Goal: Task Accomplishment & Management: Use online tool/utility

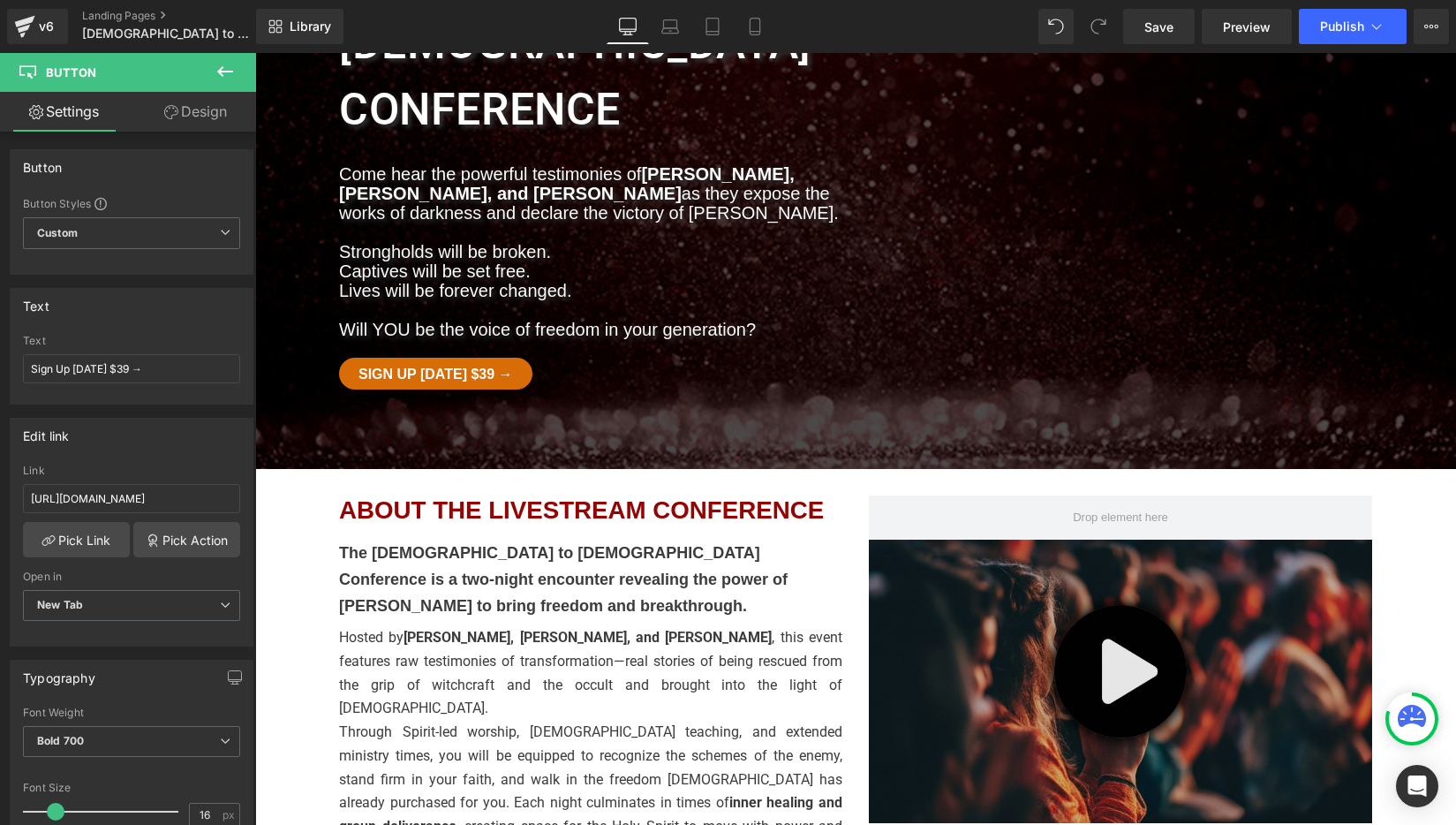
click at [1111, 540] on img at bounding box center [1120, 681] width 503 height 284
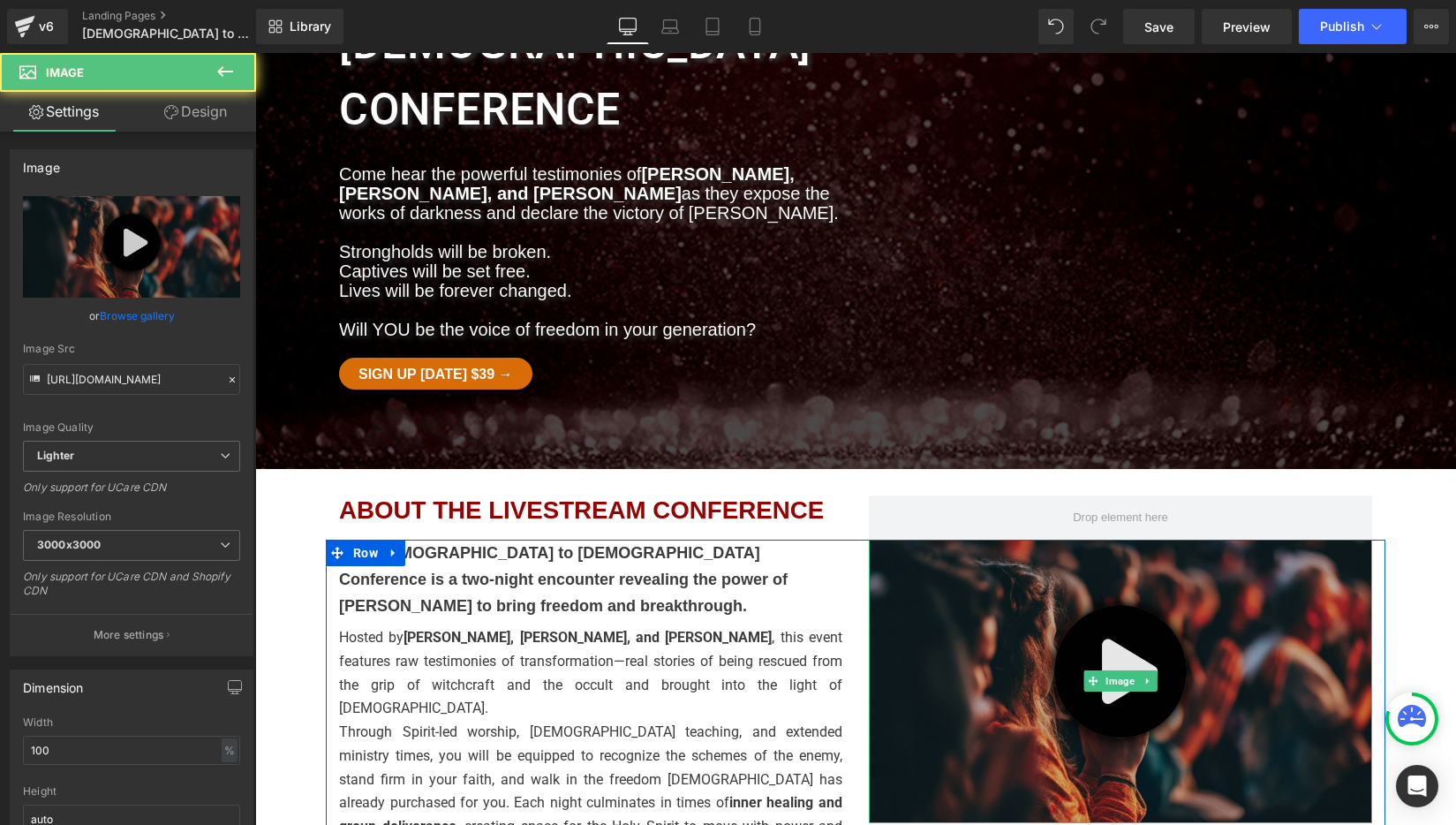
click at [1019, 540] on img at bounding box center [1120, 681] width 503 height 284
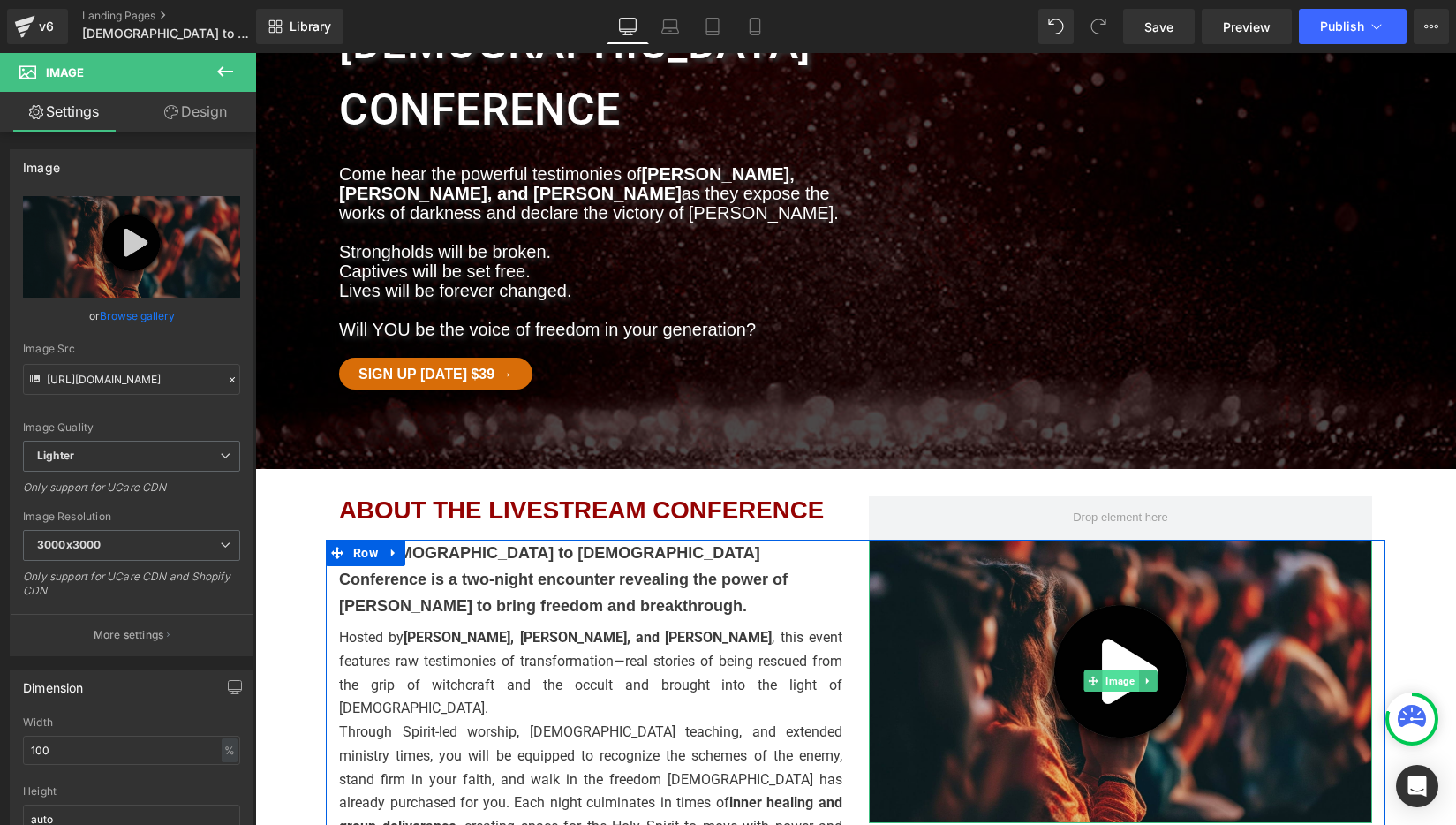
click at [1117, 670] on span "Image" at bounding box center [1120, 680] width 37 height 21
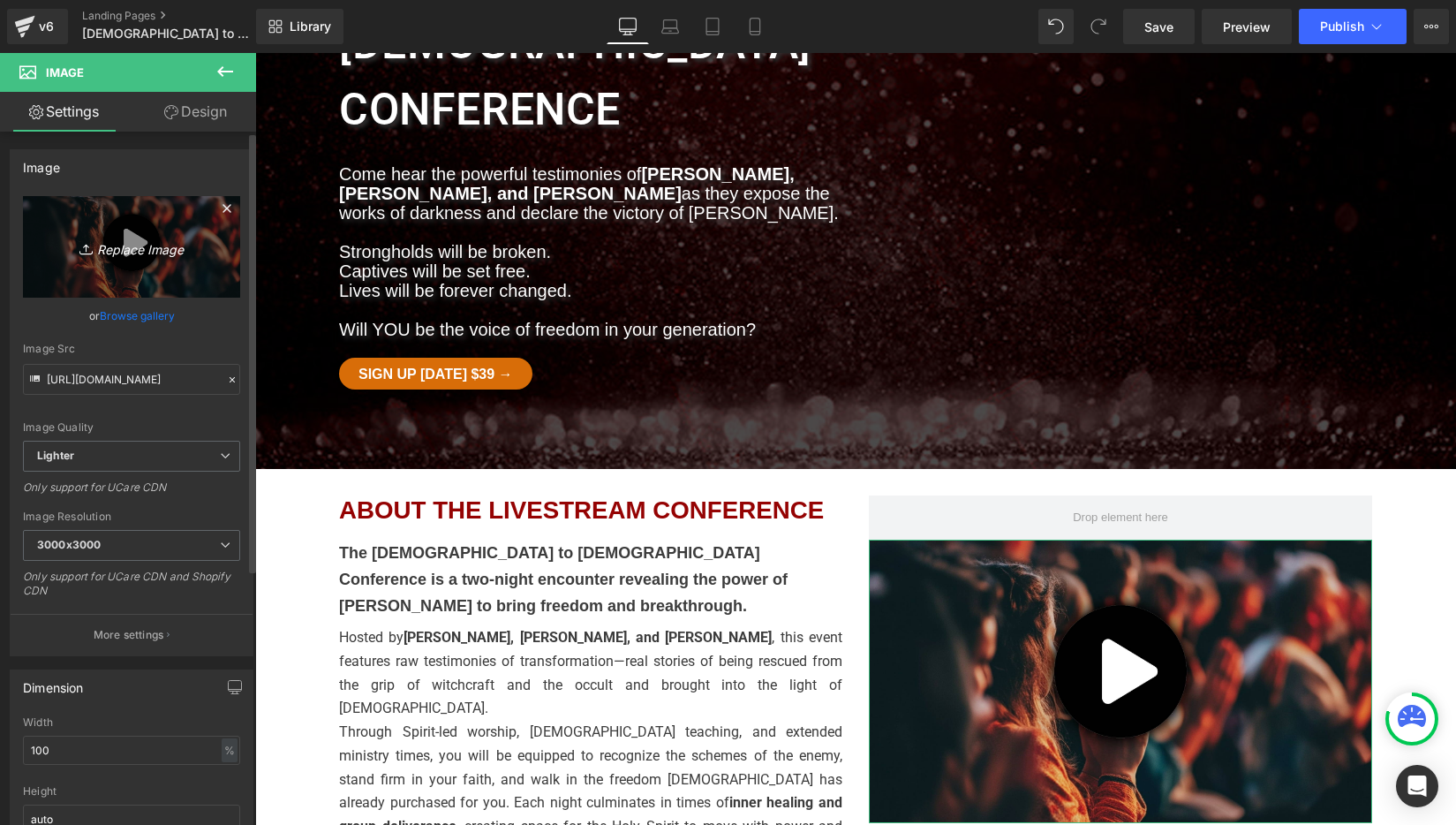
click at [133, 252] on icon "Replace Image" at bounding box center [132, 247] width 141 height 22
type input "C:\fakepath\The Witch and the Lamb_Bundle.jpg"
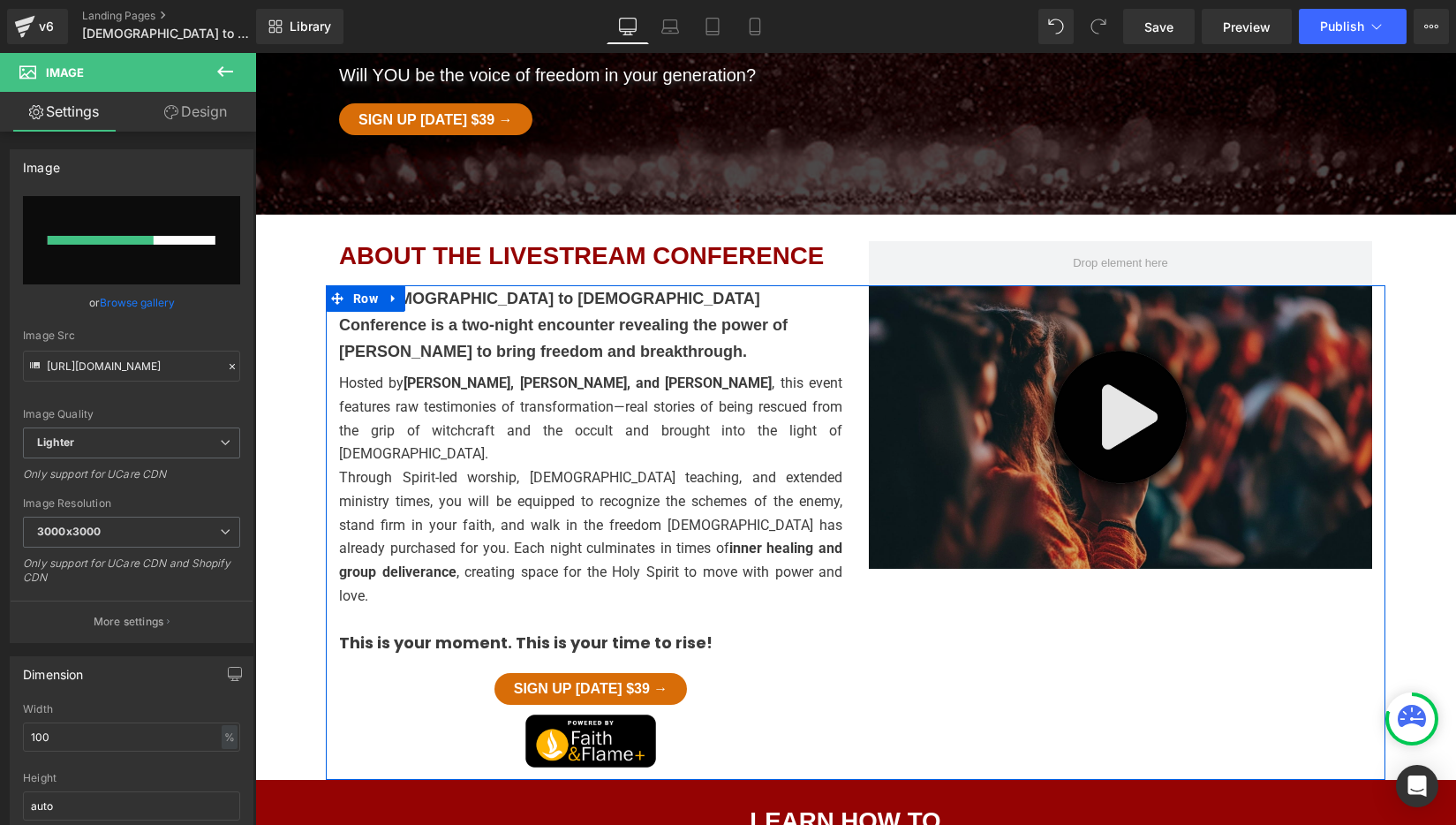
scroll to position [530, 0]
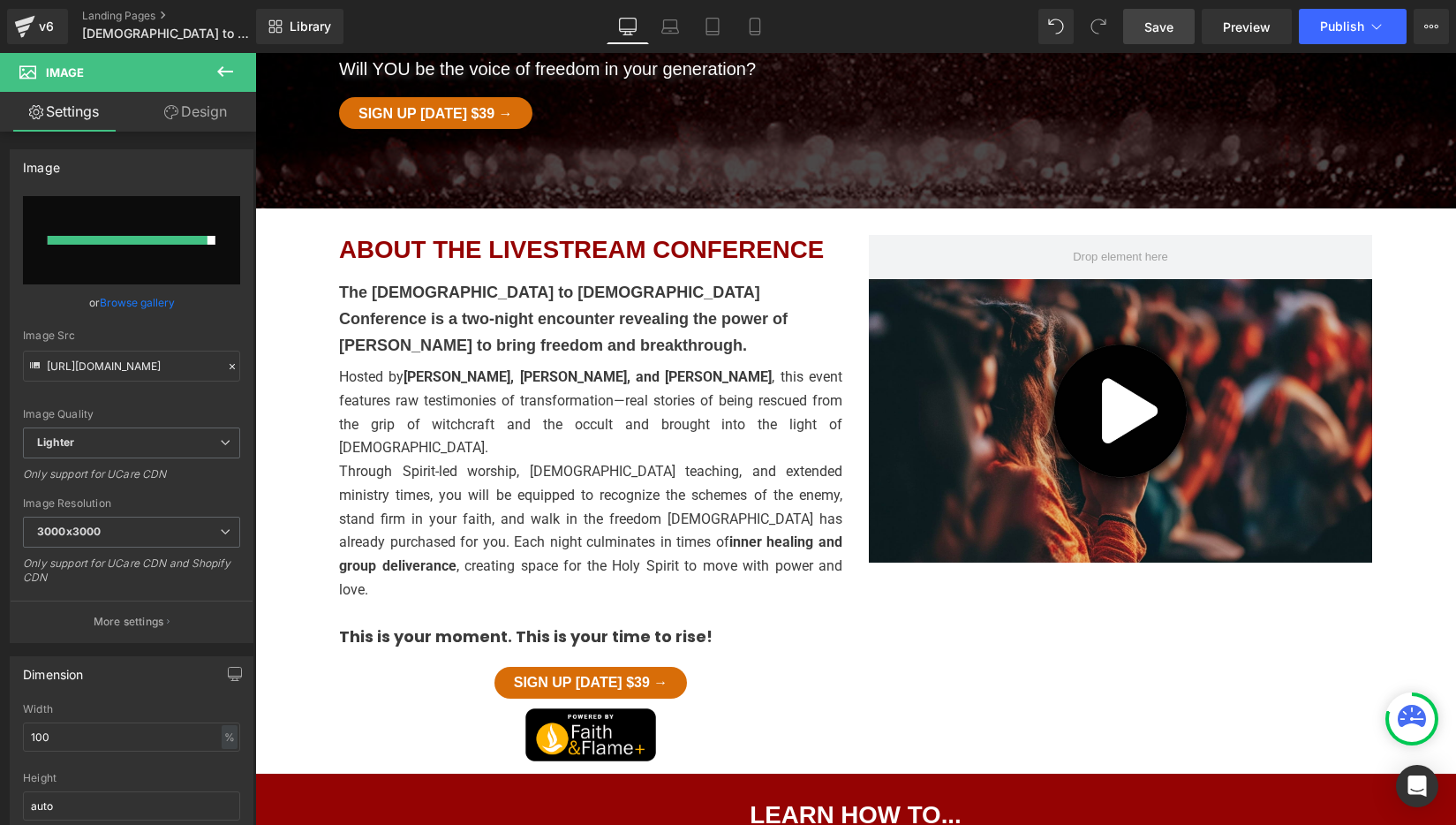
click at [1160, 25] on span "Save" at bounding box center [1159, 27] width 29 height 18
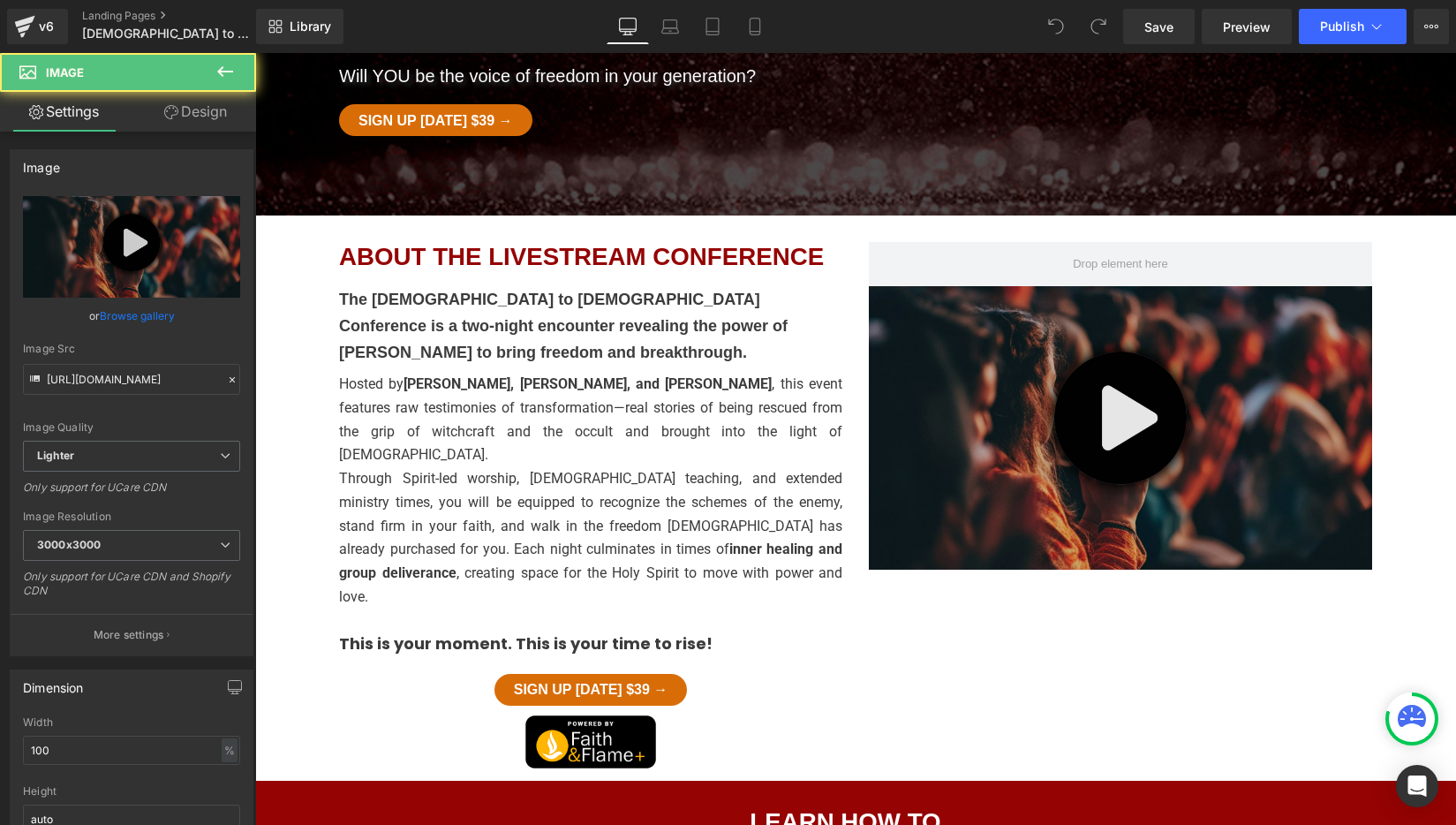
click at [1126, 344] on img at bounding box center [1120, 428] width 503 height 284
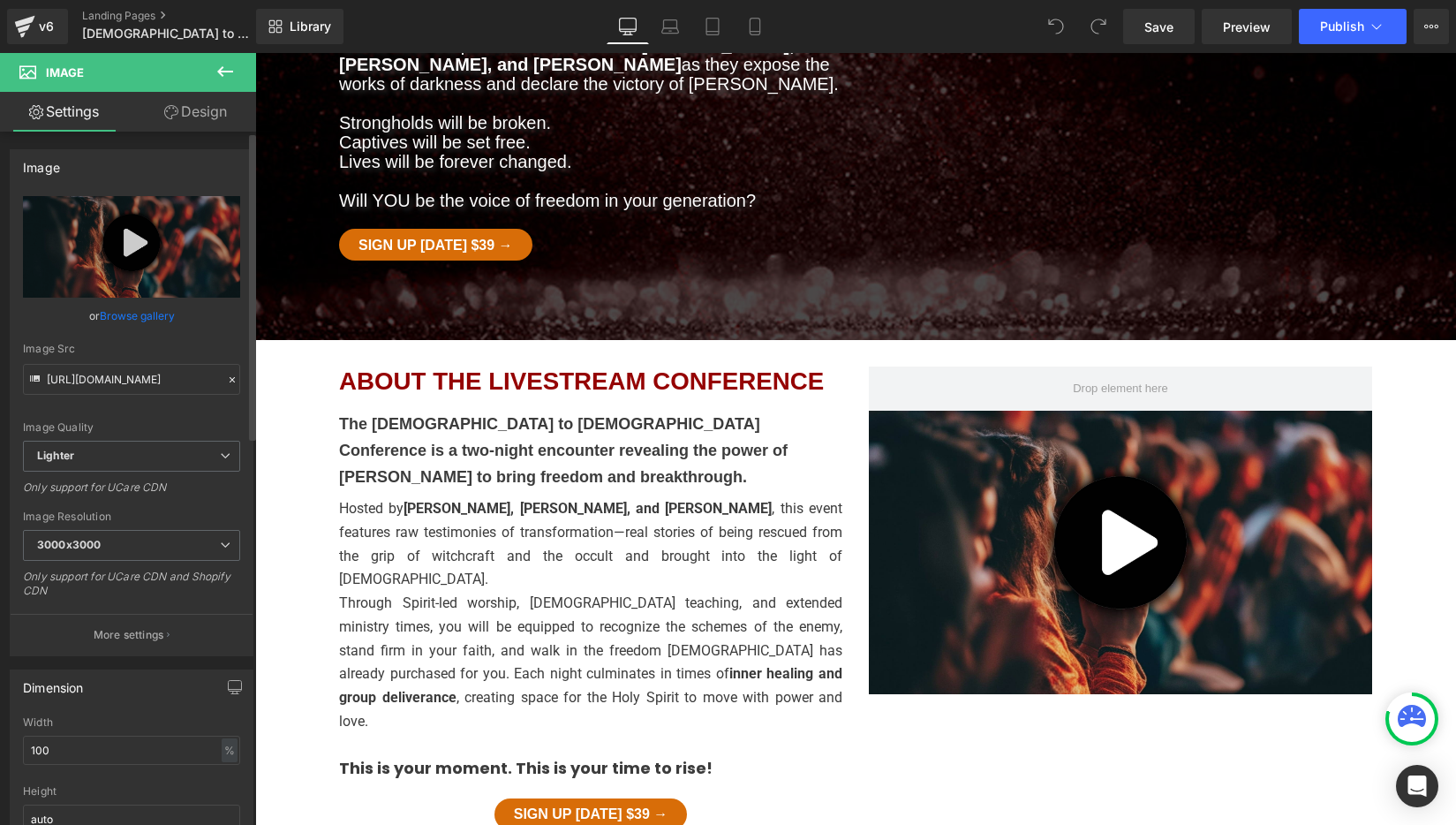
scroll to position [408, 0]
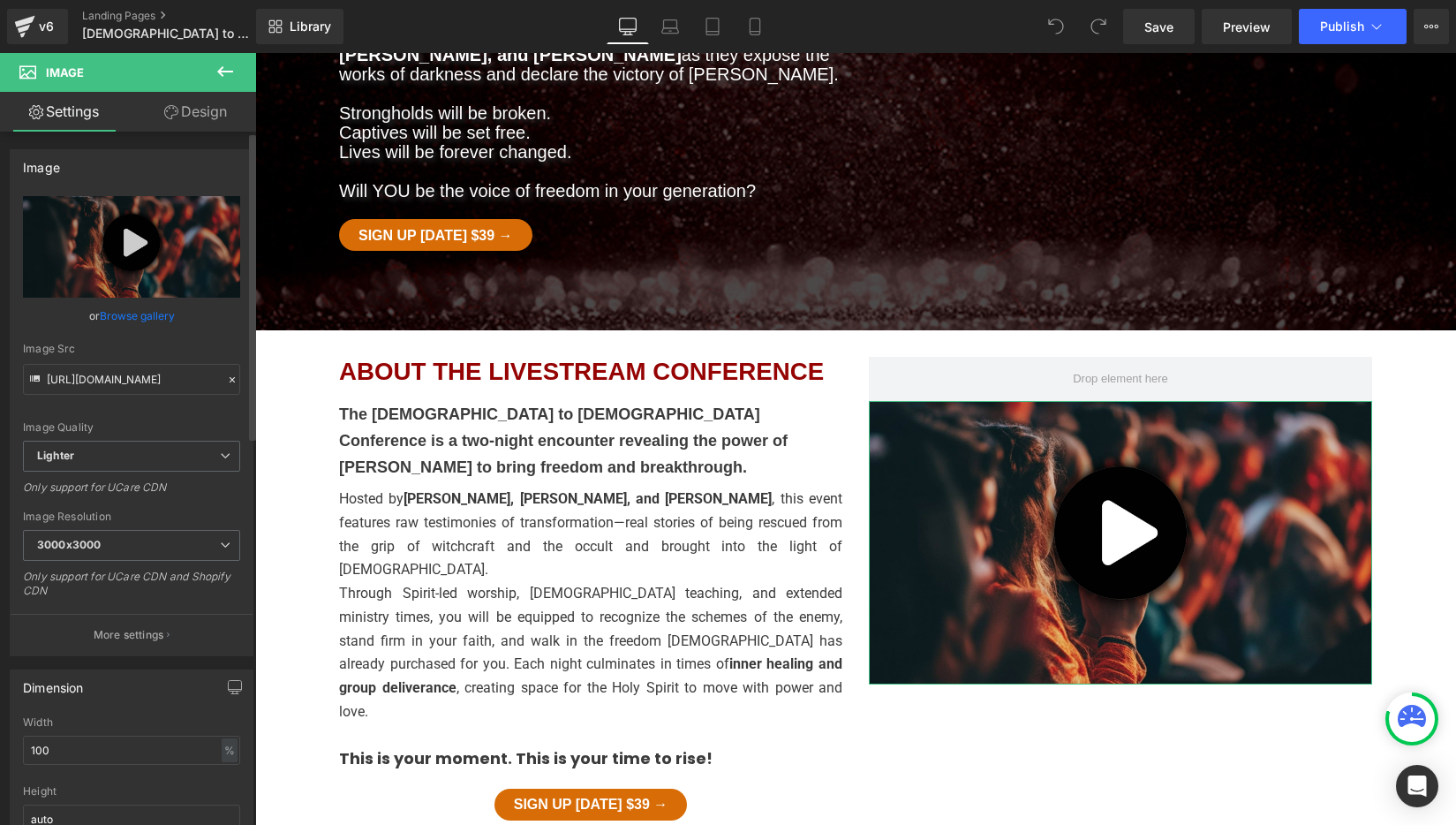
click at [134, 316] on link "Browse gallery" at bounding box center [137, 316] width 75 height 31
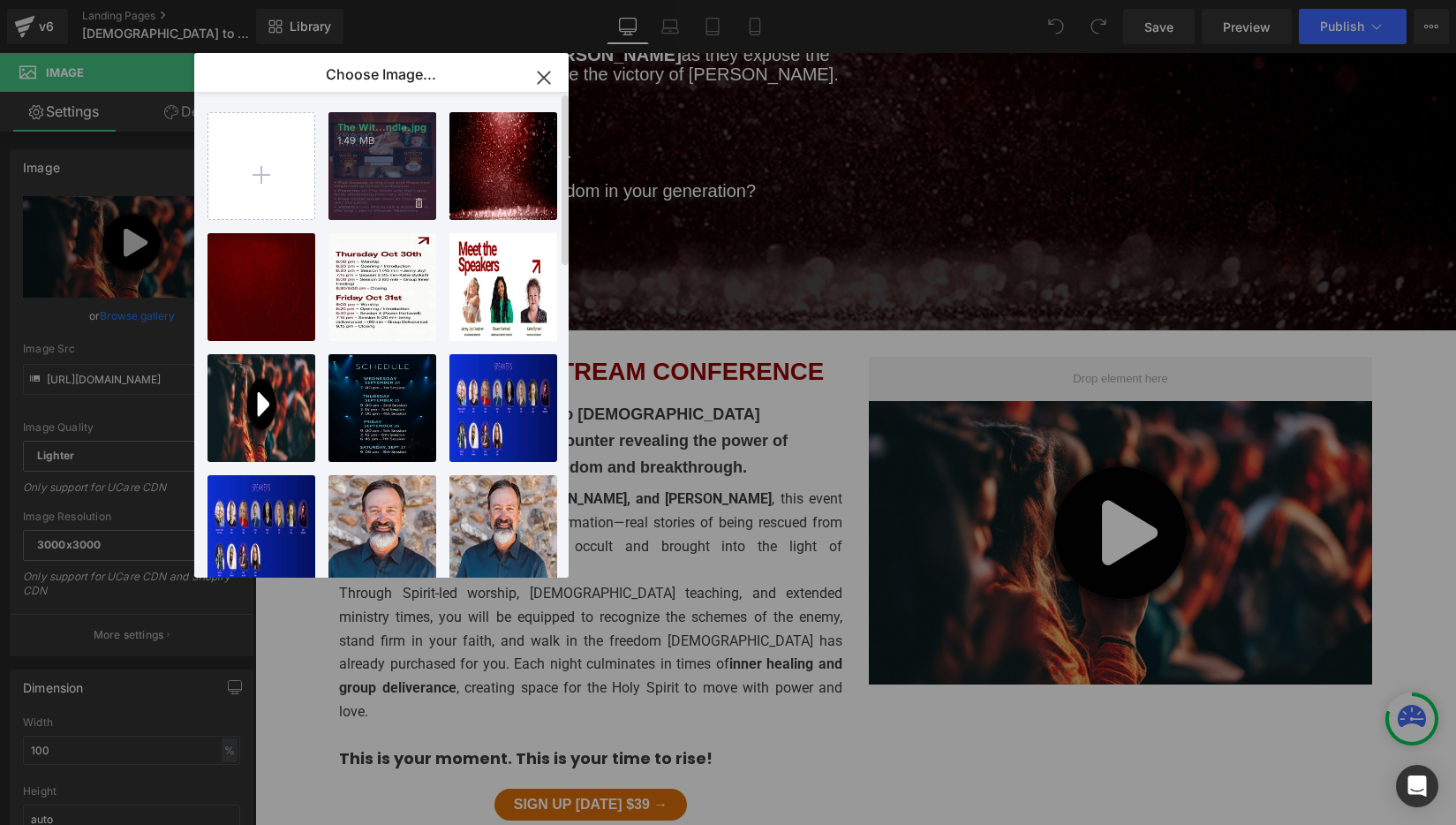
click at [372, 183] on div "The Wit...ndle.jpg 1.49 MB" at bounding box center [382, 166] width 108 height 108
type input "https://ucarecdn.com/ff224636-d21f-49bd-b248-21c4157a4a33/-/format/auto/-/previ…"
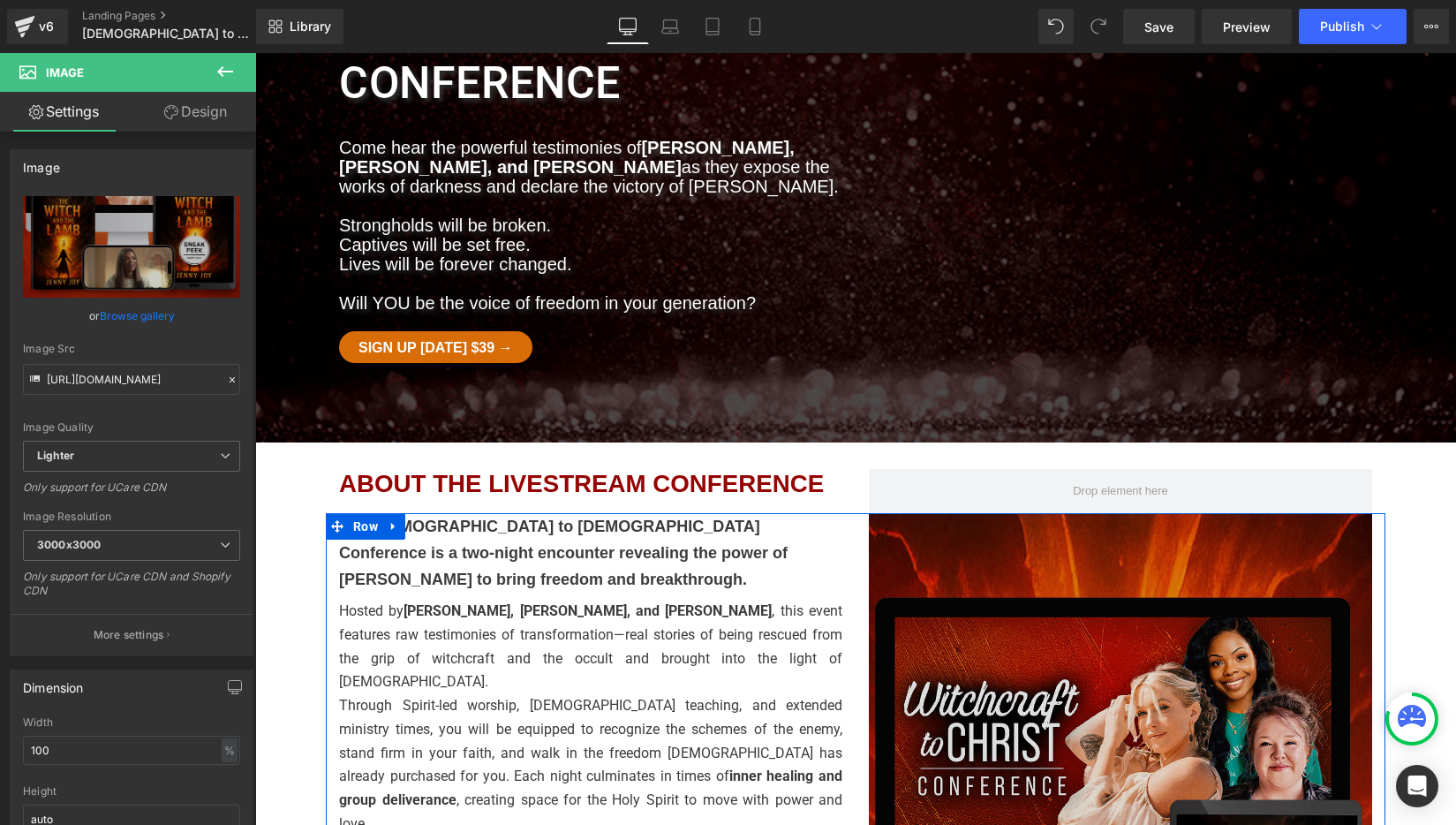
scroll to position [273, 0]
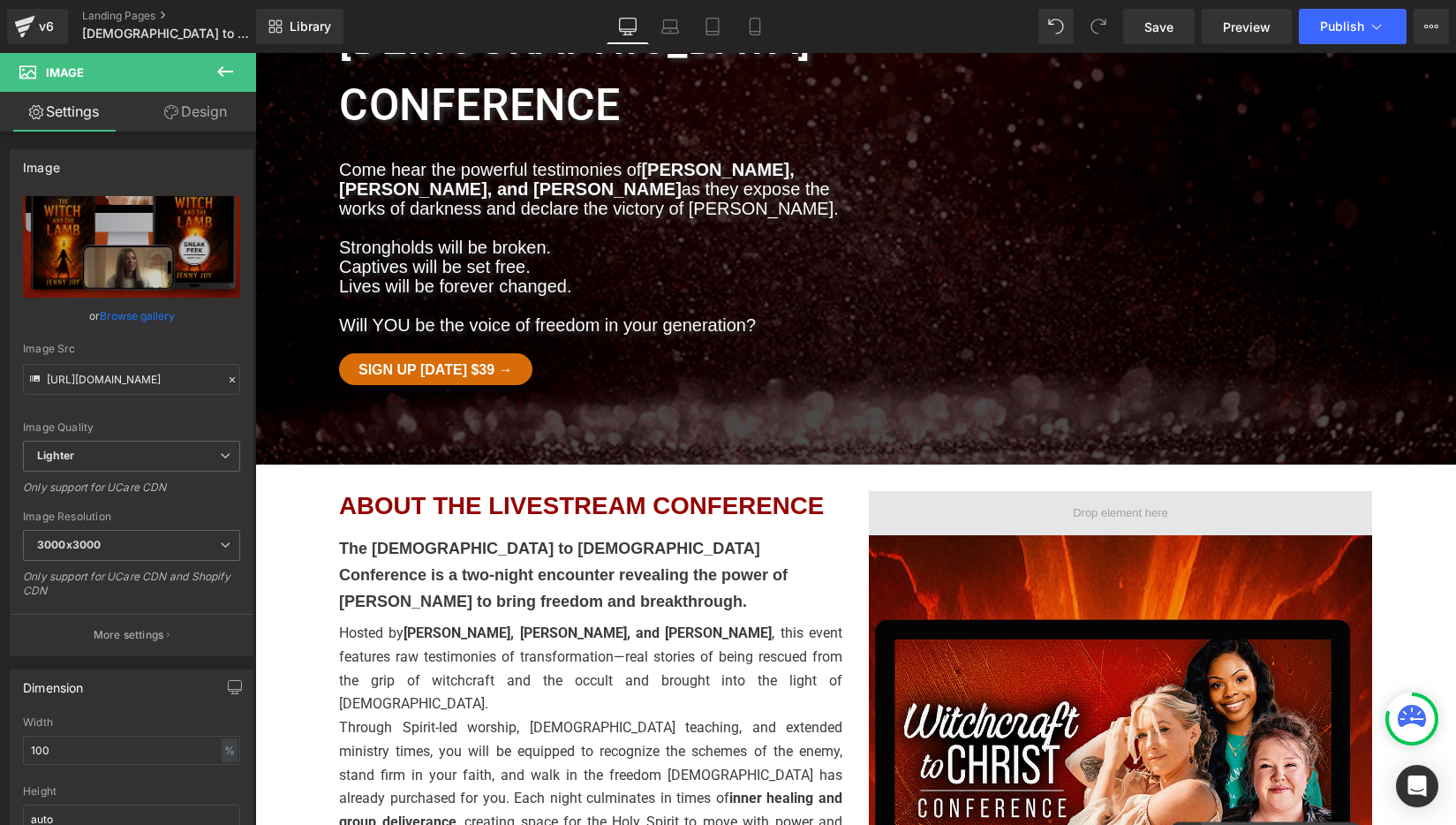
click at [1019, 491] on span at bounding box center [1120, 513] width 503 height 44
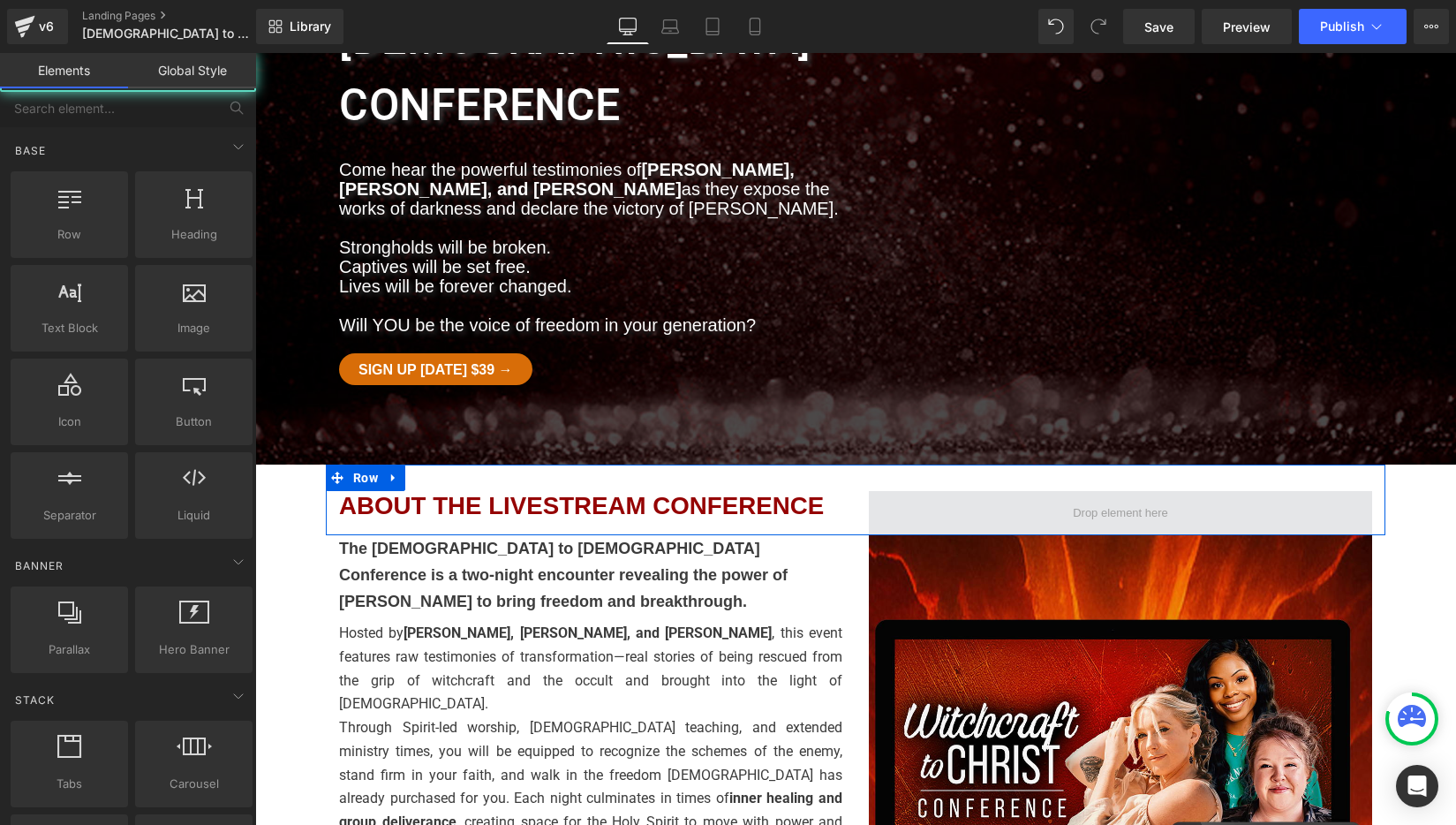
click at [1126, 498] on span at bounding box center [1120, 512] width 108 height 30
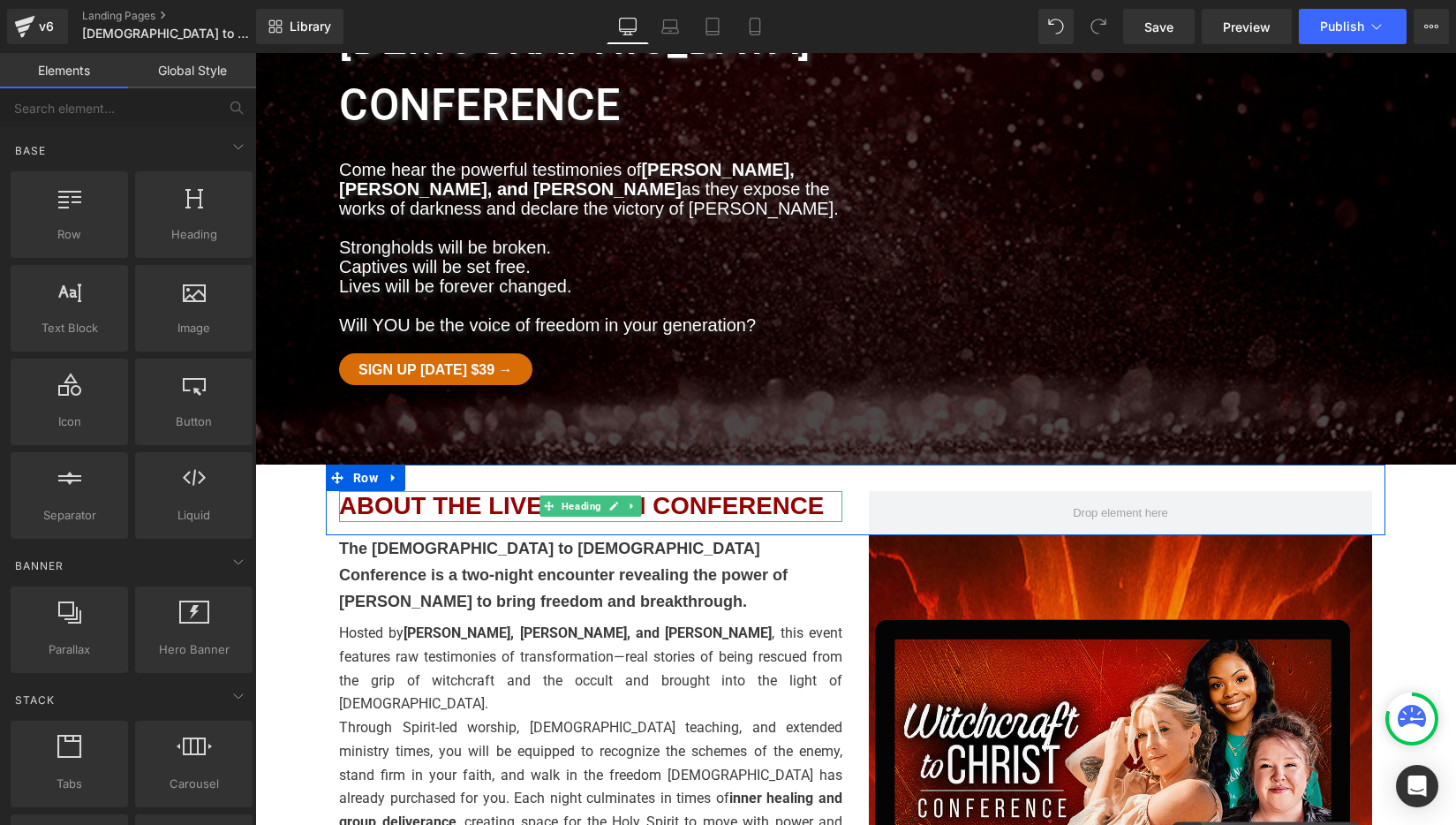
scroll to position [274, 0]
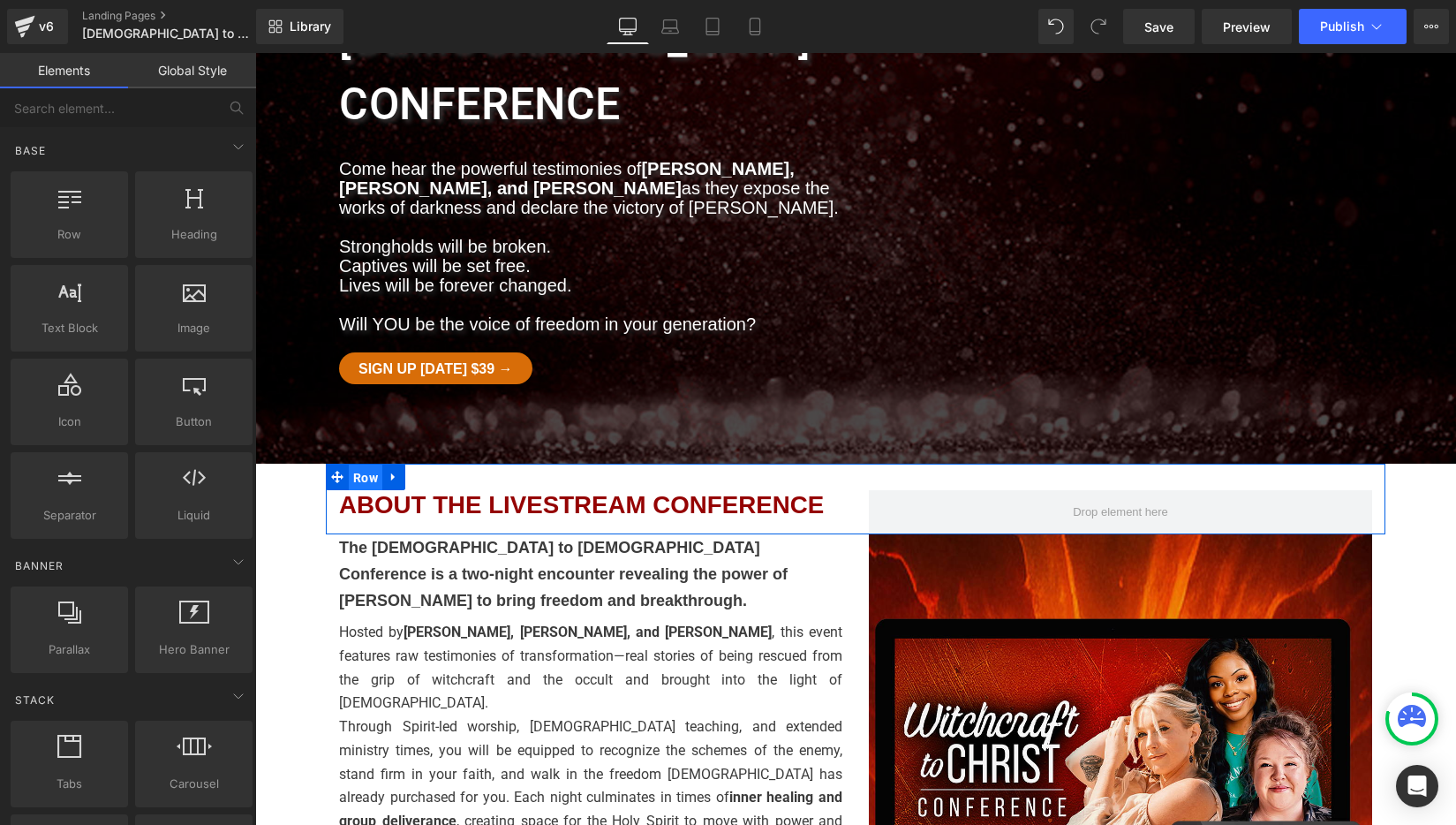
click at [361, 465] on span "Row" at bounding box center [365, 477] width 34 height 27
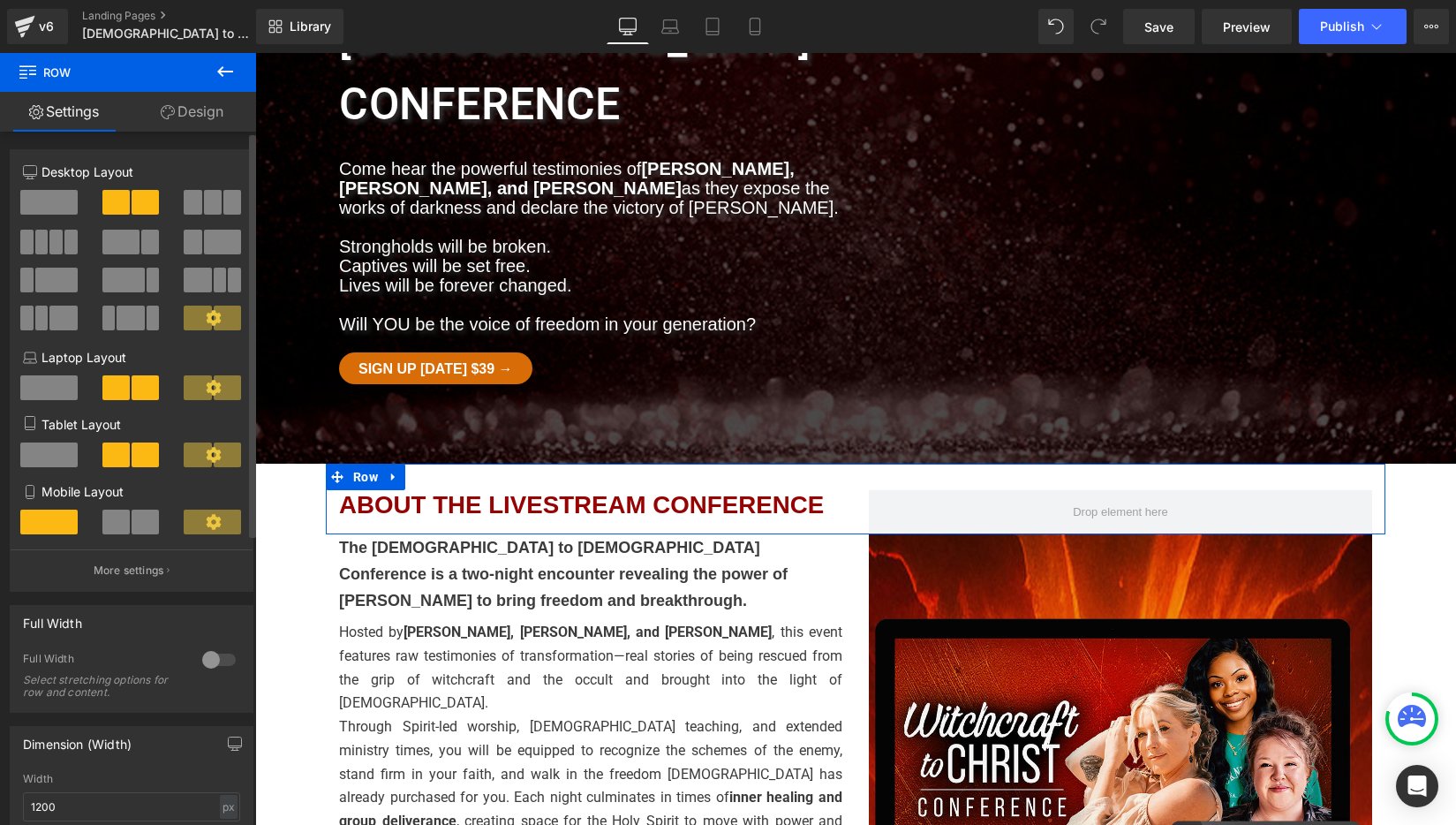
click at [57, 201] on span at bounding box center [48, 202] width 58 height 25
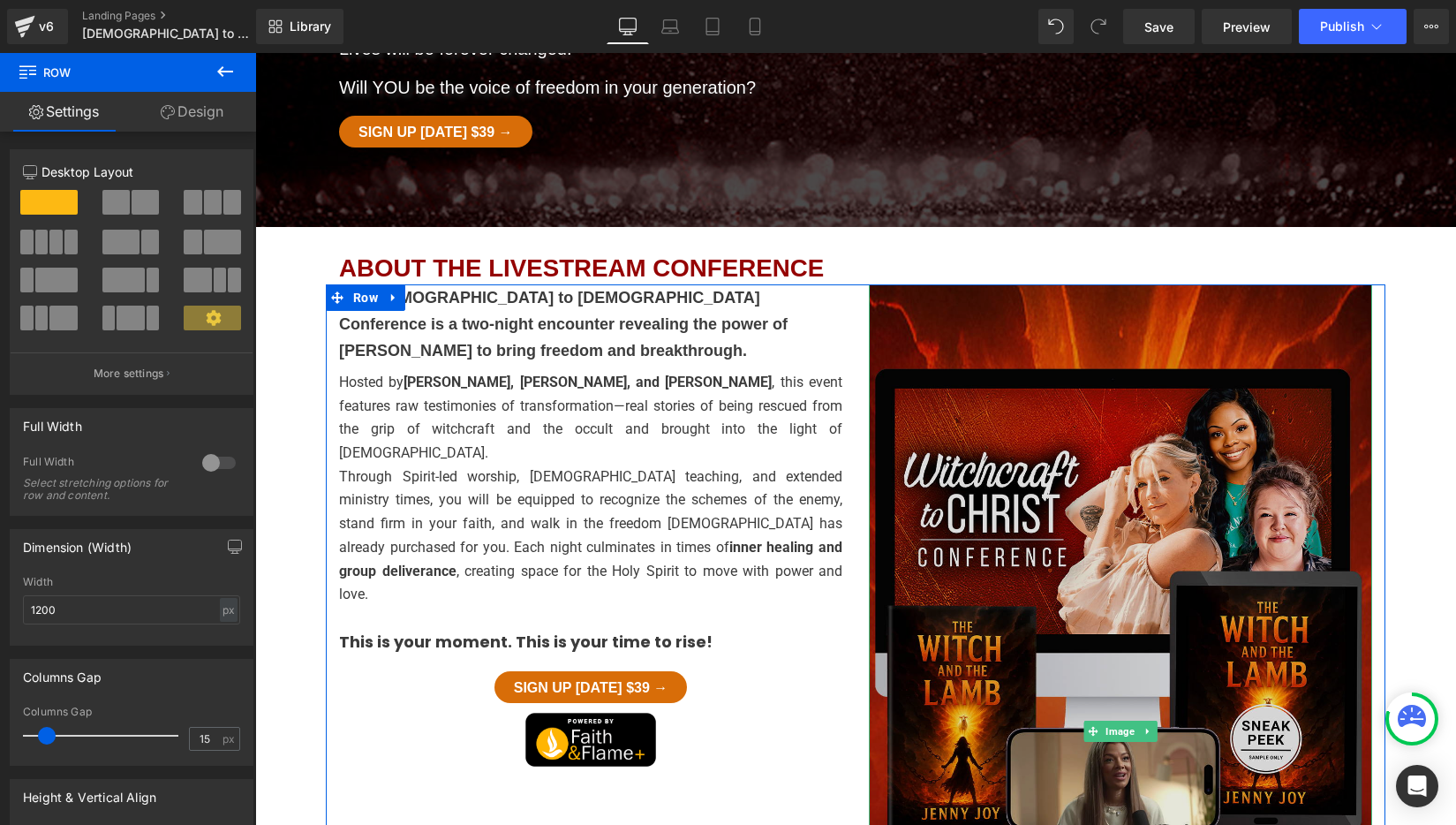
click at [1129, 423] on img at bounding box center [1120, 732] width 503 height 895
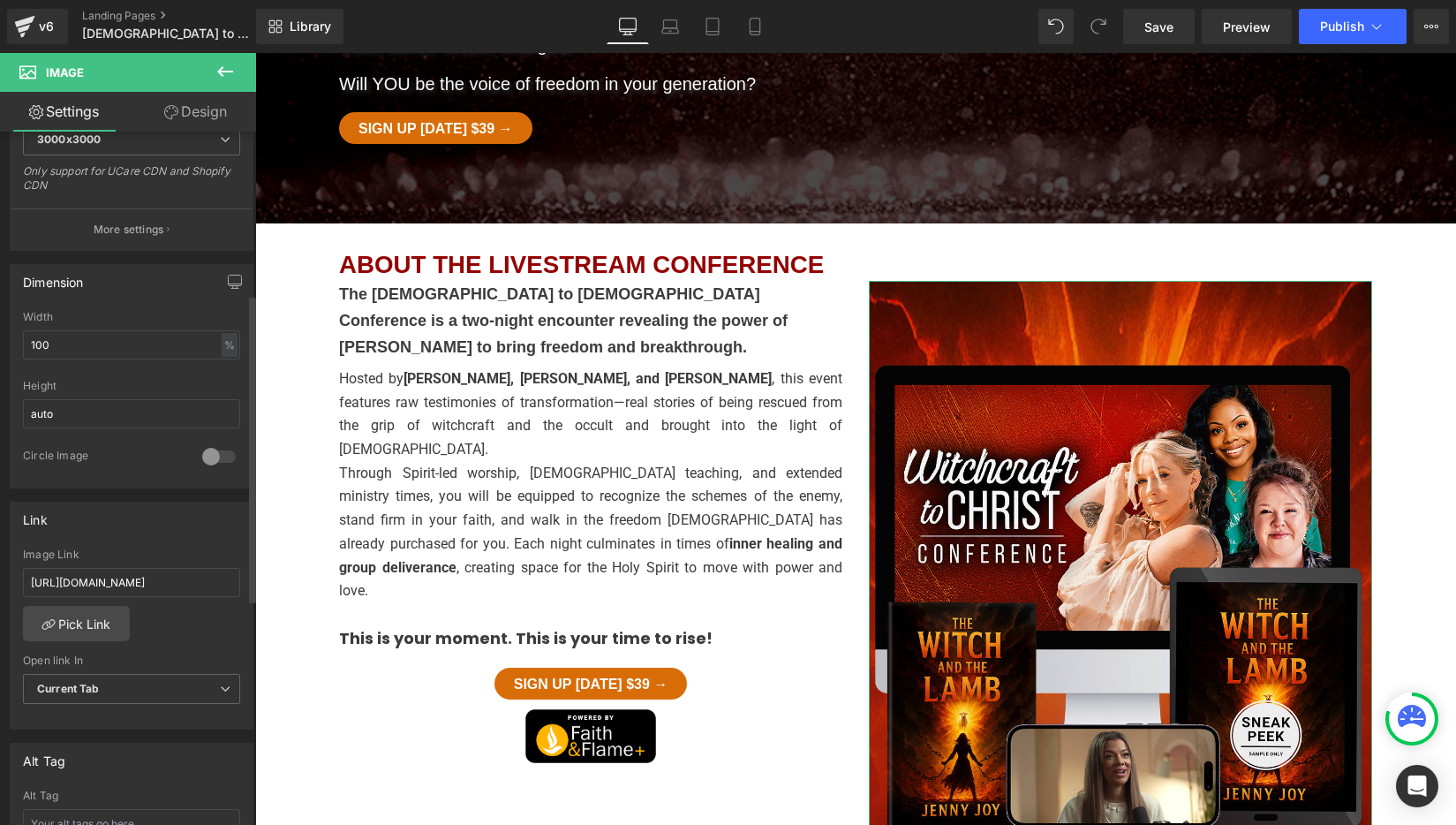
scroll to position [409, 0]
drag, startPoint x: 90, startPoint y: 410, endPoint x: 8, endPoint y: 407, distance: 82.1
click at [8, 407] on div "Dimension 100% Width 100 % % px auto Height auto 0 Circle Image" at bounding box center [132, 366] width 264 height 238
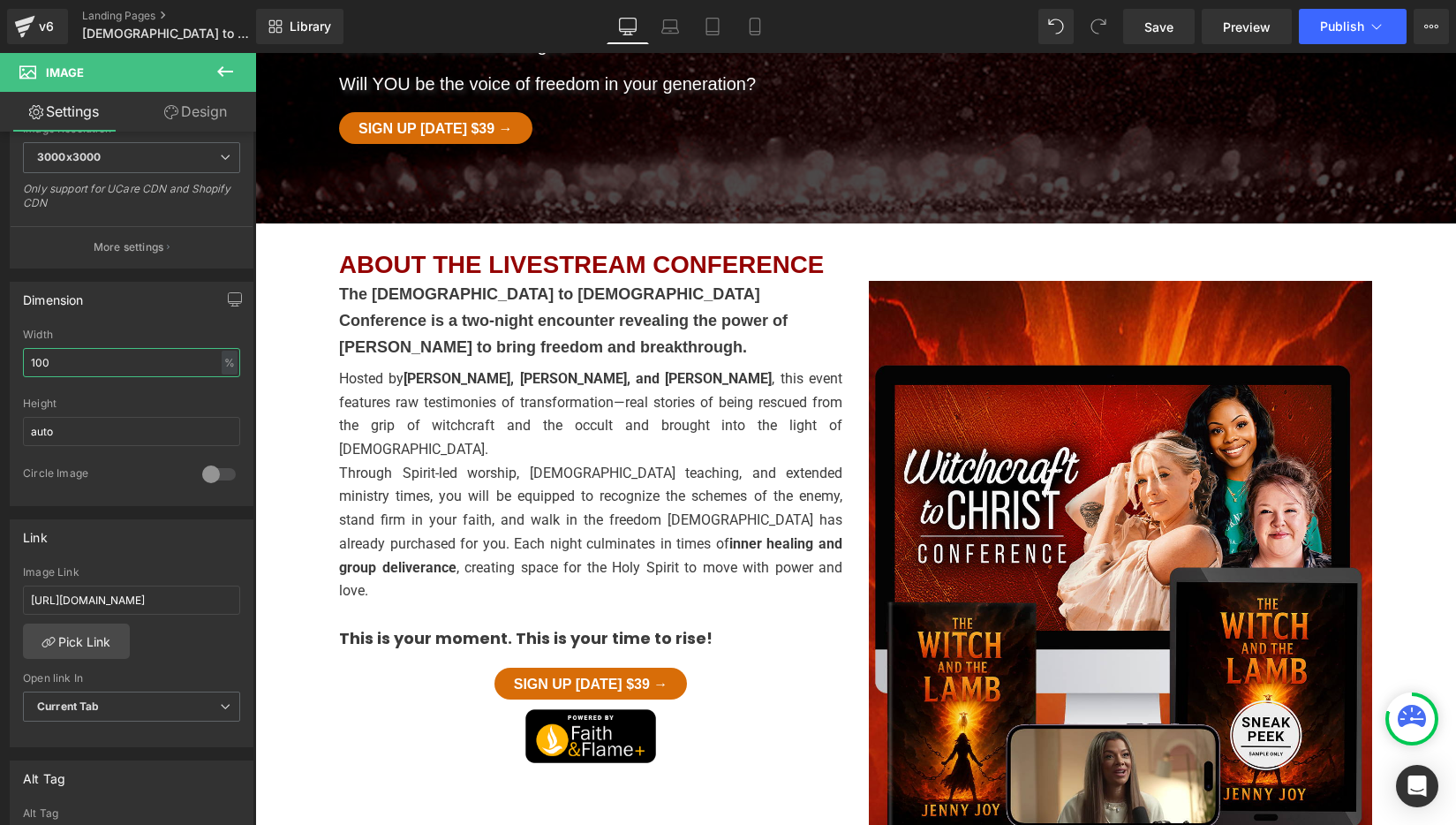
drag, startPoint x: 112, startPoint y: 359, endPoint x: -1, endPoint y: 357, distance: 113.0
click at [0, 357] on html "Row You are previewing how the will restyle your page. You can not edit Element…" at bounding box center [728, 412] width 1456 height 825
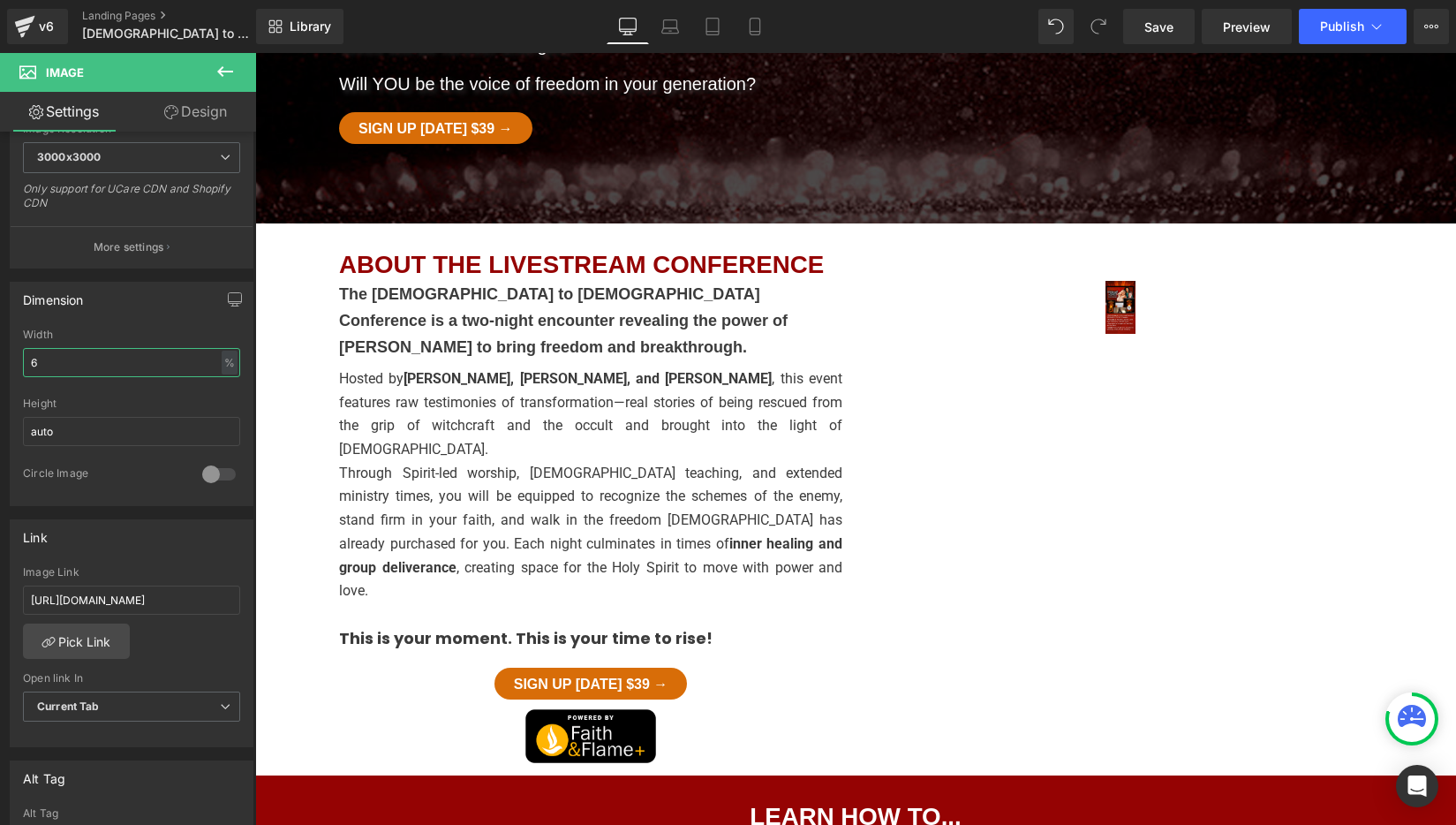
type input "60"
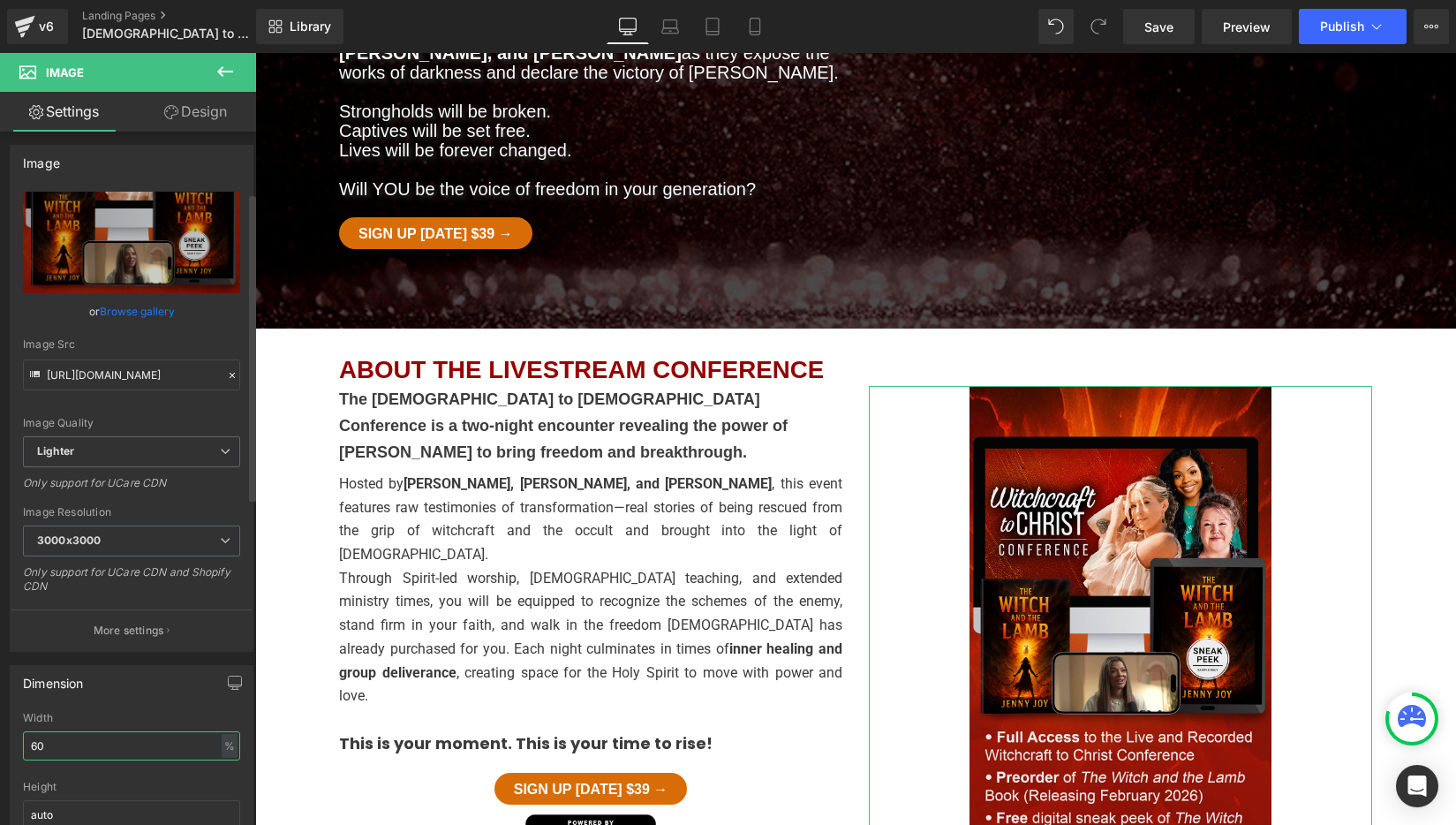
scroll to position [0, 0]
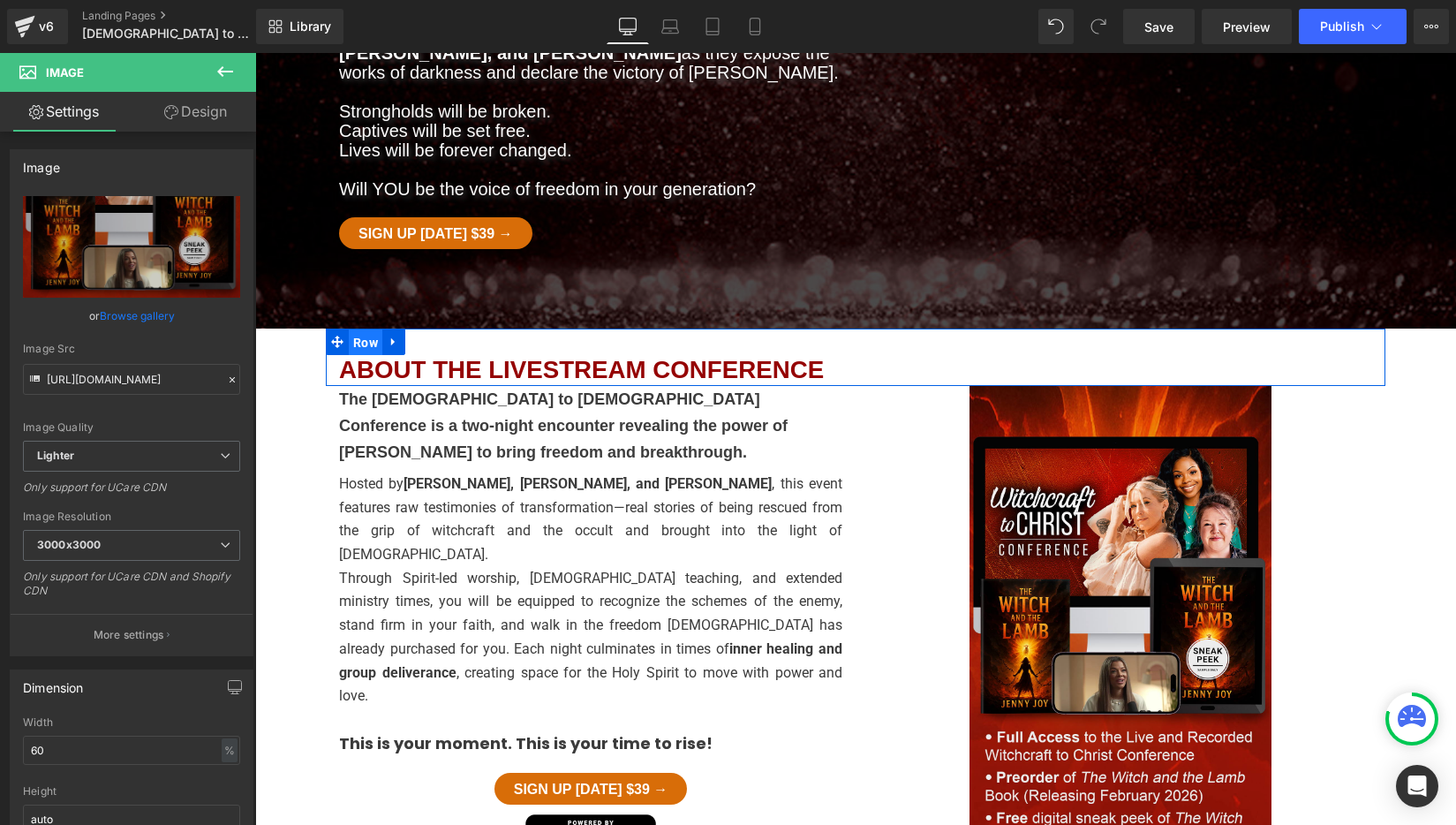
click at [359, 329] on span "Row" at bounding box center [365, 342] width 34 height 27
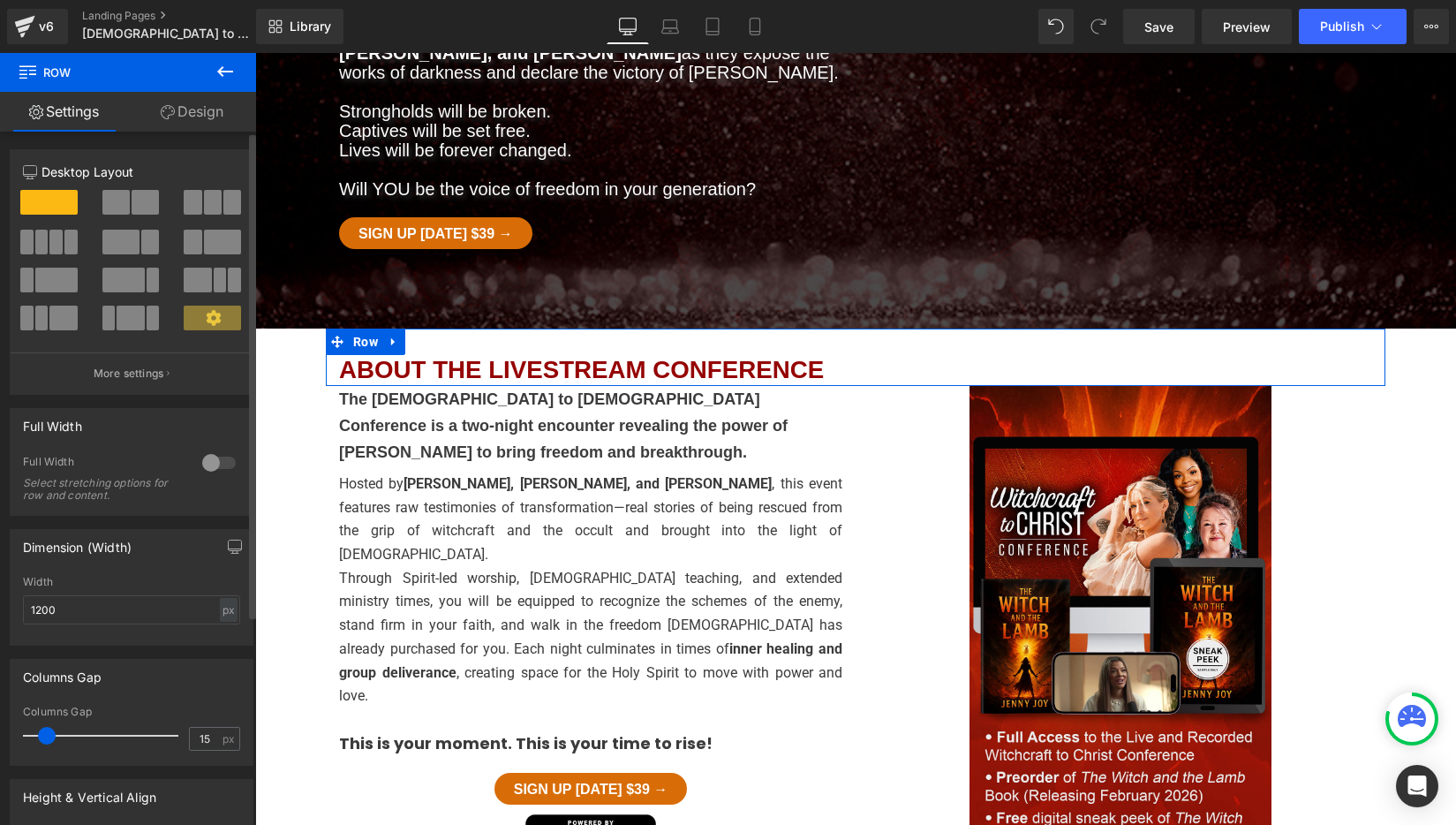
click at [123, 206] on span at bounding box center [116, 202] width 27 height 25
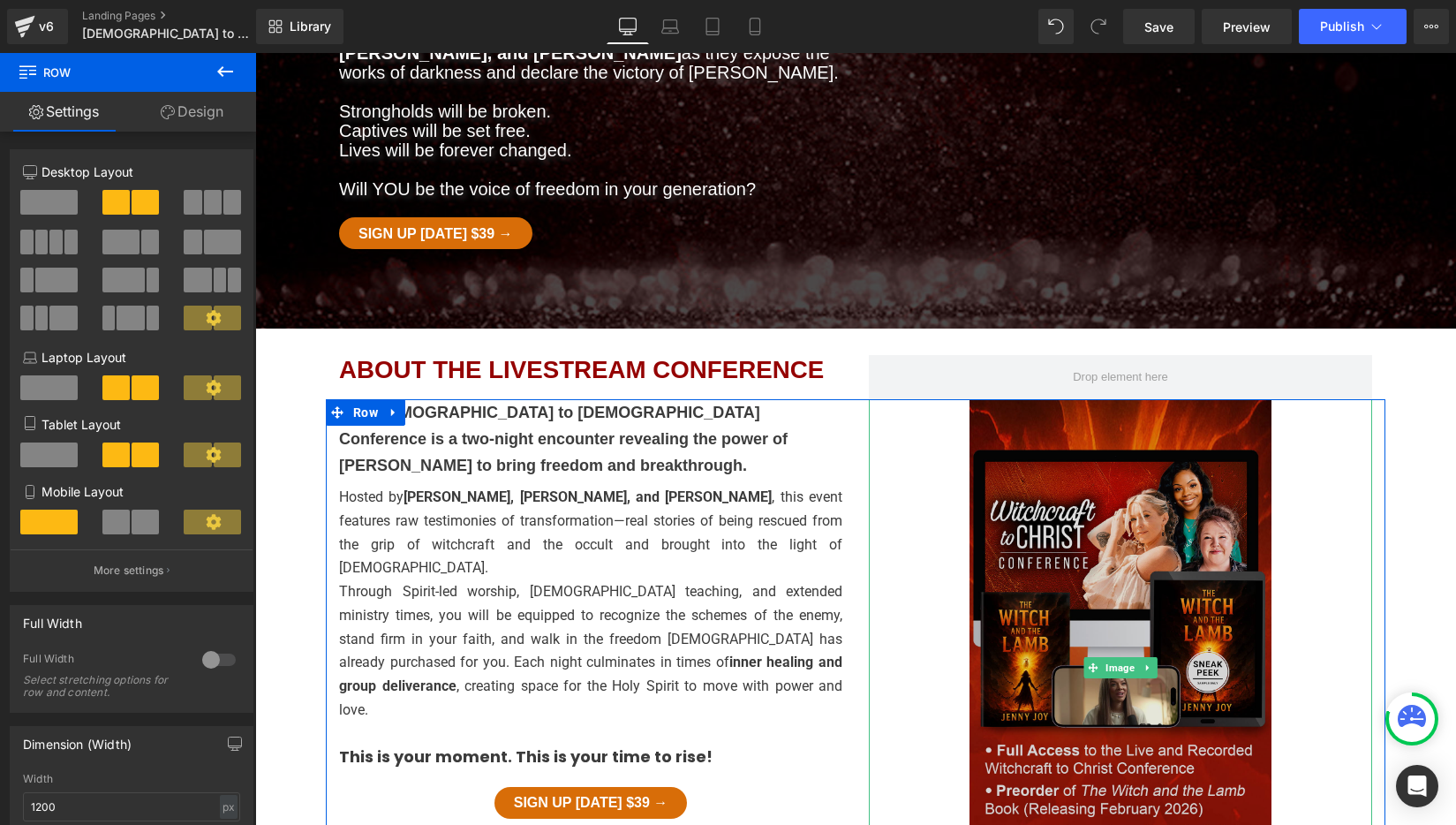
click at [1060, 399] on img at bounding box center [1120, 667] width 302 height 537
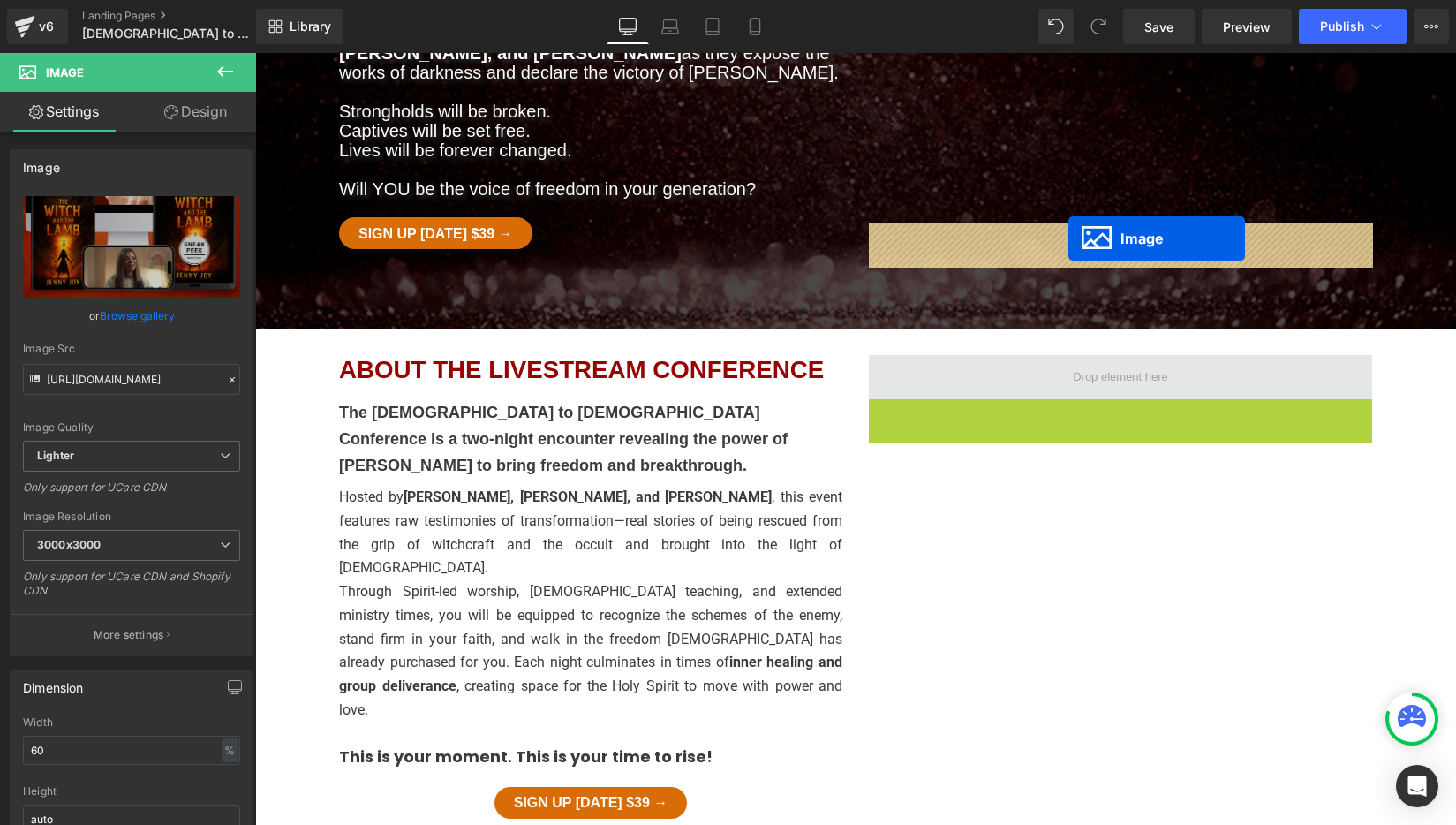
drag, startPoint x: 1094, startPoint y: 535, endPoint x: 1068, endPoint y: 239, distance: 297.1
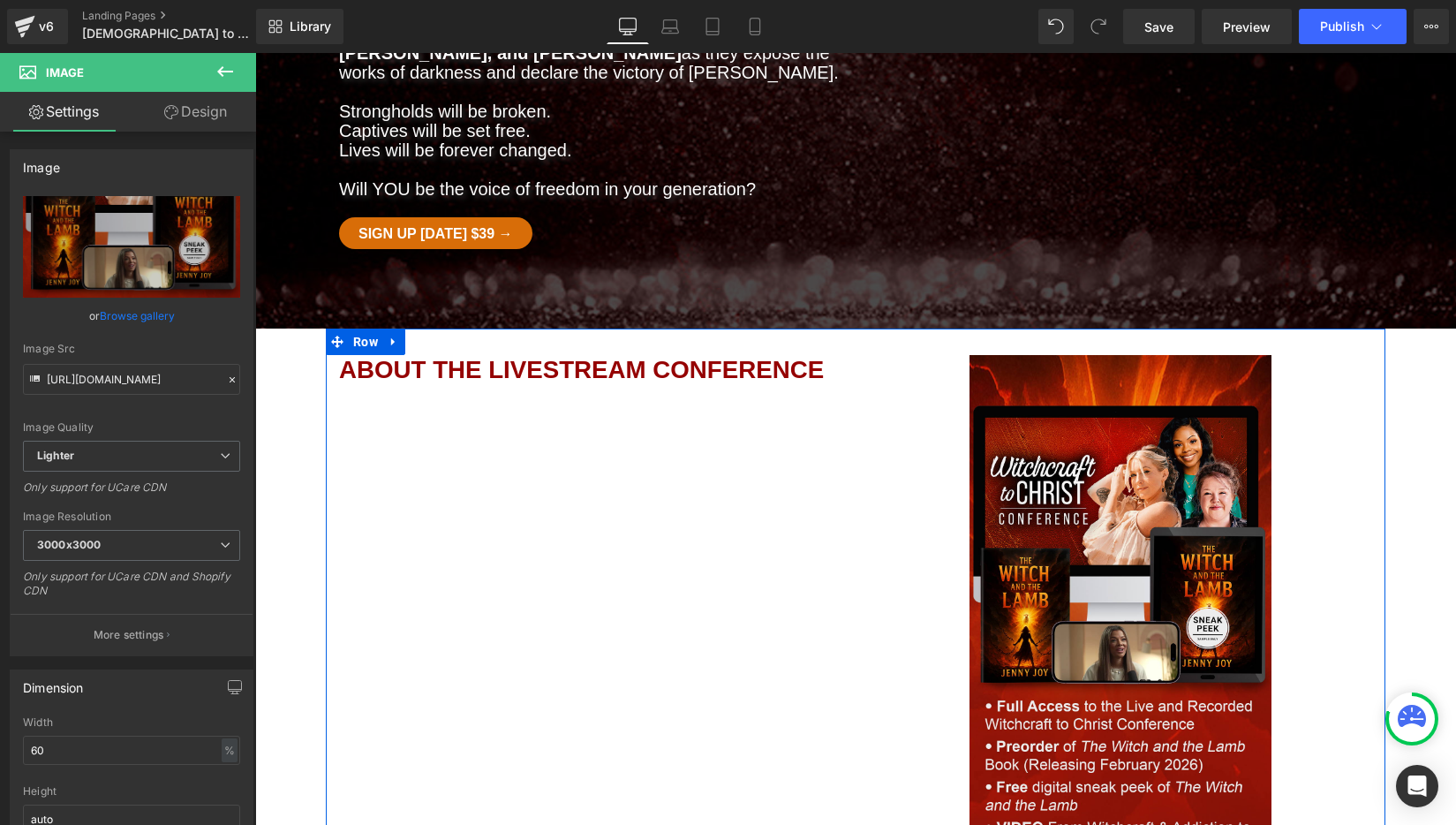
click at [459, 328] on div "ABOUT THE LIVESTREAM CONFERENCE Heading Image Row" at bounding box center [855, 610] width 1059 height 563
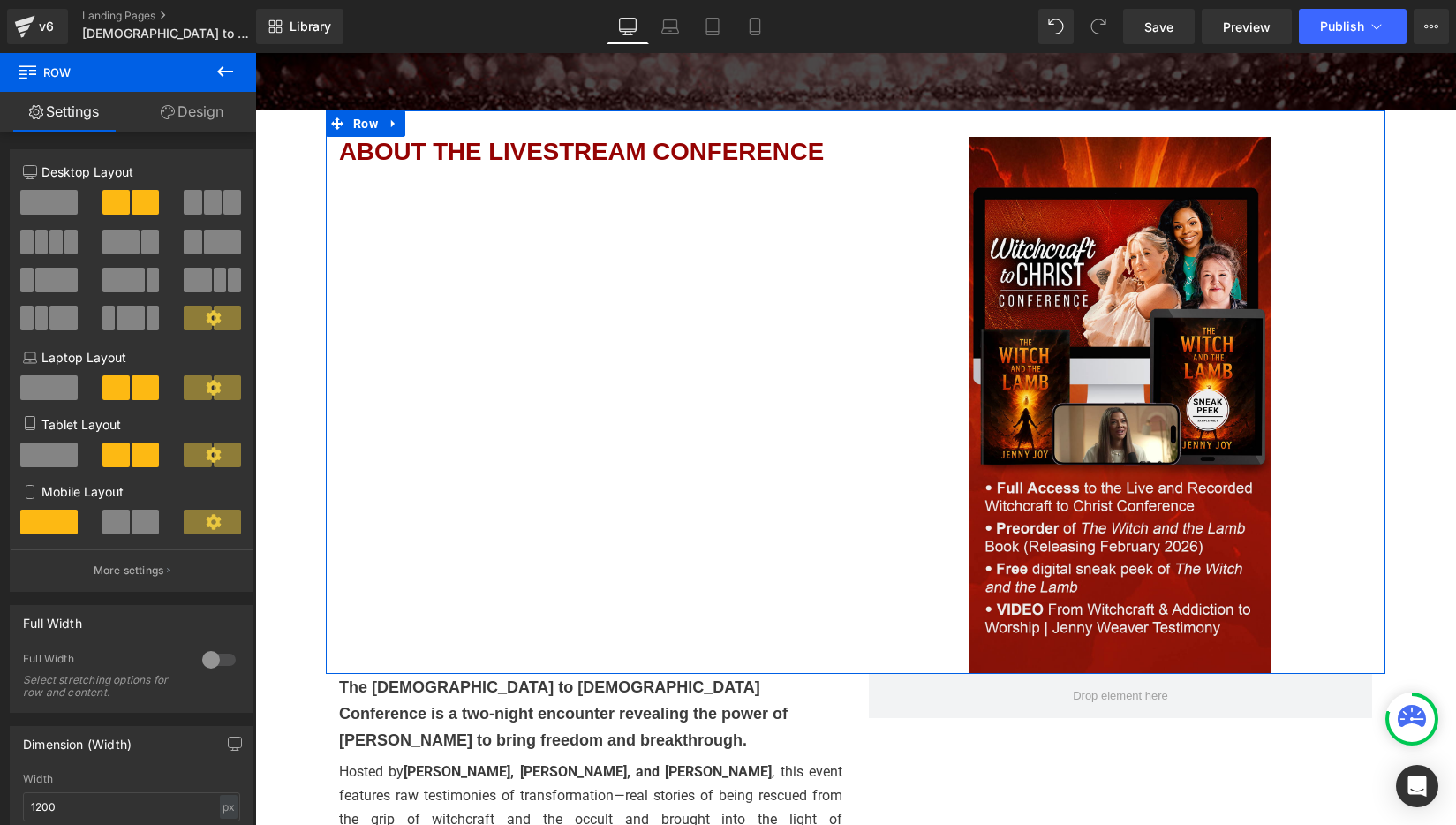
scroll to position [630, 0]
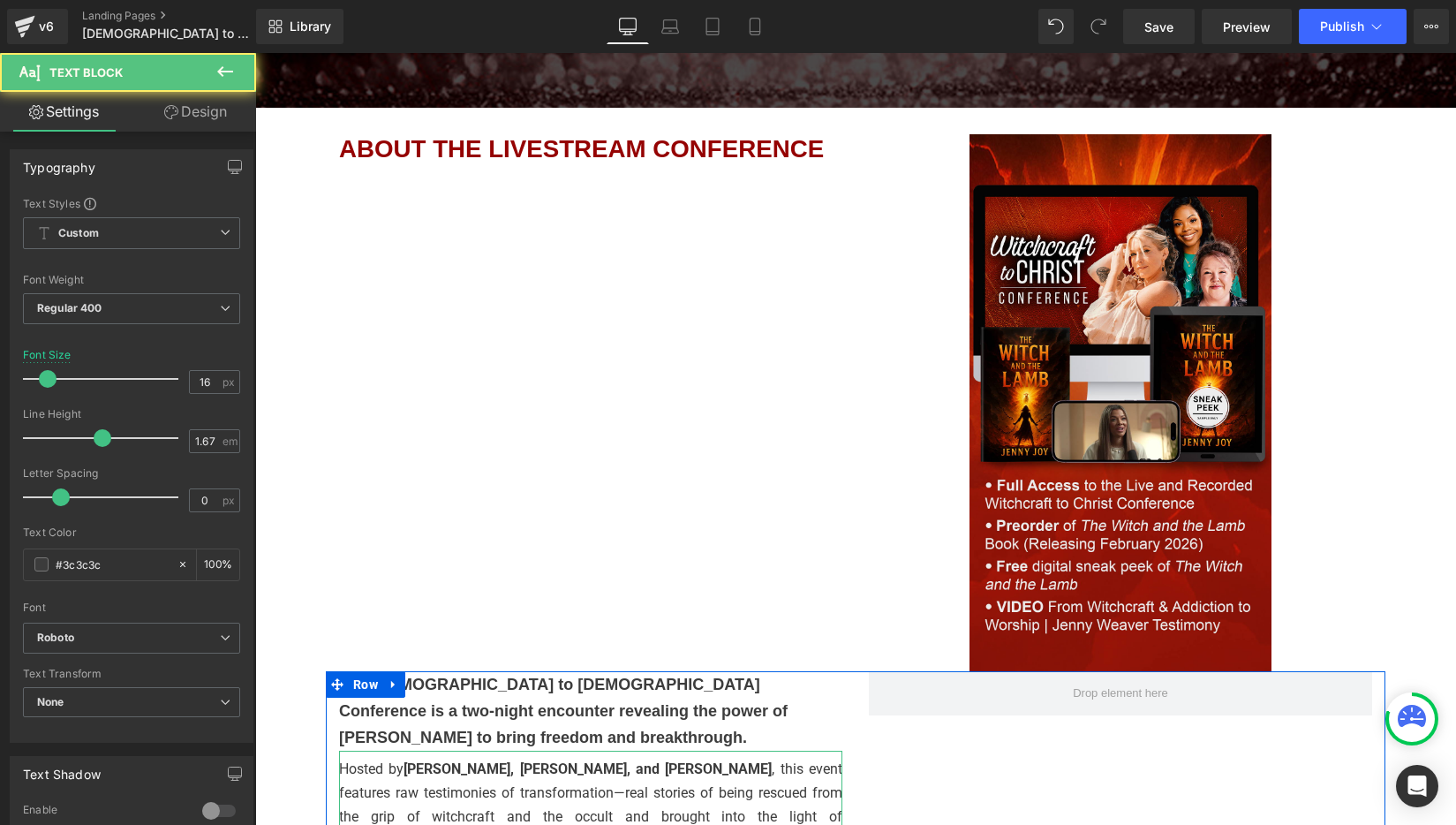
click at [397, 757] on p "Hosted by Jenny Joy Huebner, Katie Byrkett, and Raven Hartwell , this event fea…" at bounding box center [591, 804] width 503 height 94
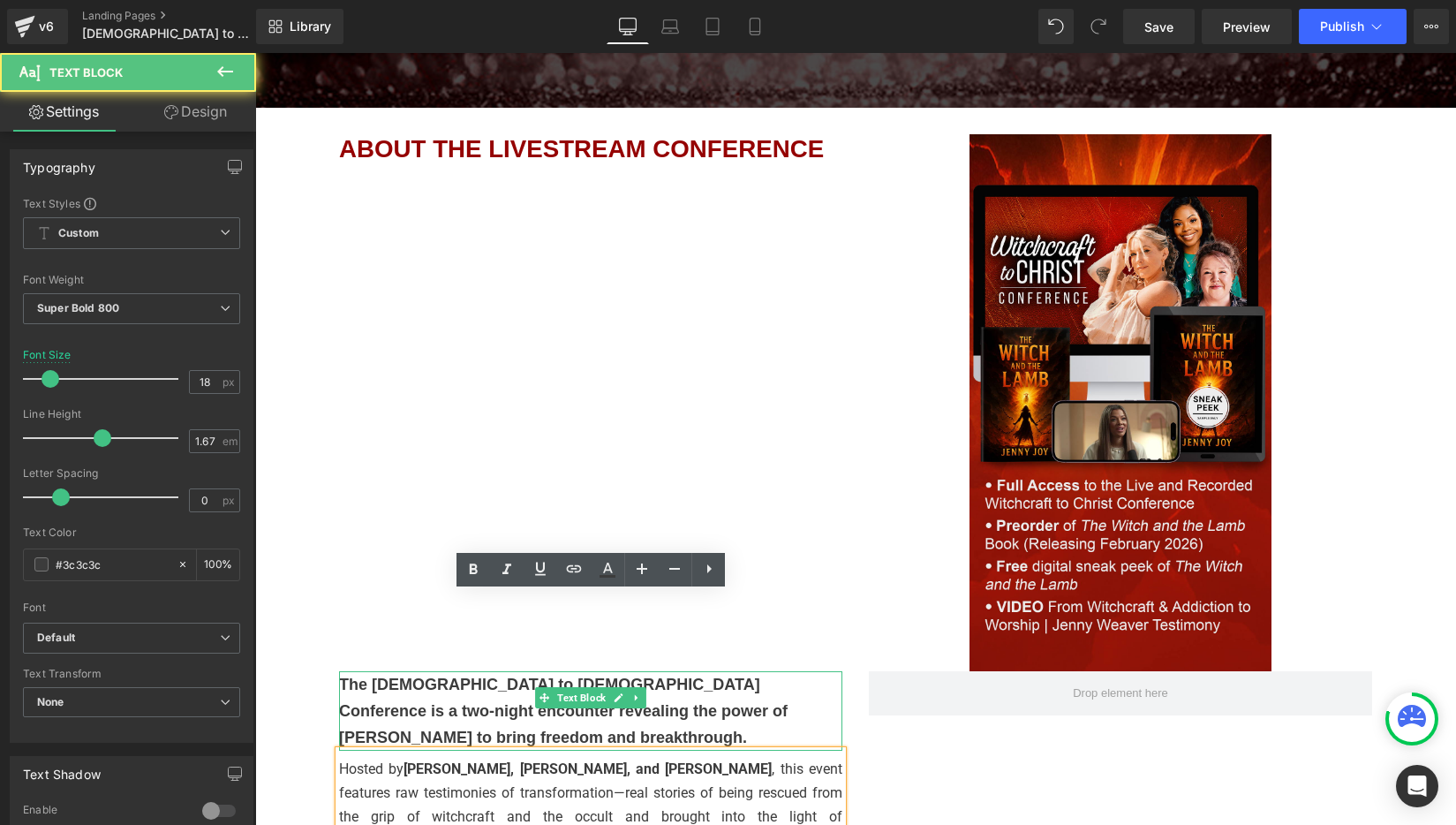
click at [376, 671] on p "The [DEMOGRAPHIC_DATA] to [DEMOGRAPHIC_DATA] Conference is a two-night encounte…" at bounding box center [591, 711] width 503 height 80
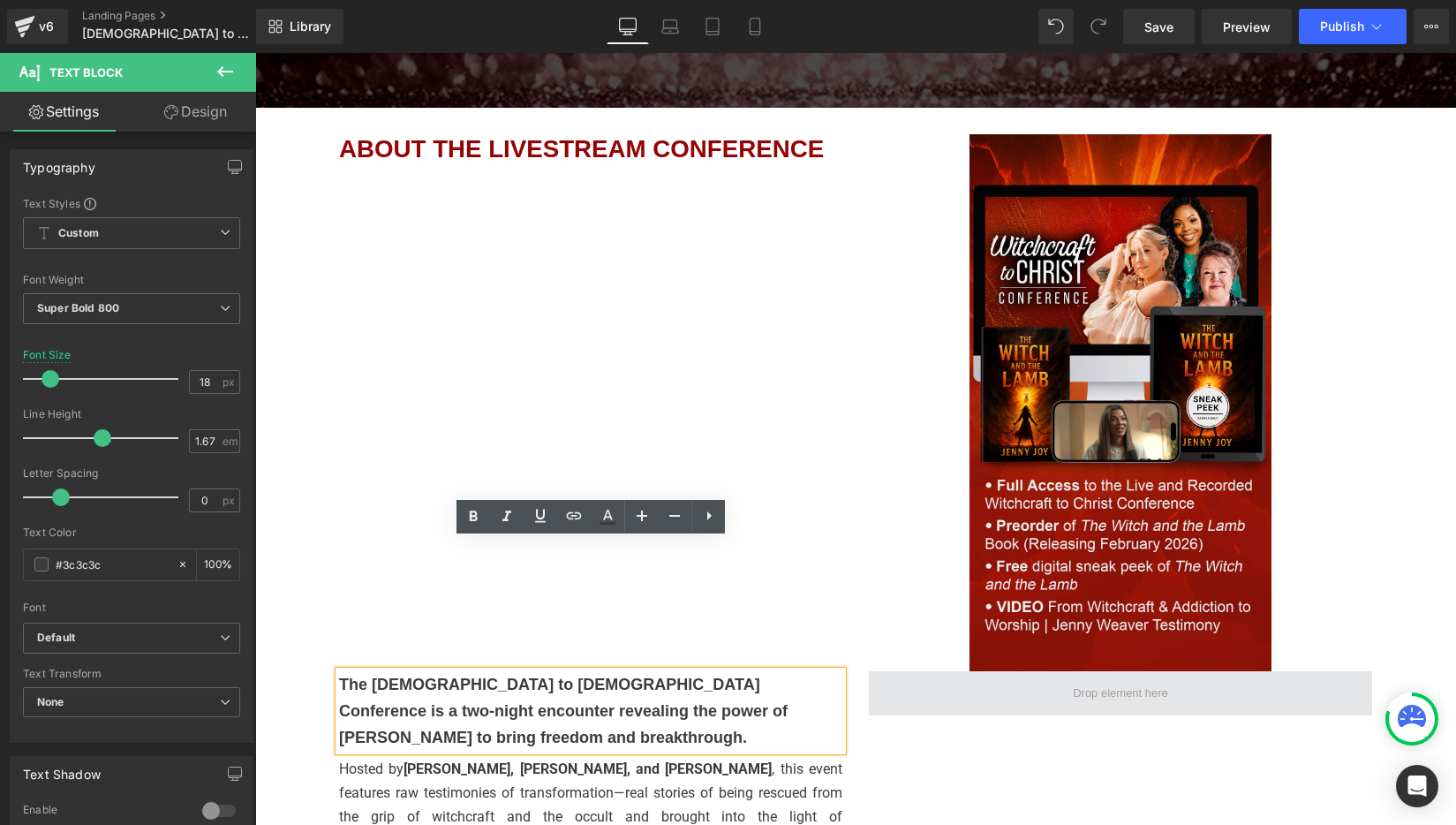
click at [1068, 678] on span at bounding box center [1120, 692] width 108 height 30
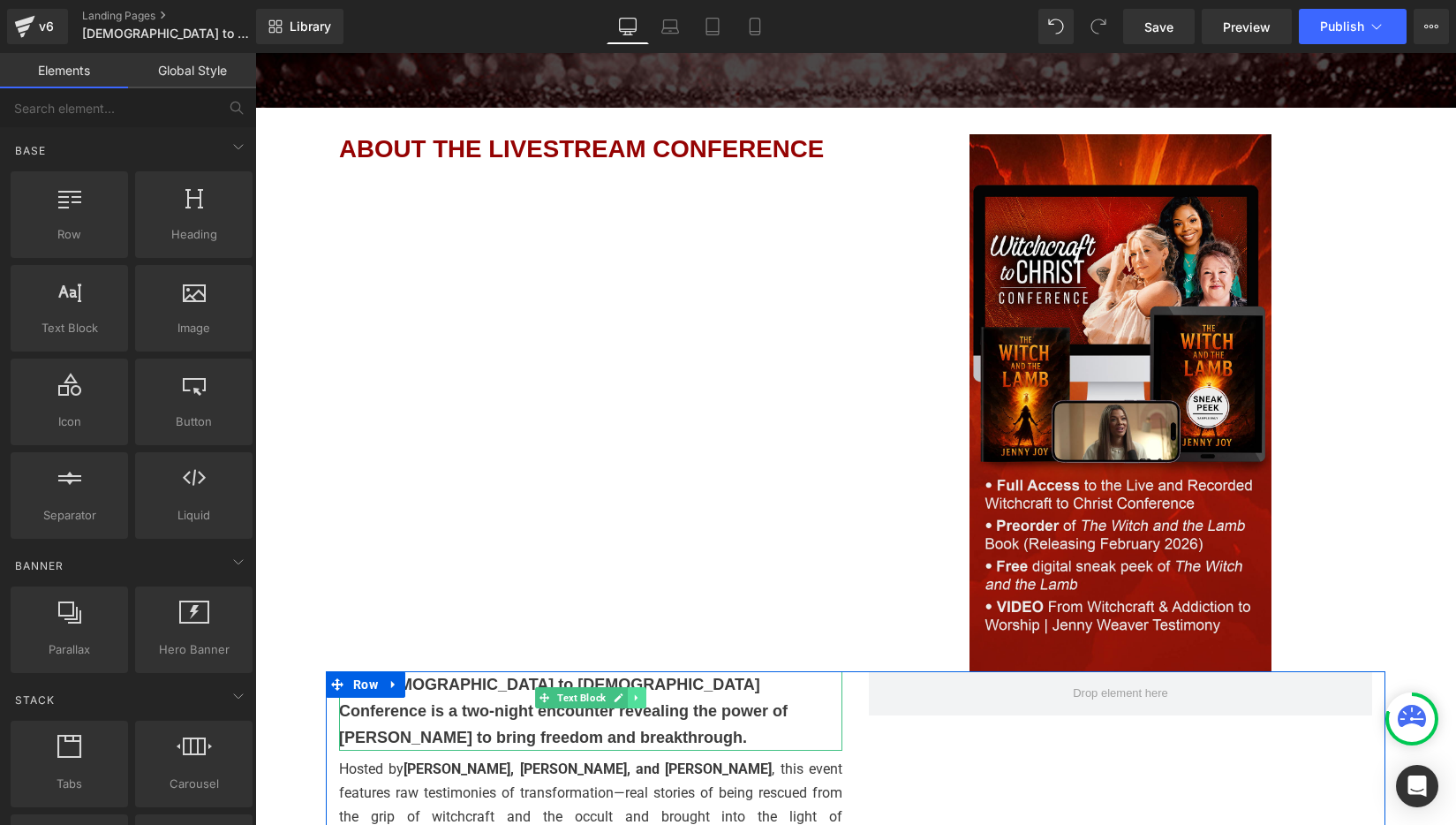
click at [638, 692] on icon at bounding box center [637, 698] width 10 height 11
click at [626, 692] on icon at bounding box center [627, 697] width 10 height 10
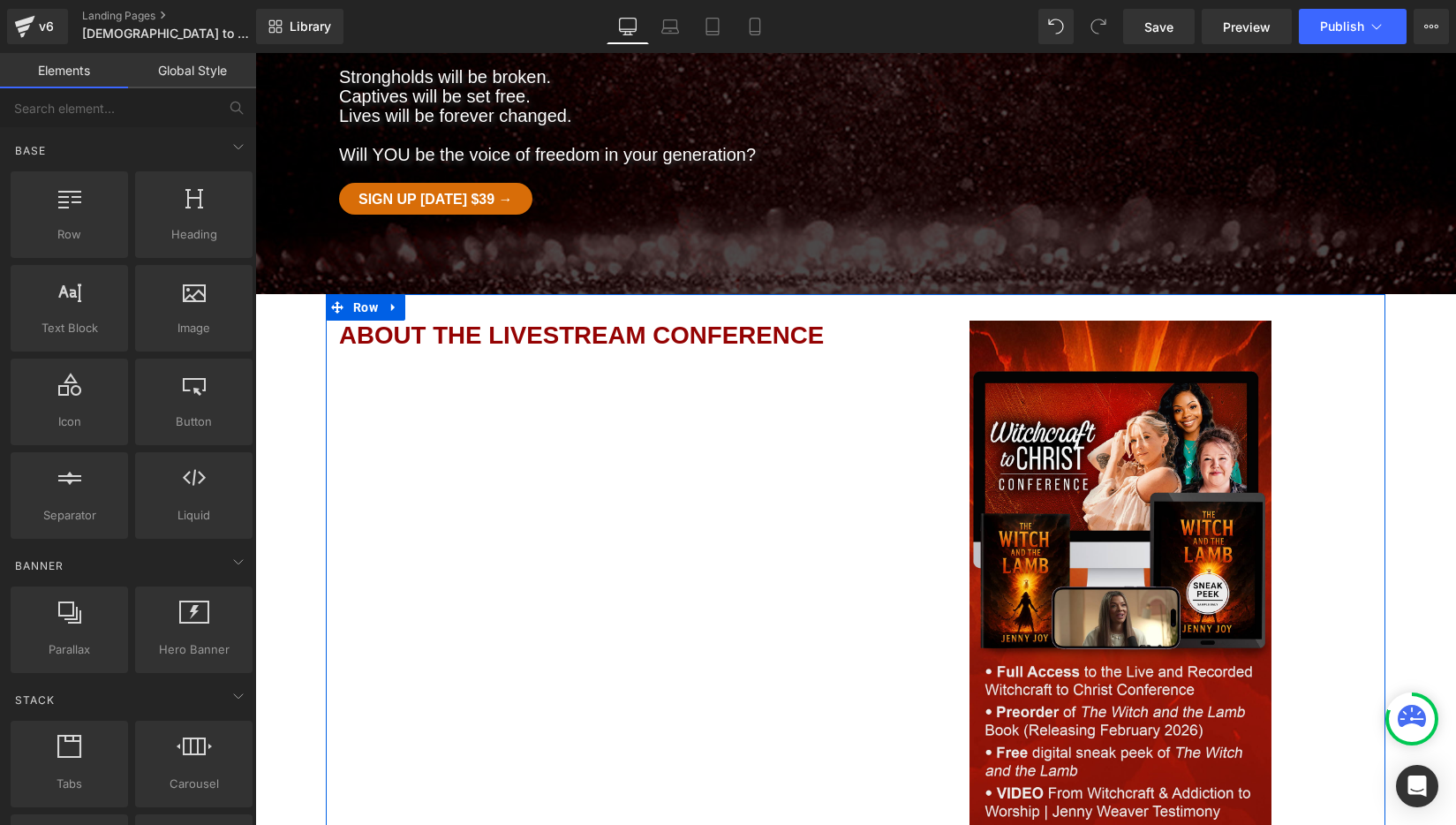
scroll to position [311, 0]
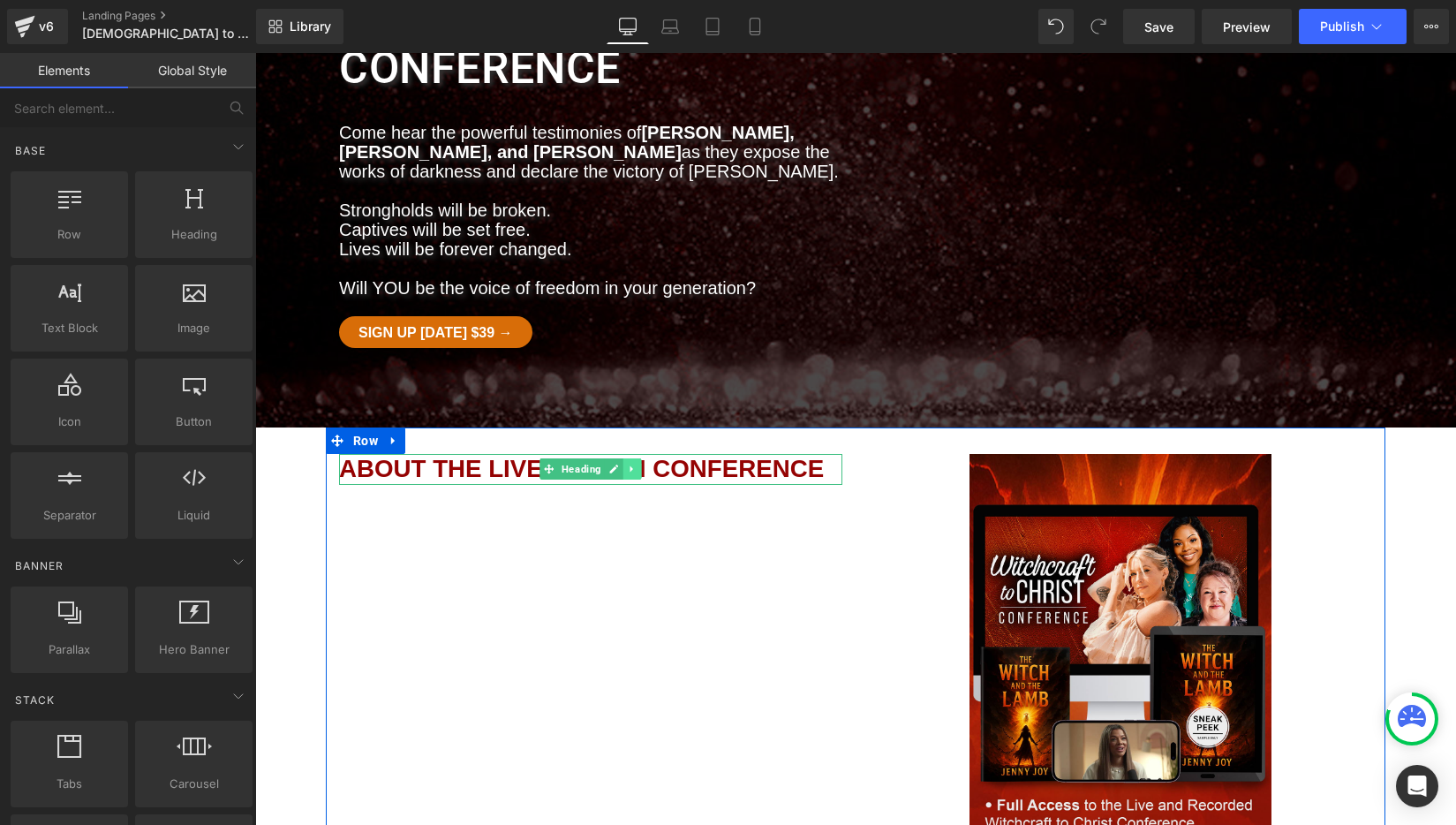
click at [632, 464] on icon at bounding box center [632, 469] width 10 height 11
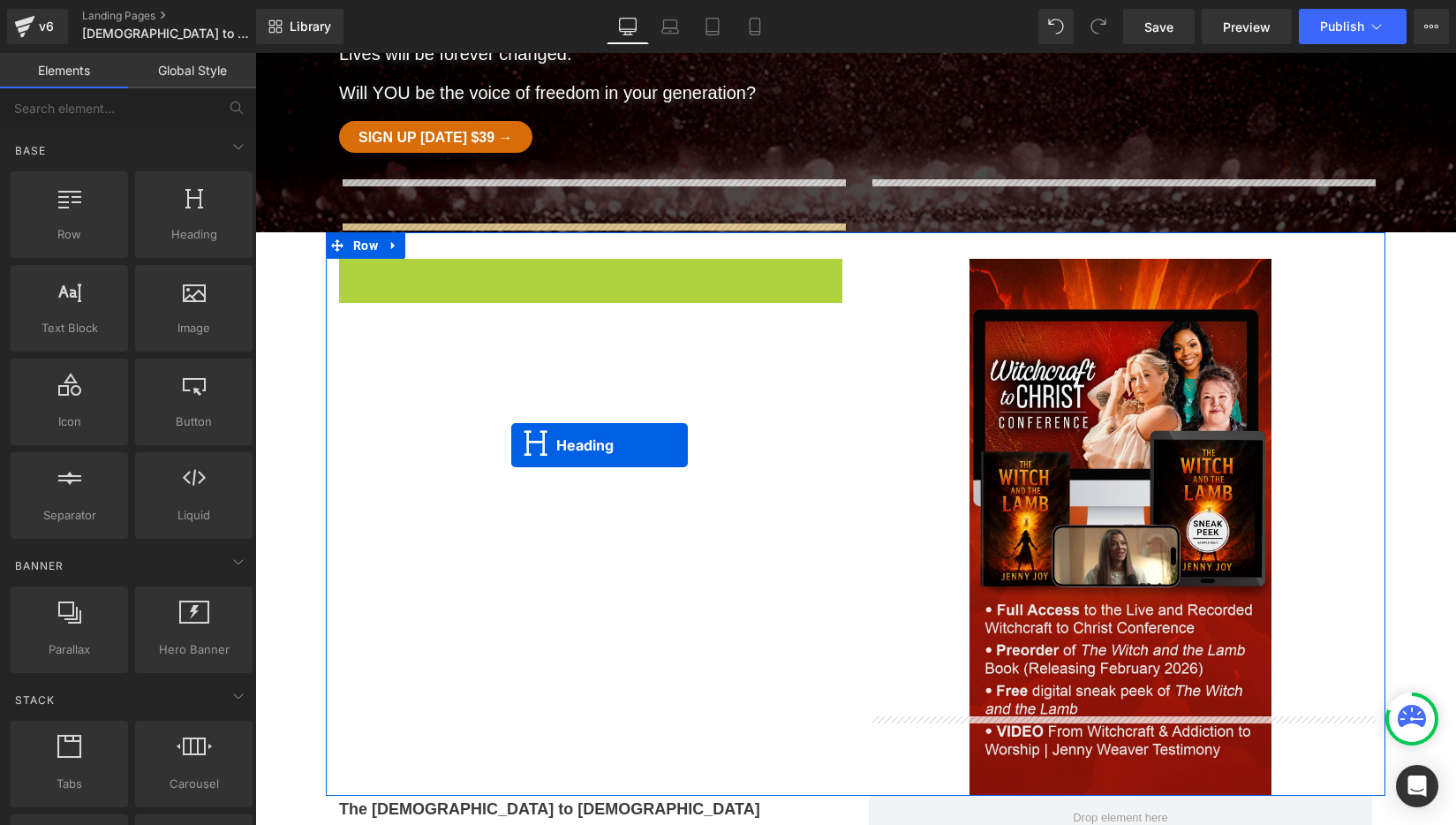
scroll to position [524, 0]
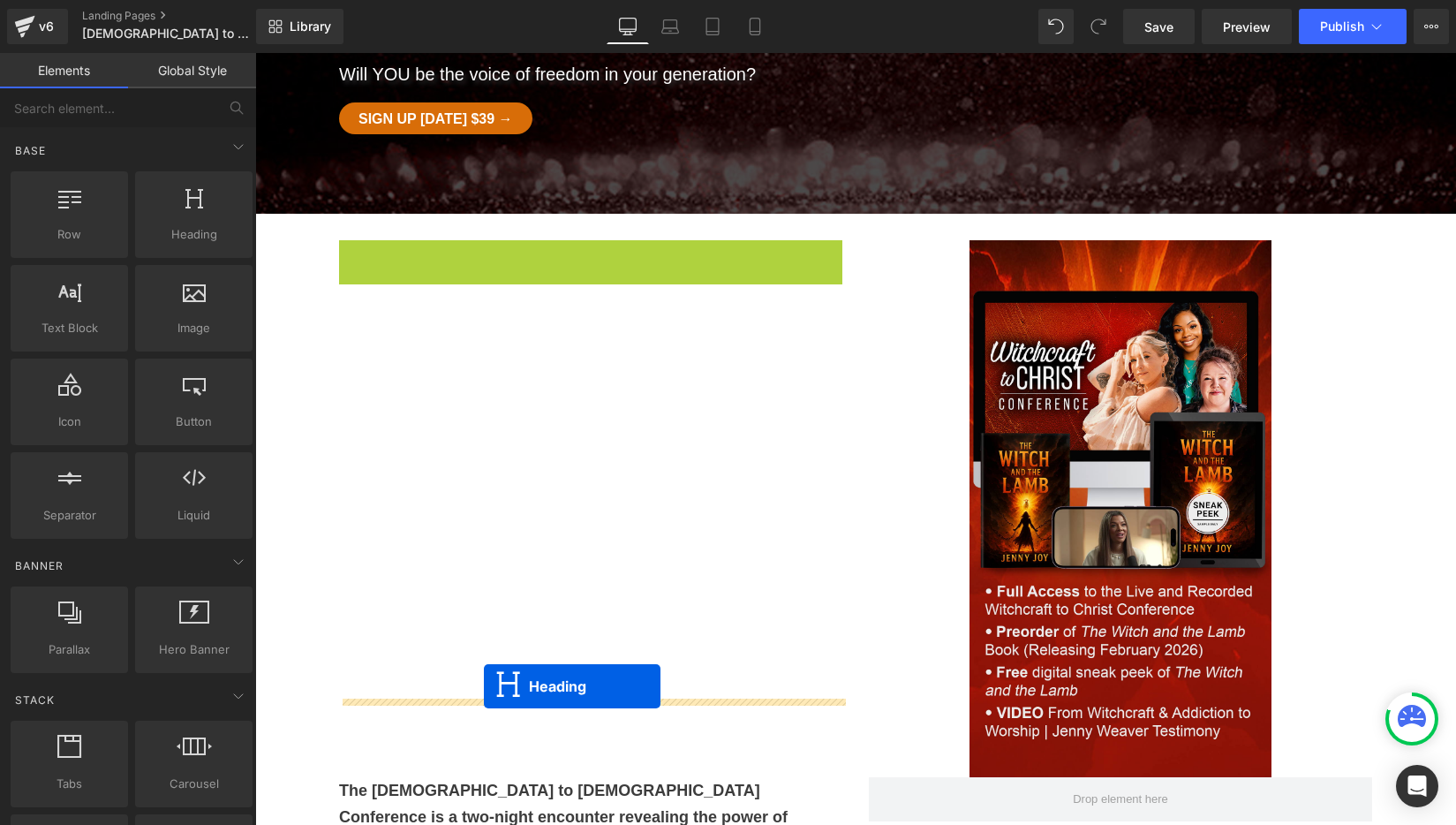
drag, startPoint x: 519, startPoint y: 337, endPoint x: 484, endPoint y: 686, distance: 350.8
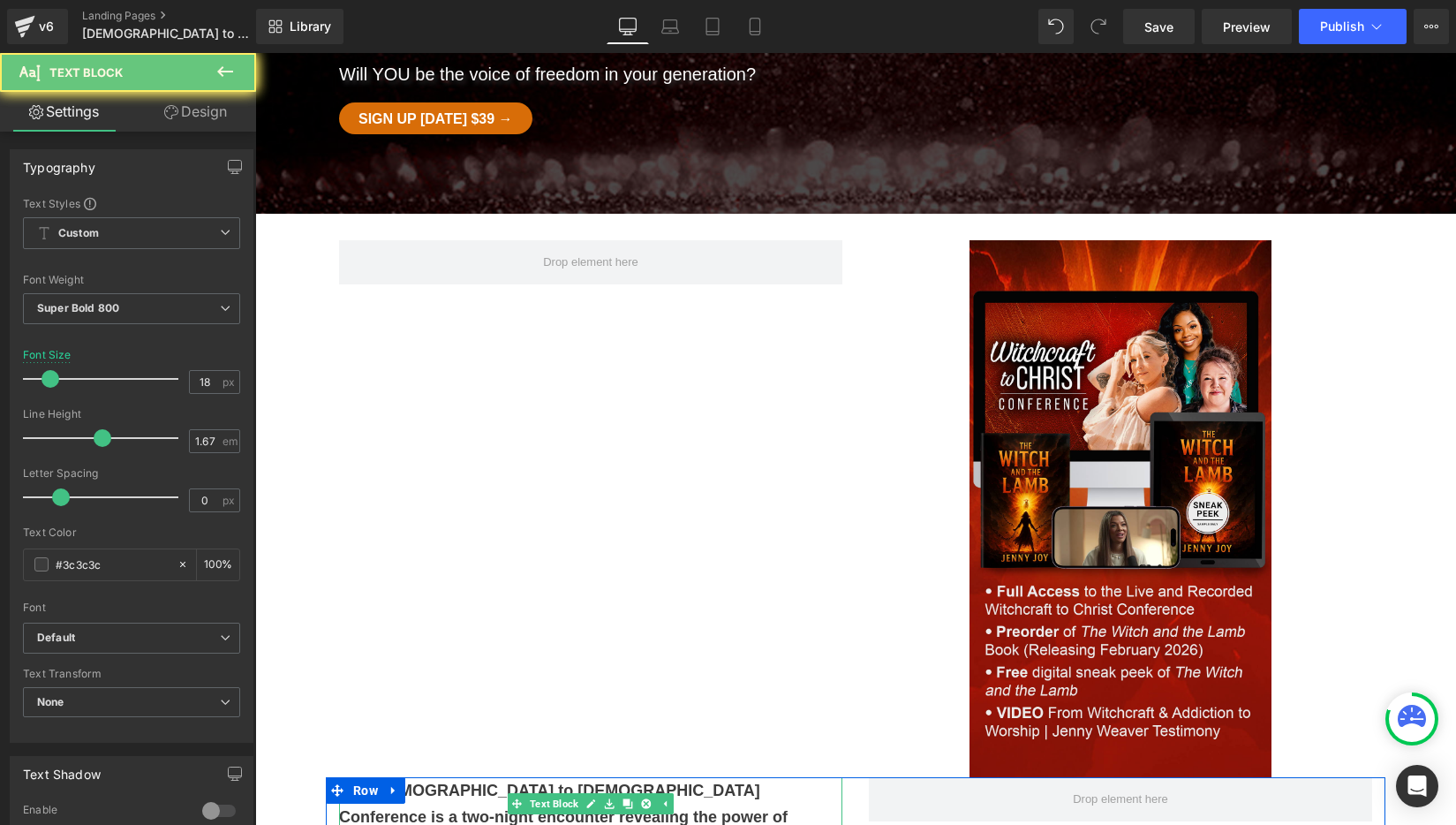
click at [486, 777] on p "The [DEMOGRAPHIC_DATA] to [DEMOGRAPHIC_DATA] Conference is a two-night encounte…" at bounding box center [591, 816] width 503 height 80
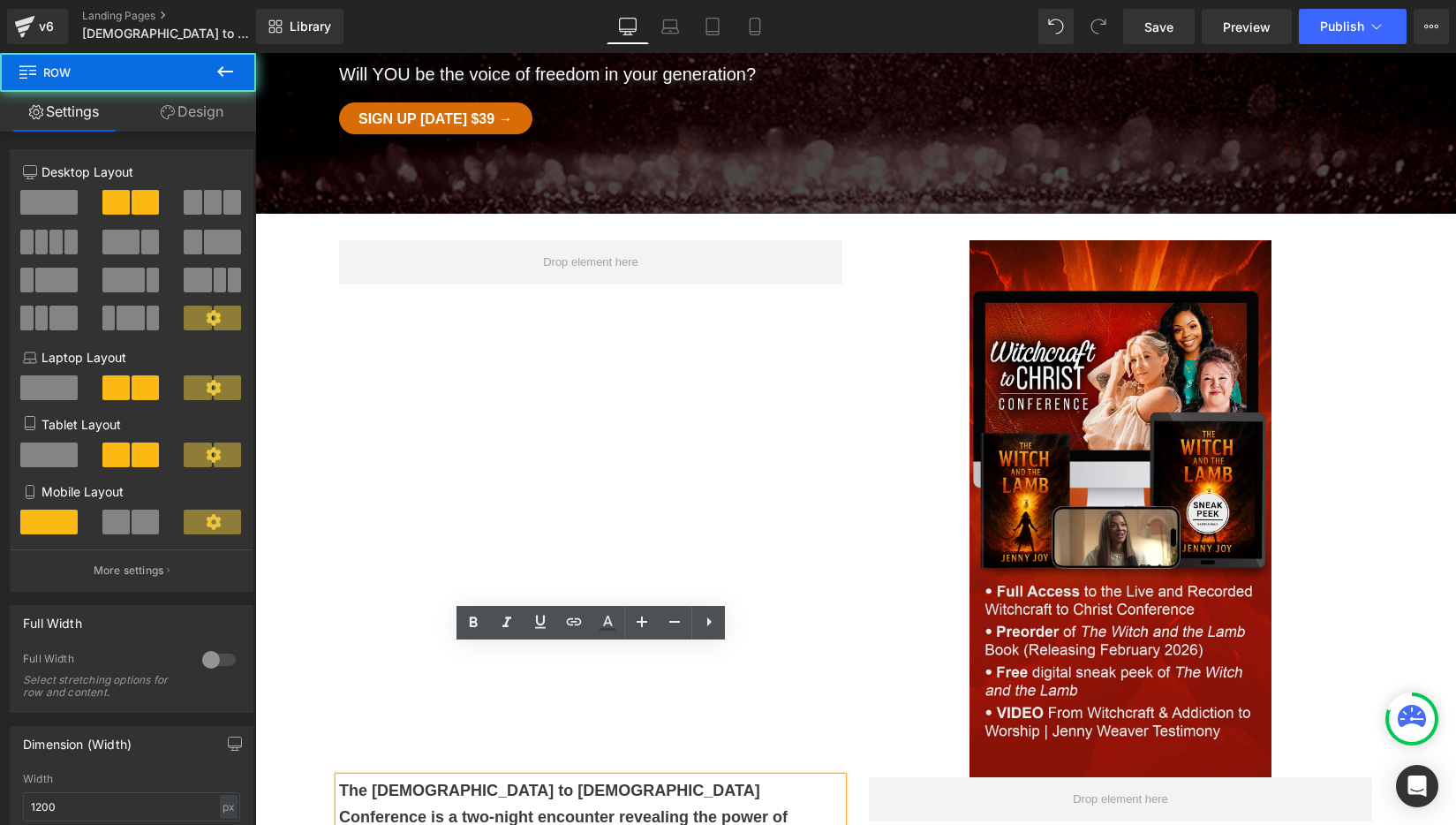
drag, startPoint x: 874, startPoint y: 724, endPoint x: 819, endPoint y: 696, distance: 61.7
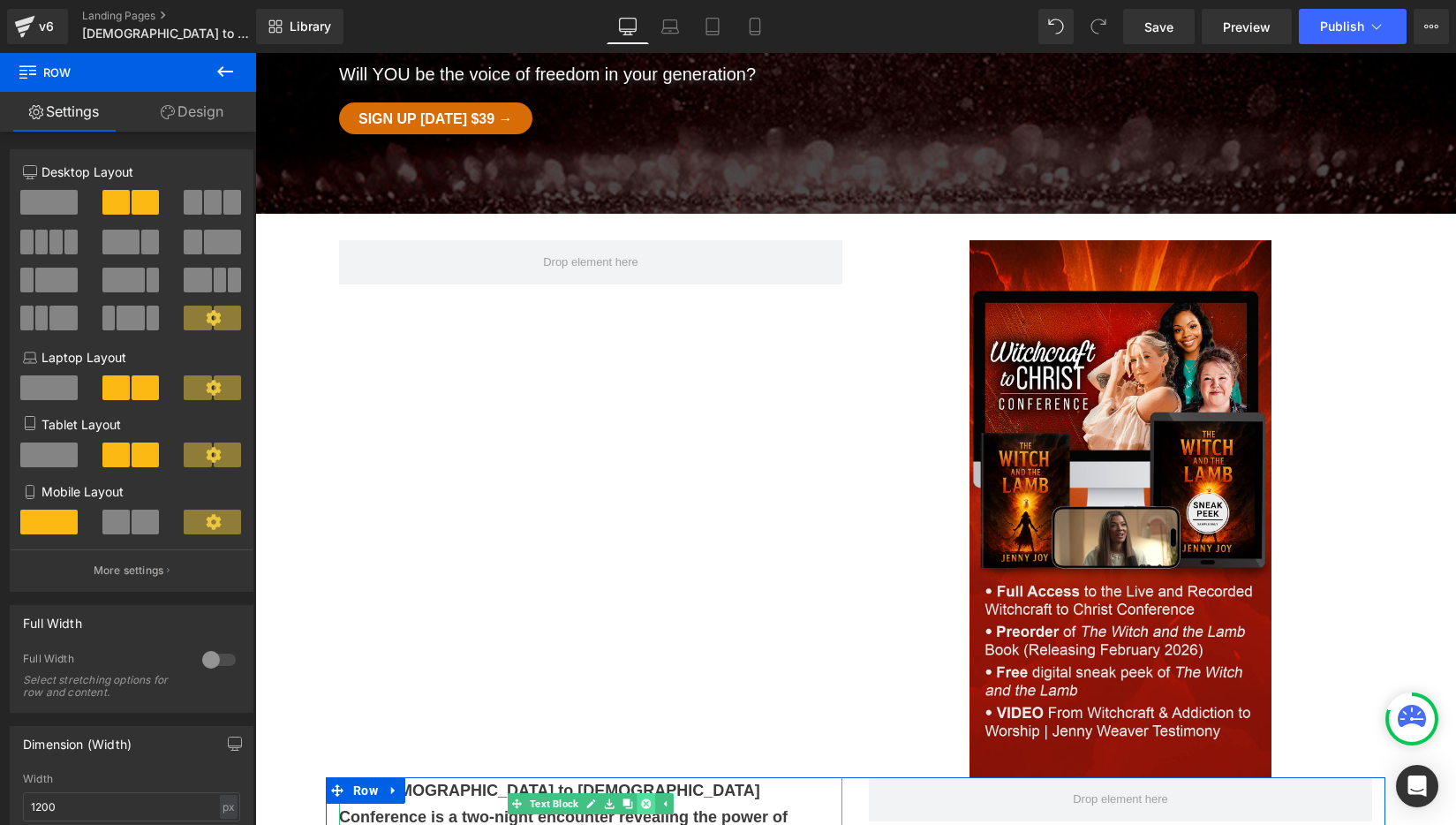
click at [649, 798] on icon at bounding box center [646, 803] width 10 height 10
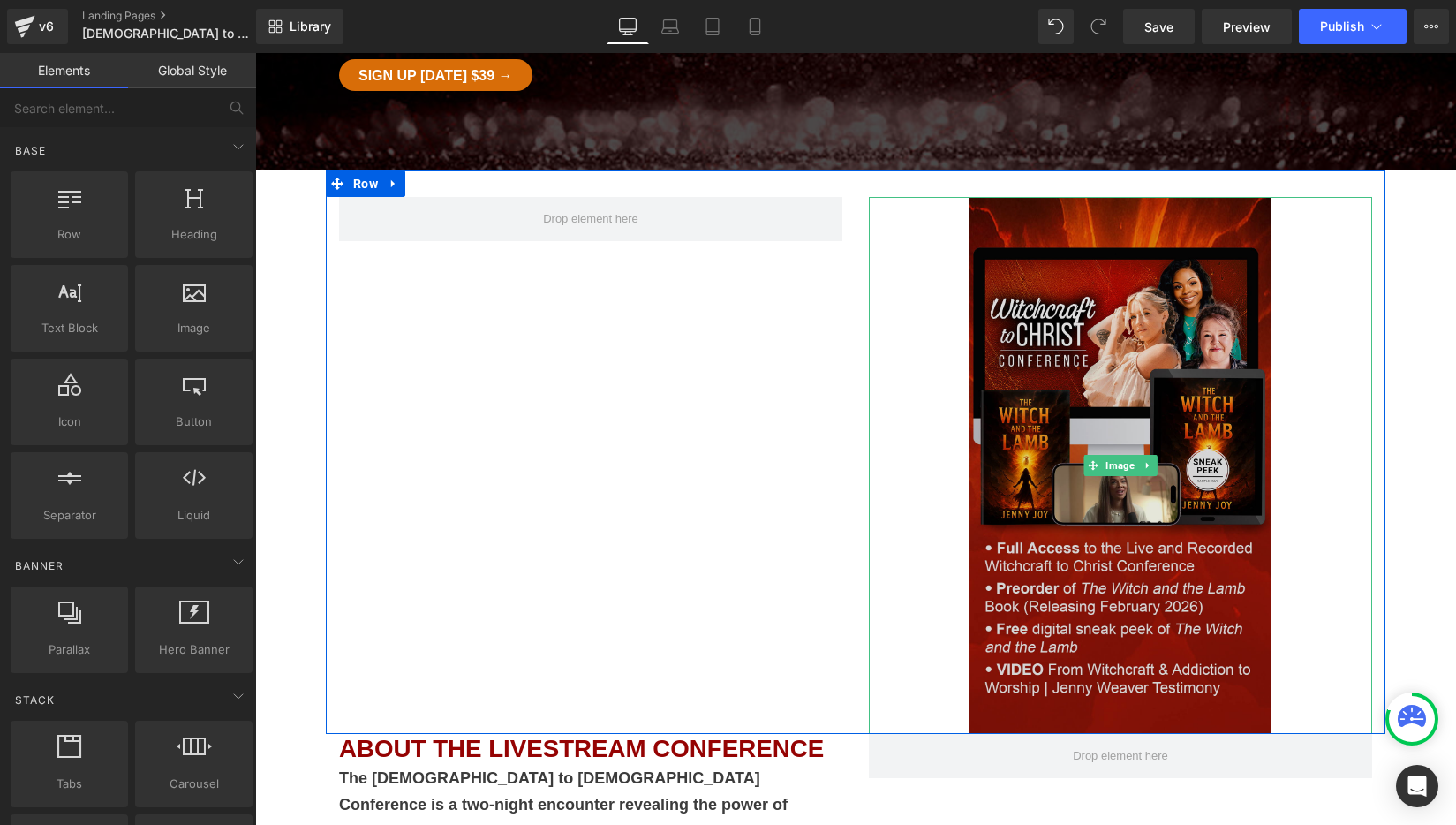
scroll to position [508, 0]
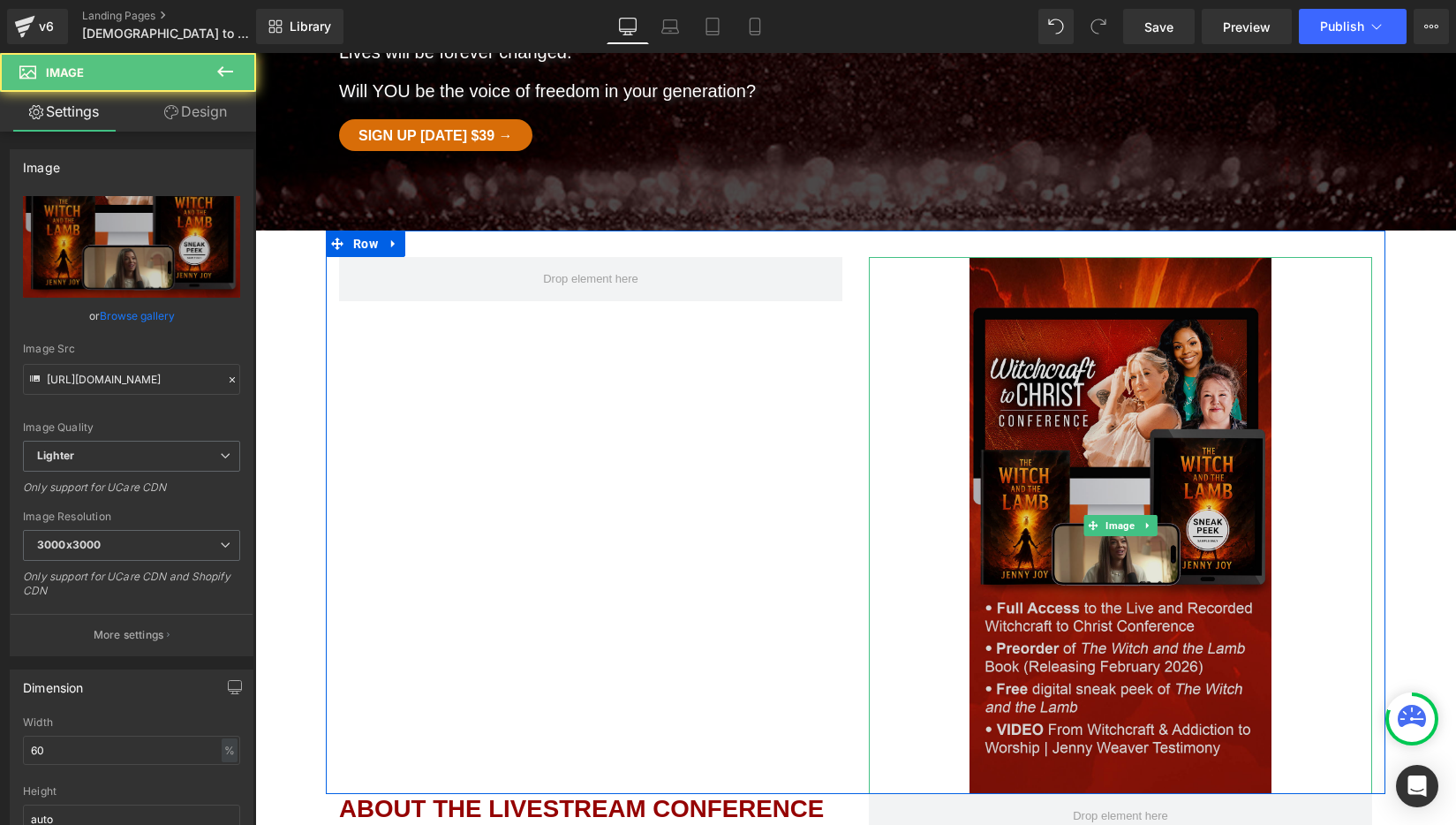
click at [1007, 257] on img at bounding box center [1120, 525] width 302 height 537
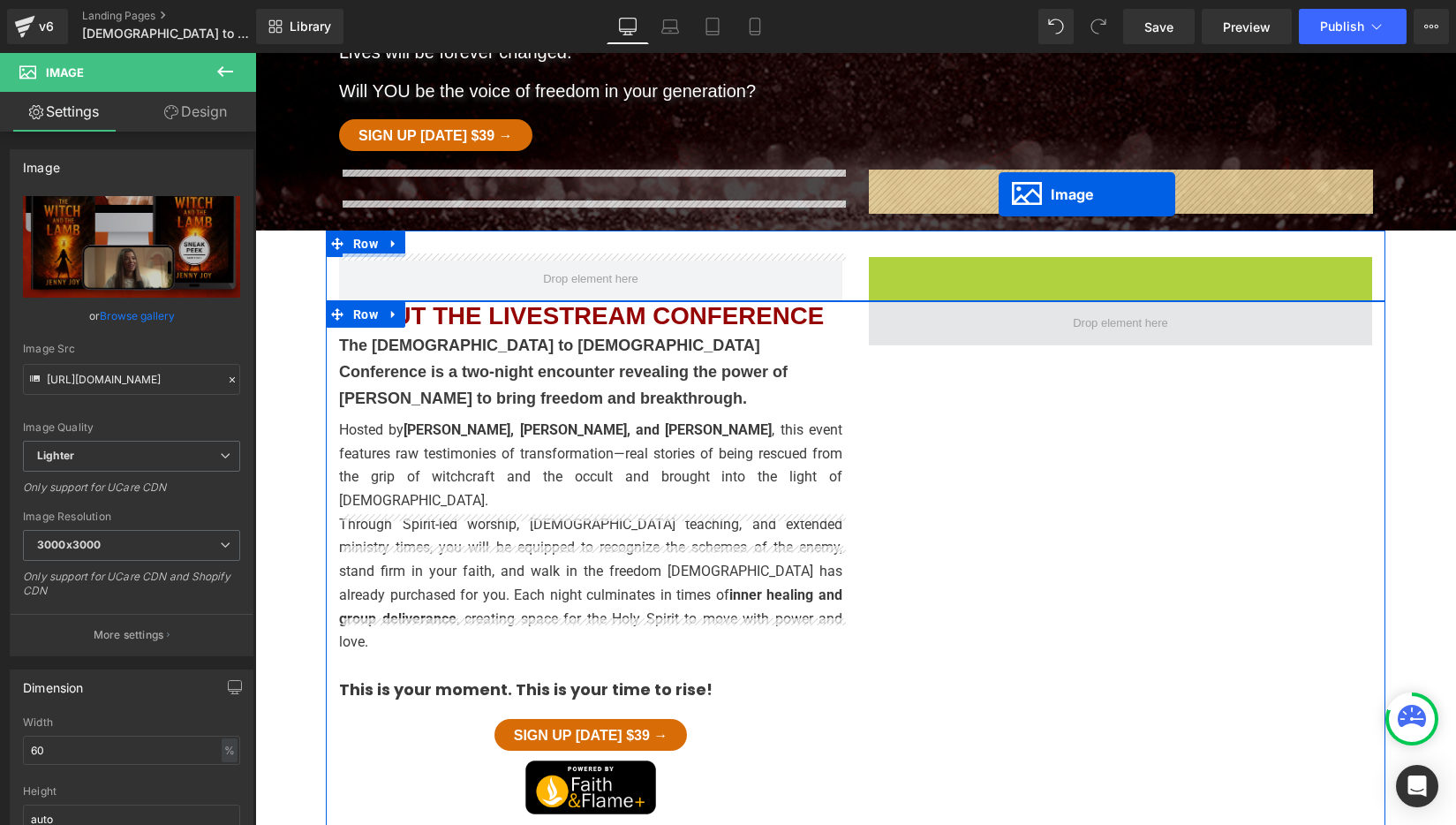
drag, startPoint x: 1090, startPoint y: 399, endPoint x: 999, endPoint y: 194, distance: 224.3
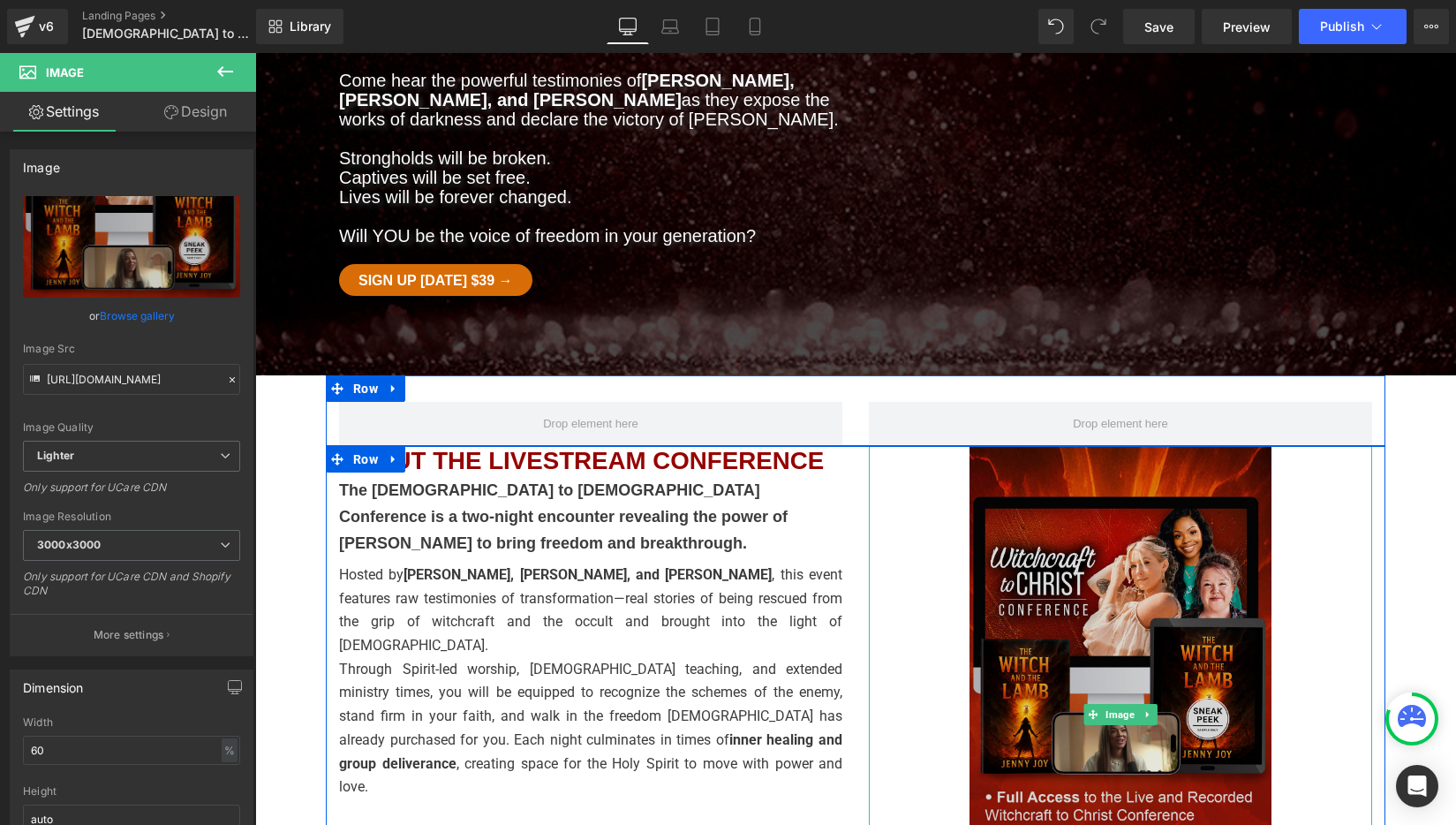
scroll to position [353, 0]
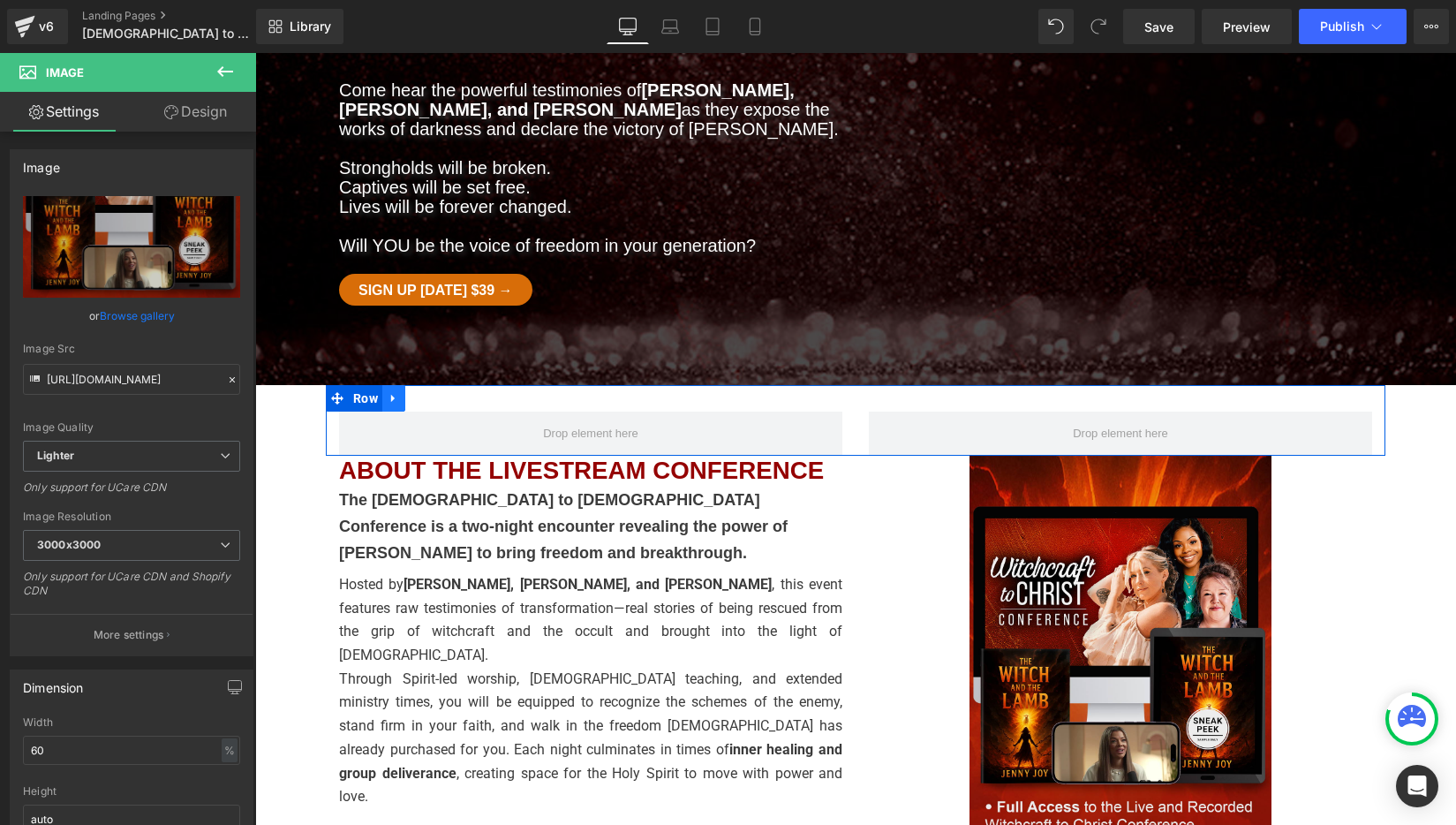
click at [391, 394] on icon at bounding box center [393, 398] width 4 height 8
click at [444, 392] on icon at bounding box center [440, 399] width 13 height 13
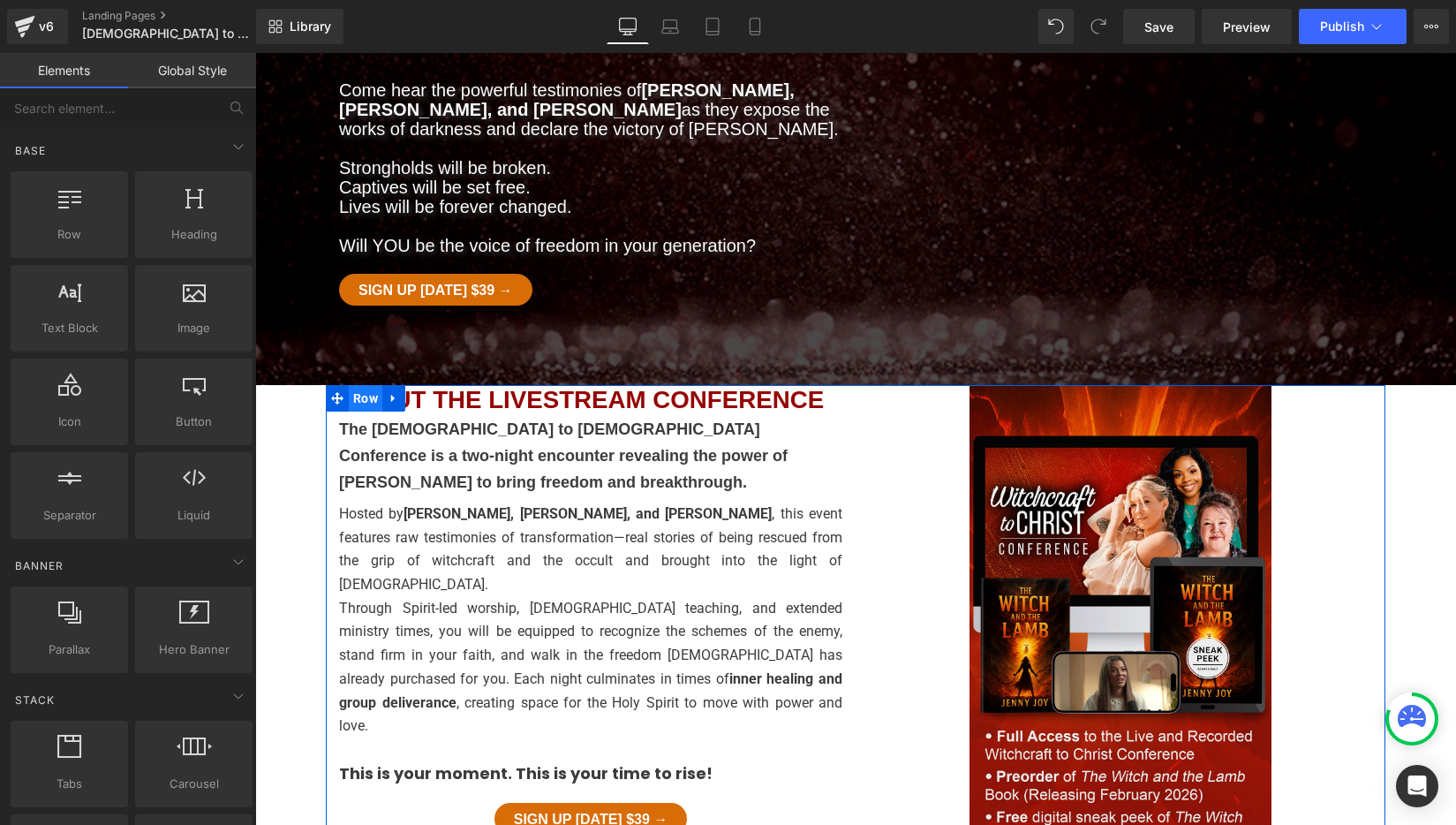
click at [361, 385] on span "Row" at bounding box center [365, 398] width 34 height 27
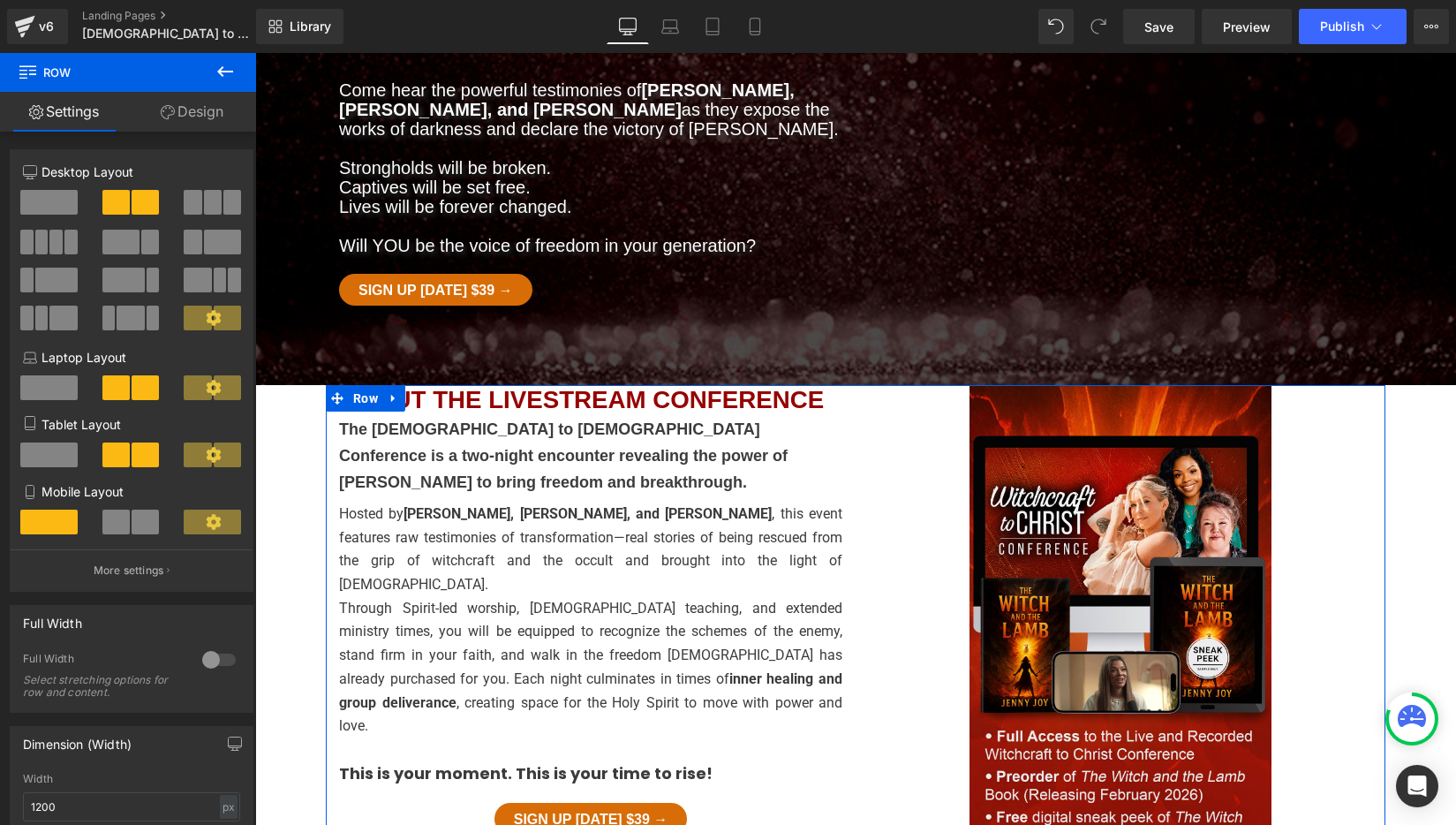
click at [195, 120] on link "Design" at bounding box center [192, 111] width 128 height 39
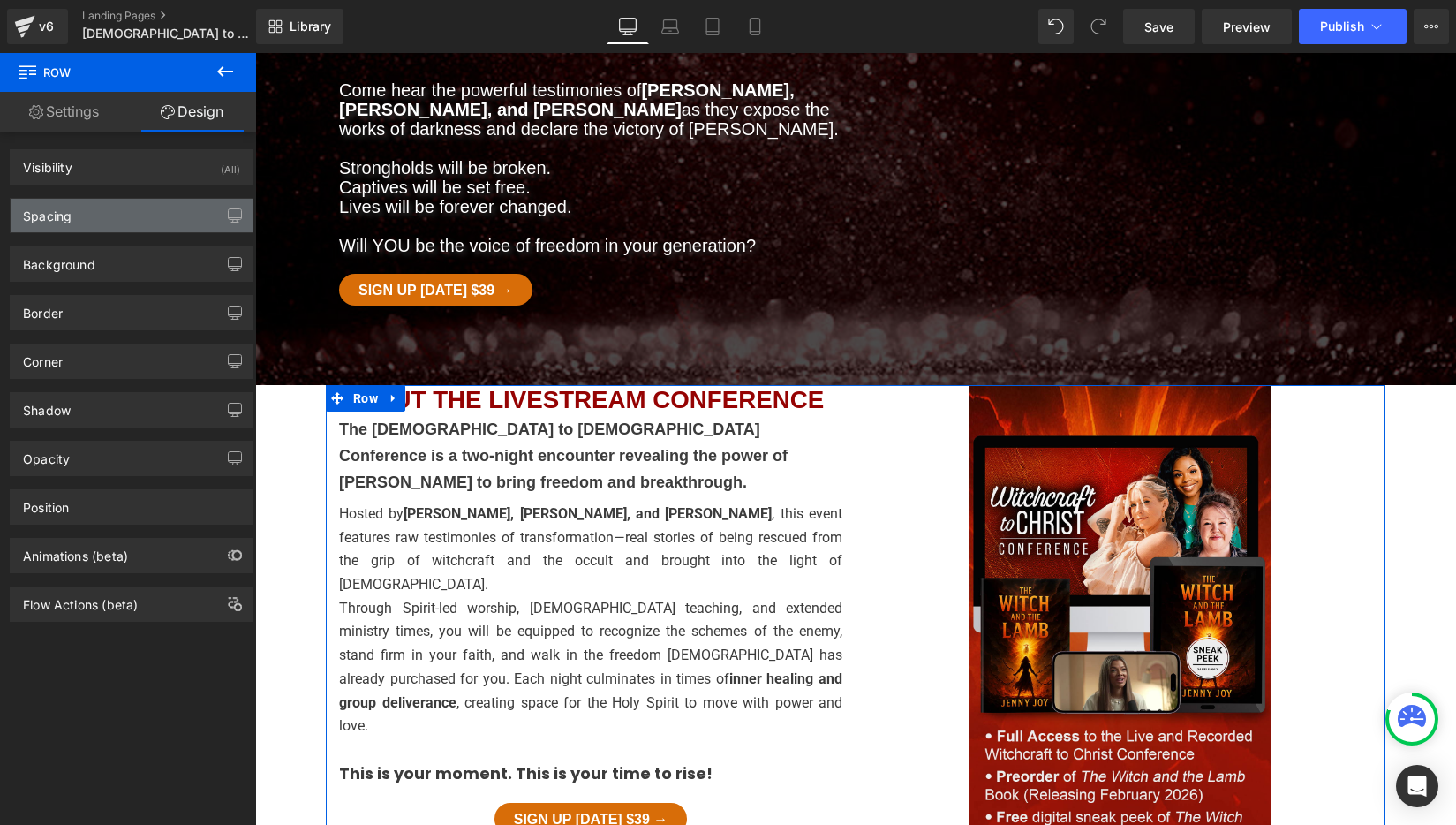
click at [80, 212] on div "Spacing" at bounding box center [132, 215] width 241 height 34
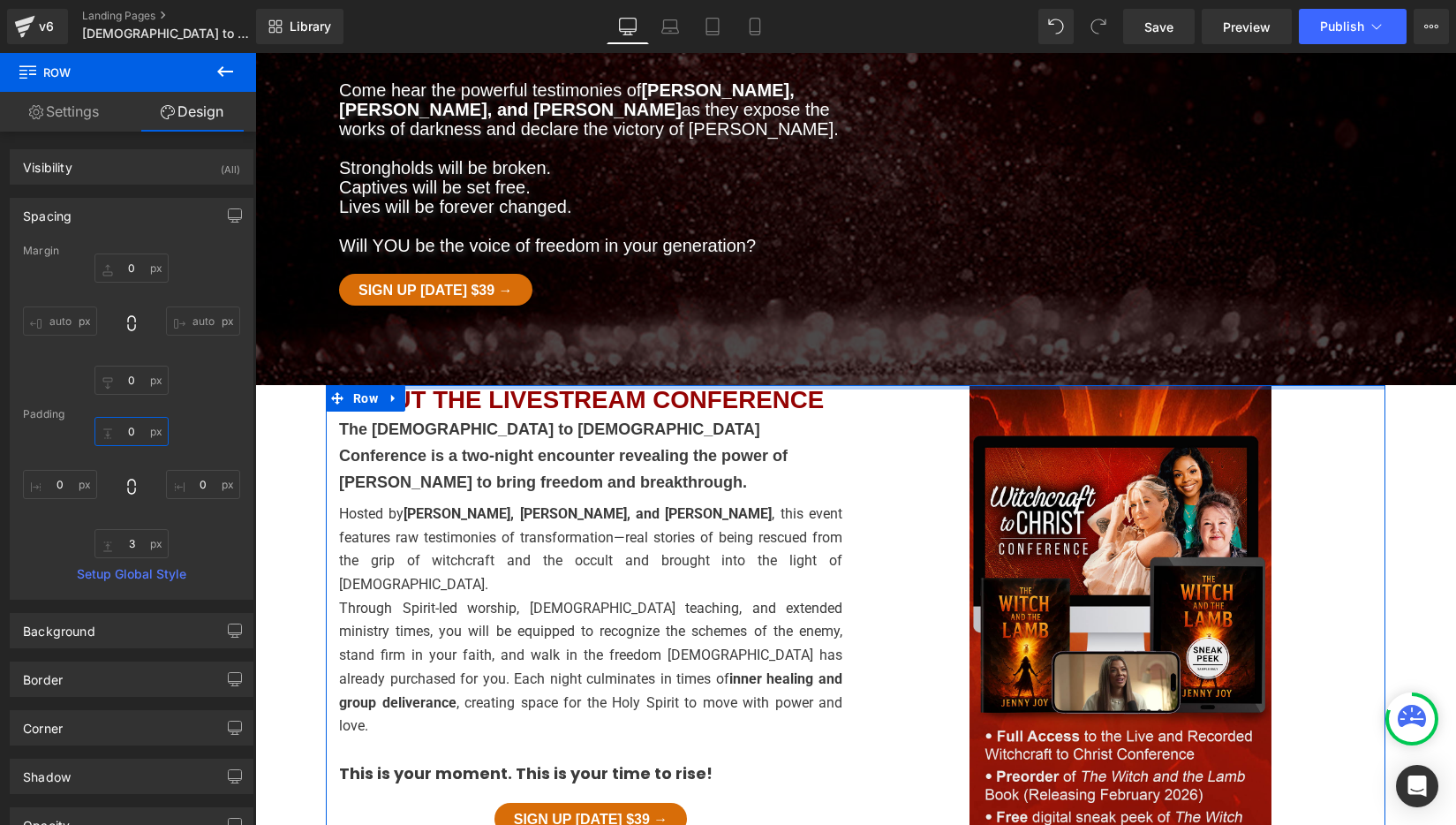
click at [121, 432] on input "0" at bounding box center [131, 432] width 74 height 29
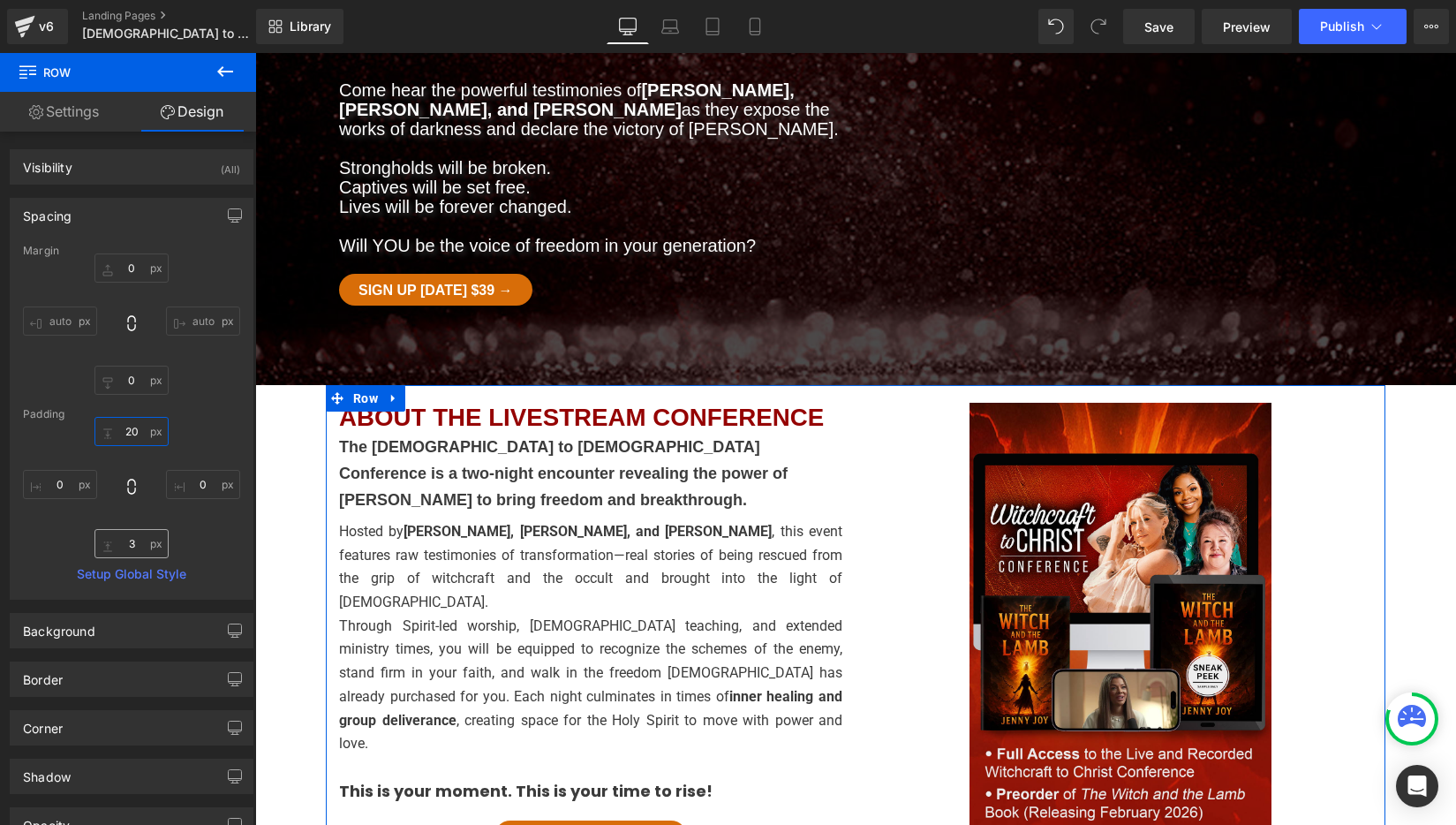
type input "20"
click at [133, 543] on input "3" at bounding box center [131, 543] width 74 height 29
type input "20"
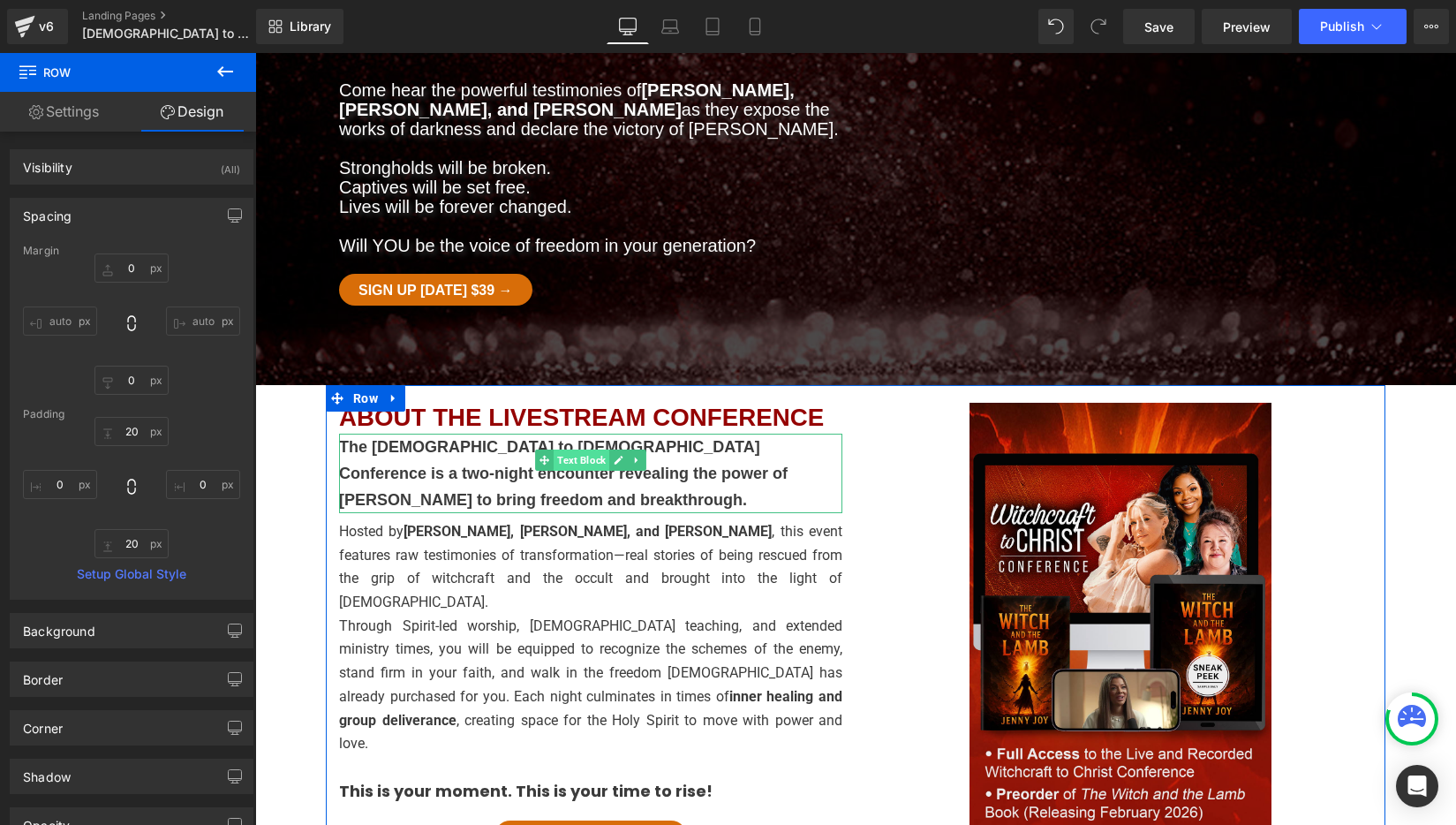
click at [570, 449] on span "Text Block" at bounding box center [581, 459] width 56 height 21
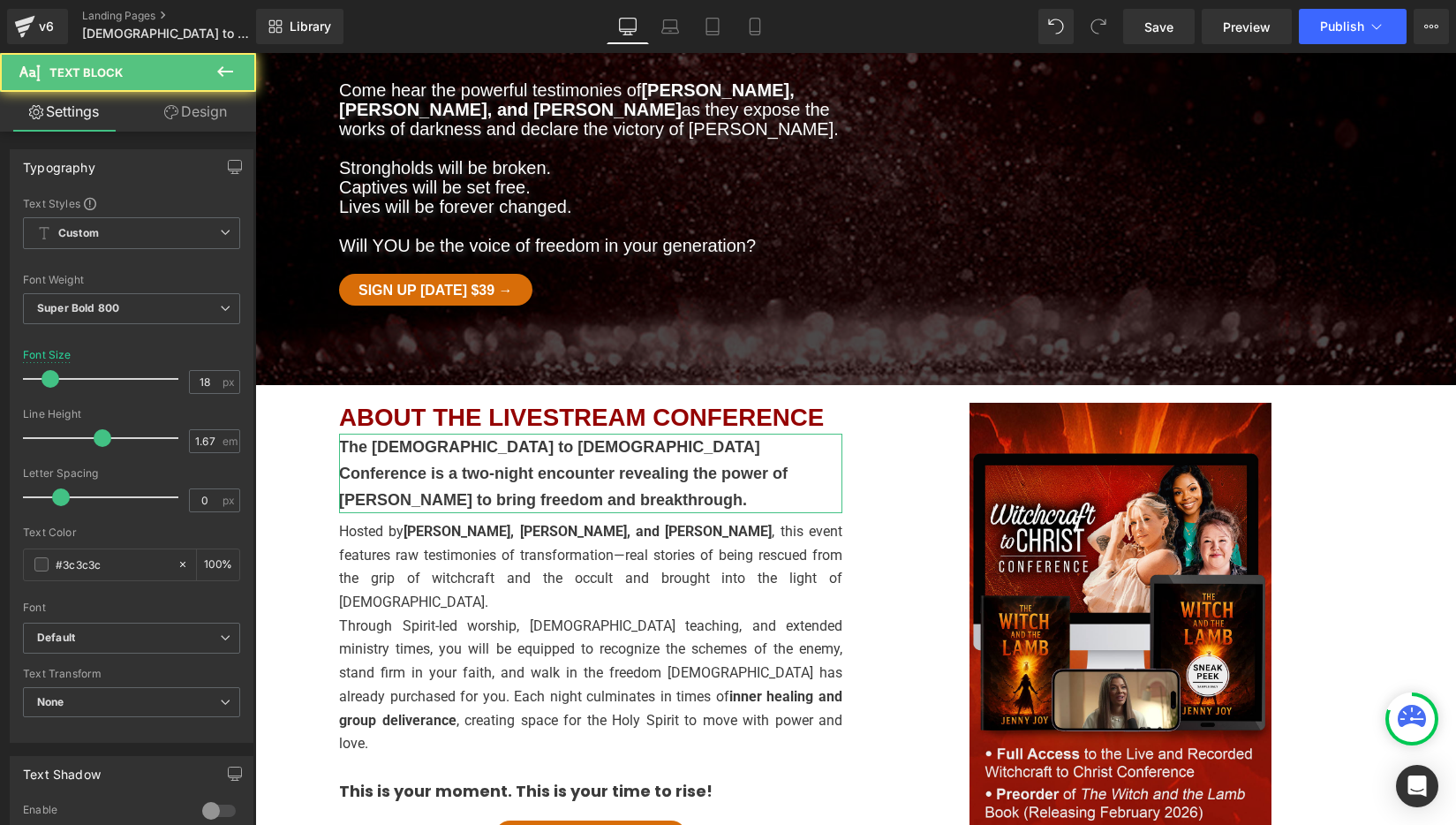
click at [207, 116] on link "Design" at bounding box center [196, 111] width 128 height 39
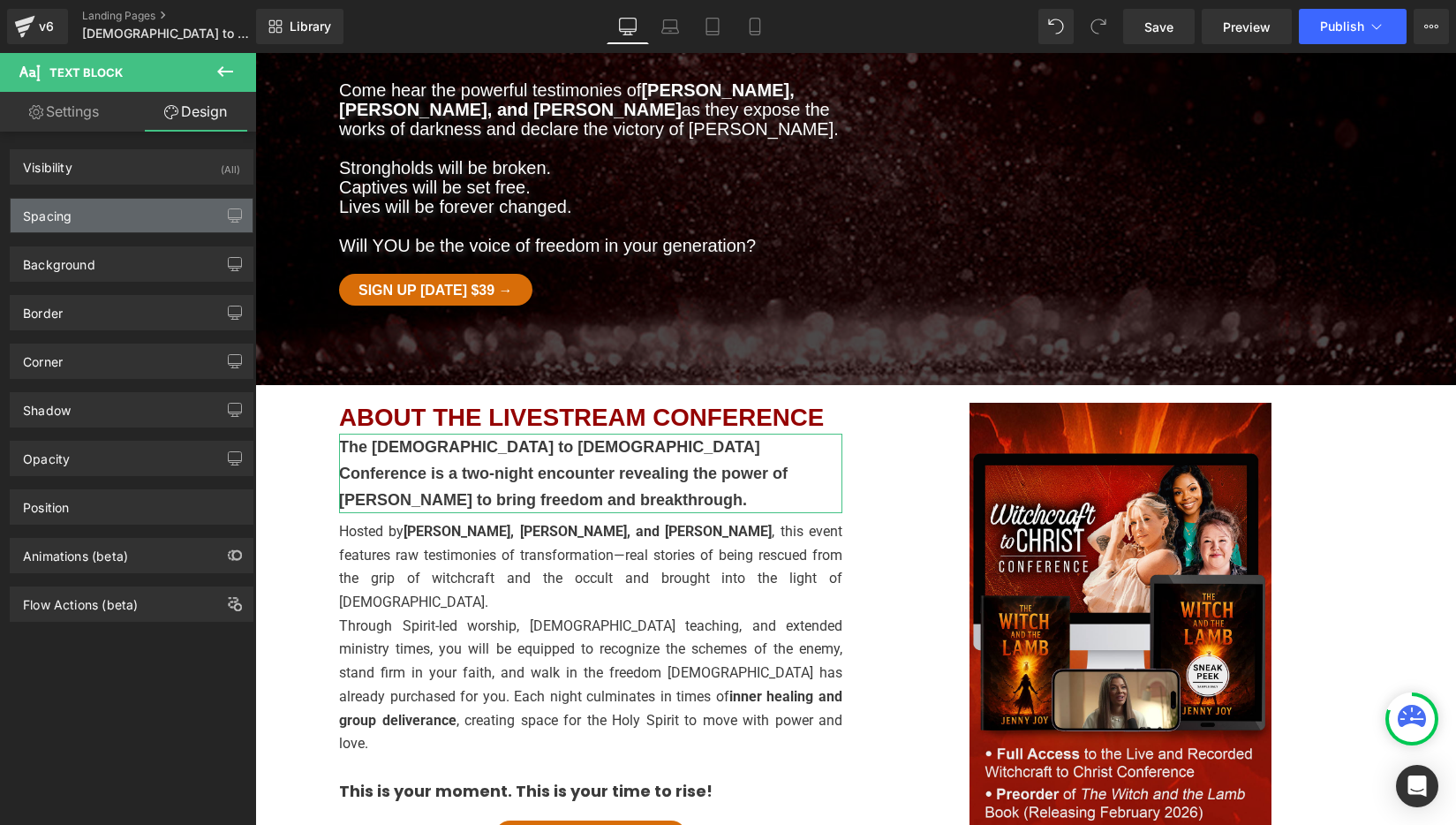
click at [115, 233] on div "Background Color & Image color transparent Color transparent 0 % Image Replace …" at bounding box center [132, 257] width 264 height 48
click at [126, 223] on div "Spacing" at bounding box center [132, 215] width 241 height 34
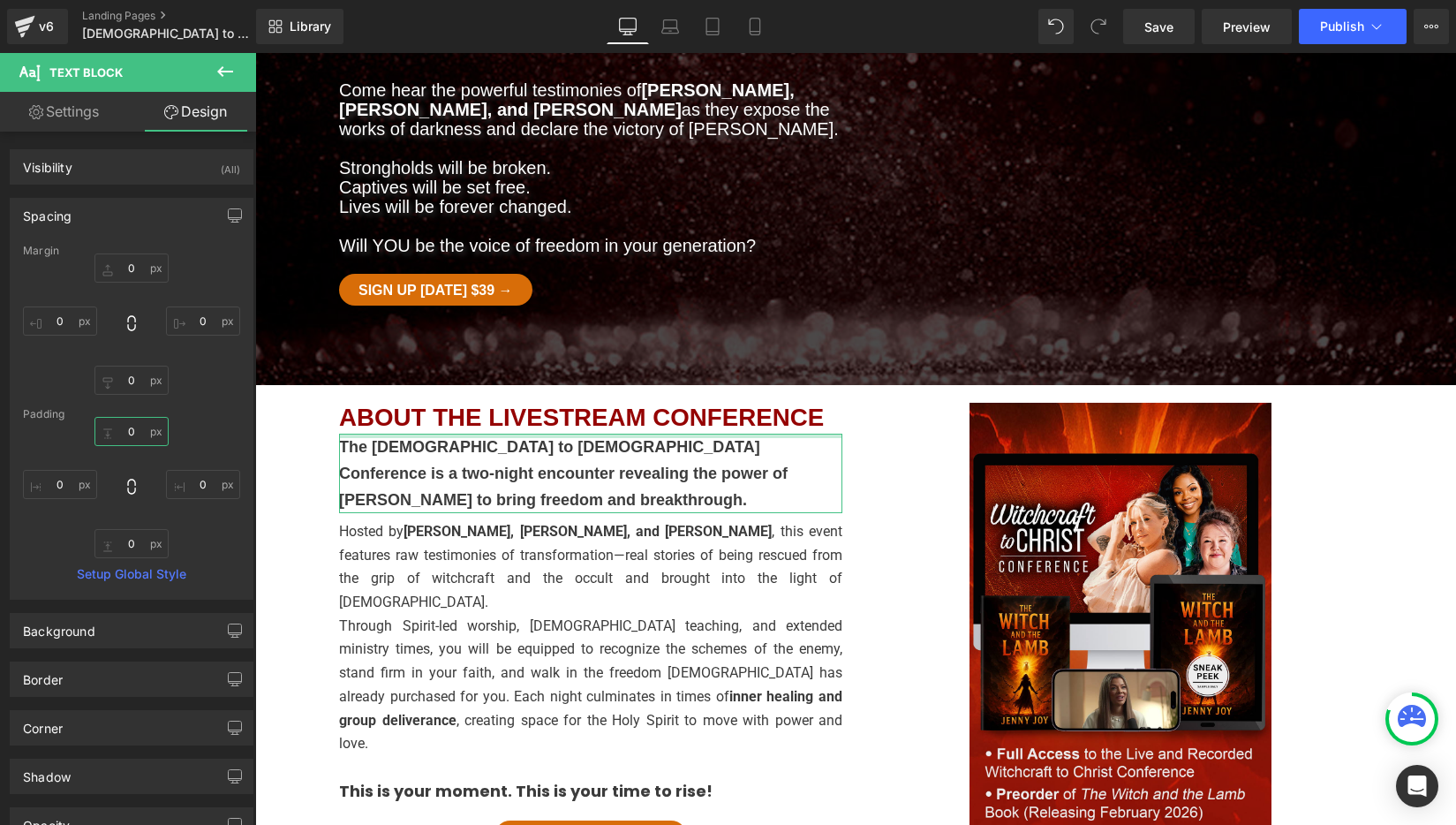
click at [118, 436] on input "0" at bounding box center [131, 432] width 74 height 29
type input "20"
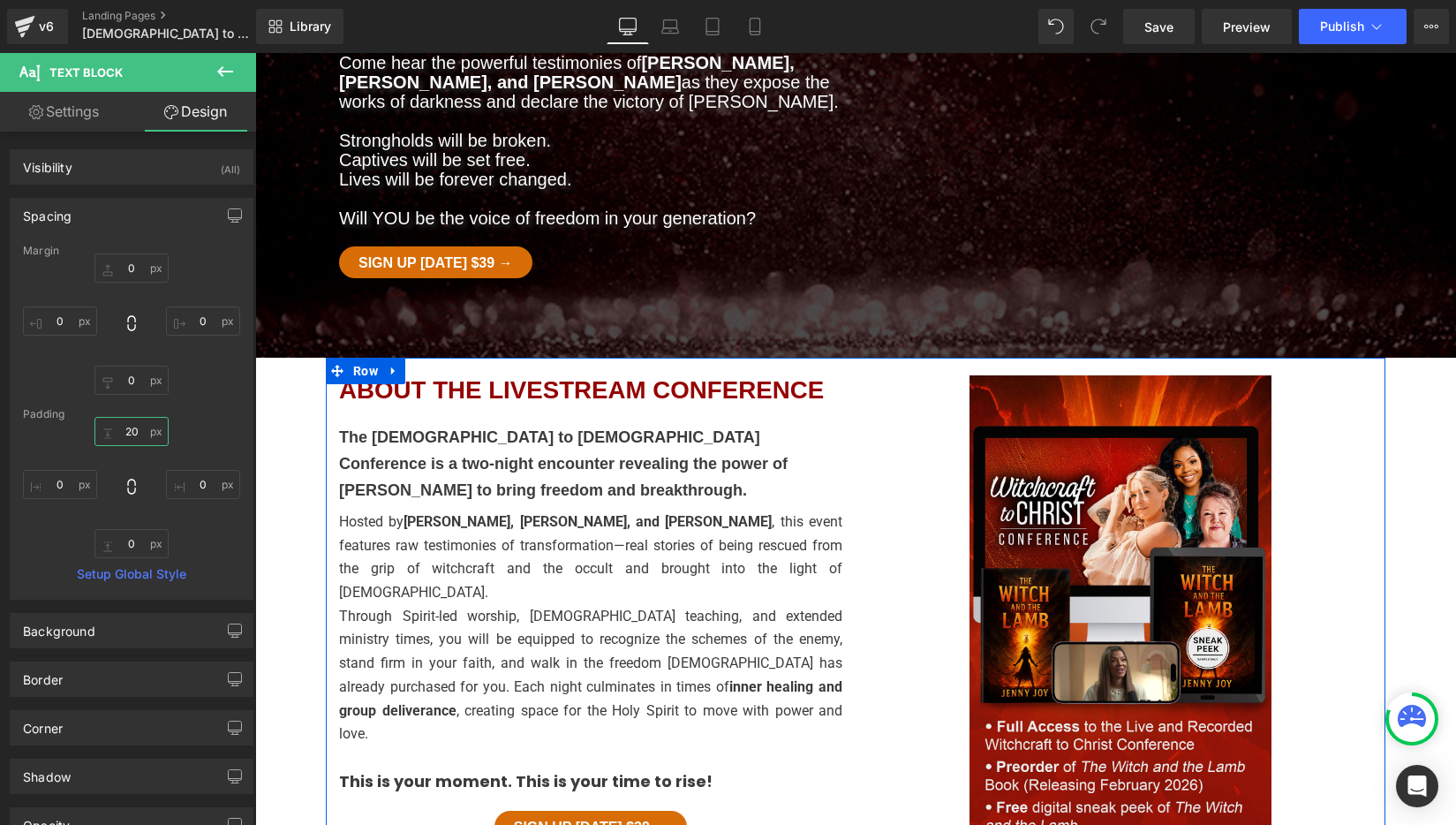
scroll to position [406, 0]
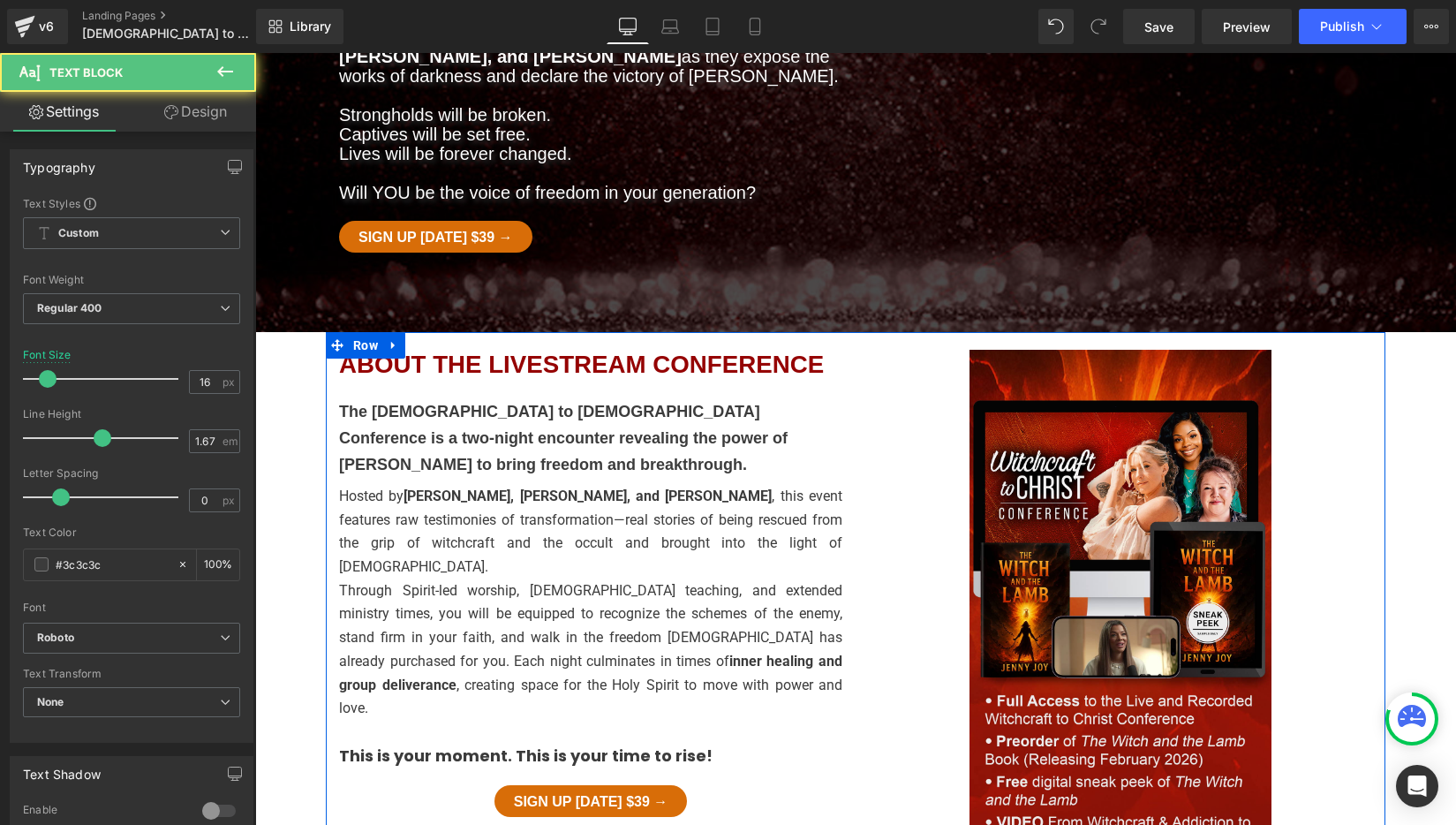
click at [714, 745] on p "This is your moment. This is your time to rise!" at bounding box center [591, 756] width 503 height 25
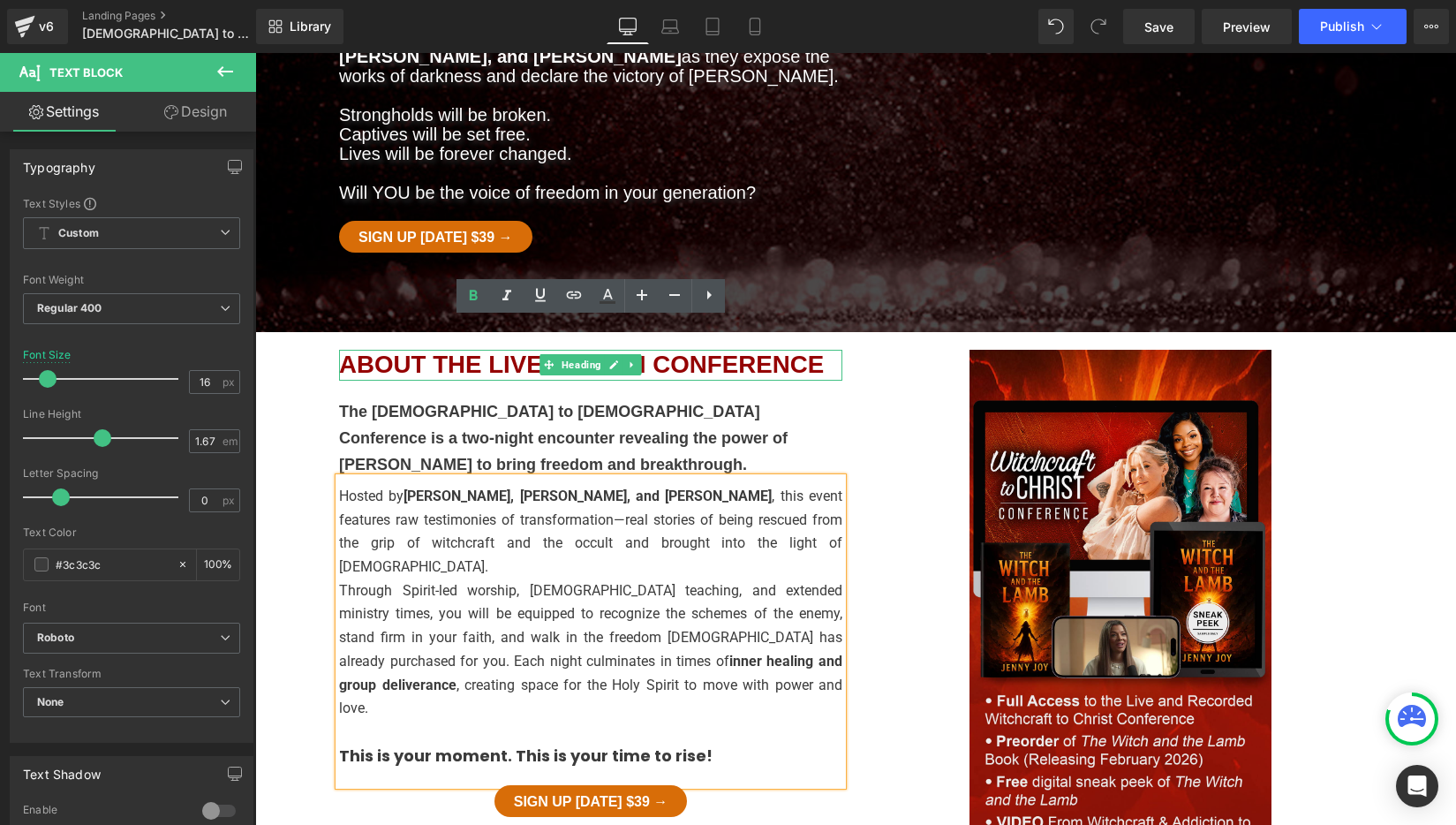
click at [823, 349] on h1 "ABOUT THE LIVESTREAM CONFERENCE" at bounding box center [591, 365] width 503 height 31
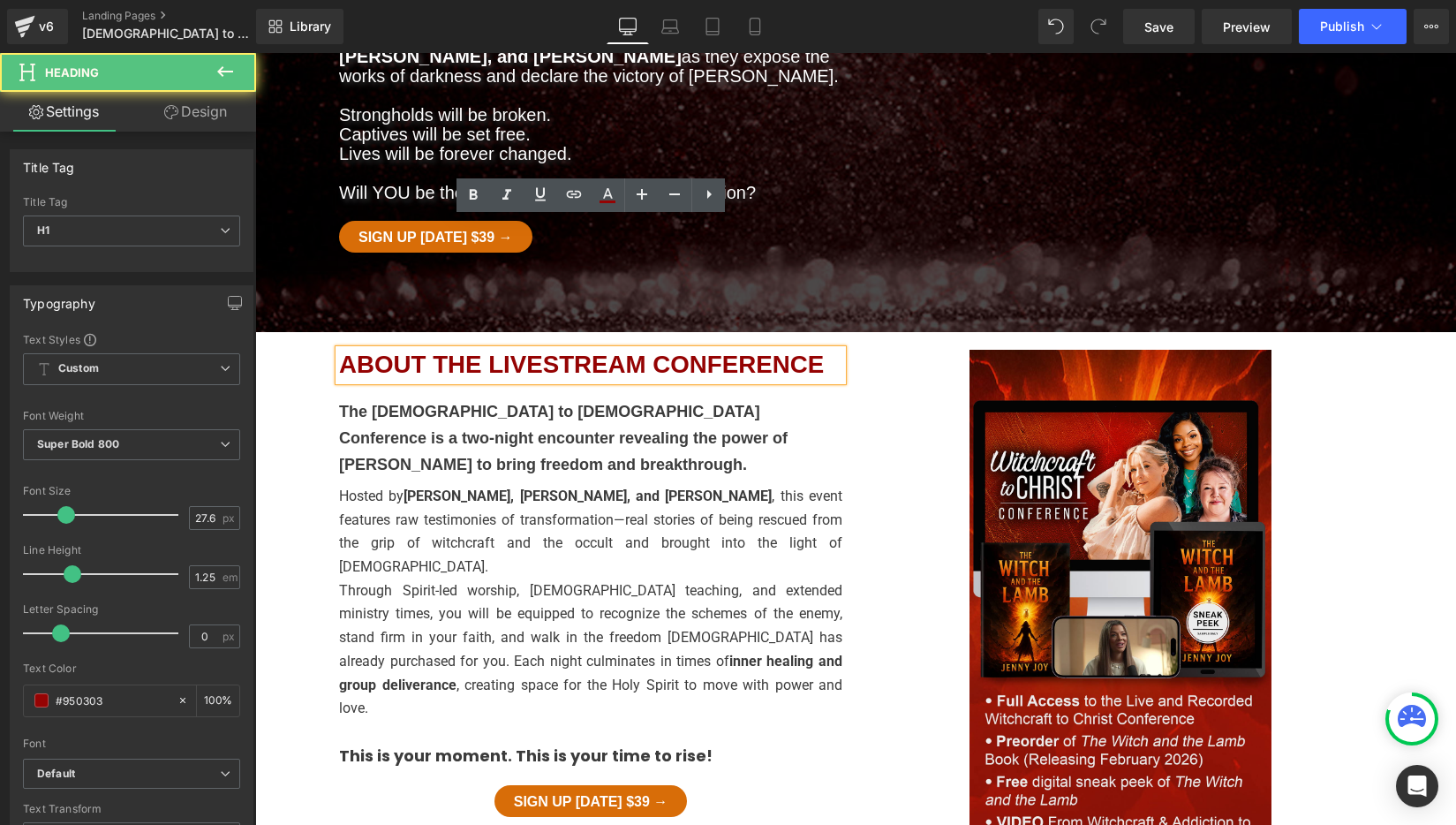
click at [823, 349] on h1 "ABOUT THE LIVESTREAM CONFERENCE" at bounding box center [591, 365] width 503 height 31
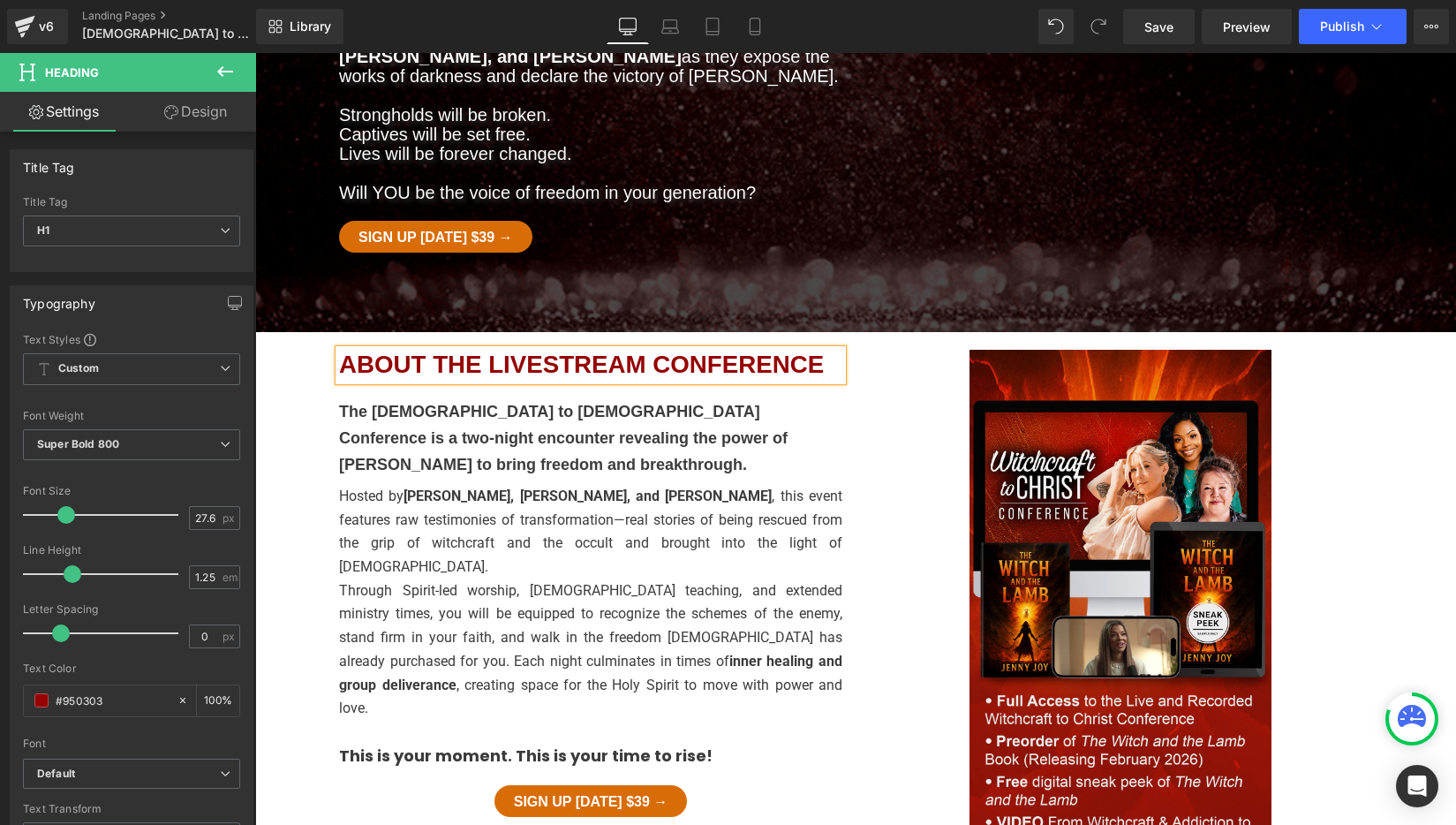
scroll to position [386, 0]
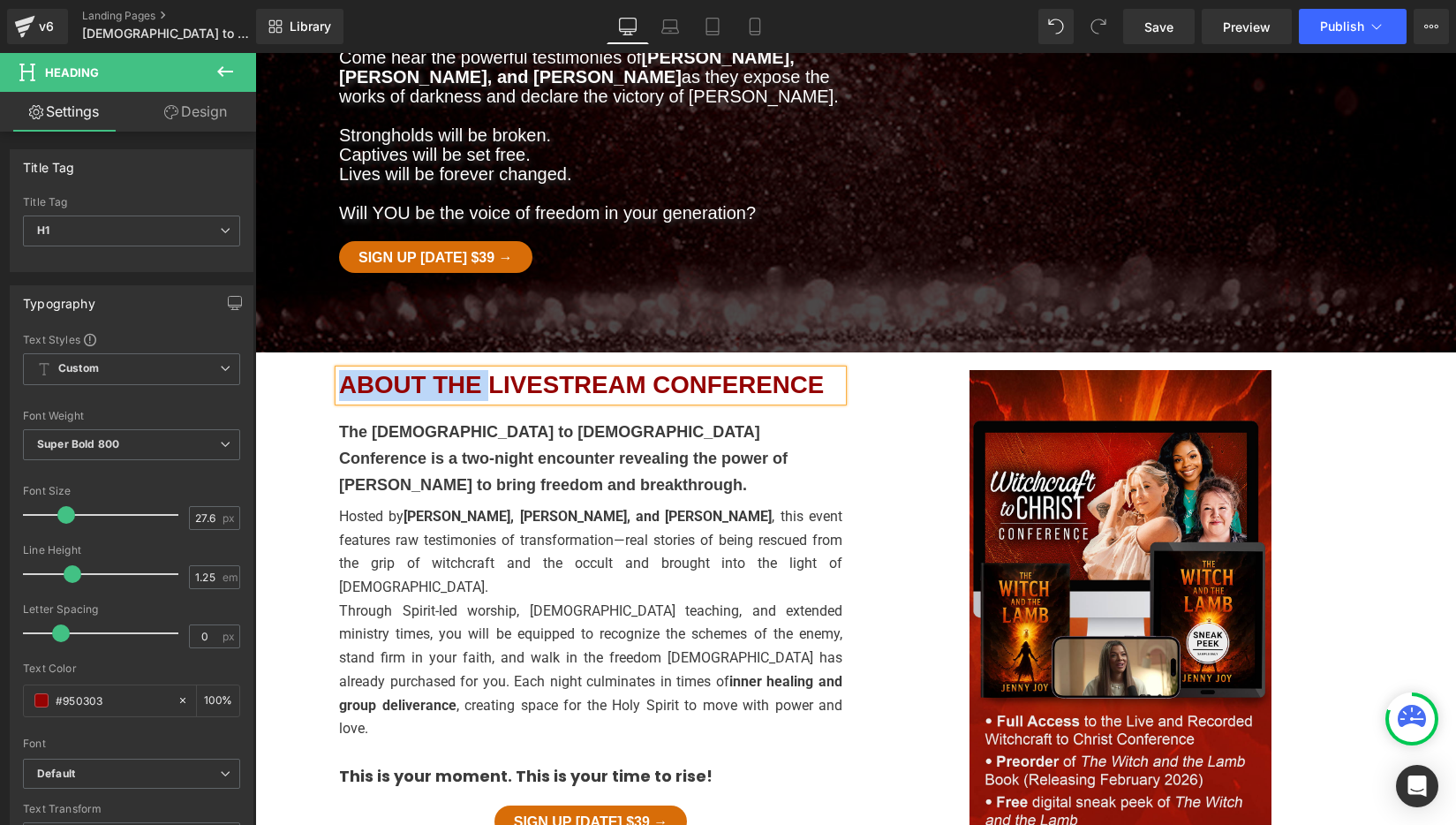
drag, startPoint x: 488, startPoint y: 254, endPoint x: 344, endPoint y: 252, distance: 144.0
click at [344, 370] on h1 "ABOUT THE LIVESTREAM CONFERENCE" at bounding box center [591, 385] width 503 height 31
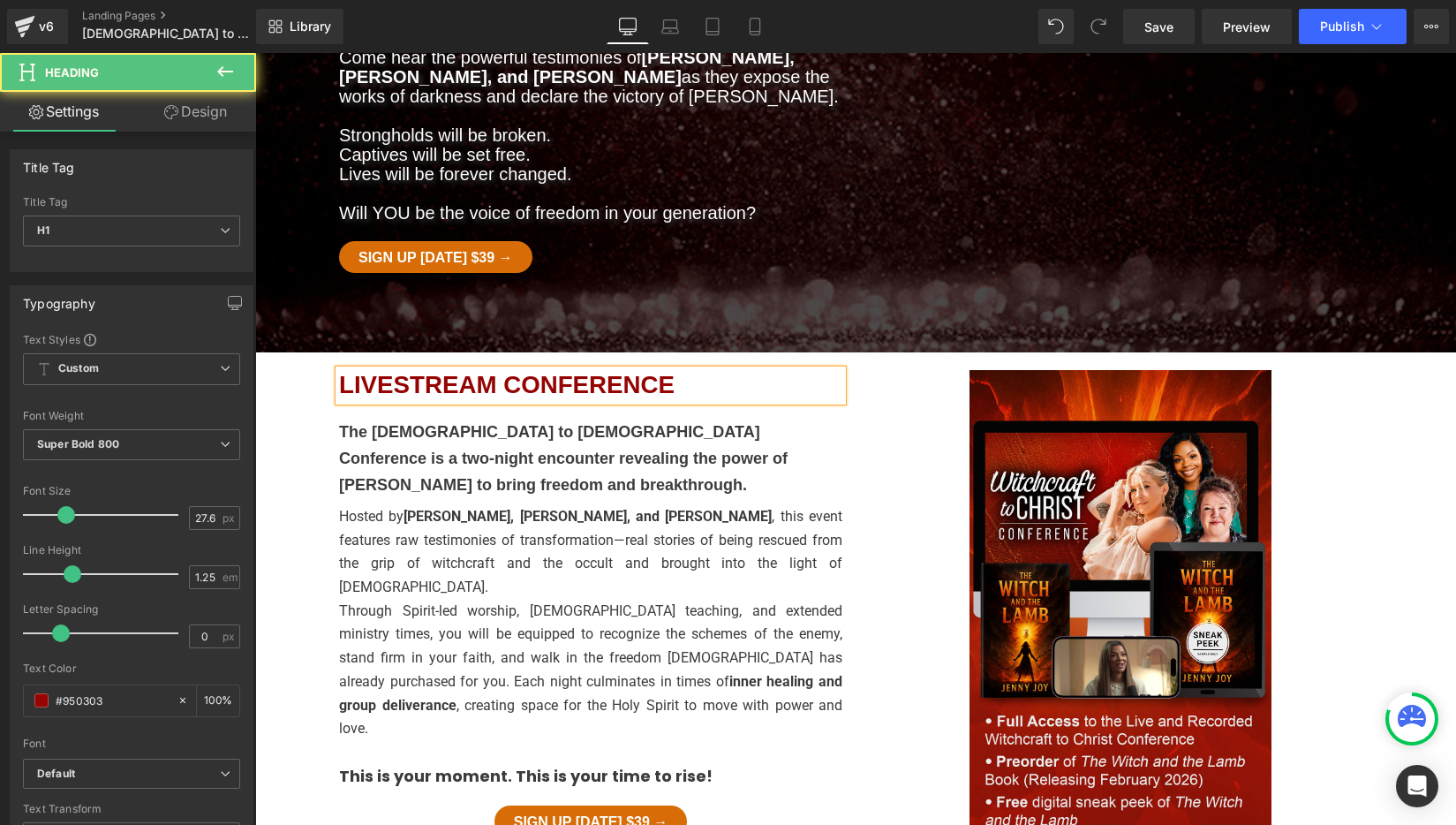
click at [731, 370] on h1 "LIVESTREAM CONFERENCE" at bounding box center [591, 385] width 503 height 31
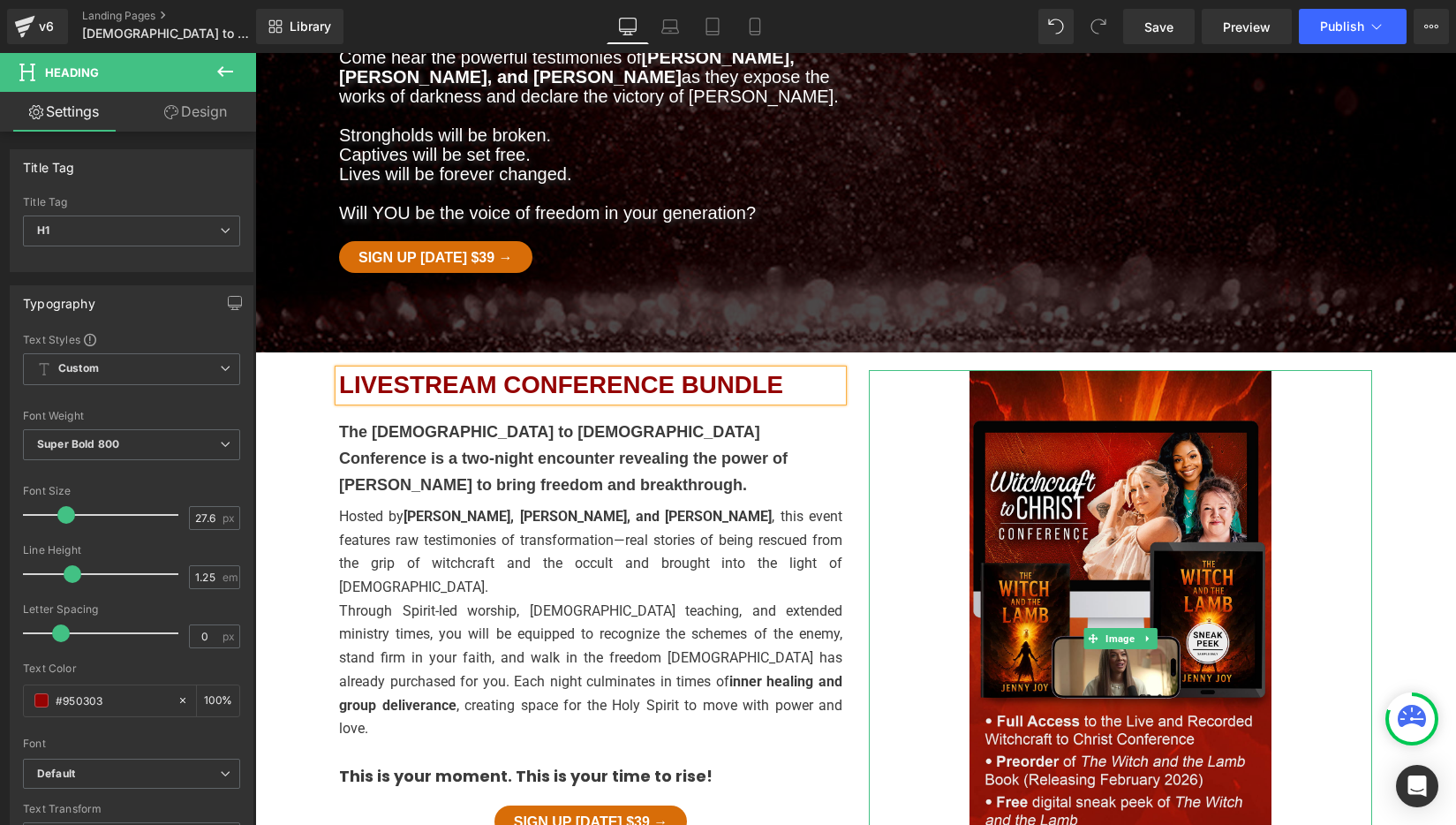
scroll to position [393, 0]
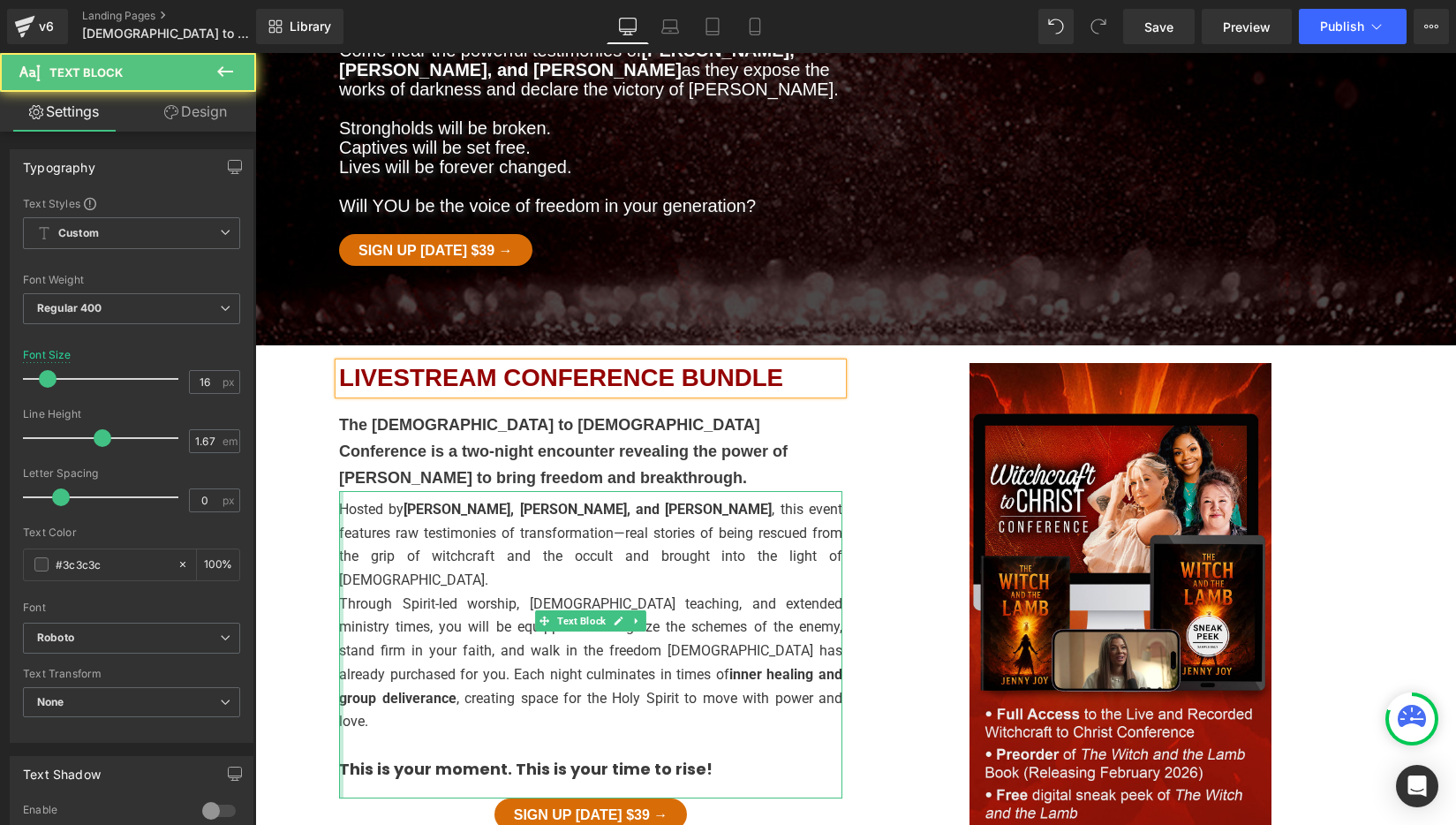
click at [340, 491] on div at bounding box center [341, 645] width 5 height 308
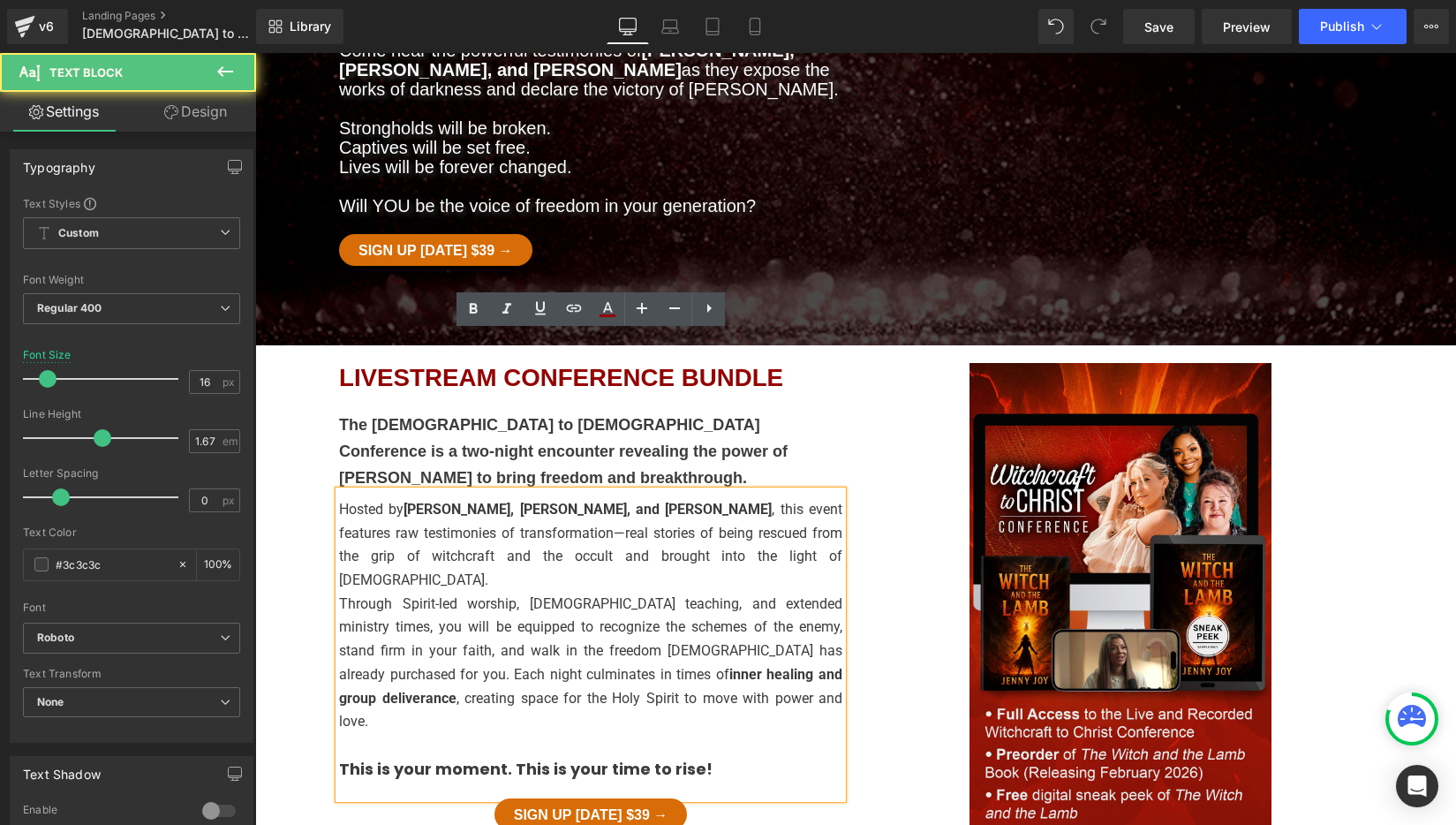
click at [341, 498] on p "Hosted by Jenny Joy Huebner, Katie Byrkett, and Raven Hartwell , this event fea…" at bounding box center [591, 544] width 503 height 94
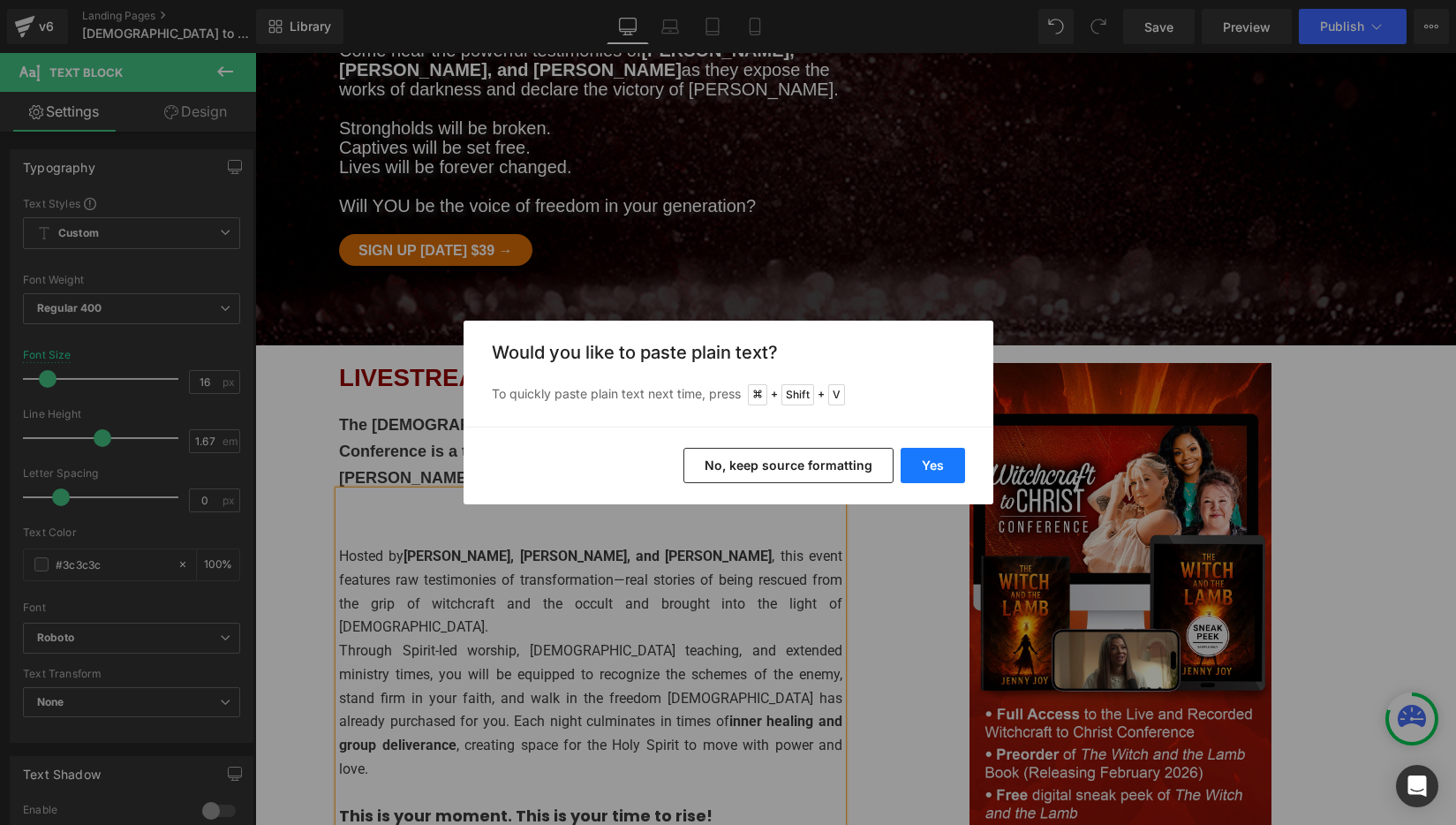
click at [934, 469] on button "Yes" at bounding box center [933, 465] width 64 height 36
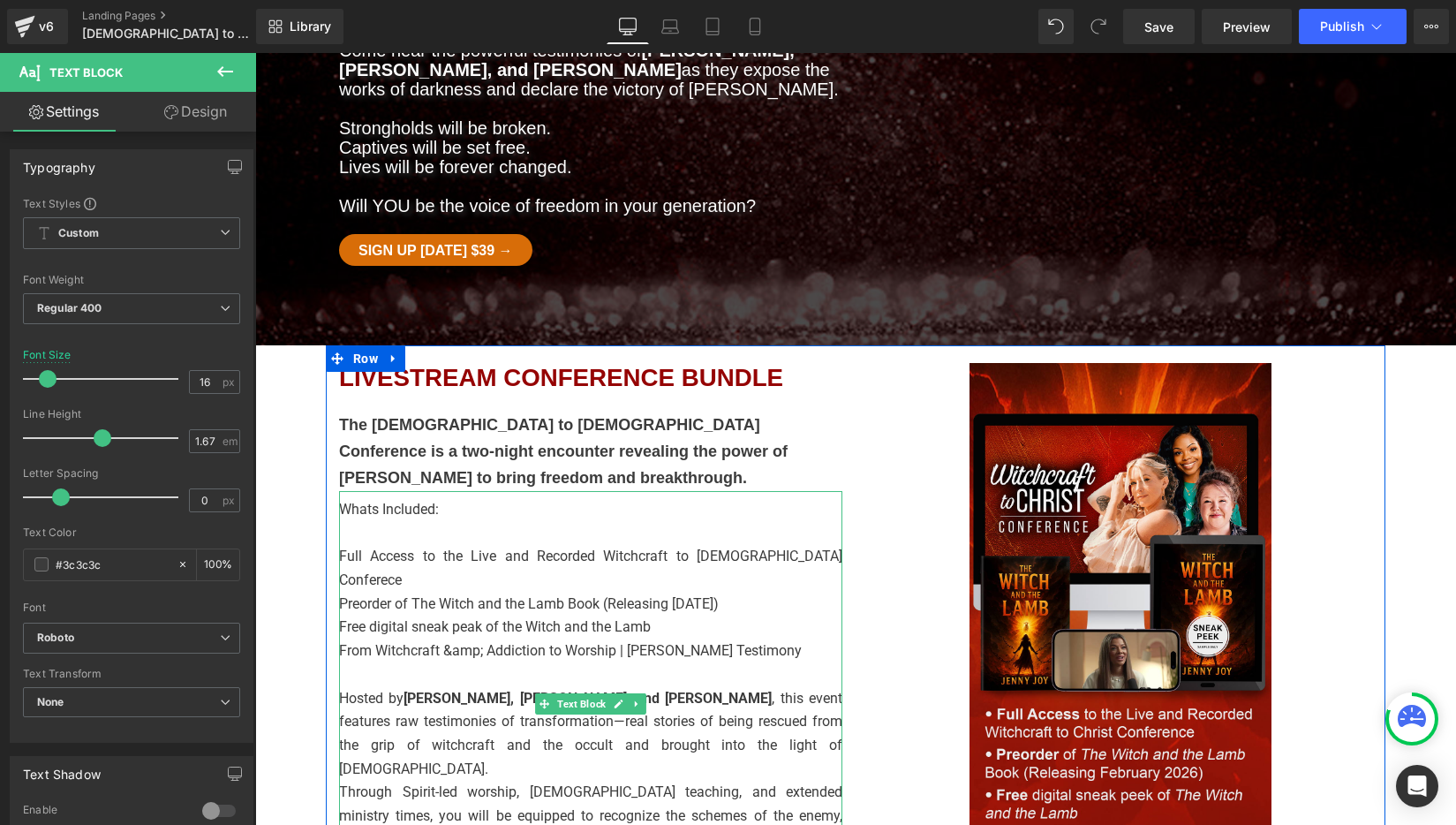
click at [344, 545] on p "Full Access to the Live and Recorded Witchcraft to Christ Conferece" at bounding box center [591, 568] width 503 height 47
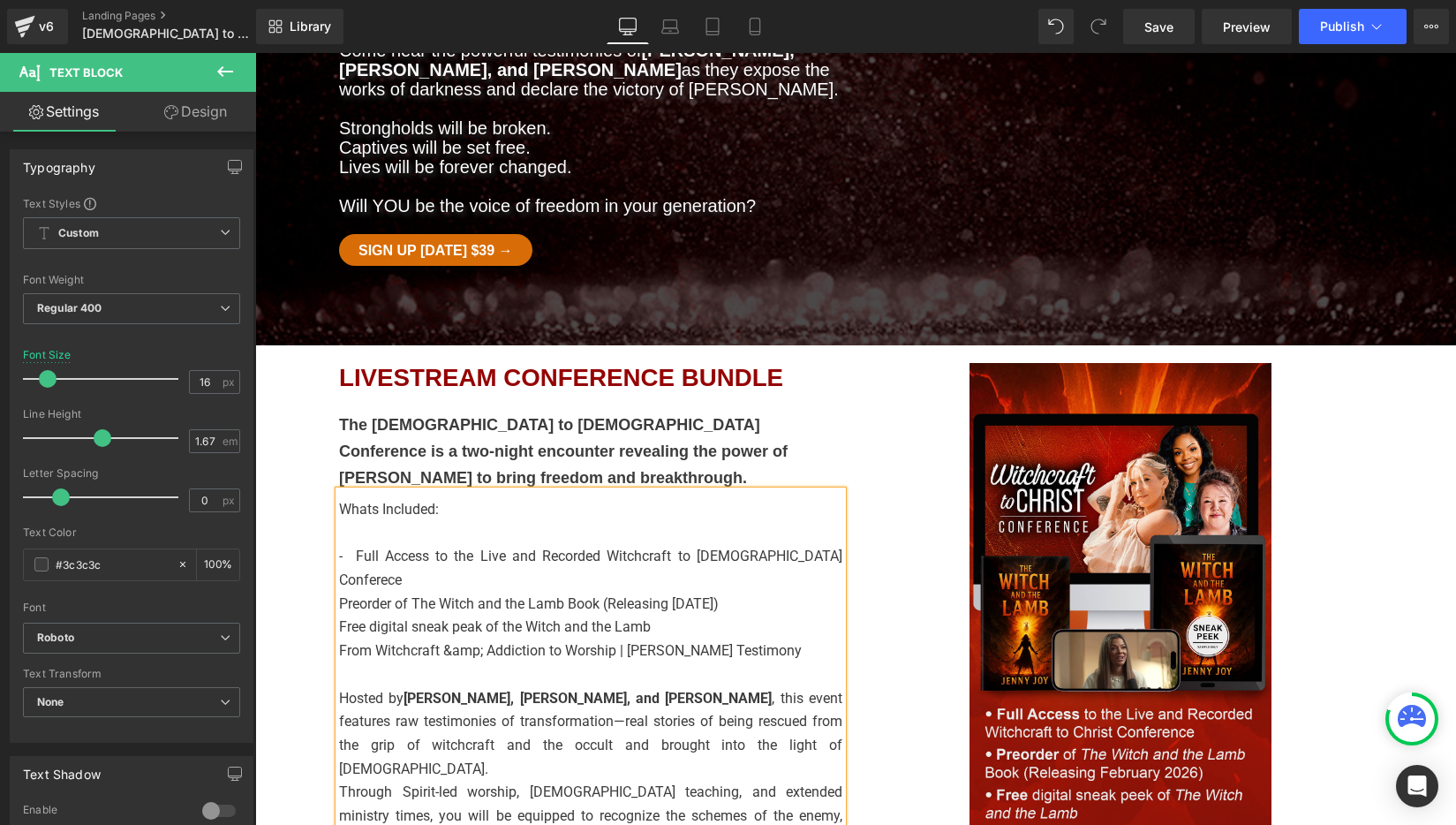
click at [384, 593] on p "Preorder of The Witch and the Lamb Book (Releasing February 2026)" at bounding box center [591, 605] width 503 height 24
click at [340, 593] on p "Preorder of The Witch and the Lamb Book (Releasing February 2026)" at bounding box center [591, 605] width 503 height 24
click at [369, 616] on p "Free digital sneak peak of the Witch and the Lamb" at bounding box center [591, 627] width 503 height 24
click at [341, 616] on p "Free digital sneak peak of the Witch and the Lamb" at bounding box center [591, 627] width 503 height 24
drag, startPoint x: 414, startPoint y: 473, endPoint x: 394, endPoint y: 472, distance: 20.0
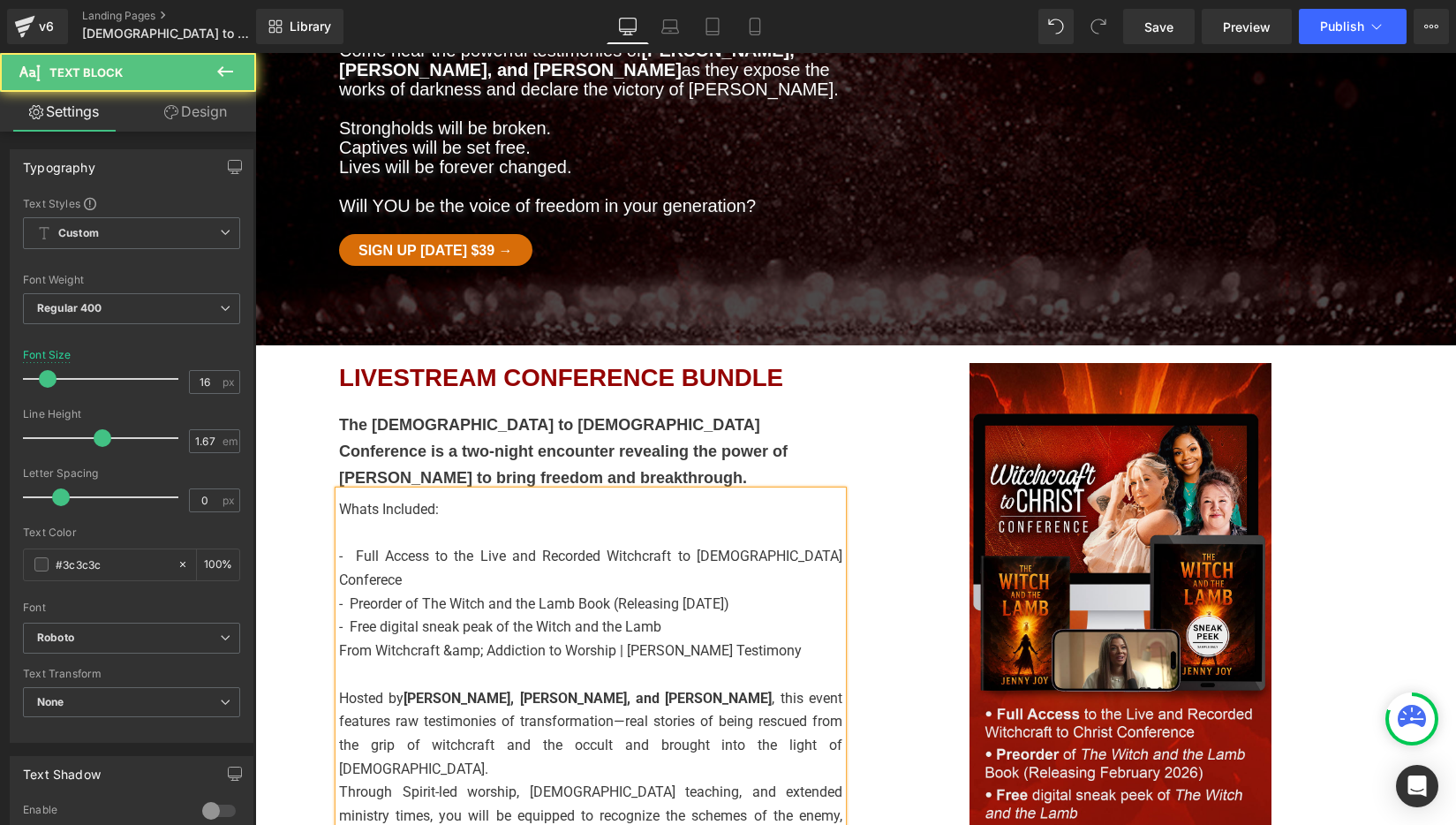
click at [413, 639] on p "From Witchcraft &amp; Addiction to Worship | Jenny Weaver Testimony" at bounding box center [591, 651] width 503 height 24
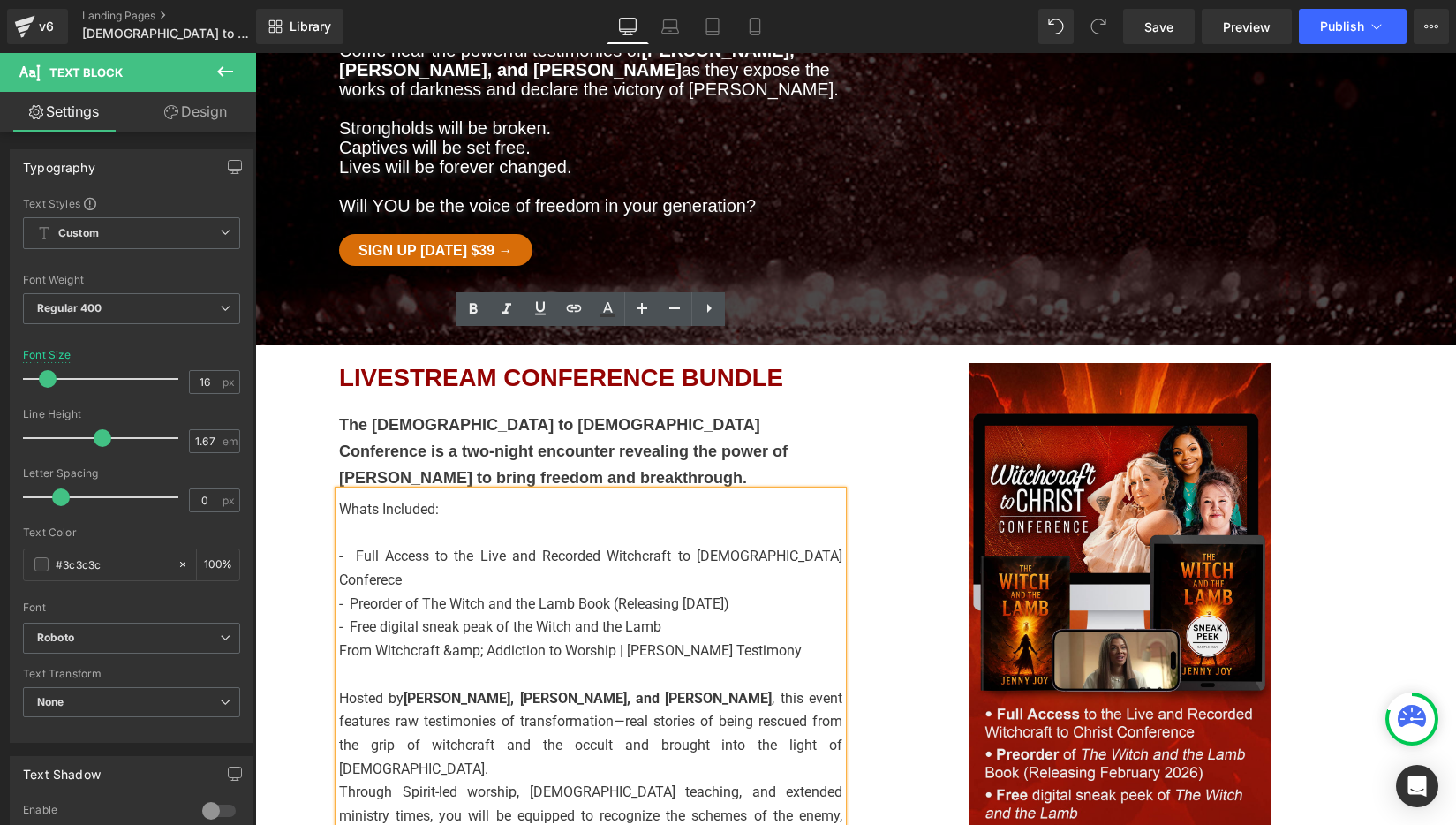
click at [340, 639] on p "From Witchcraft &amp; Addiction to Worship | Jenny Weaver Testimony" at bounding box center [591, 651] width 503 height 24
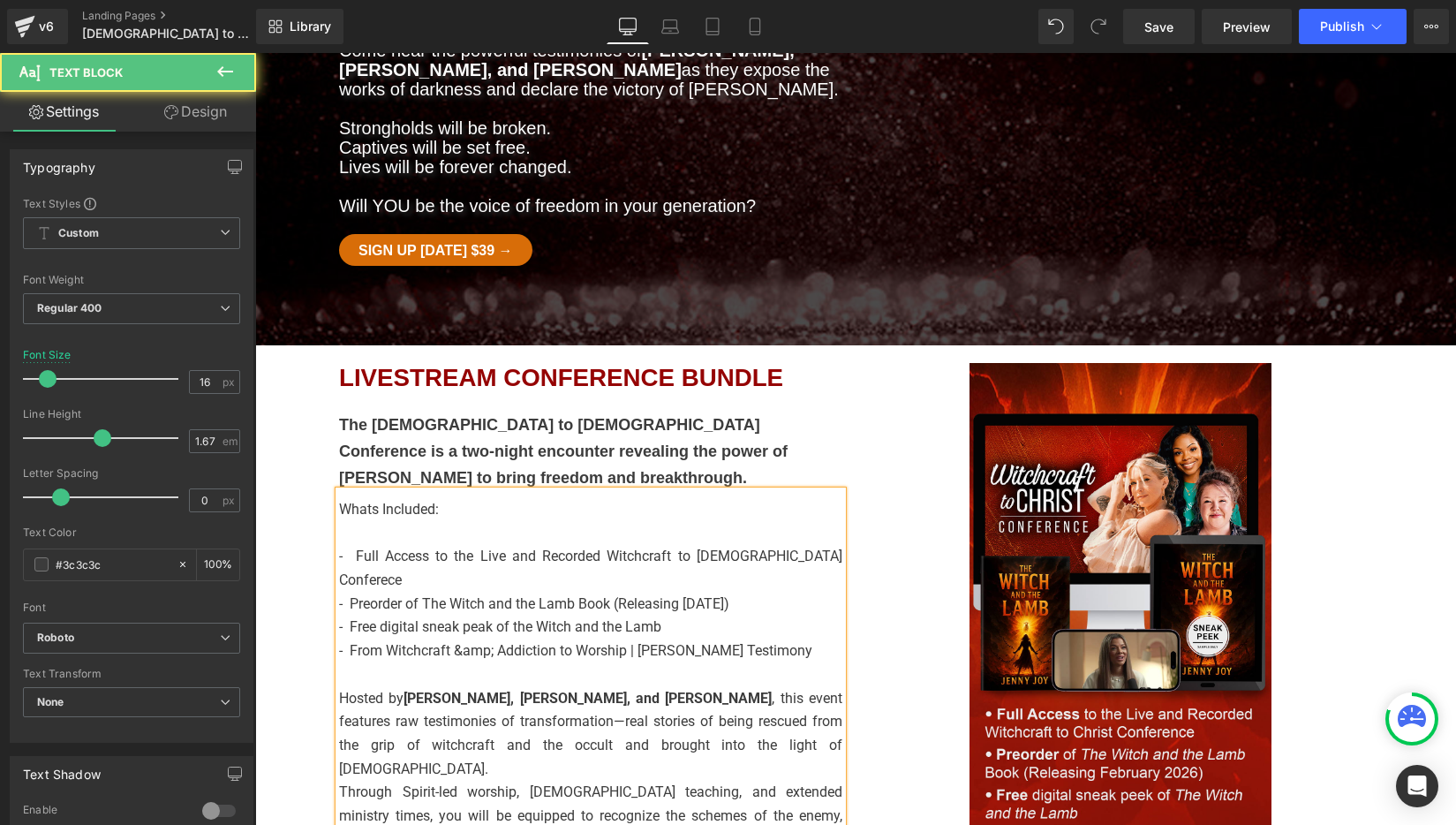
click at [489, 639] on p "- From Witchcraft &amp; Addiction to Worship | Jenny Weaver Testimony" at bounding box center [591, 651] width 503 height 24
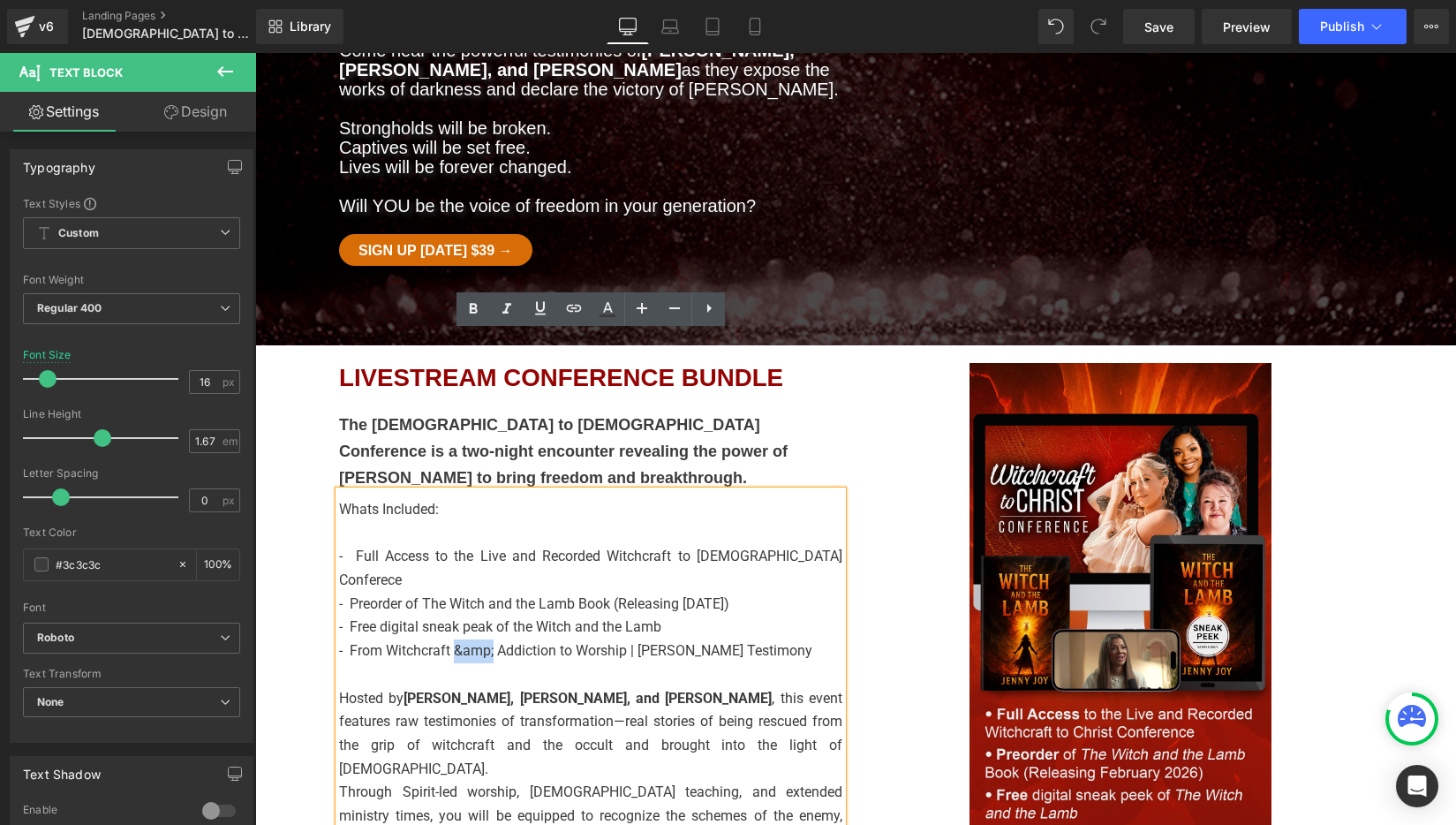
drag, startPoint x: 495, startPoint y: 470, endPoint x: 457, endPoint y: 473, distance: 38.1
click at [457, 639] on p "- From Witchcraft &amp; Addiction to Worship | Jenny Weaver Testimony" at bounding box center [591, 651] width 503 height 24
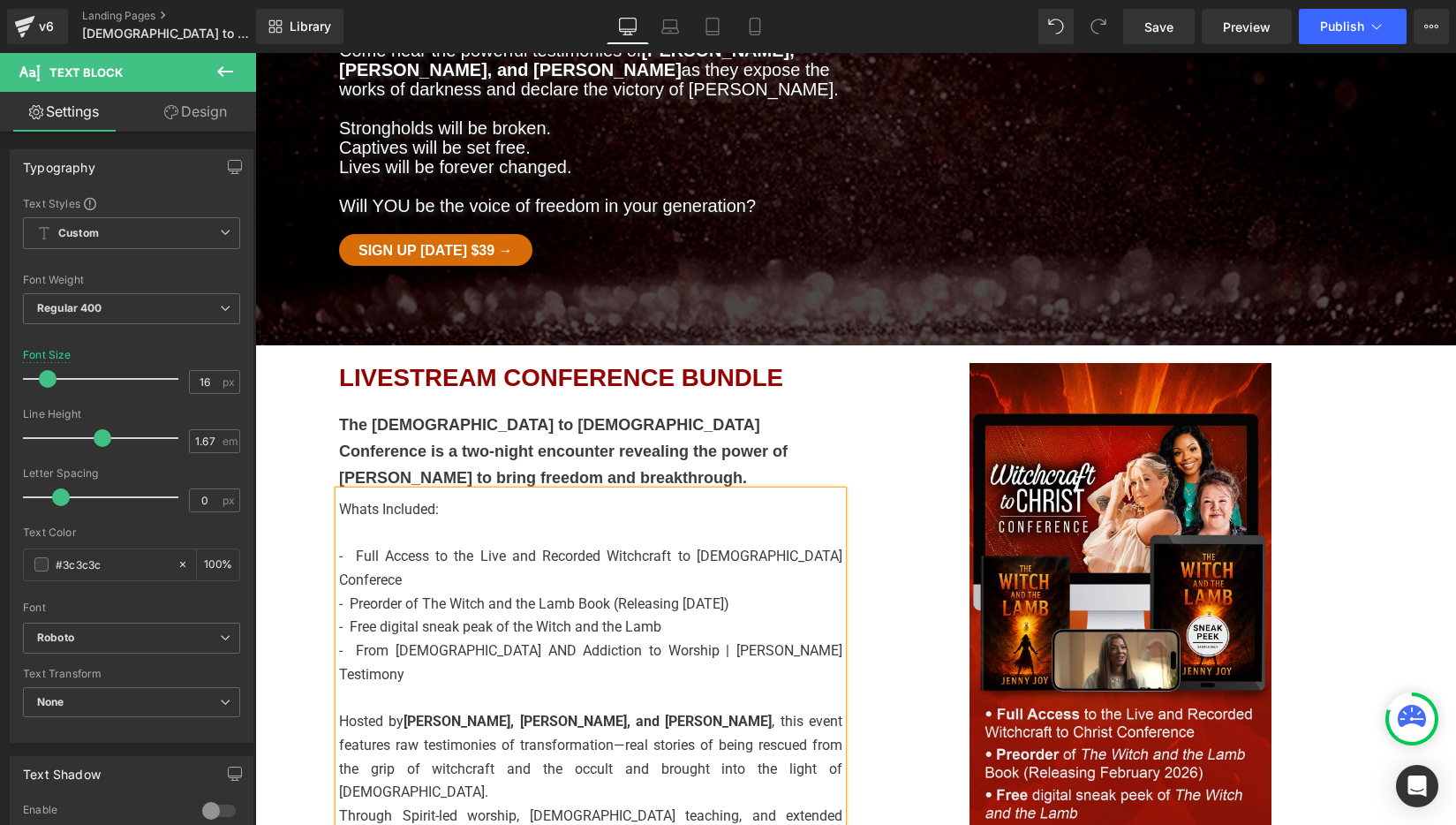
click at [744, 545] on p "- Full Access to the Live and Recorded Witchcraft to Christ Conferece" at bounding box center [591, 568] width 503 height 47
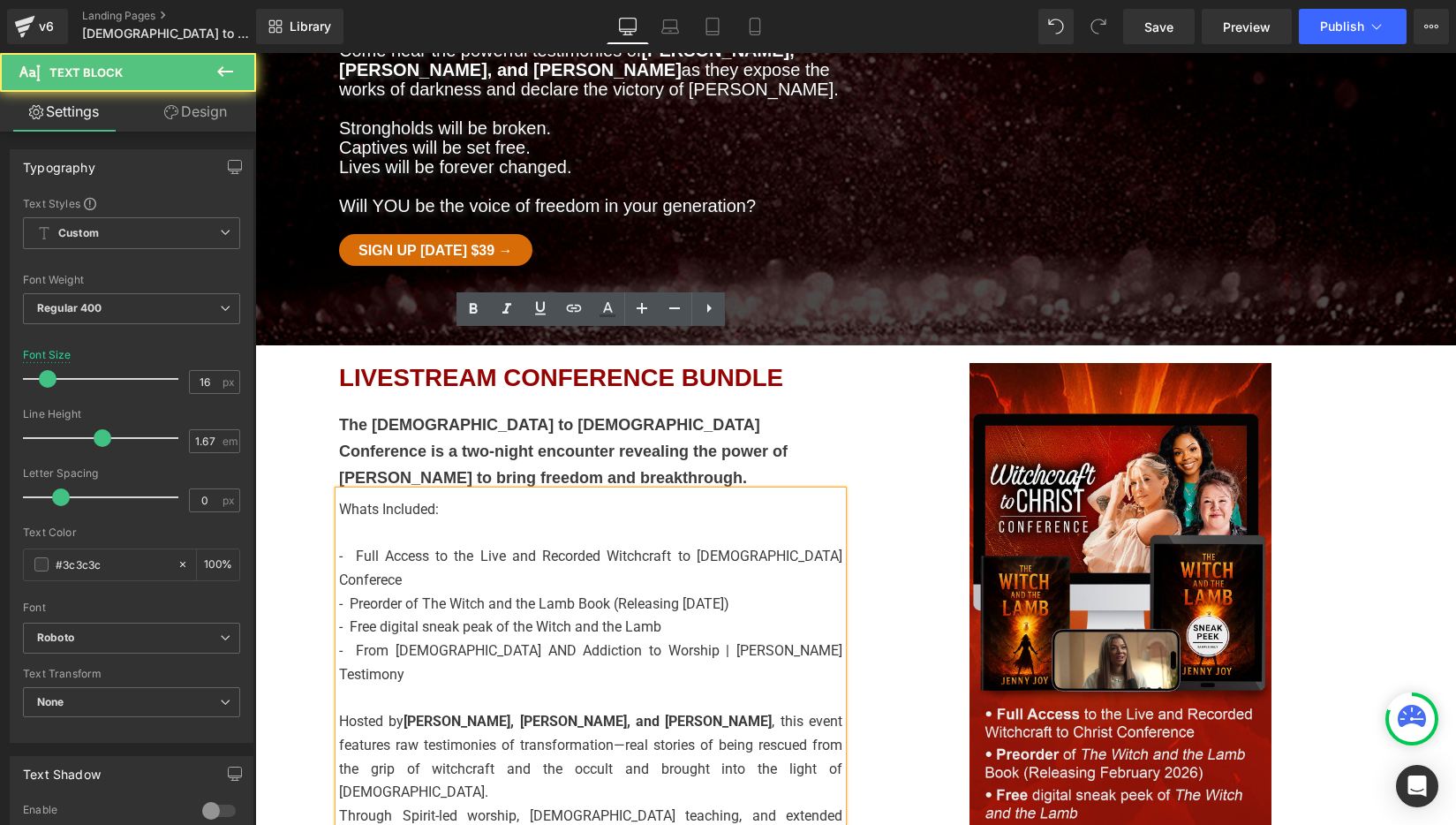
click at [751, 545] on p "- Full Access to the Live and Recorded Witchcraft to Christ Conferece" at bounding box center [591, 568] width 503 height 47
click at [757, 545] on p "- Full Access to the Live and Recorded Witchcraft to Christ Conferece" at bounding box center [591, 568] width 503 height 47
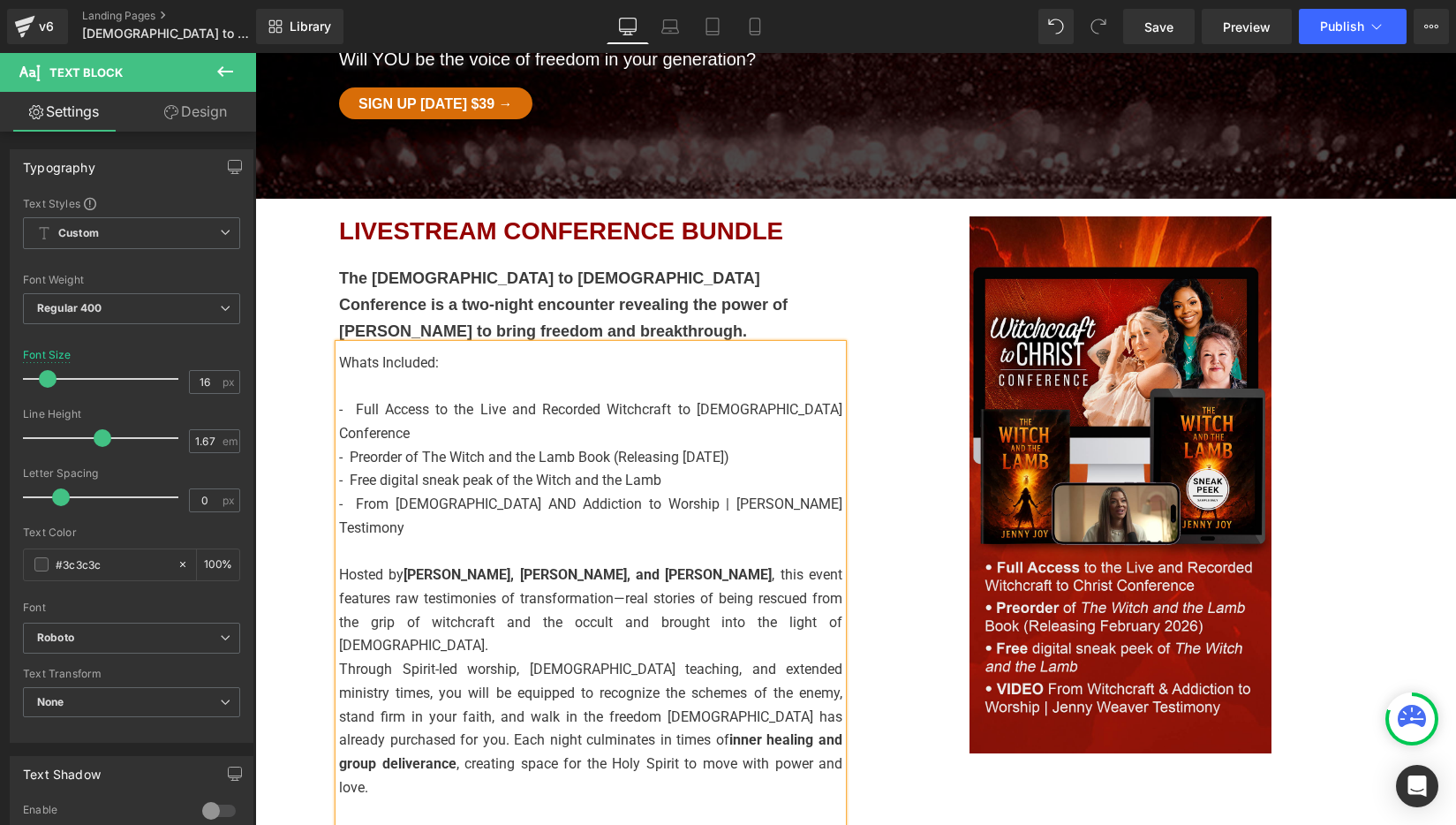
scroll to position [539, 0]
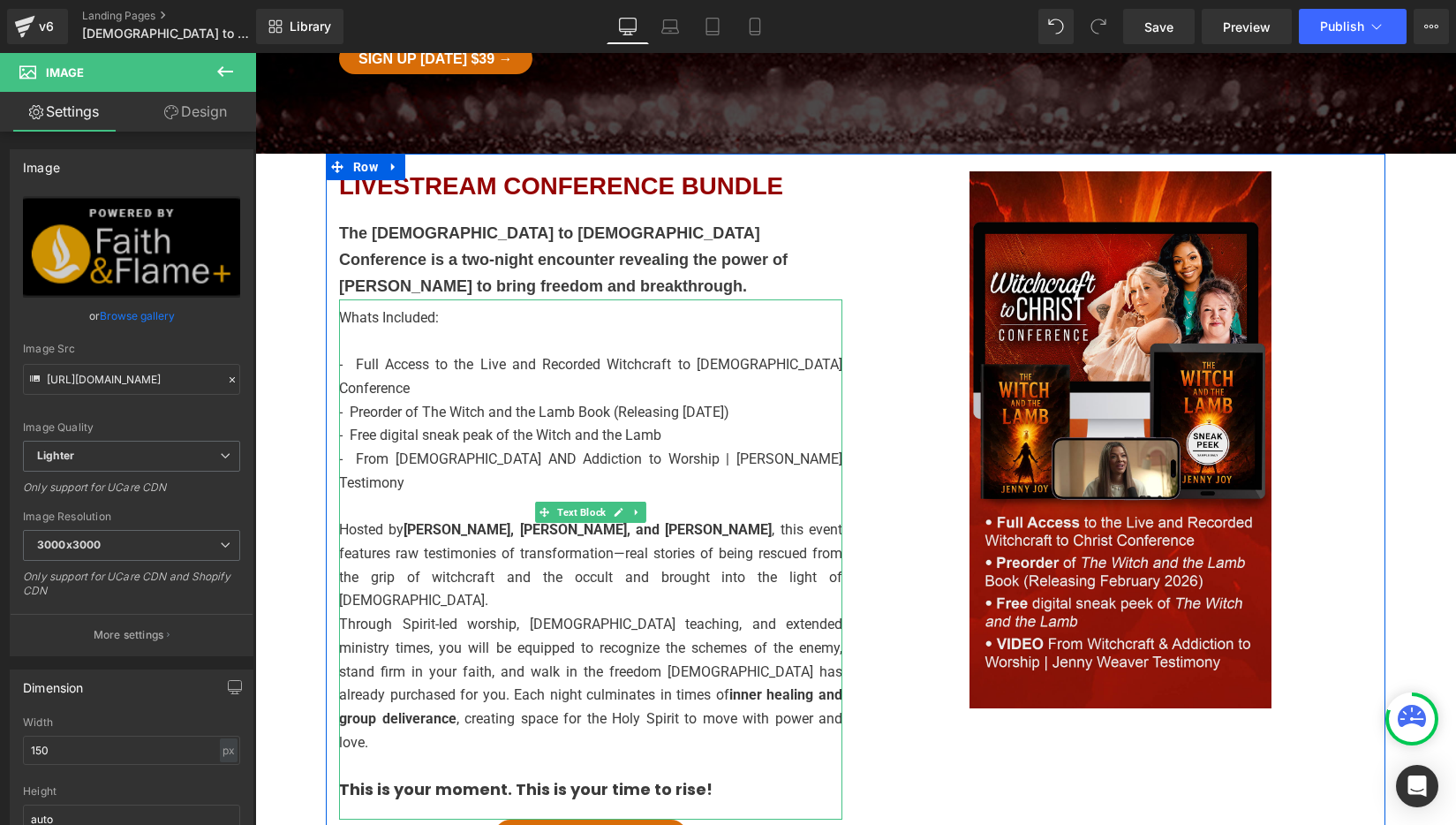
scroll to position [592, 0]
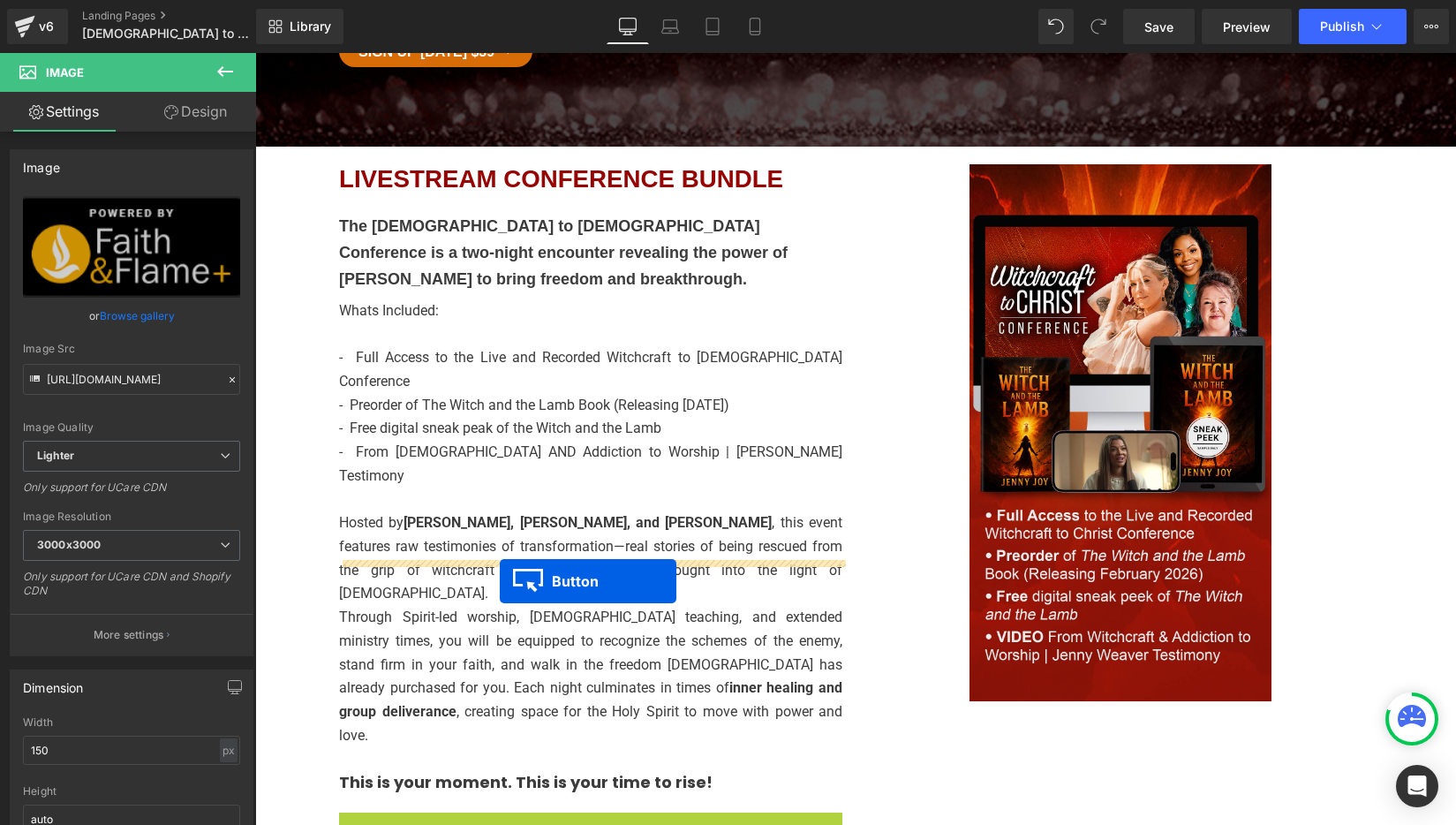
drag, startPoint x: 562, startPoint y: 576, endPoint x: 499, endPoint y: 581, distance: 63.2
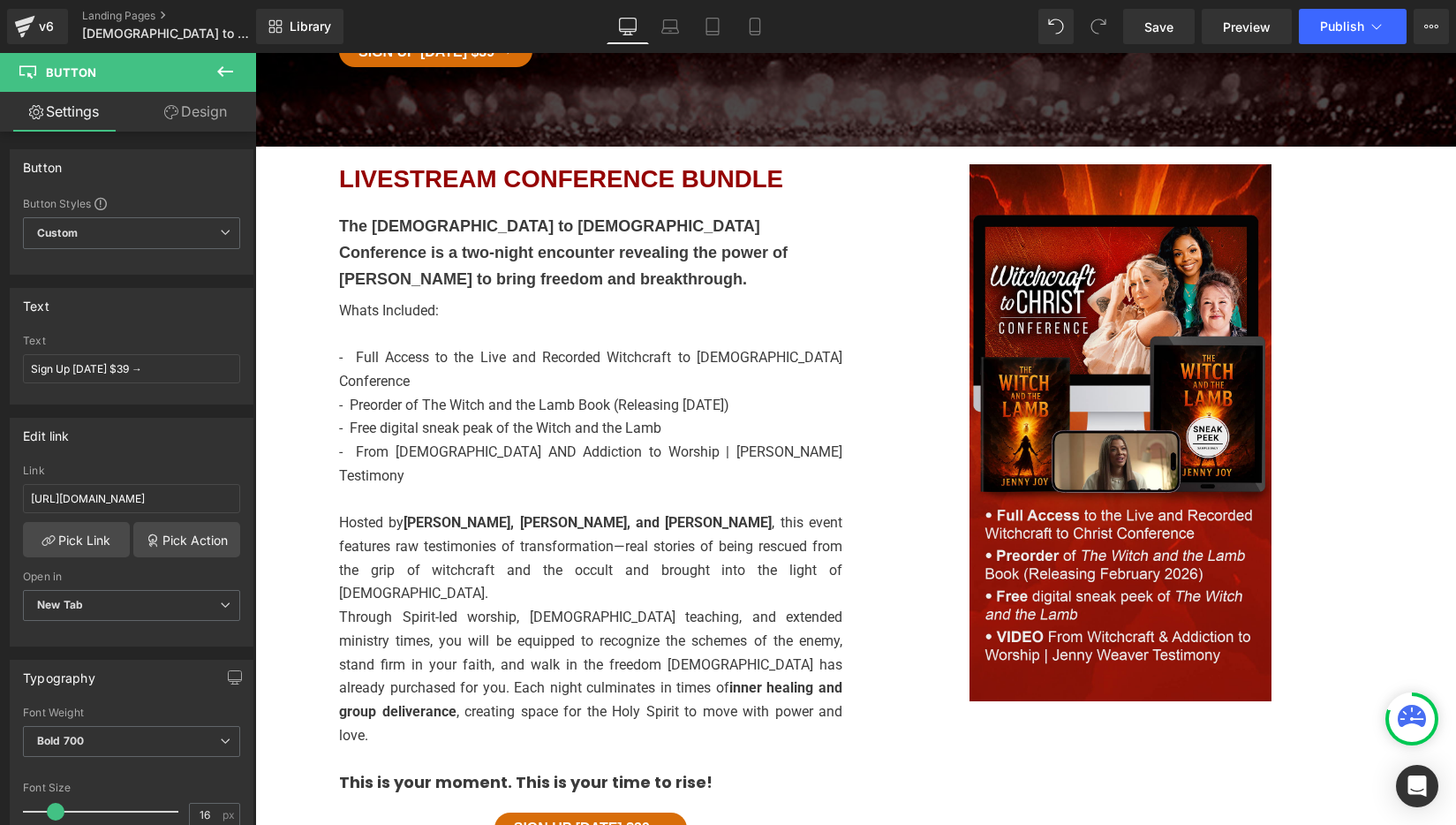
click at [227, 70] on icon at bounding box center [225, 71] width 21 height 21
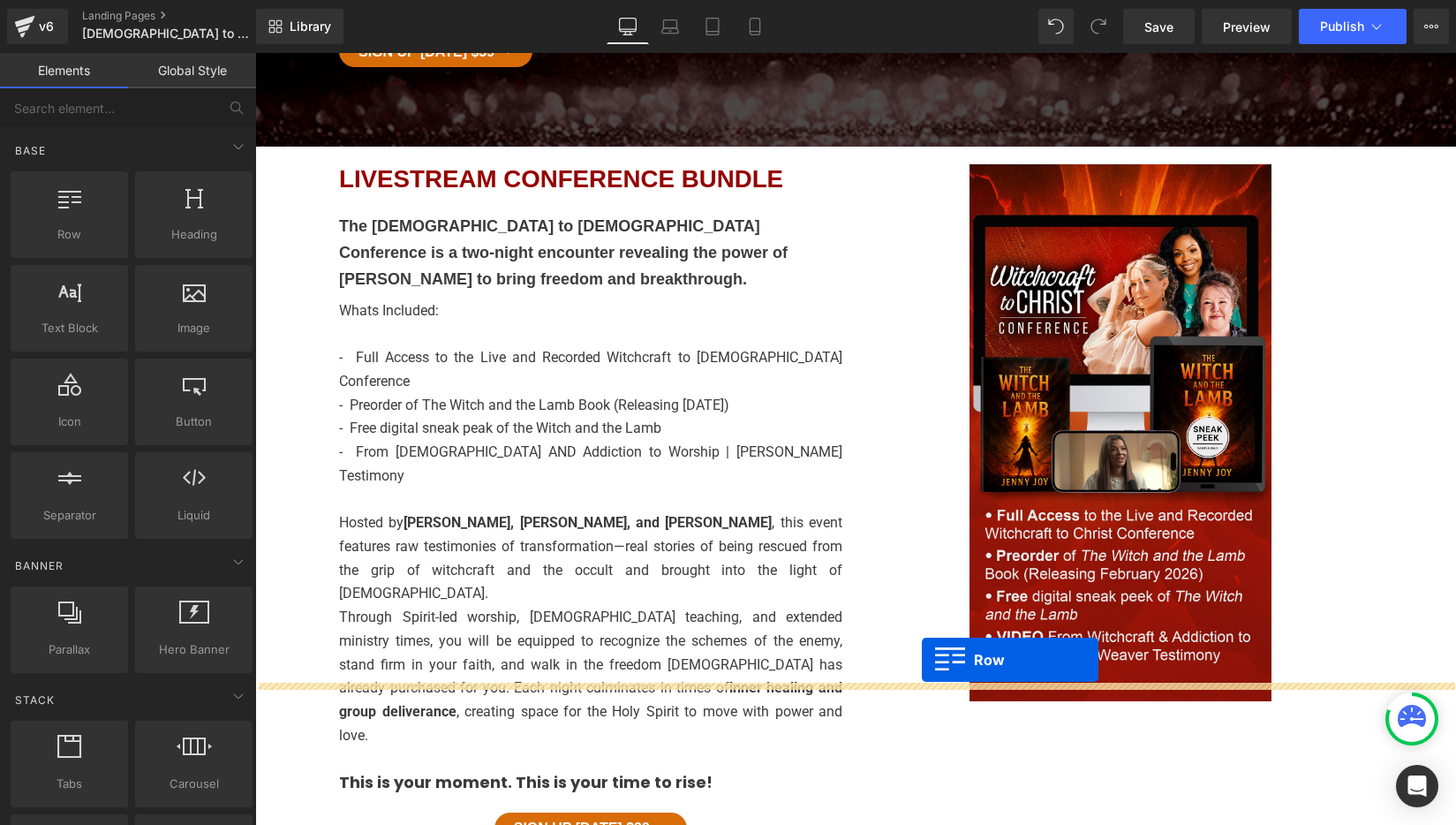
drag, startPoint x: 324, startPoint y: 280, endPoint x: 922, endPoint y: 659, distance: 708.0
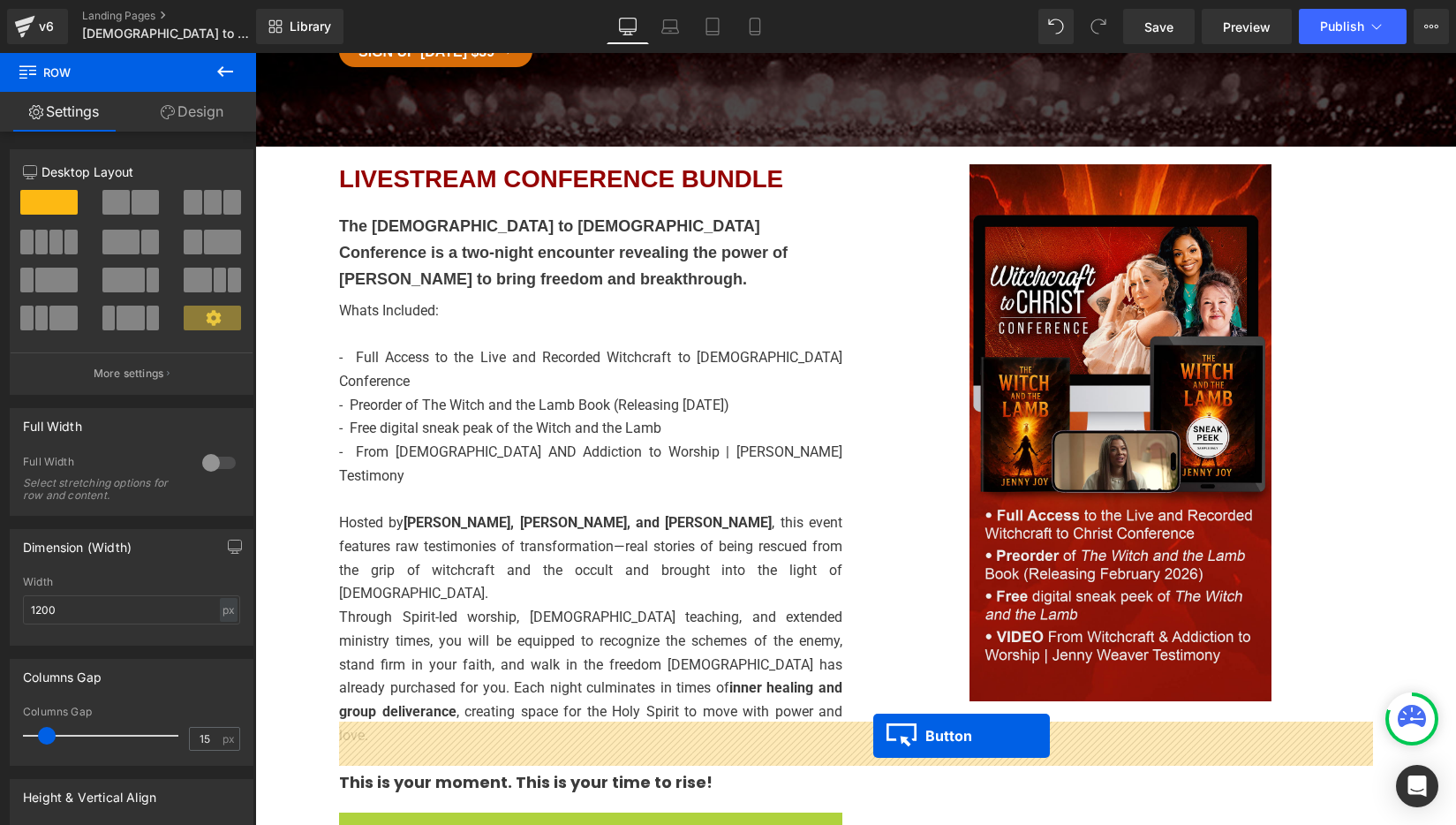
drag, startPoint x: 562, startPoint y: 577, endPoint x: 873, endPoint y: 735, distance: 348.8
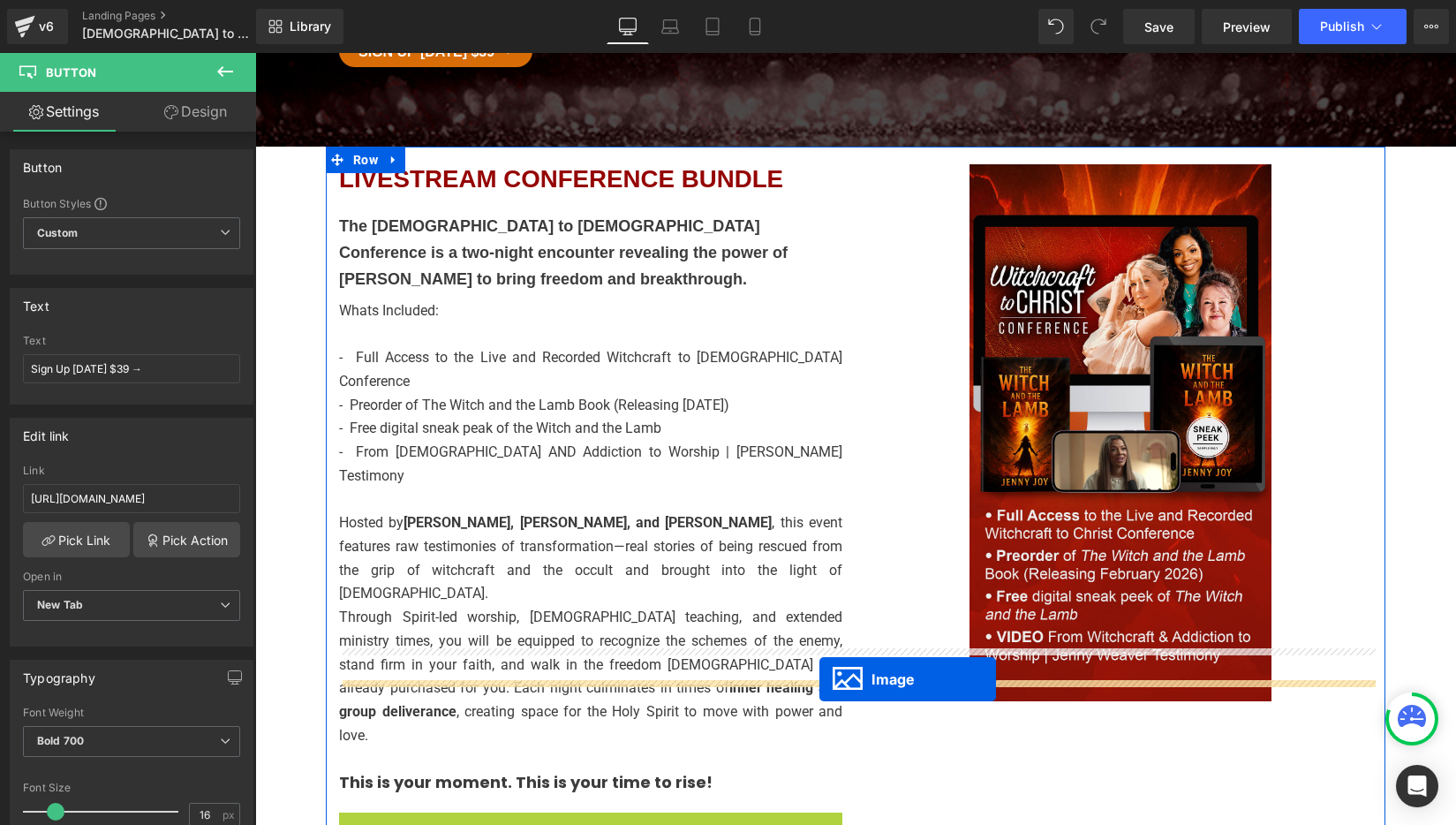
drag, startPoint x: 562, startPoint y: 595, endPoint x: 819, endPoint y: 679, distance: 270.4
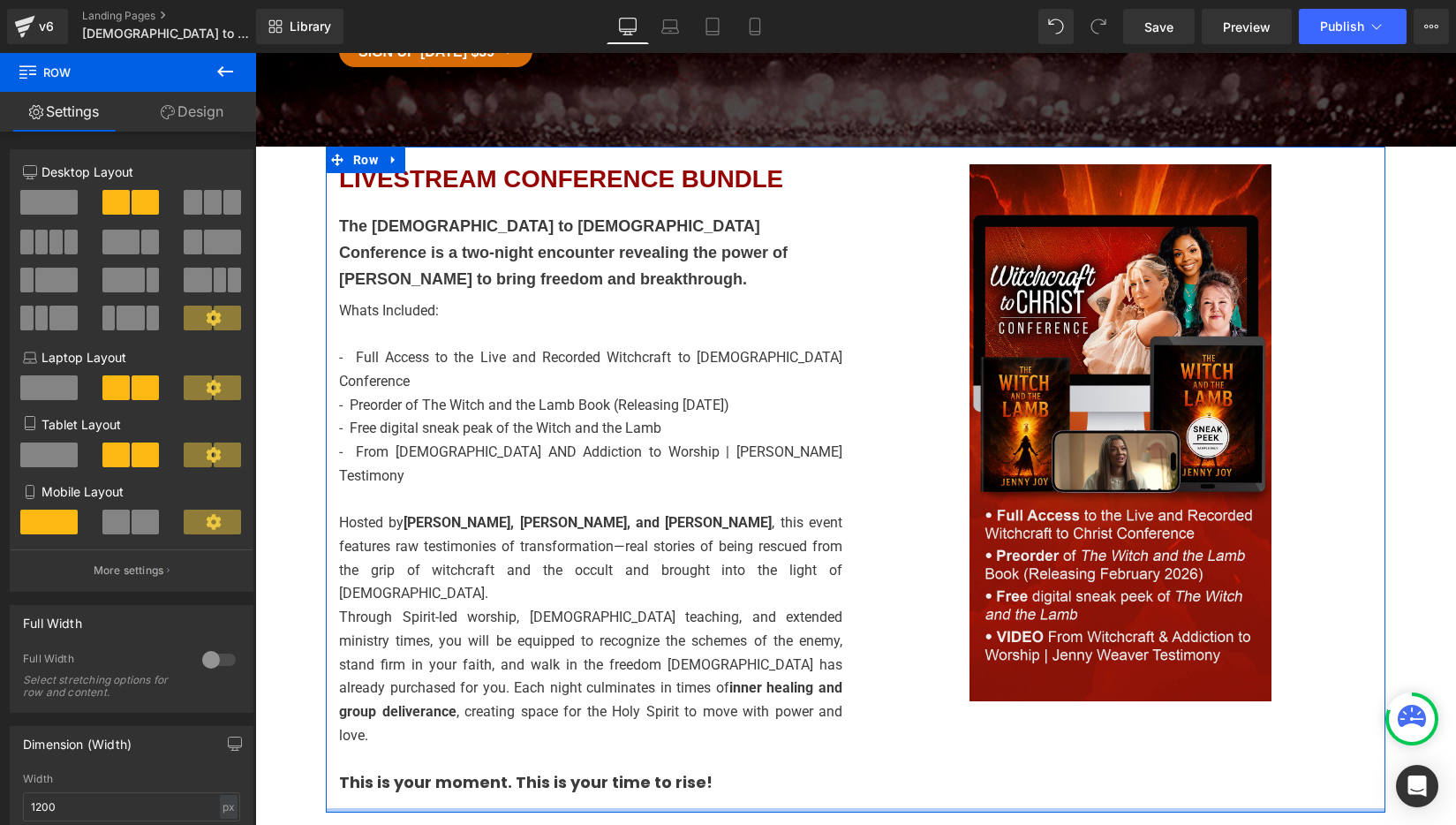
drag, startPoint x: 648, startPoint y: 583, endPoint x: 648, endPoint y: 563, distance: 20.0
click at [648, 563] on div "LIVESTREAM CONFERENCE BUNDLE Heading The Witchcraft to Christ Conference is a t…" at bounding box center [855, 479] width 1059 height 666
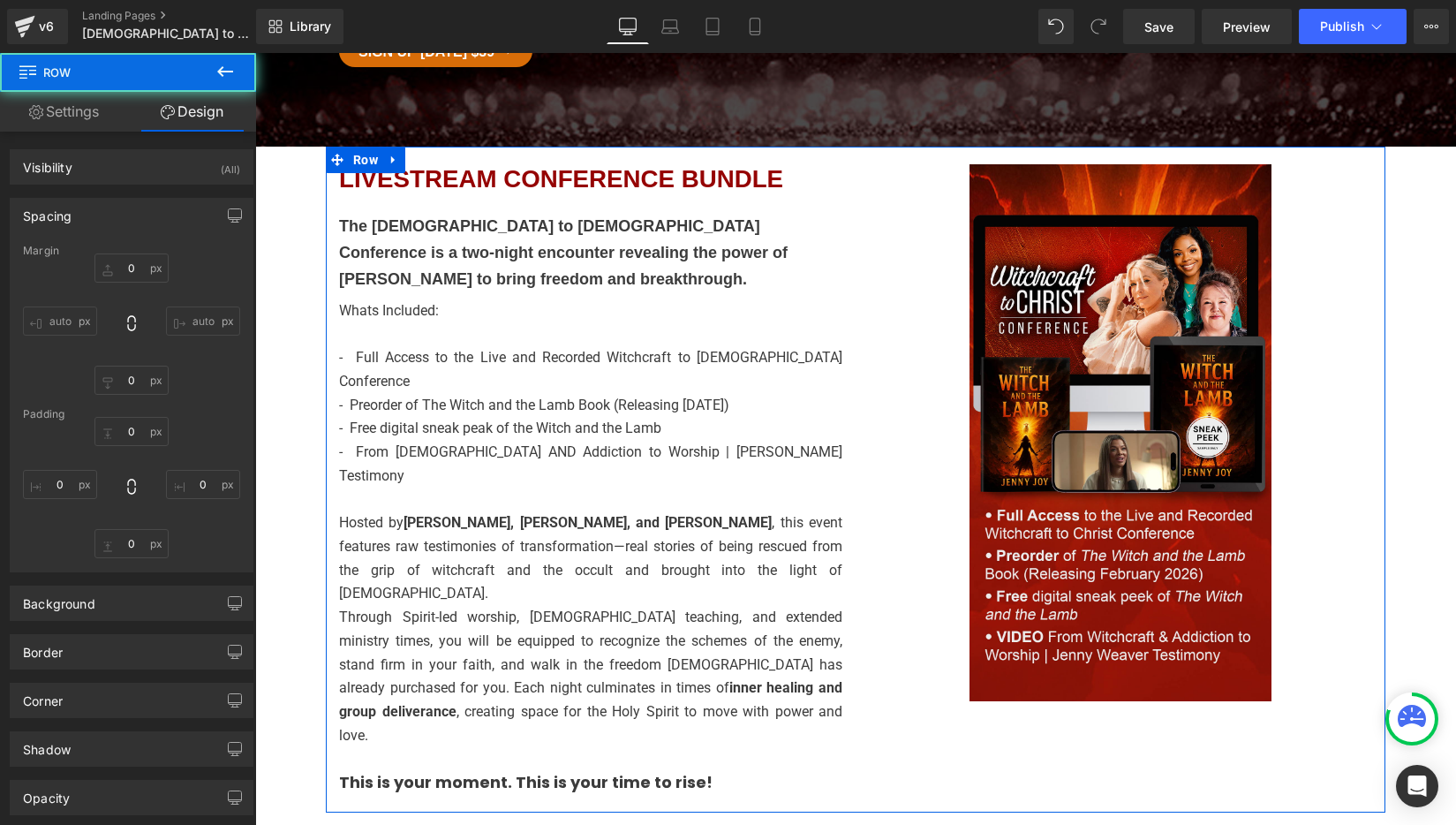
type input "0"
type input "20"
type input "0"
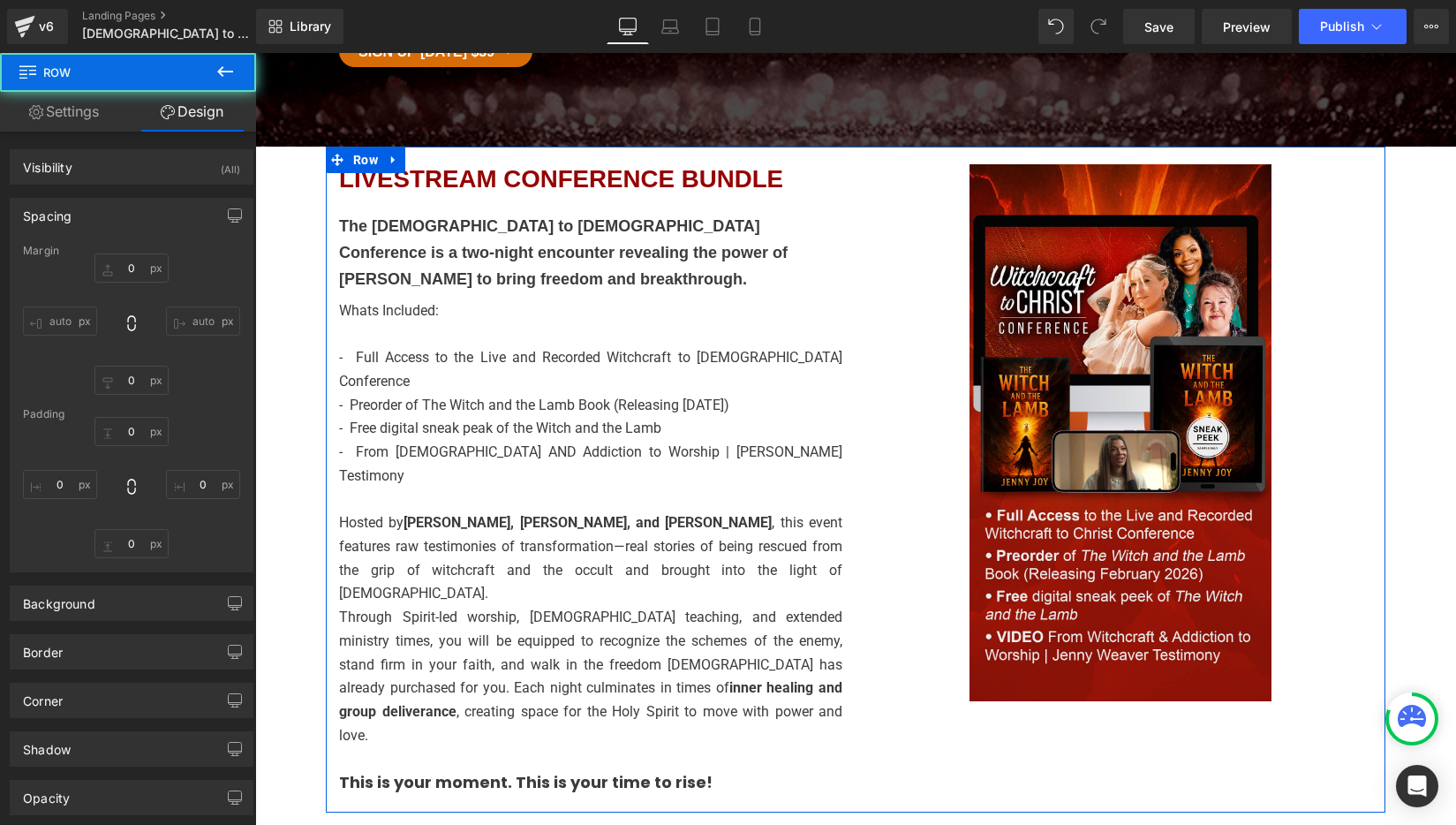
type input "0"
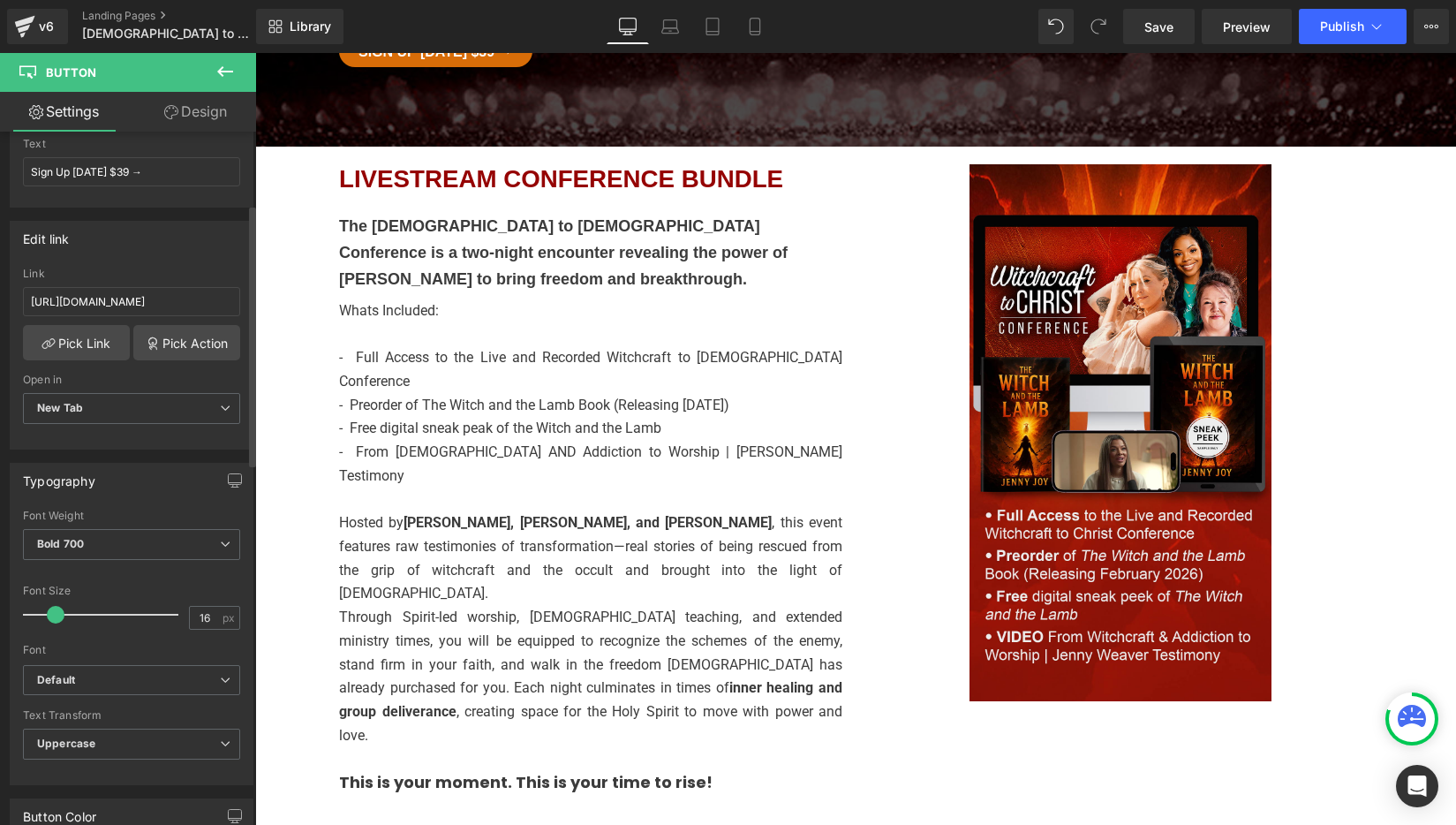
scroll to position [197, 0]
click at [61, 618] on span at bounding box center [60, 614] width 17 height 17
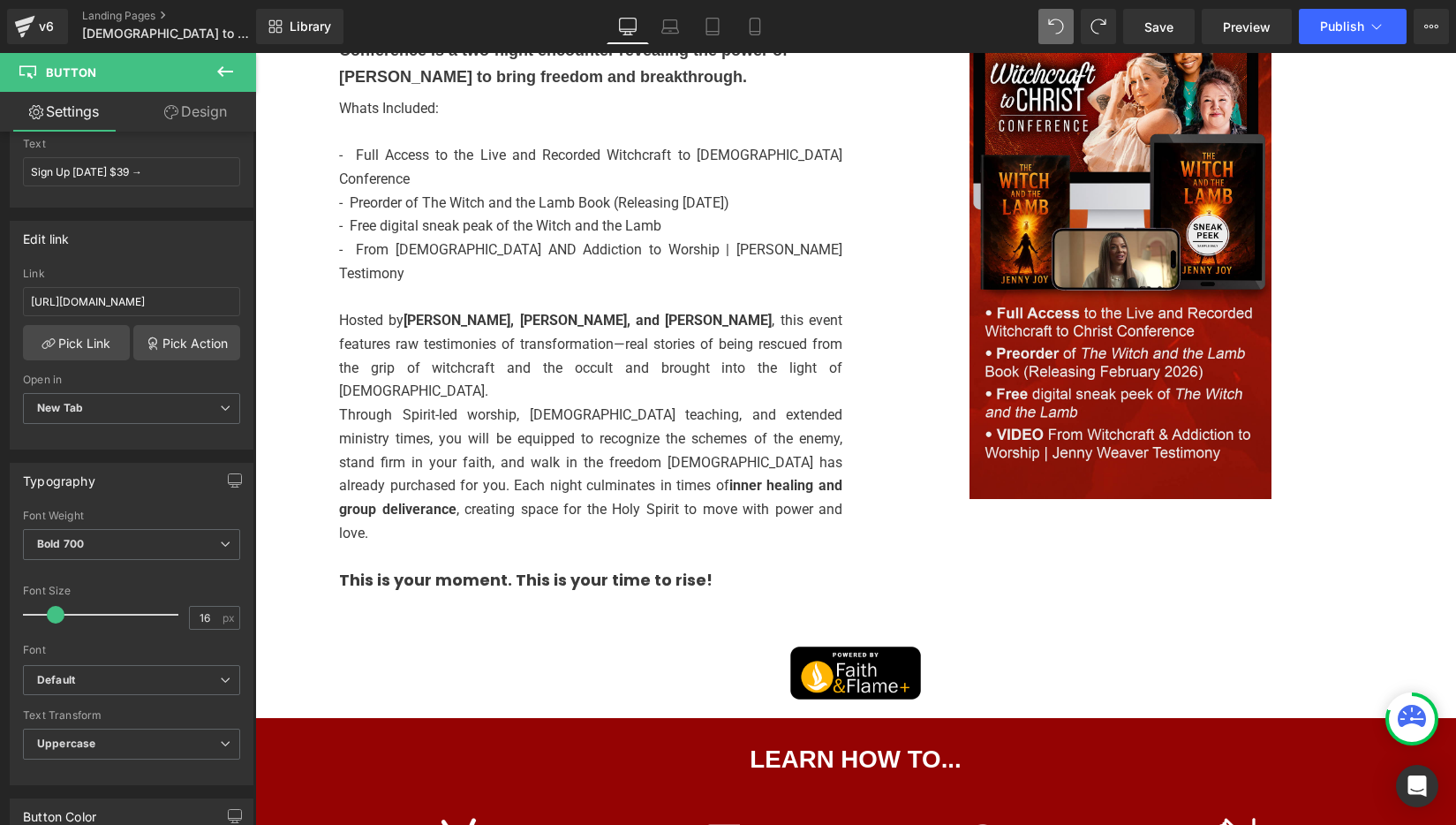
scroll to position [794, 0]
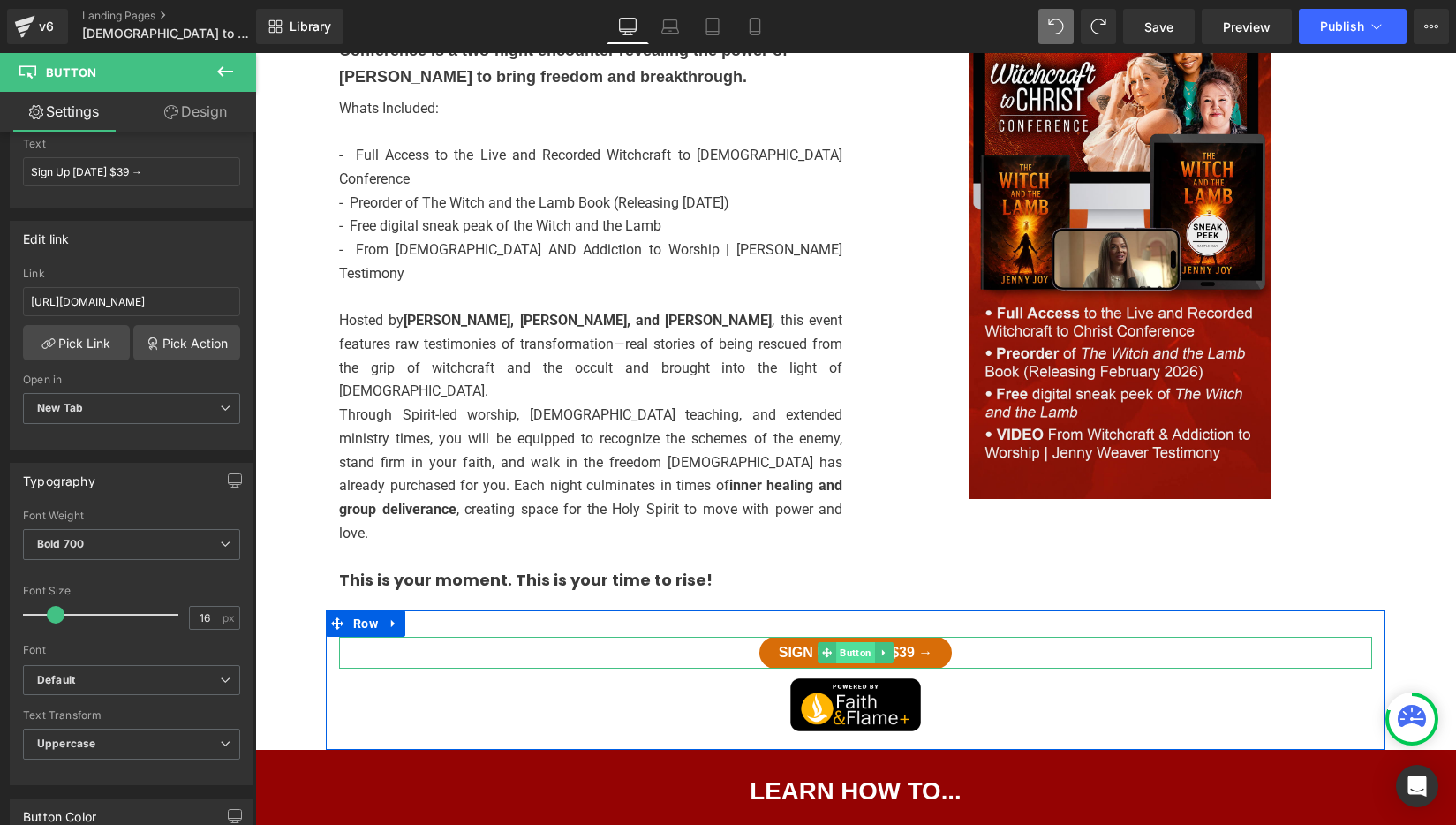
click at [851, 642] on span "Button" at bounding box center [855, 652] width 38 height 21
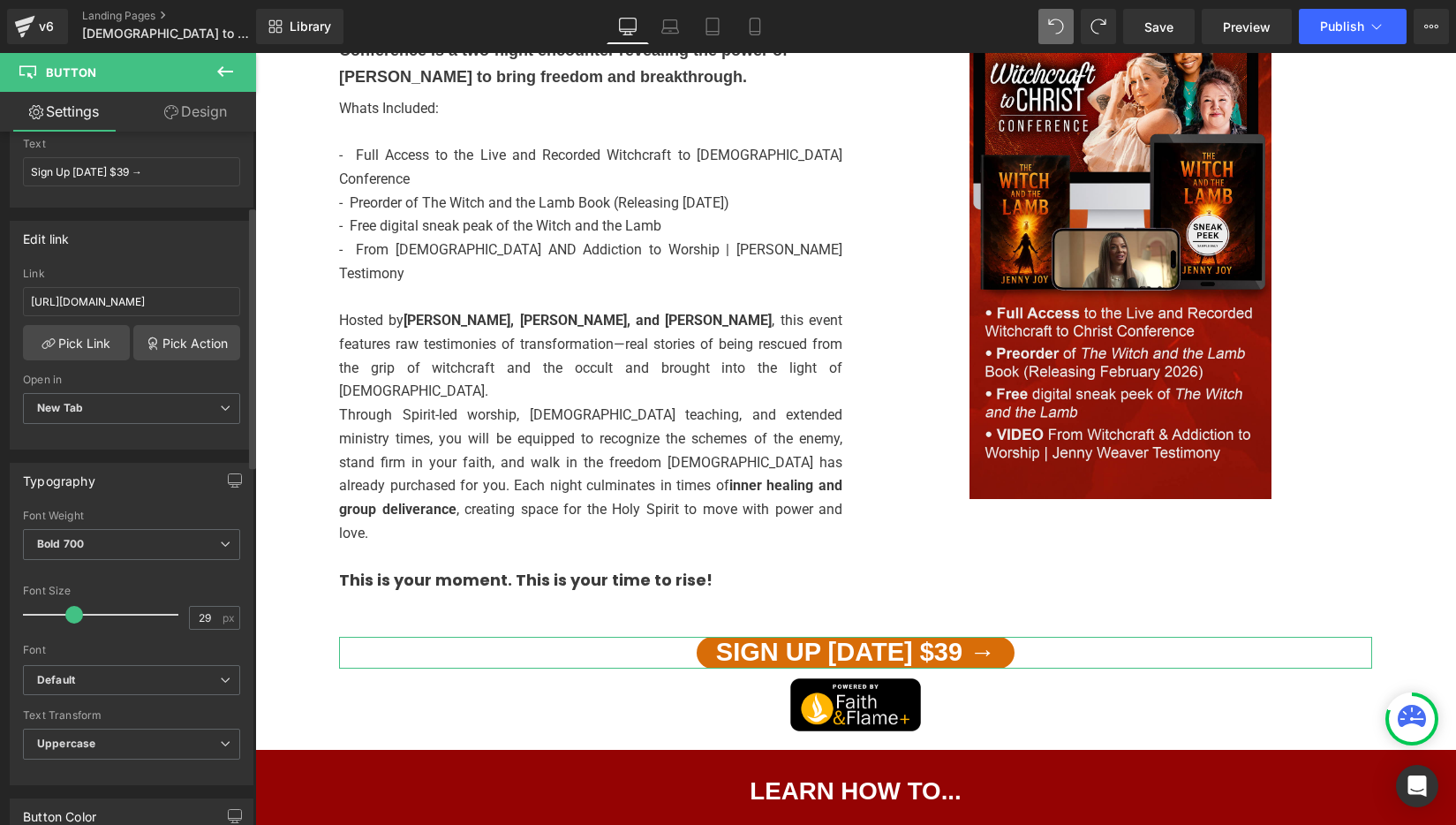
type input "30"
drag, startPoint x: 57, startPoint y: 617, endPoint x: 76, endPoint y: 617, distance: 19.0
click at [76, 617] on span at bounding box center [75, 614] width 17 height 17
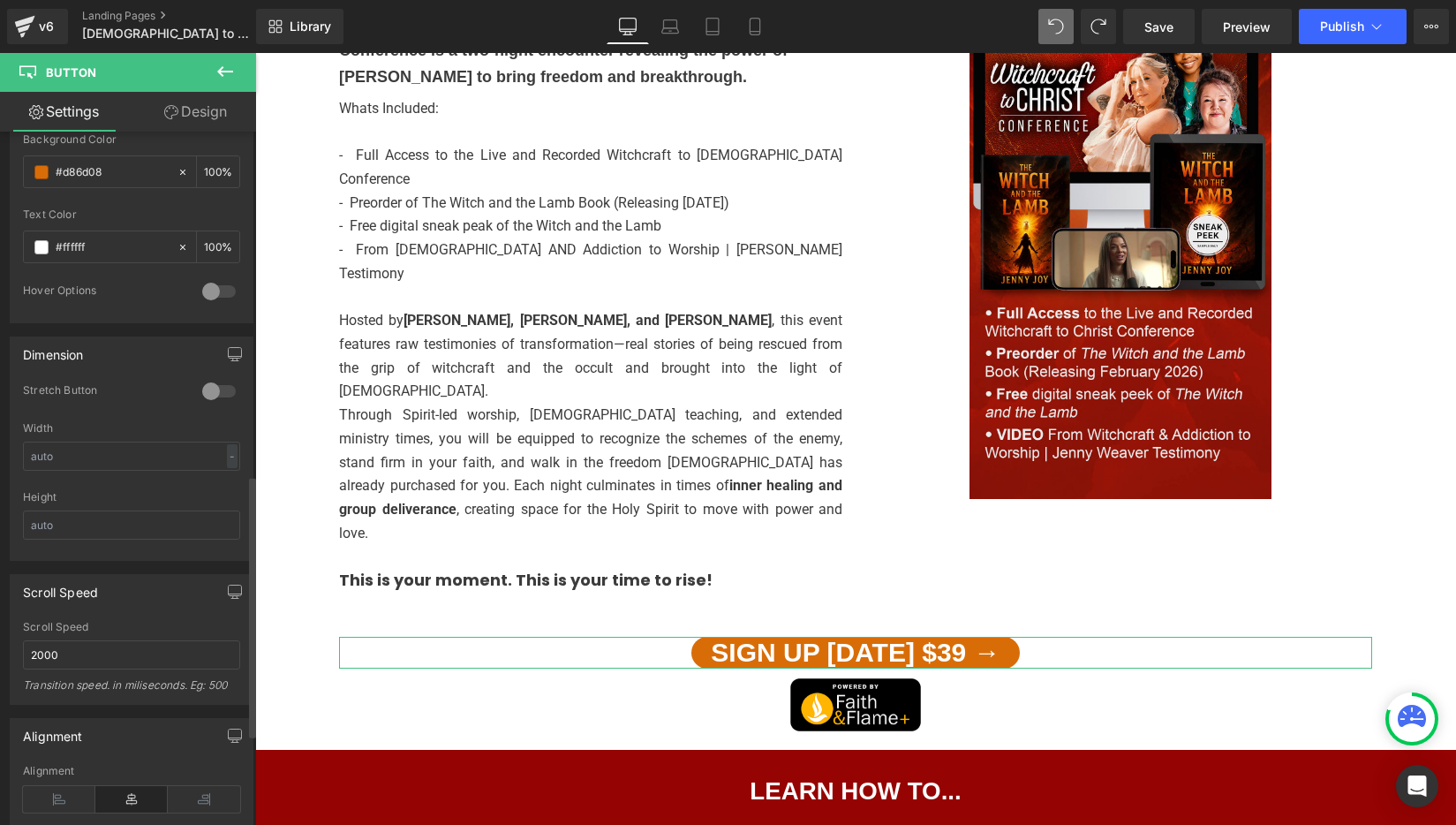
scroll to position [909, 0]
click at [208, 390] on div at bounding box center [219, 390] width 42 height 28
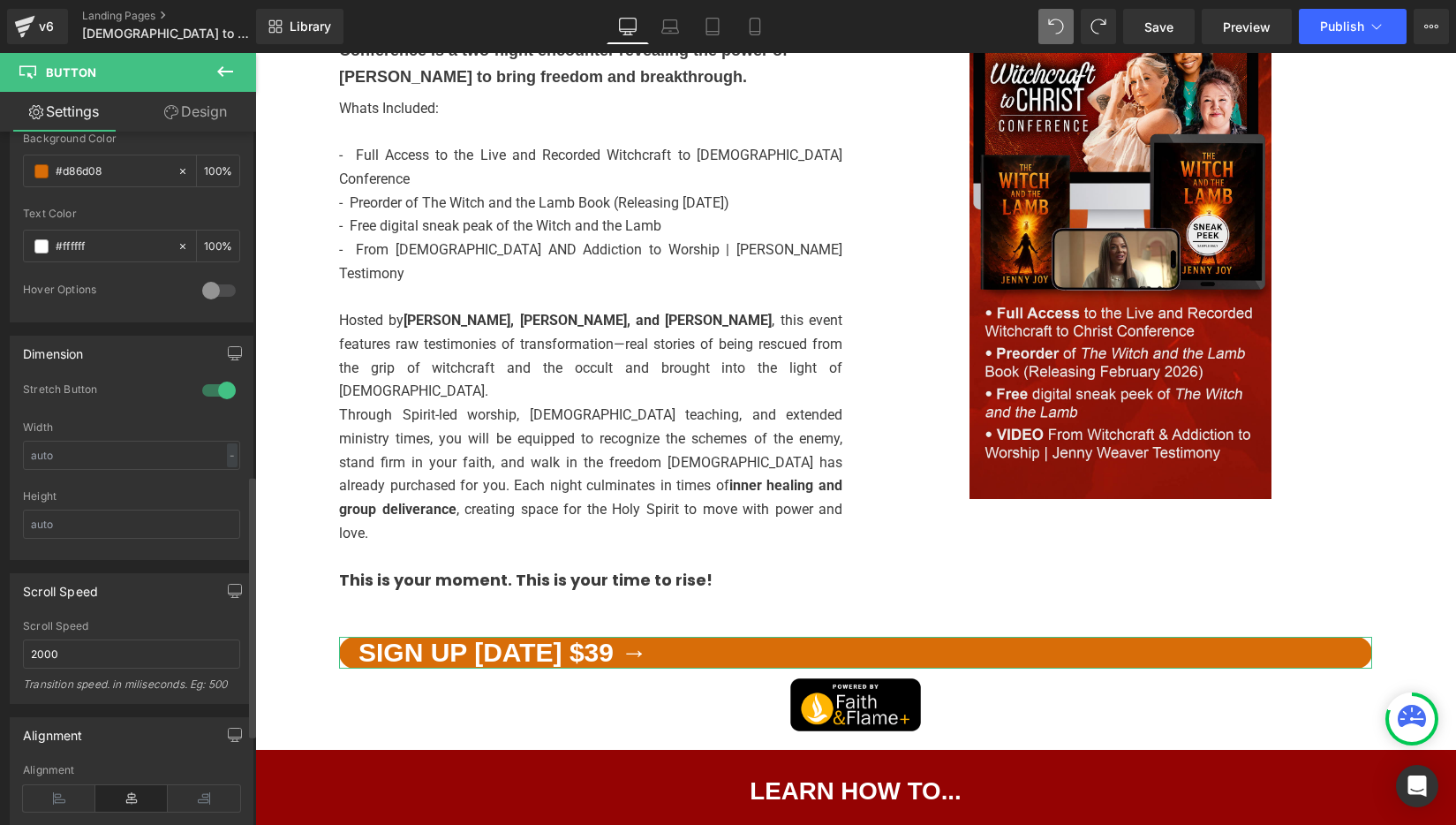
click at [208, 390] on div at bounding box center [219, 390] width 42 height 28
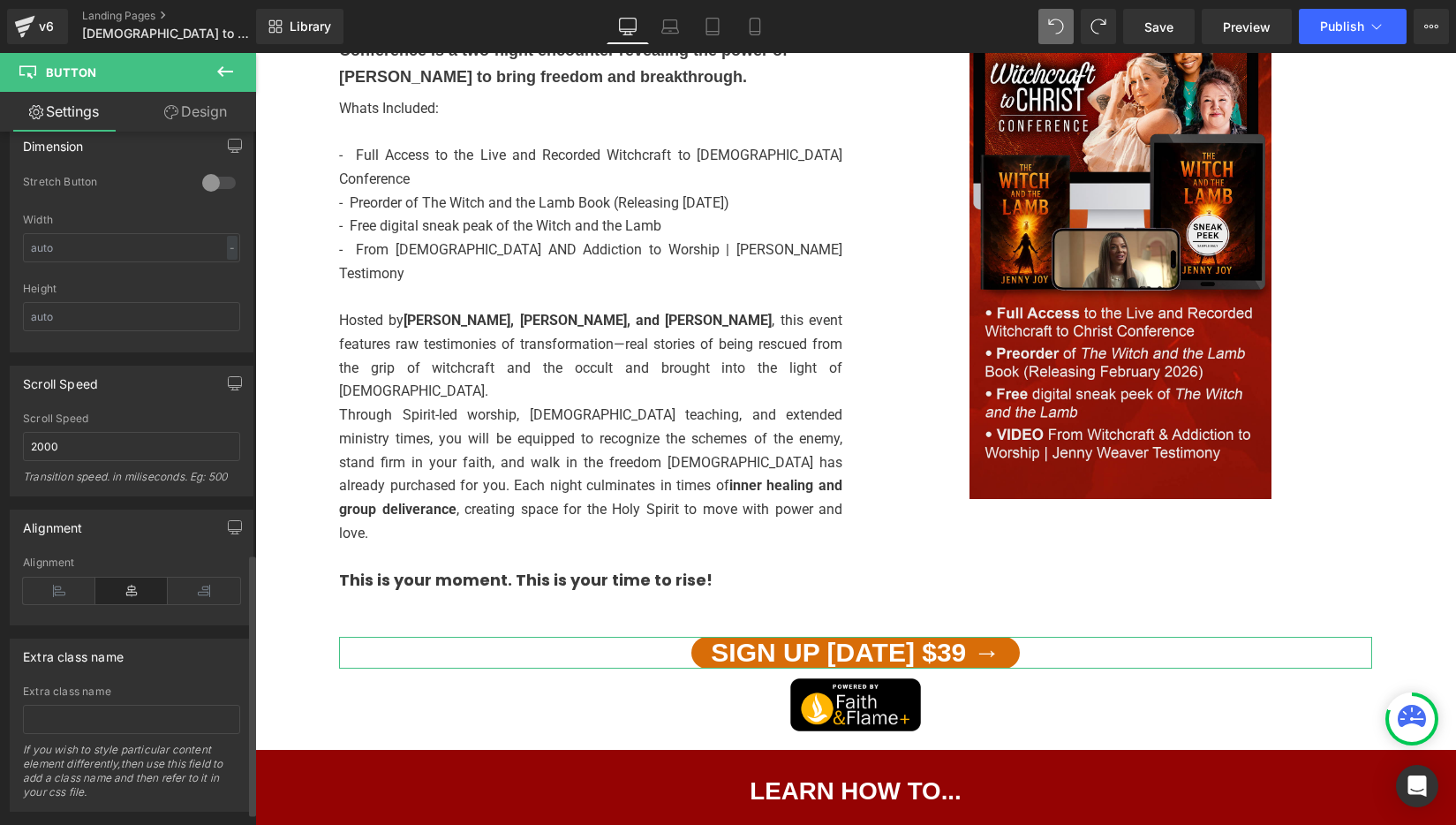
scroll to position [1152, 0]
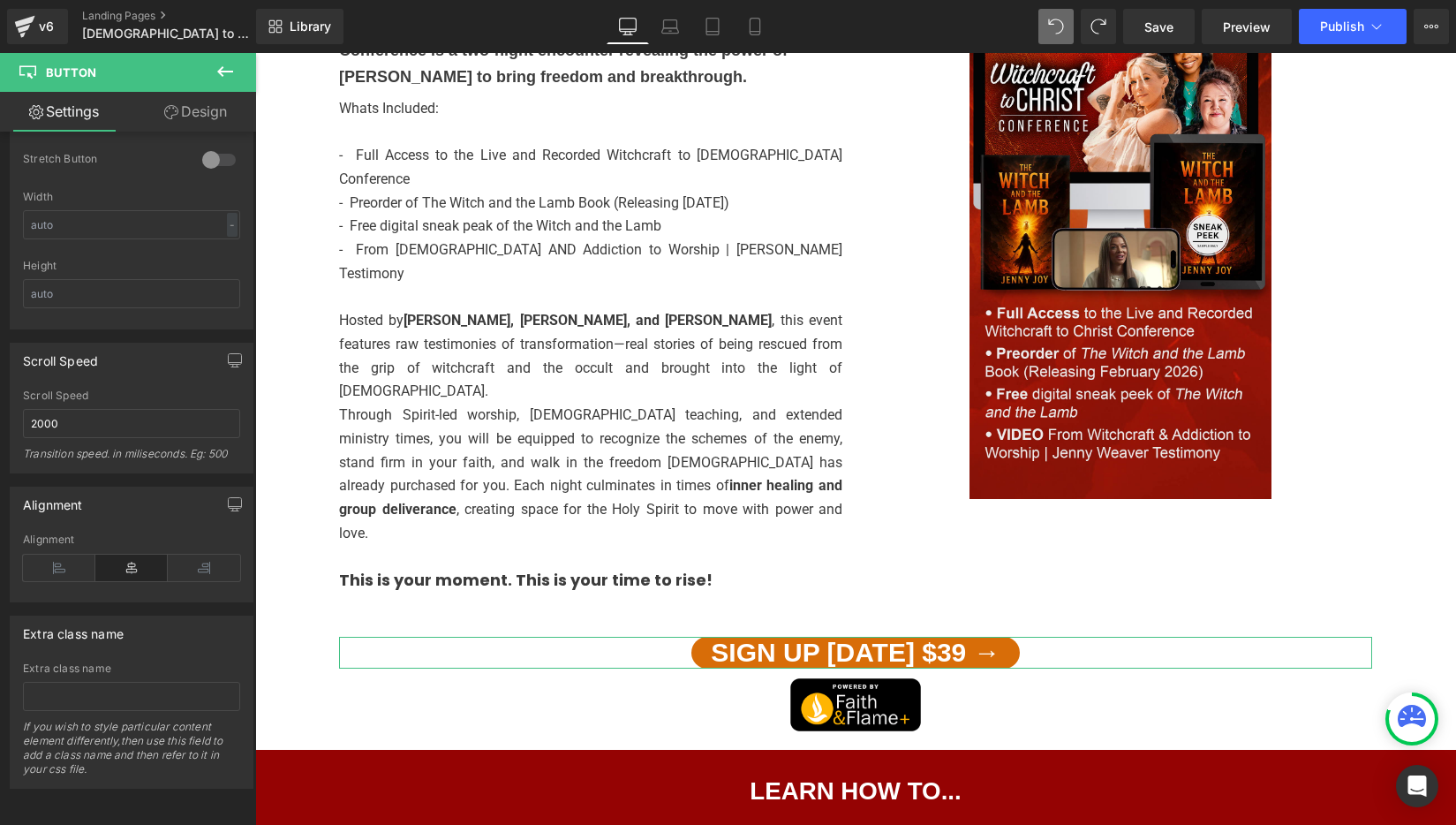
click at [202, 112] on link "Design" at bounding box center [196, 111] width 128 height 39
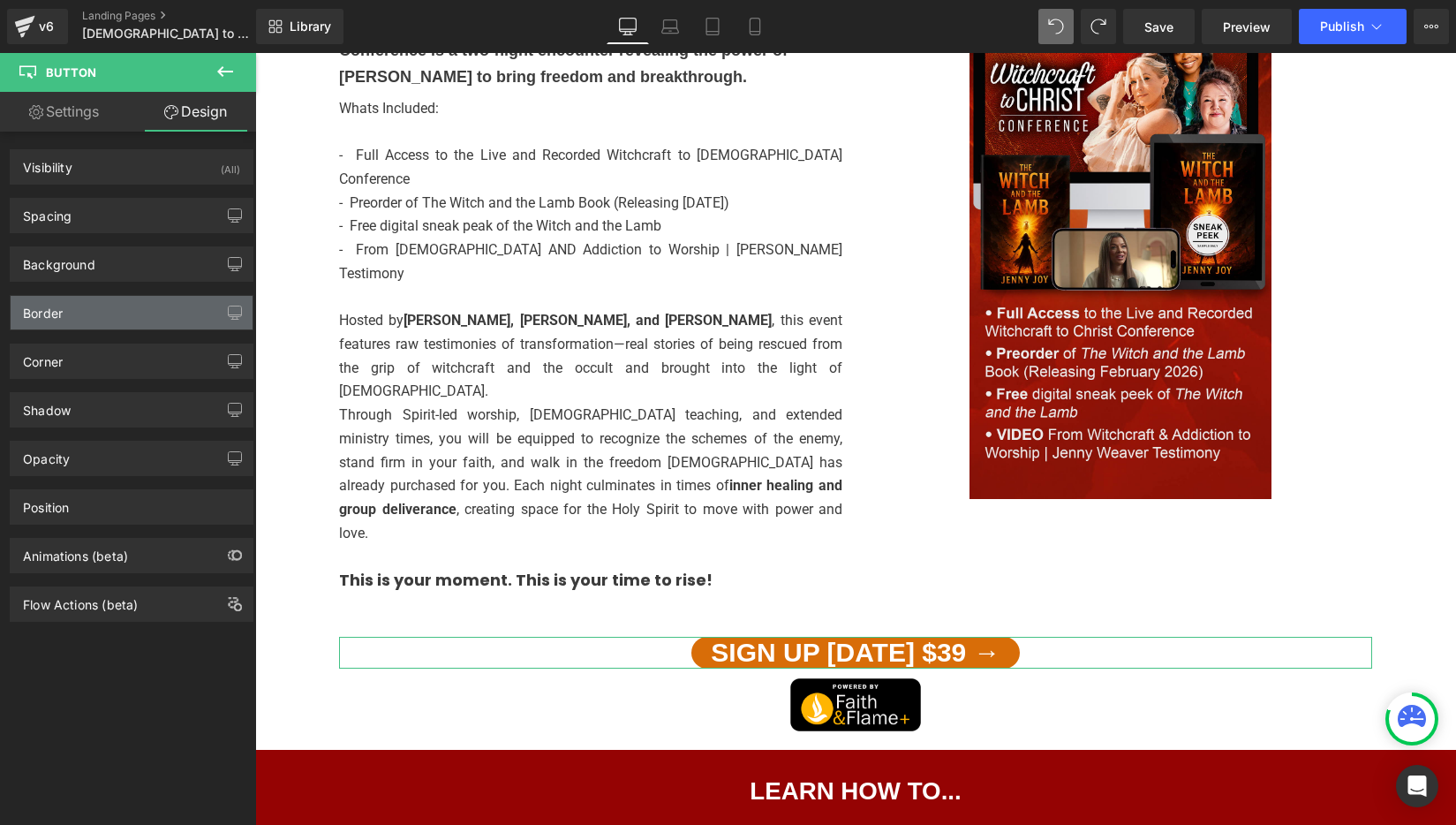
click at [89, 305] on div "Border" at bounding box center [132, 312] width 241 height 34
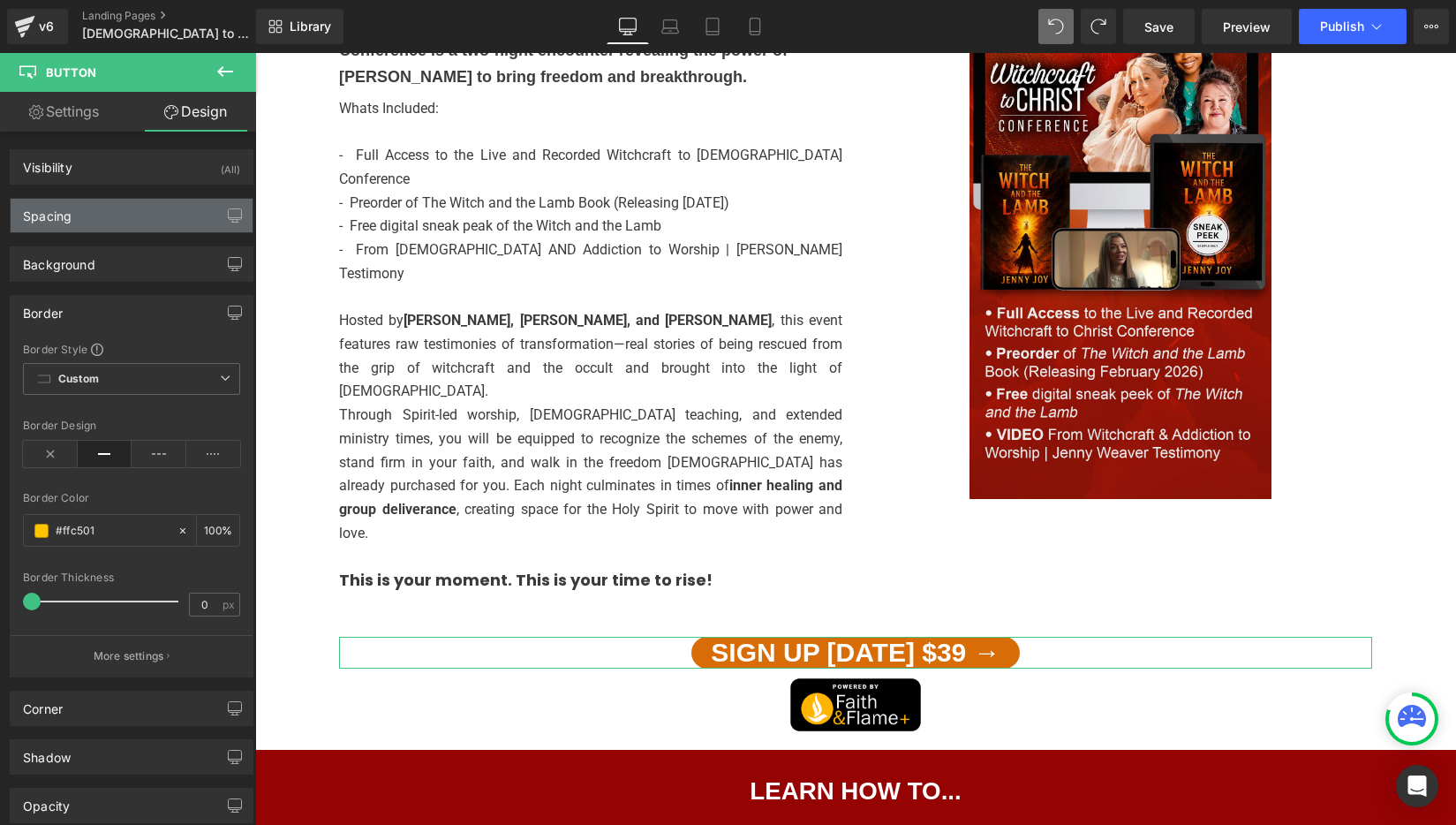
click at [93, 214] on div "Spacing" at bounding box center [132, 215] width 241 height 34
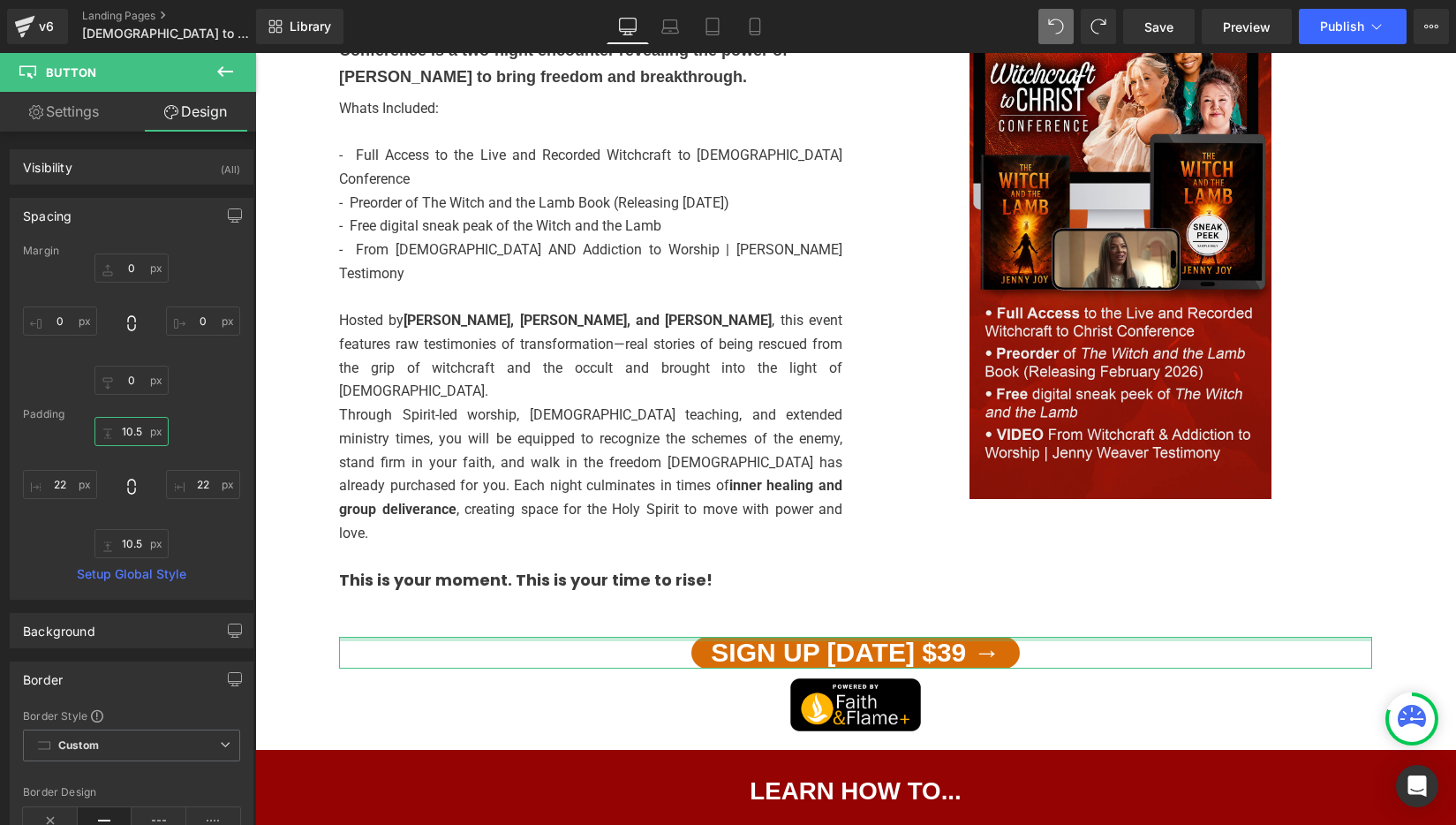
click at [128, 434] on input "10.5" at bounding box center [131, 432] width 74 height 29
type input "8"
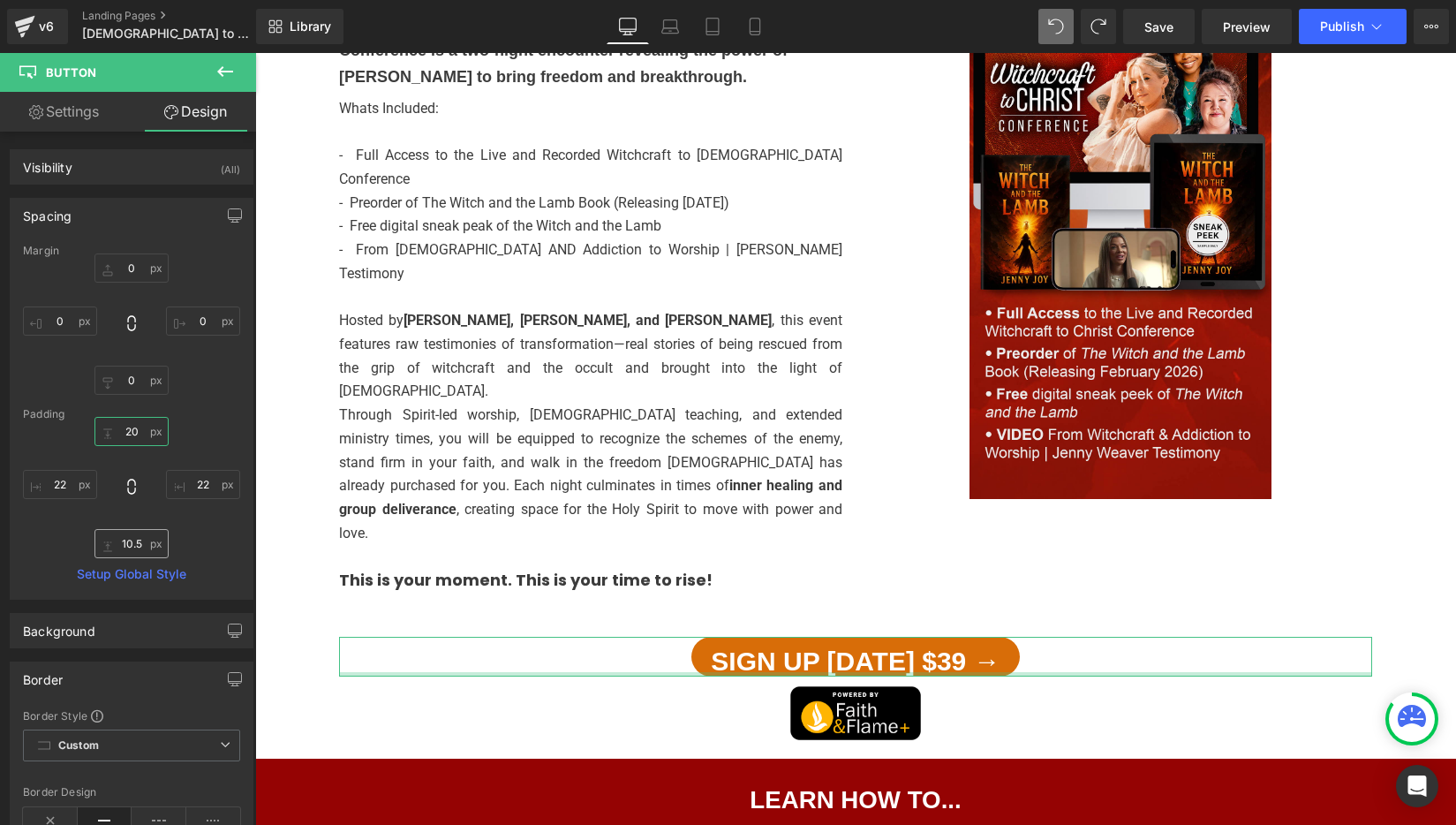
type input "20"
click at [123, 549] on input "10.5" at bounding box center [131, 543] width 74 height 29
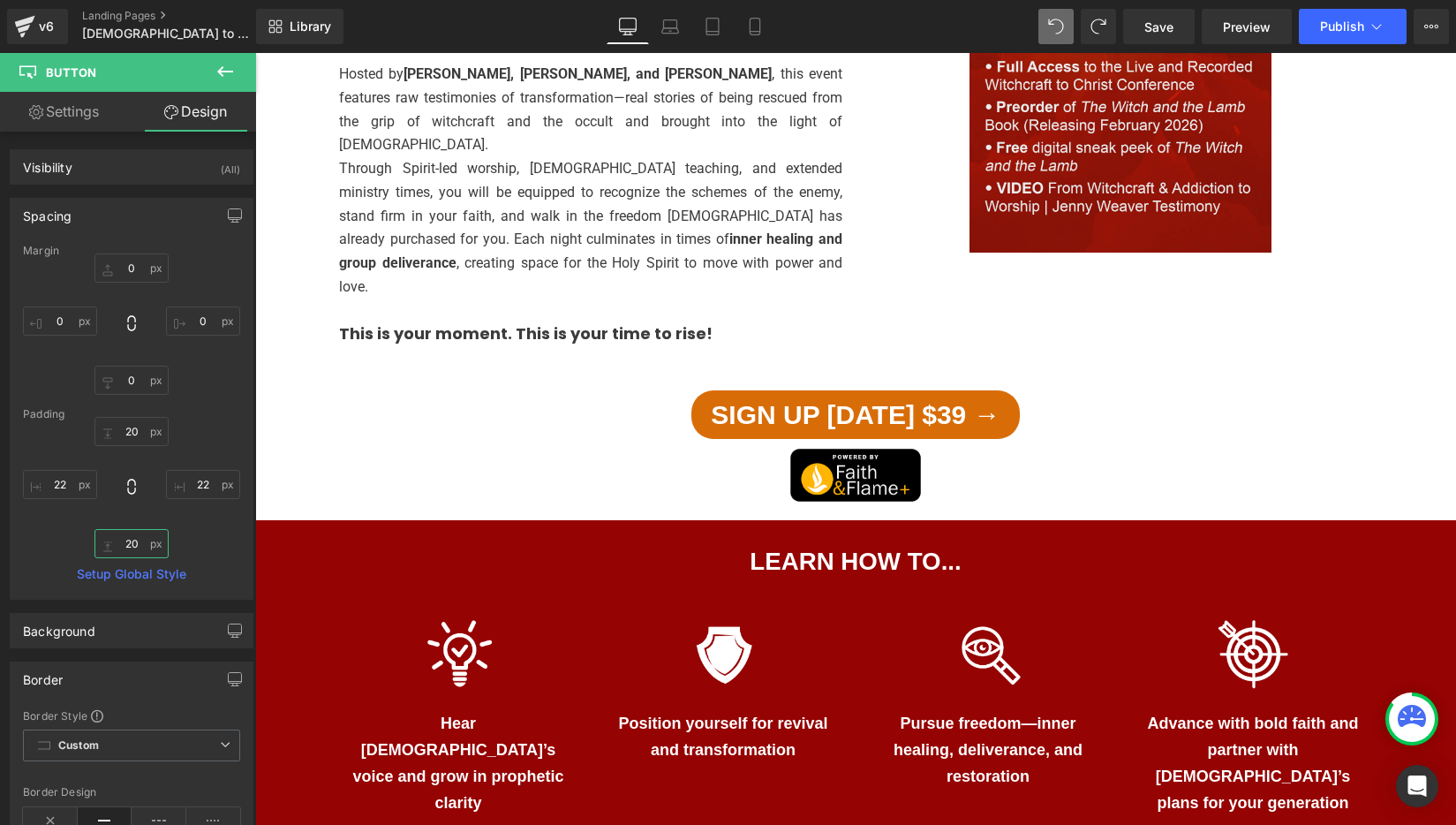
scroll to position [1037, 0]
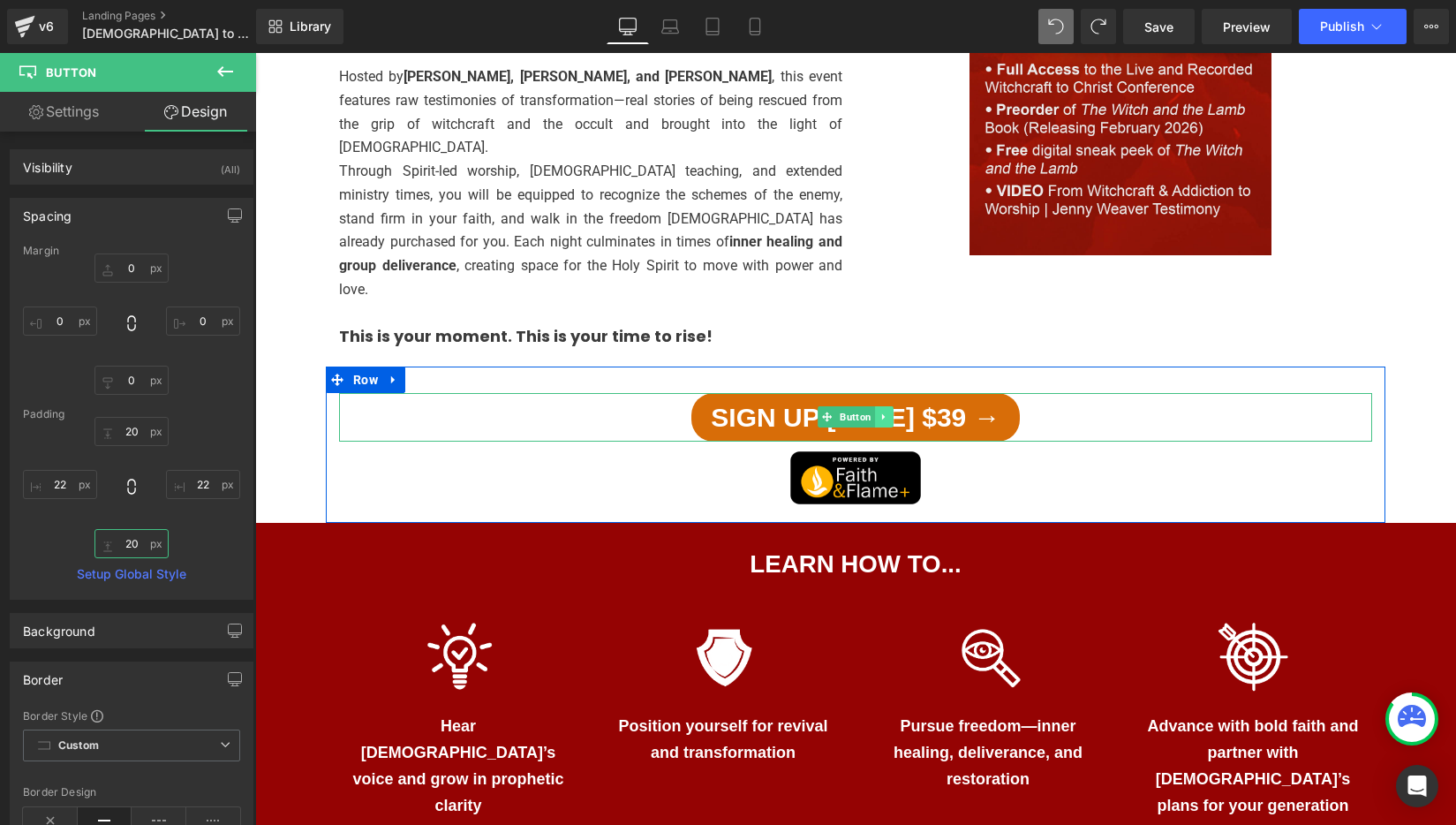
type input "20"
click at [883, 414] on icon at bounding box center [883, 417] width 3 height 6
click at [874, 412] on icon at bounding box center [874, 417] width 10 height 10
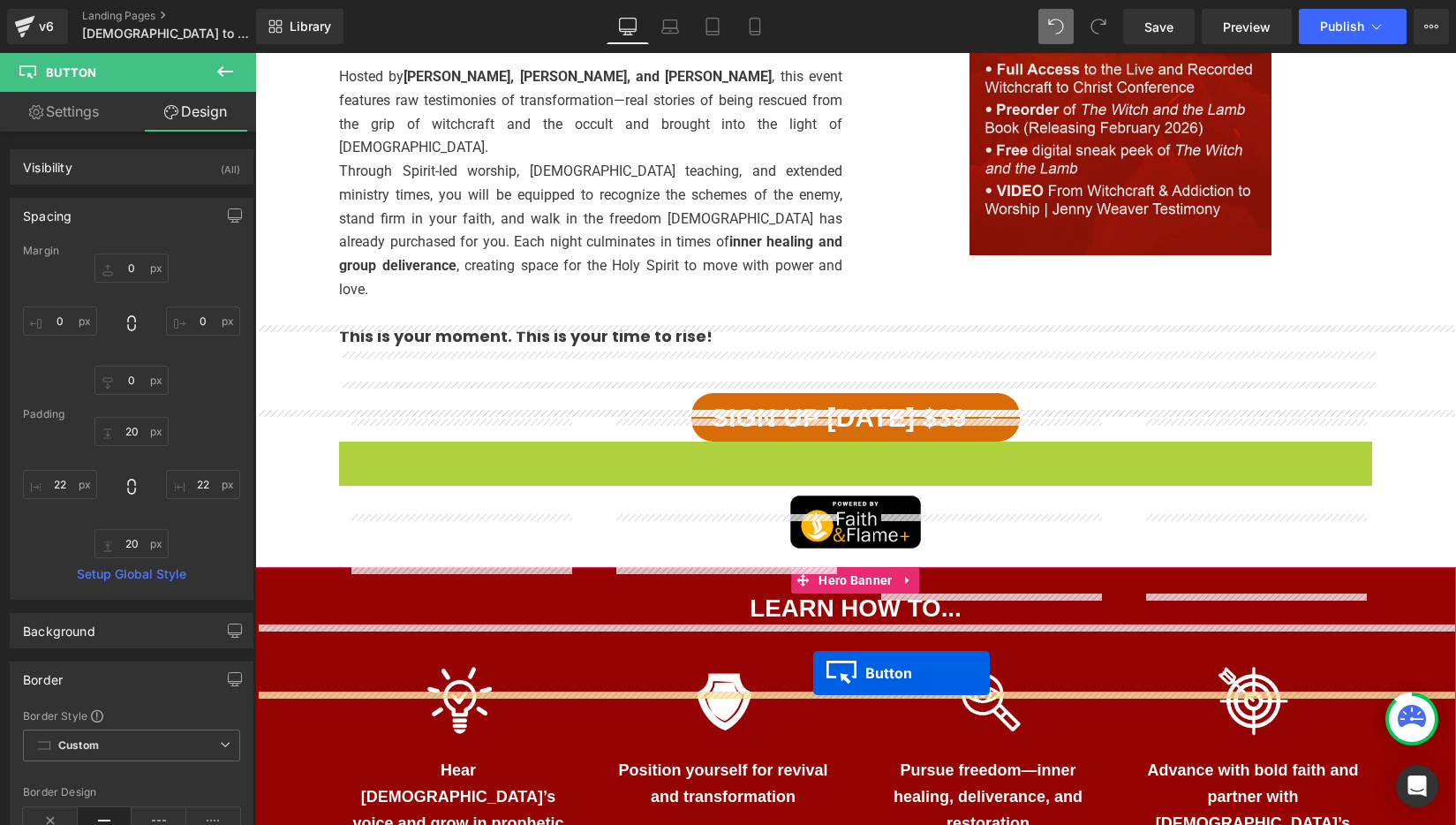
drag, startPoint x: 824, startPoint y: 222, endPoint x: 813, endPoint y: 672, distance: 450.1
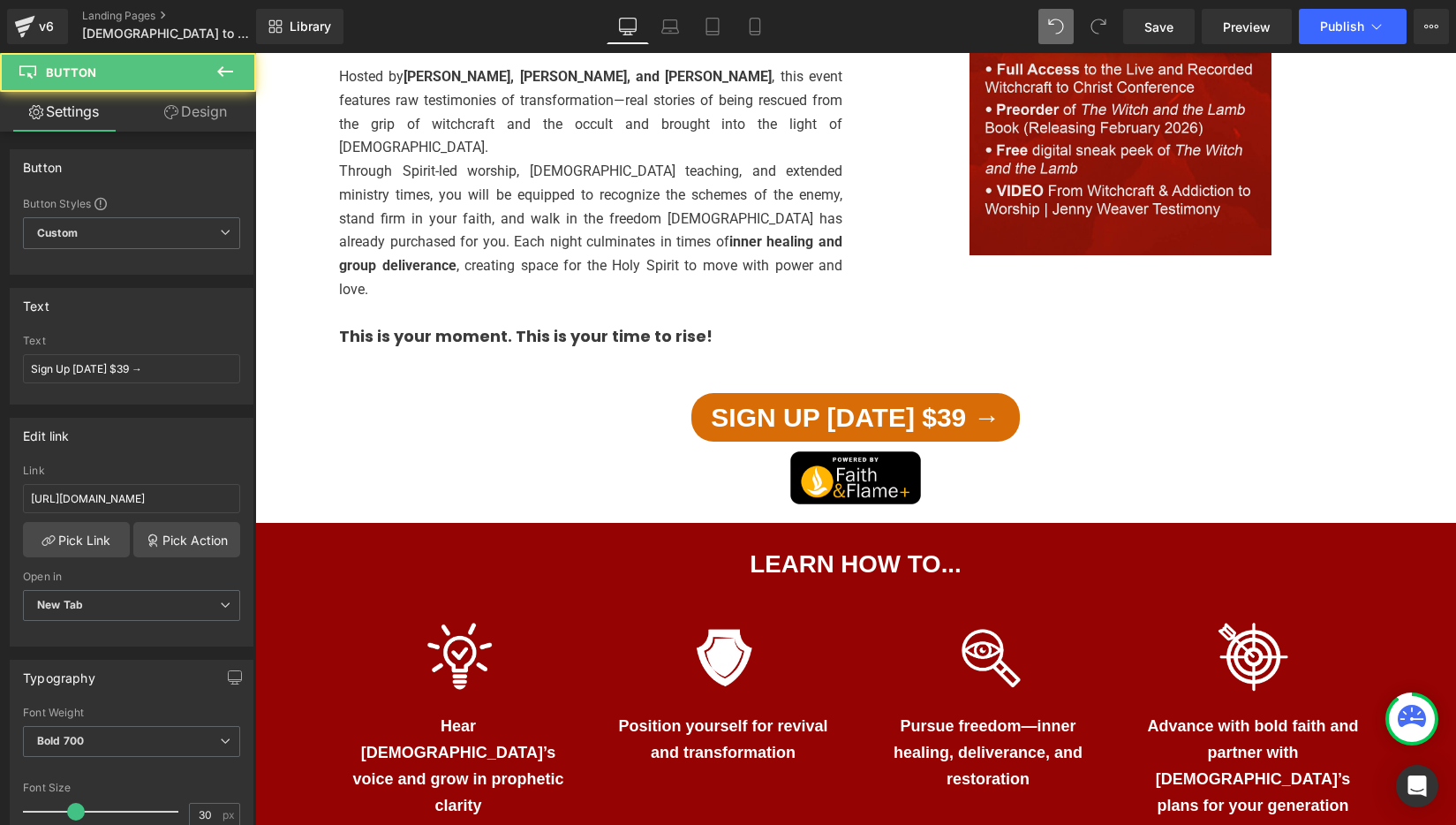
click at [178, 108] on link "Design" at bounding box center [196, 111] width 128 height 39
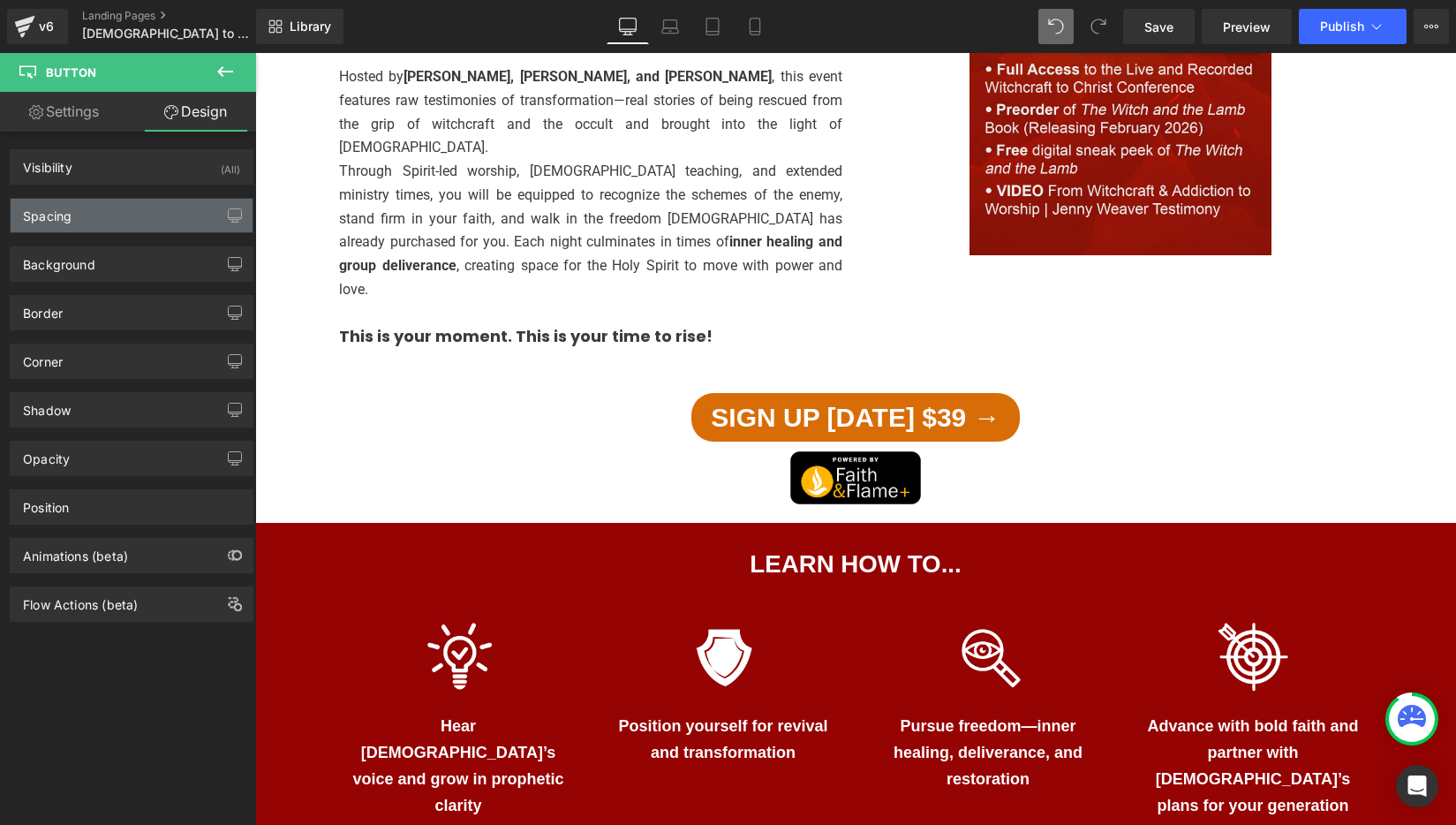
click at [90, 217] on div "Spacing" at bounding box center [132, 215] width 241 height 34
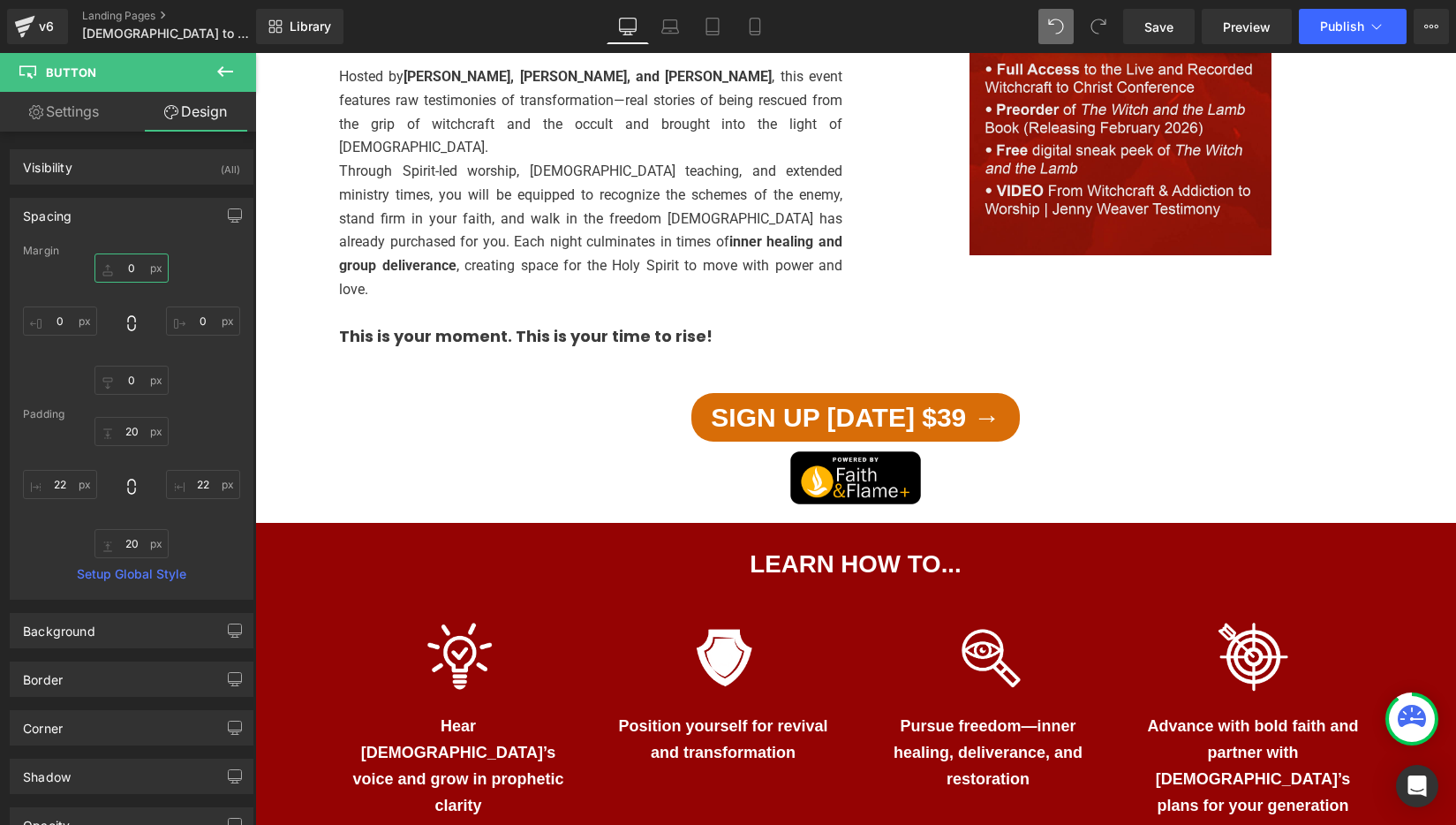
click at [122, 267] on input "0" at bounding box center [131, 268] width 74 height 29
type input "20"
click at [121, 386] on input "0" at bounding box center [131, 380] width 74 height 29
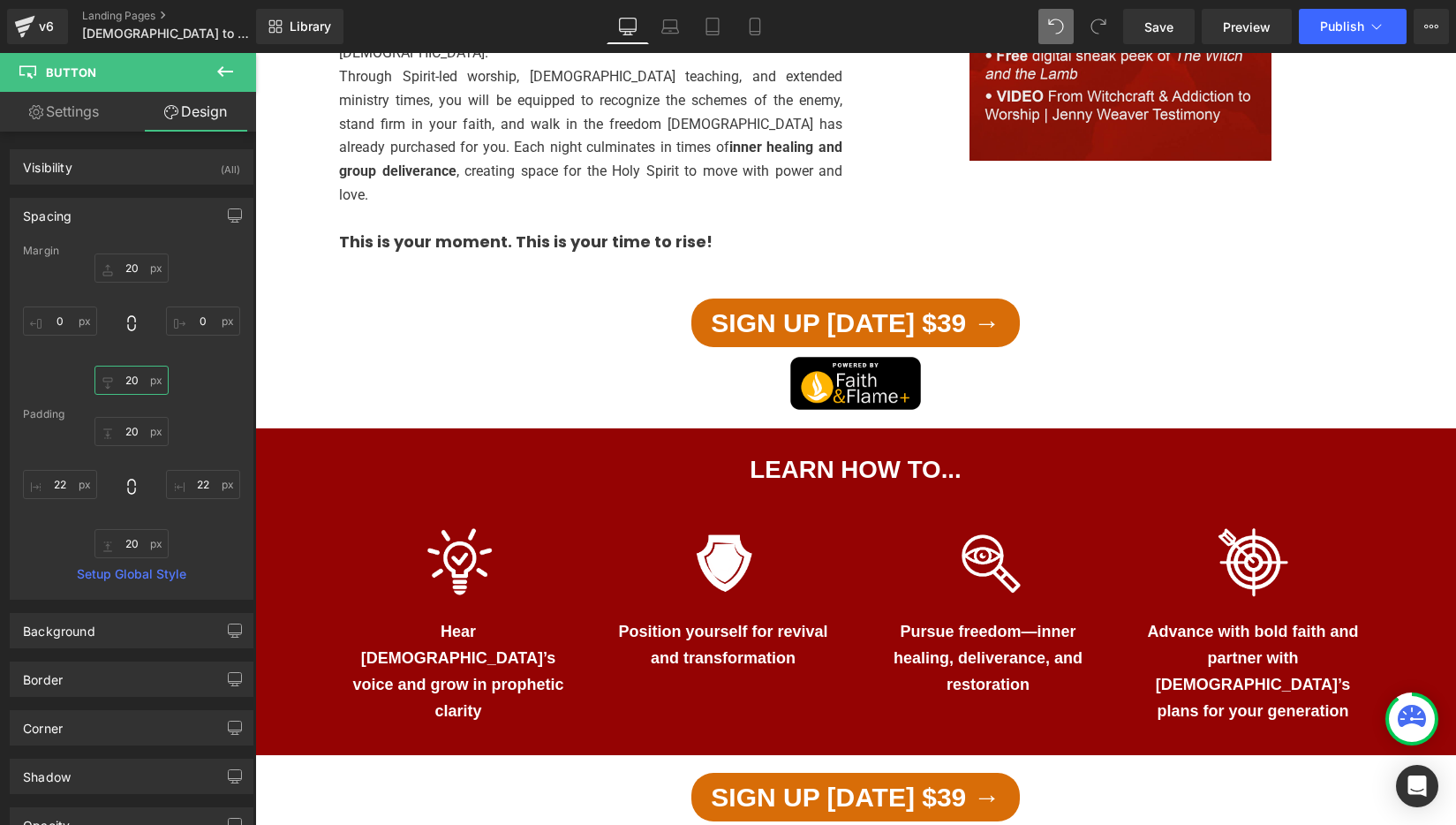
scroll to position [1184, 0]
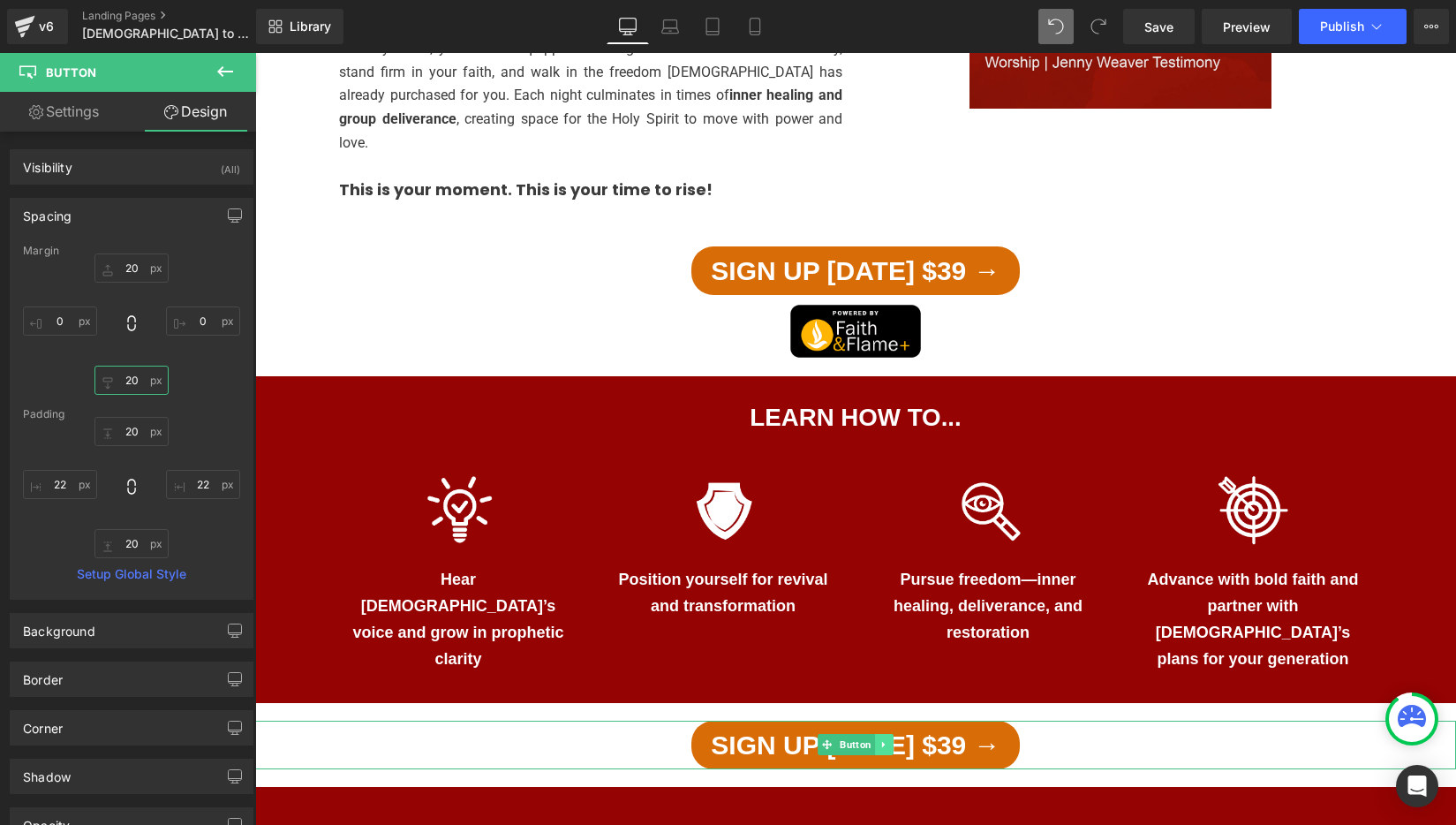
type input "20"
click at [880, 739] on icon at bounding box center [883, 745] width 10 height 11
click at [873, 740] on icon at bounding box center [874, 745] width 10 height 10
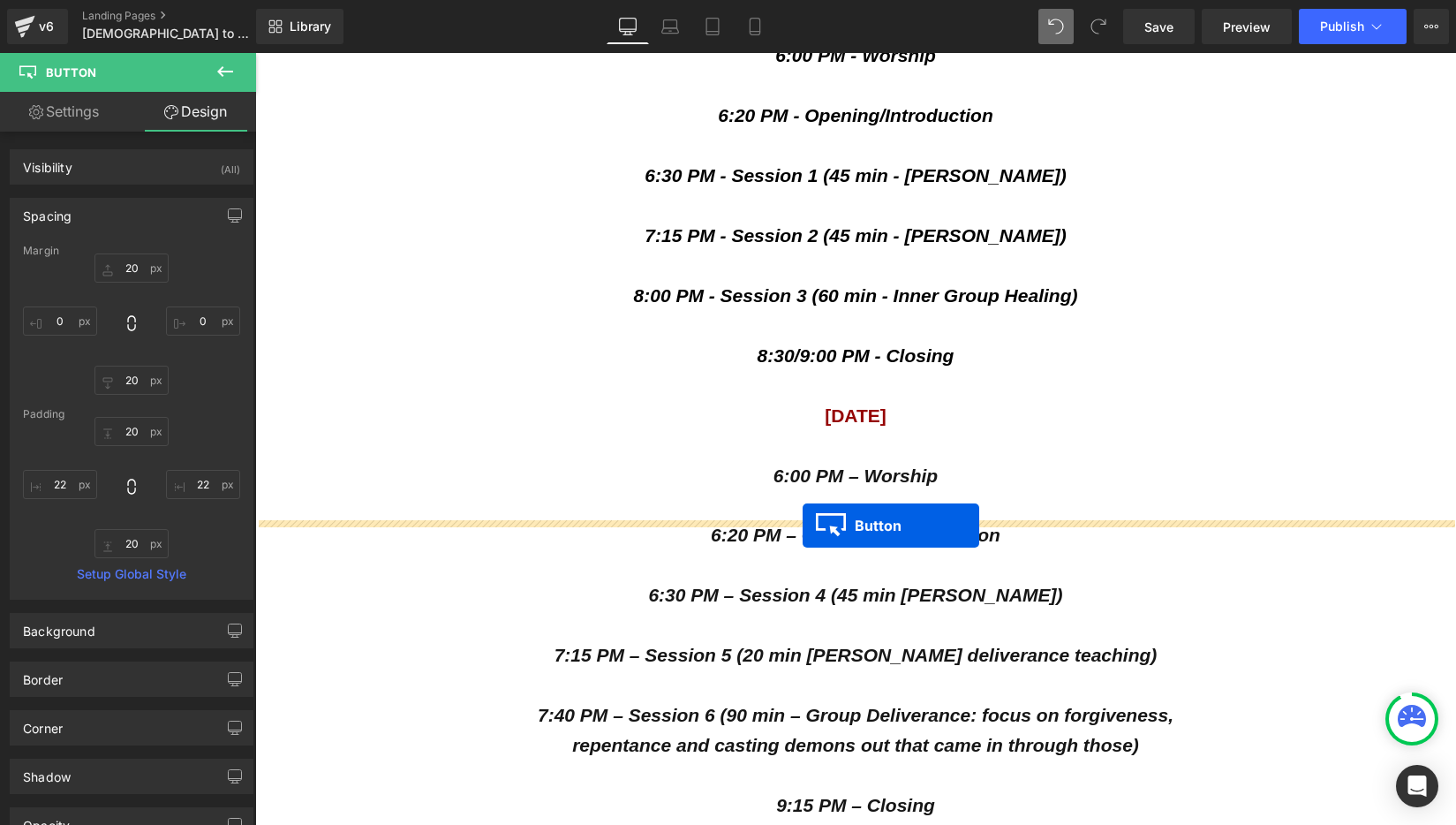
scroll to position [3550, 0]
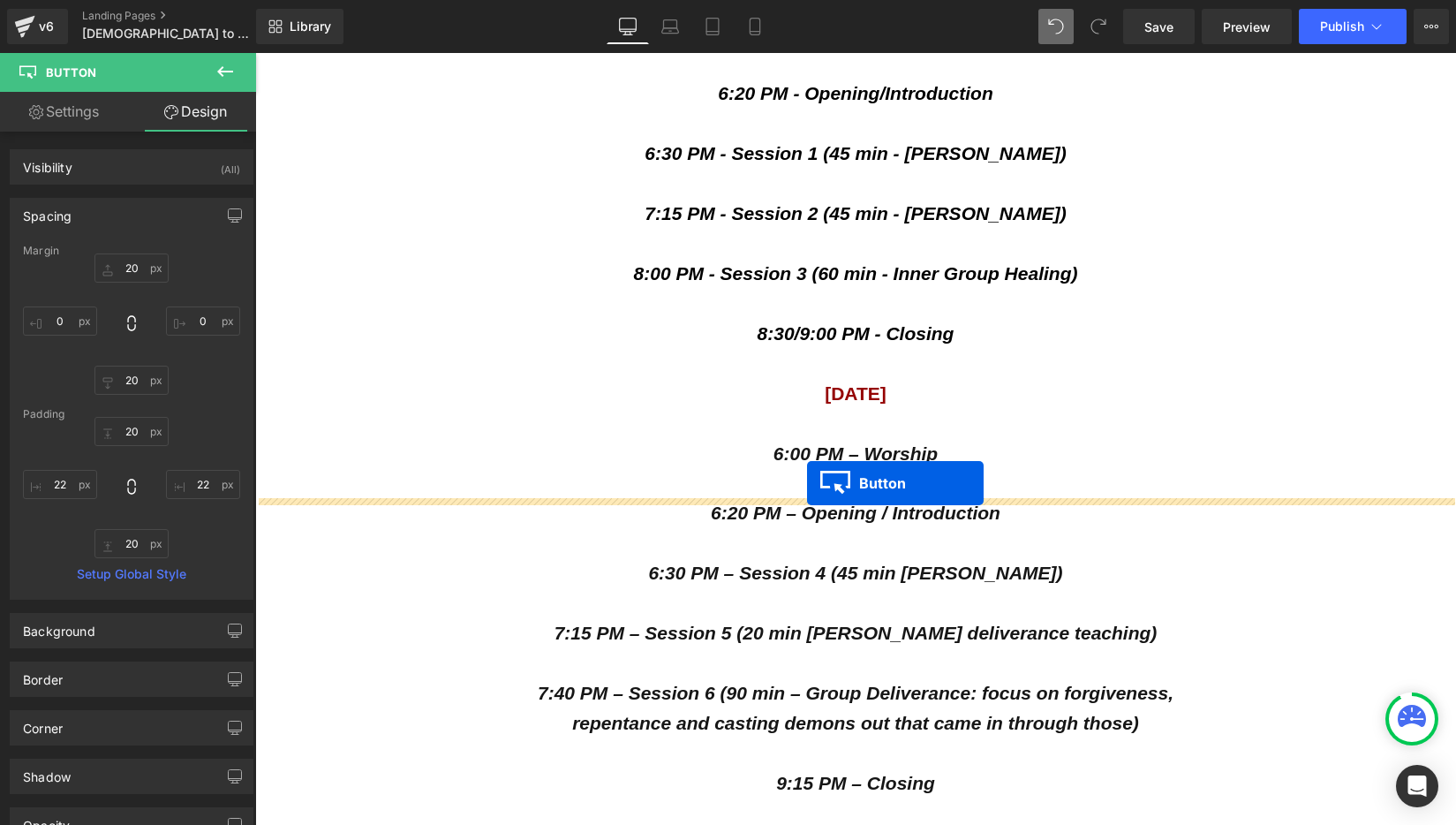
drag, startPoint x: 799, startPoint y: 475, endPoint x: 807, endPoint y: 483, distance: 11.3
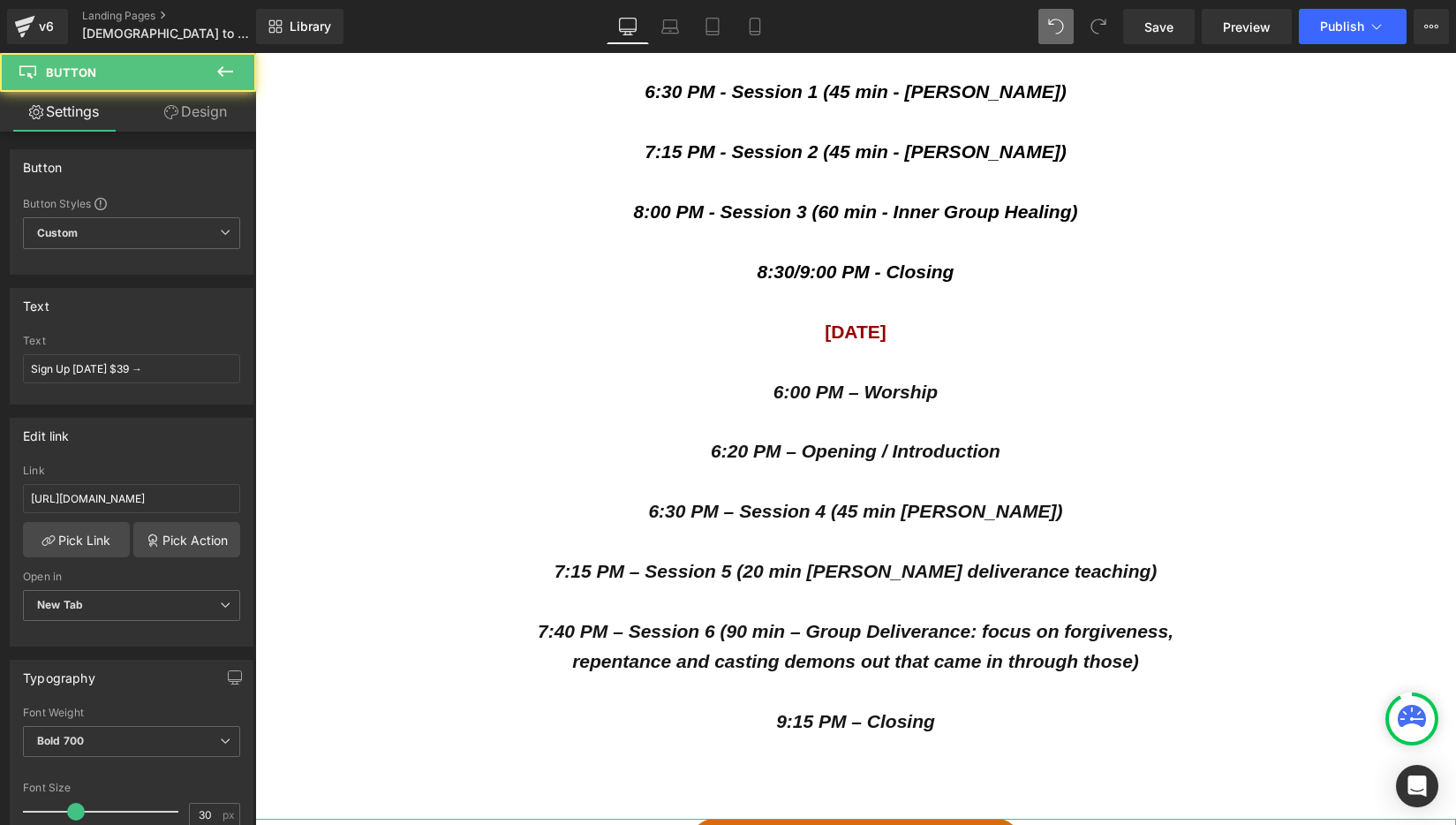
scroll to position [3488, 0]
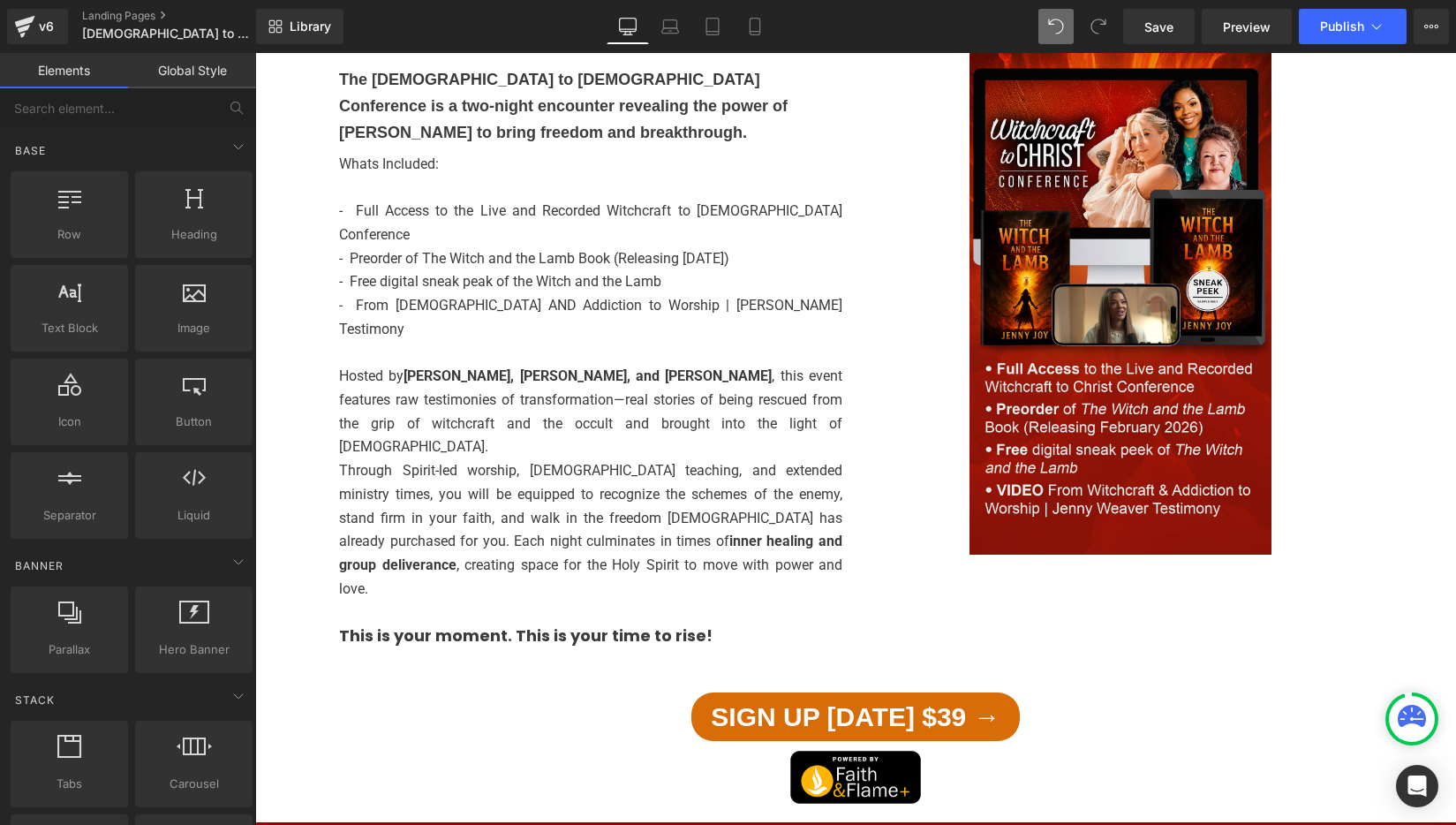
scroll to position [743, 0]
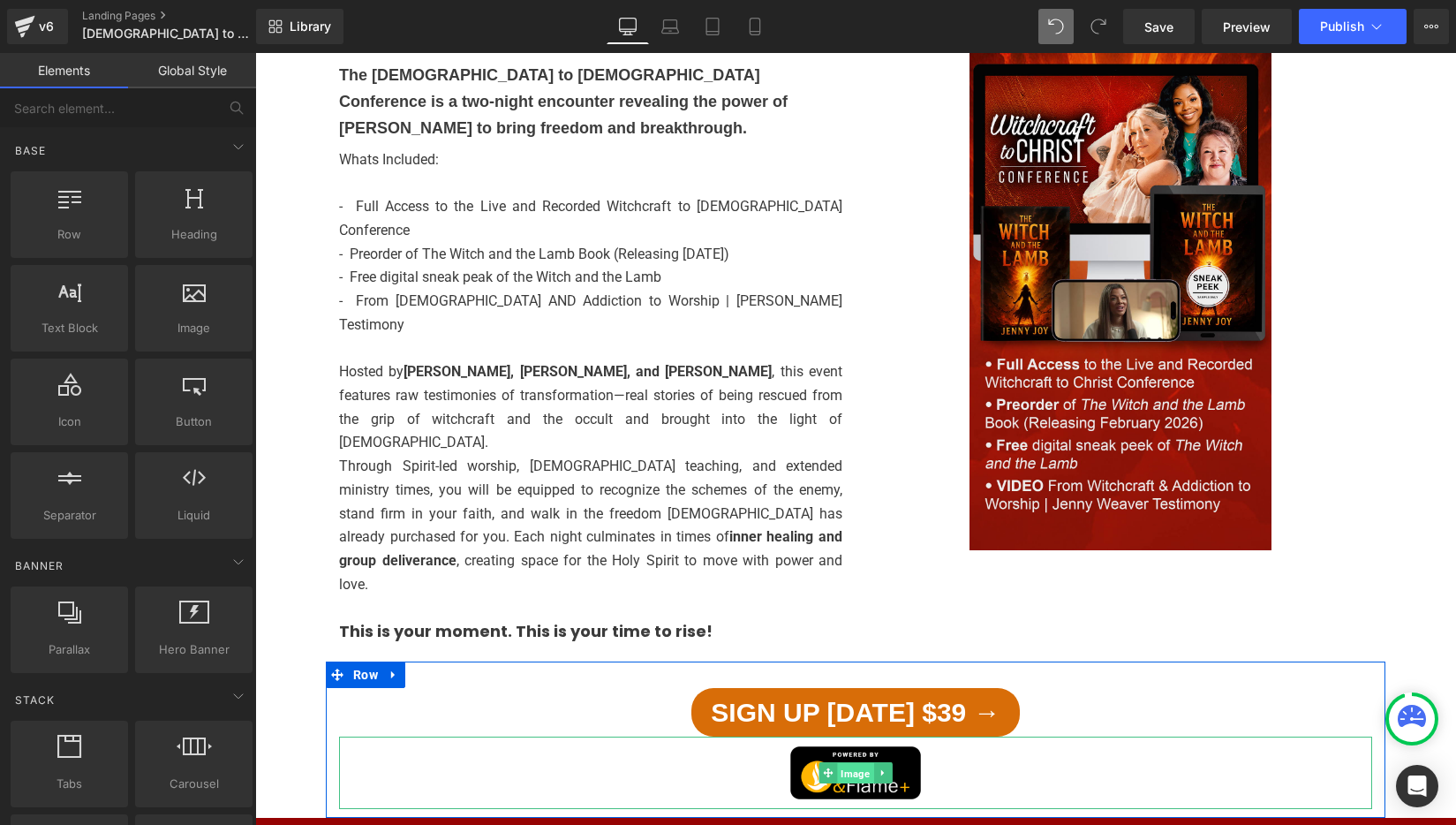
click at [852, 763] on span "Image" at bounding box center [855, 773] width 37 height 21
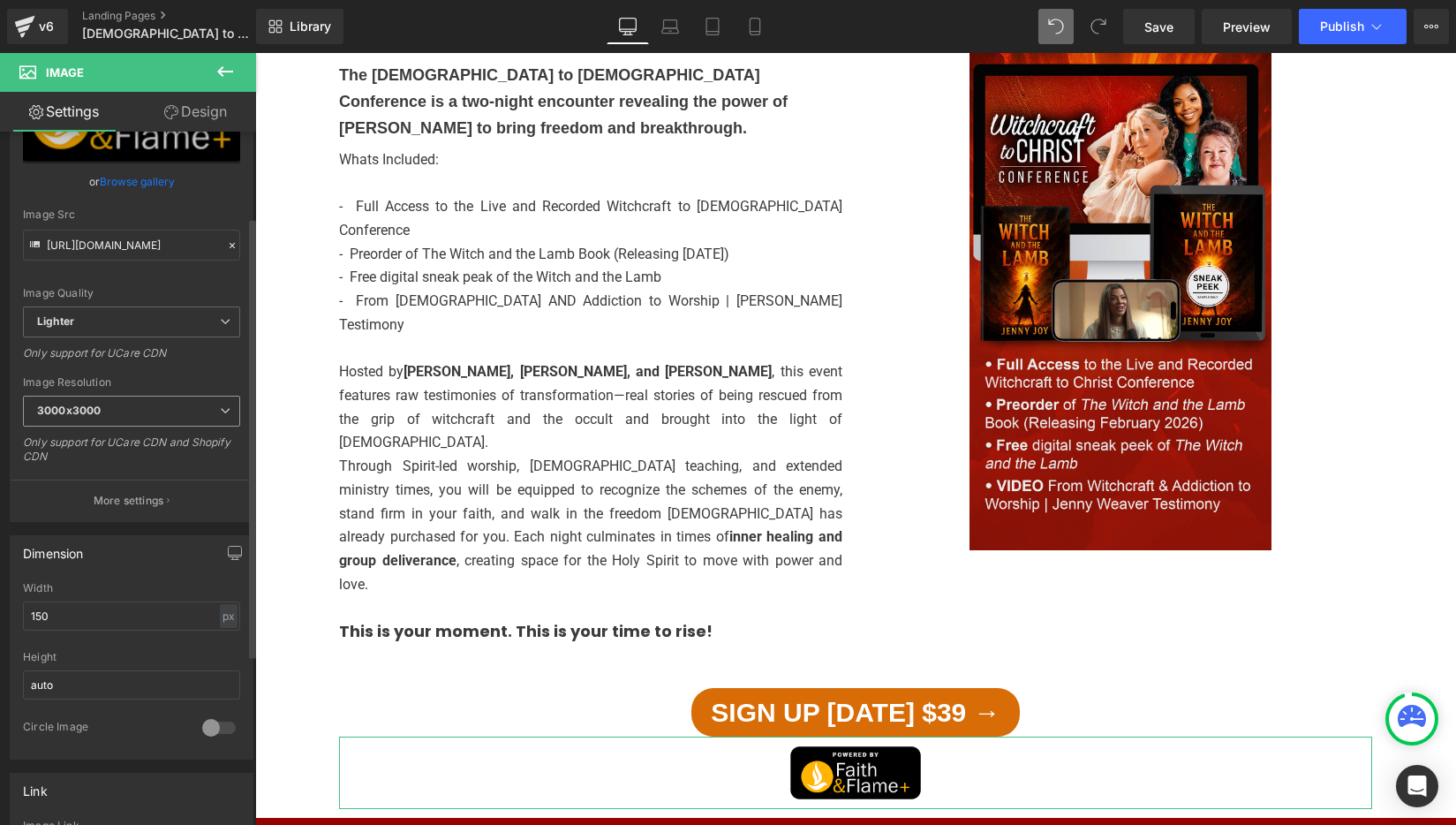
scroll to position [132, 0]
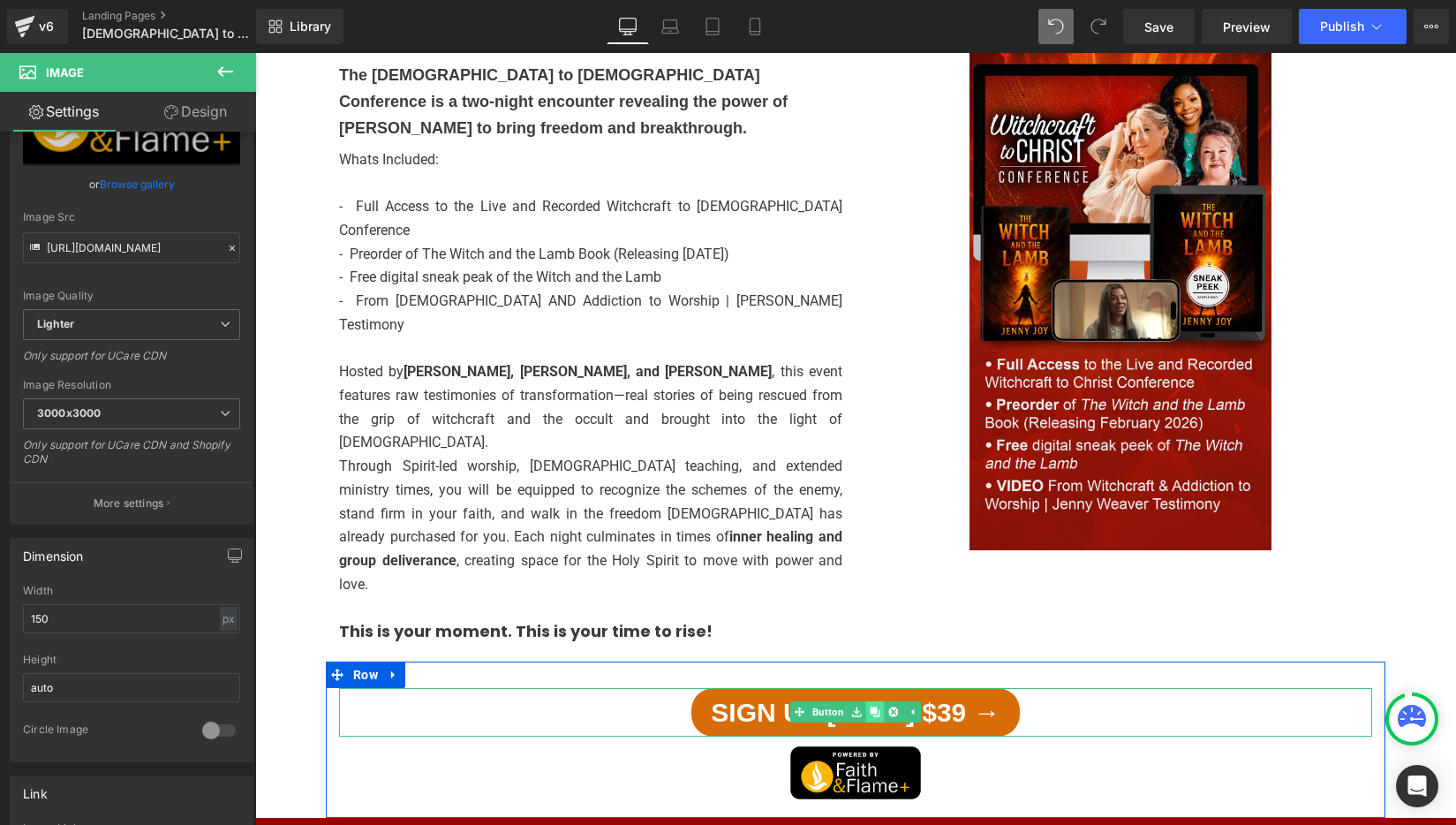
click at [870, 707] on icon at bounding box center [874, 712] width 10 height 10
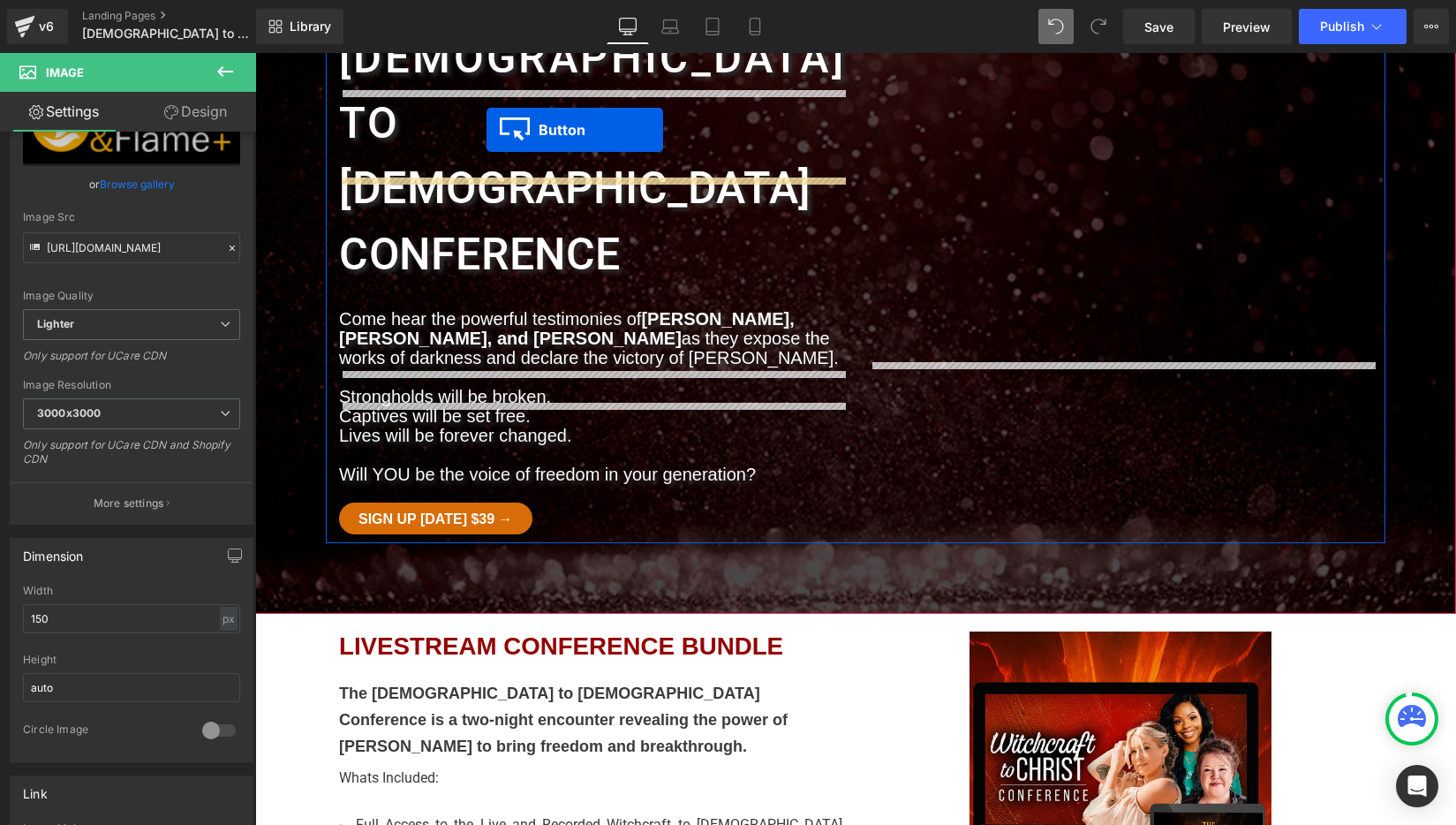
scroll to position [37, 0]
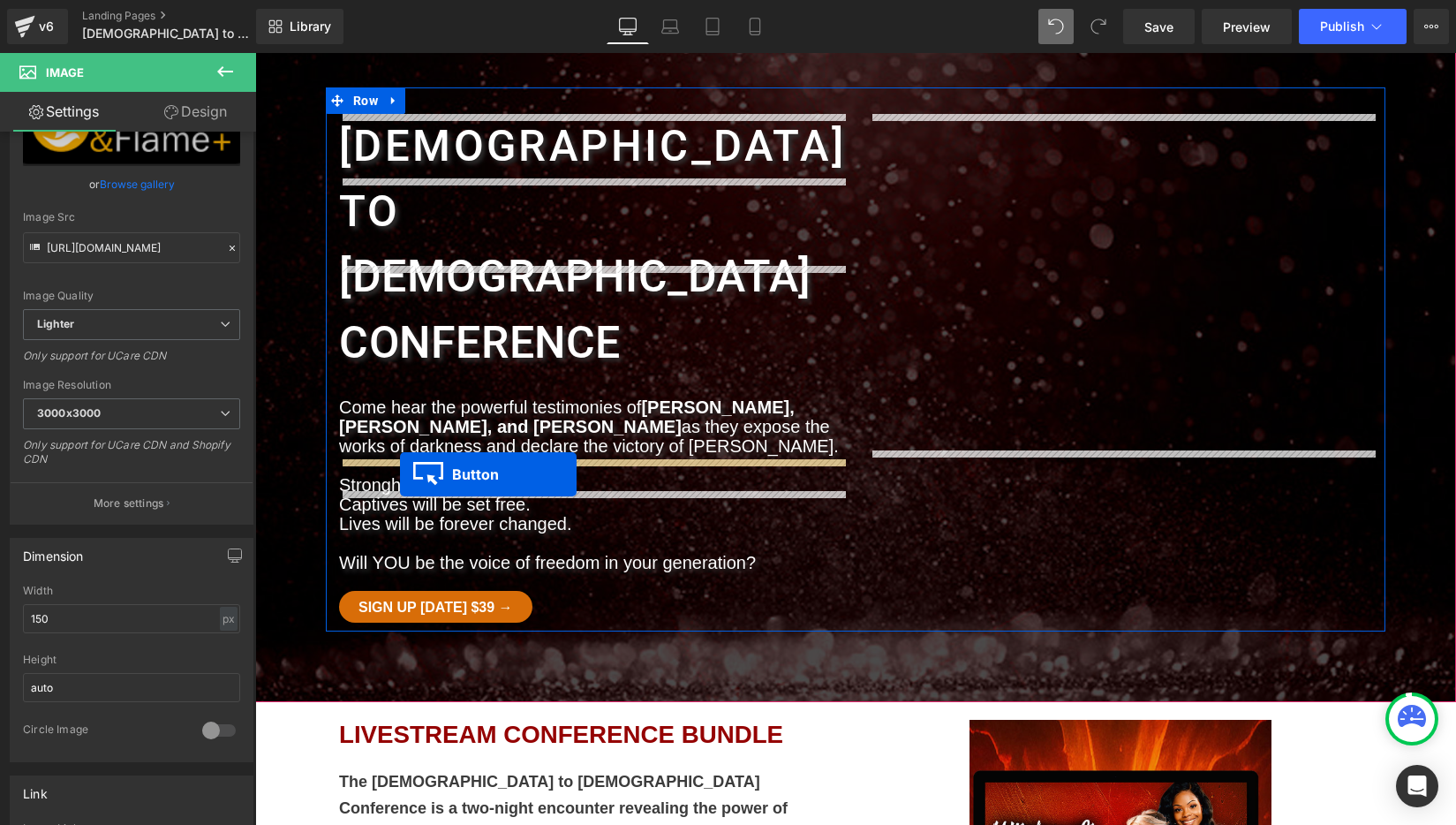
drag, startPoint x: 827, startPoint y: 518, endPoint x: 400, endPoint y: 474, distance: 429.3
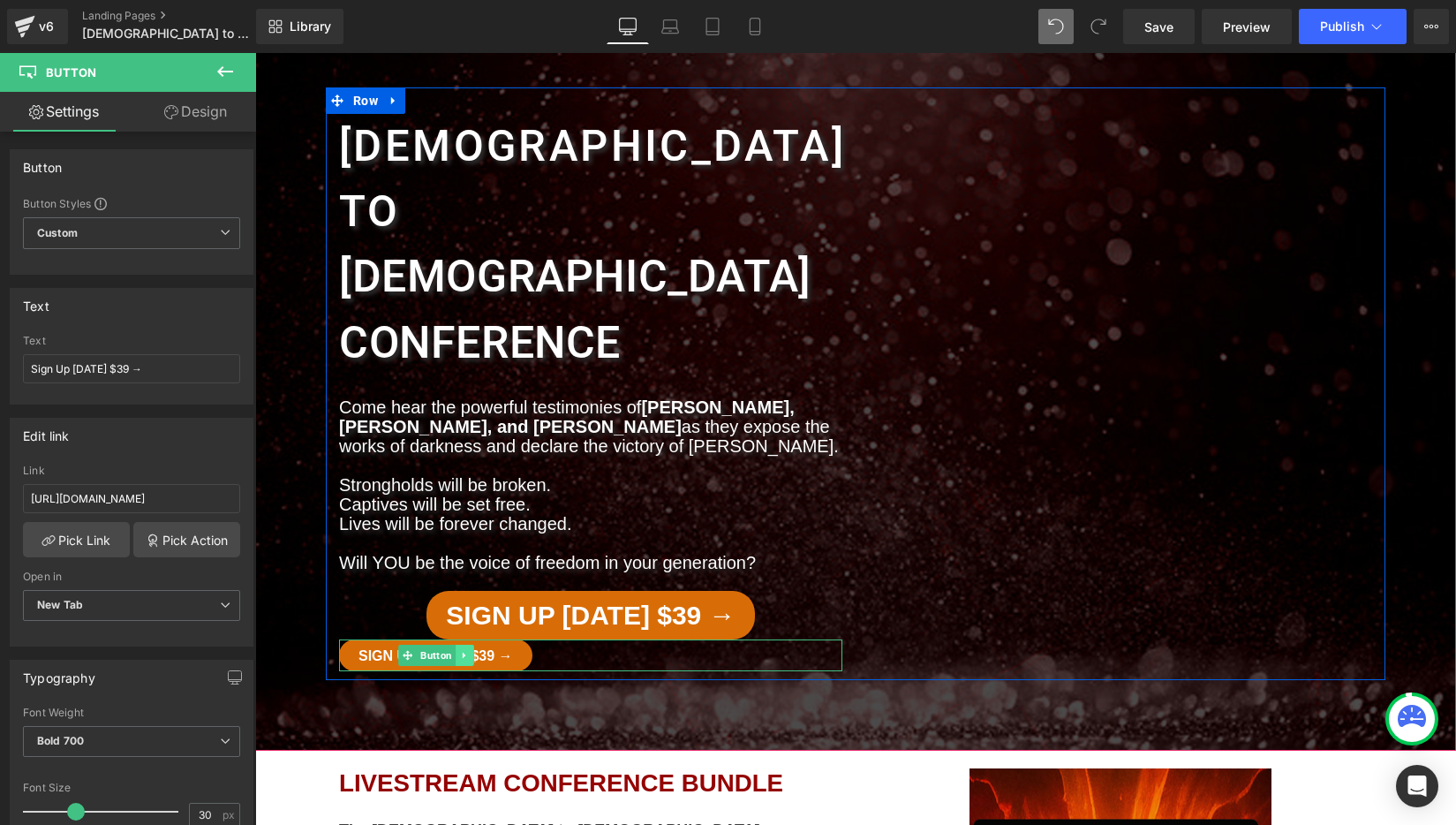
click at [469, 649] on icon at bounding box center [465, 655] width 10 height 11
click at [473, 649] on icon at bounding box center [474, 655] width 10 height 11
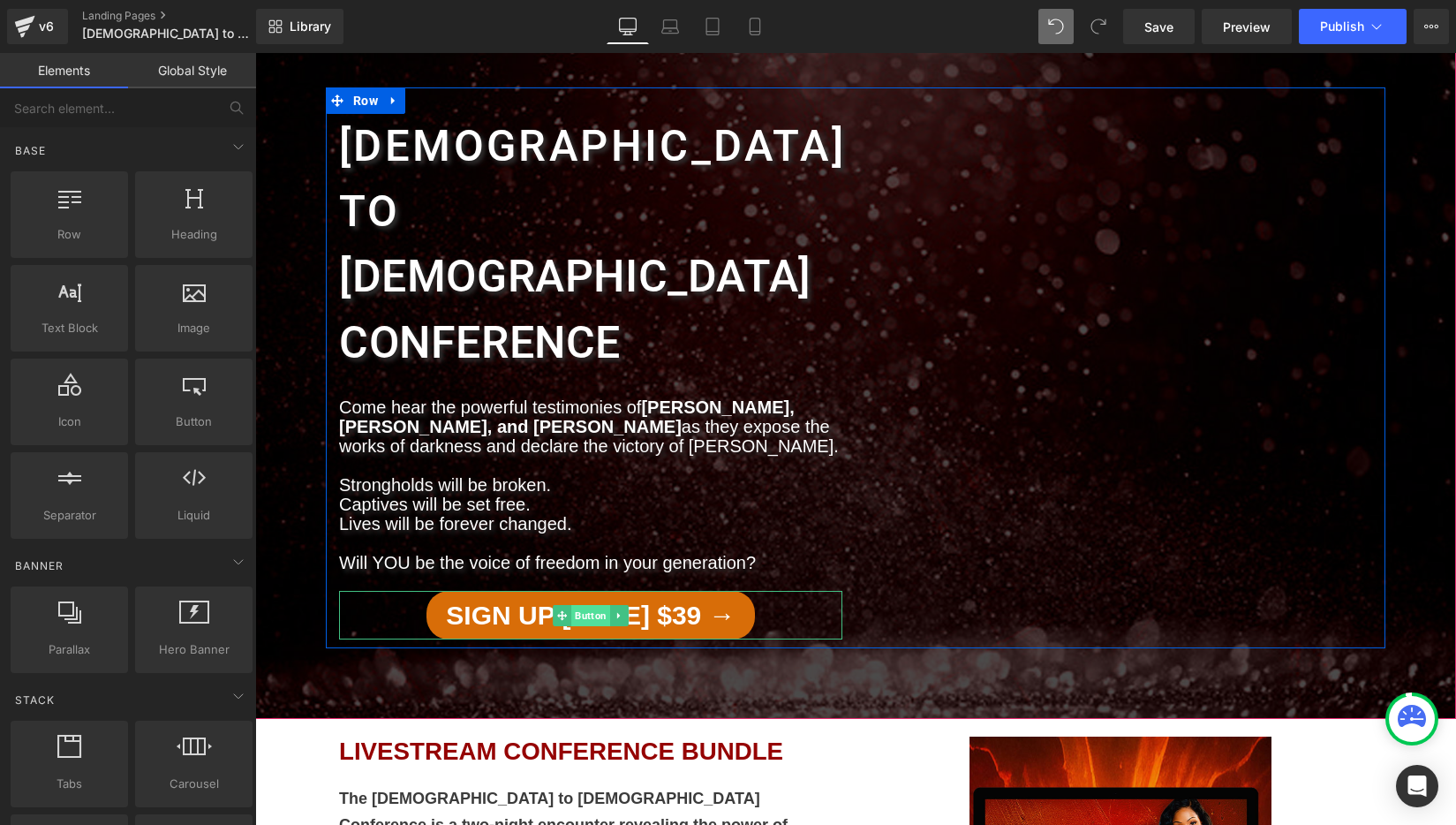
click at [593, 605] on span "Button" at bounding box center [591, 615] width 38 height 21
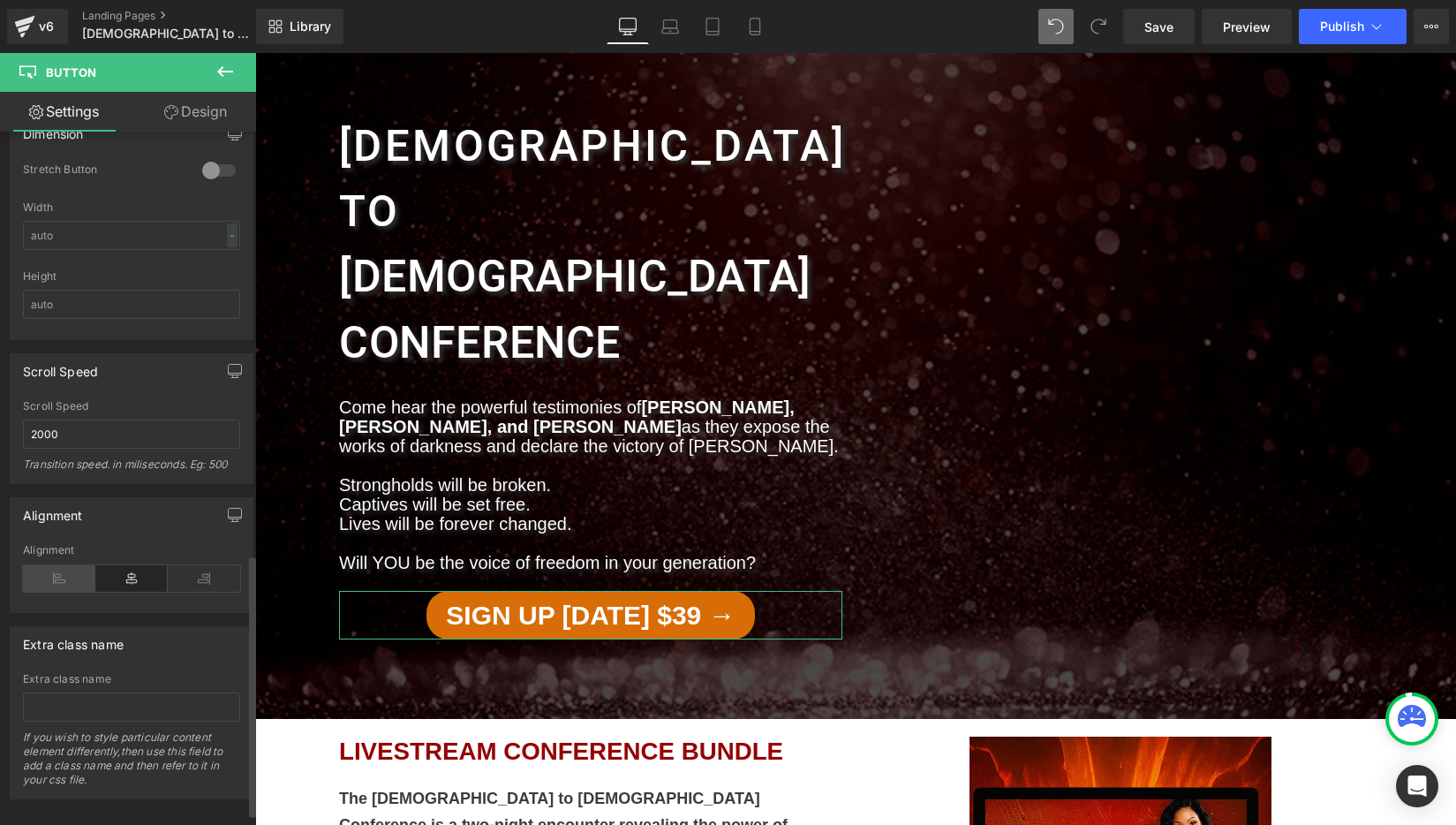
scroll to position [1133, 0]
click at [49, 570] on icon at bounding box center [59, 573] width 72 height 27
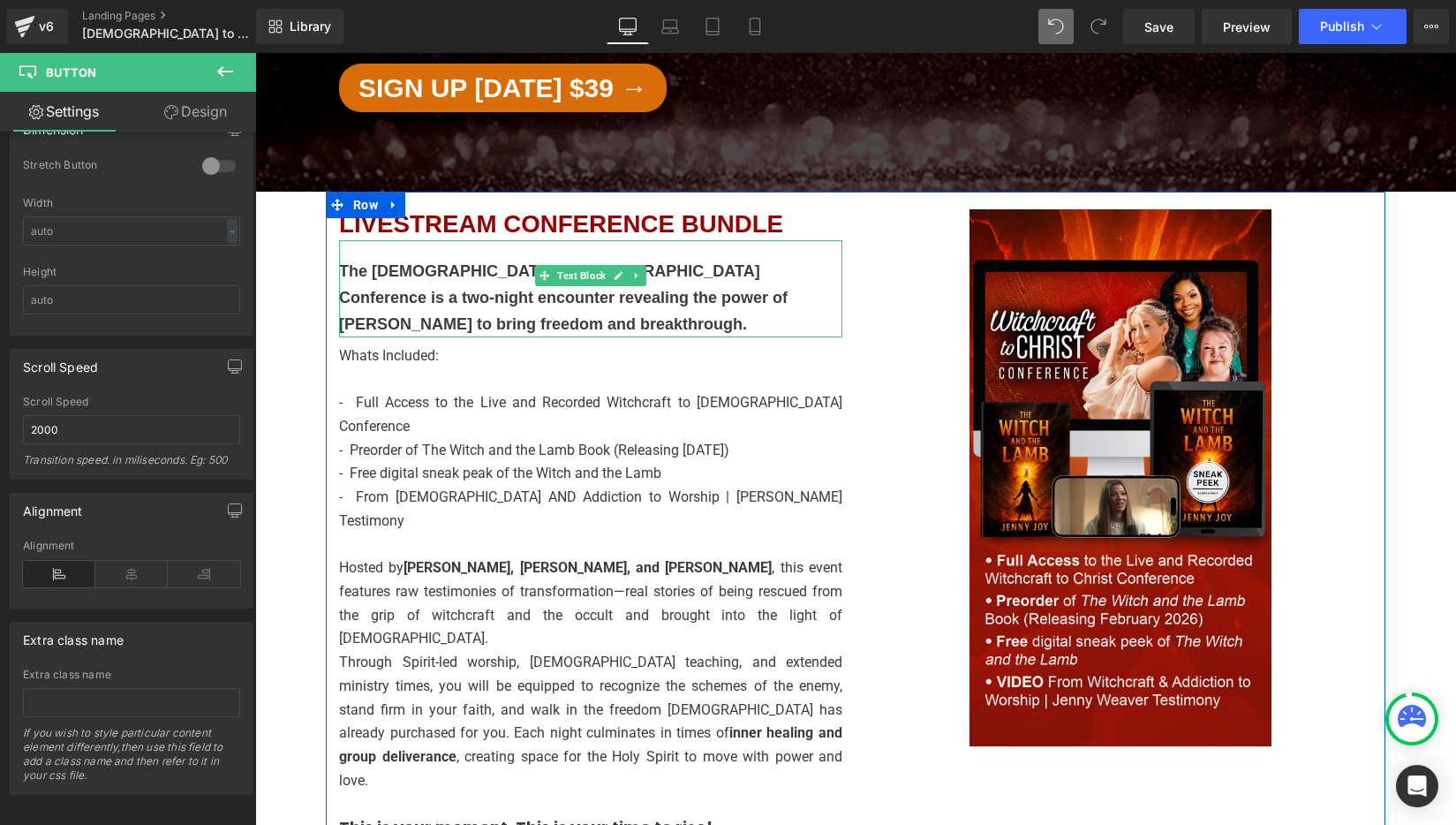
scroll to position [573, 0]
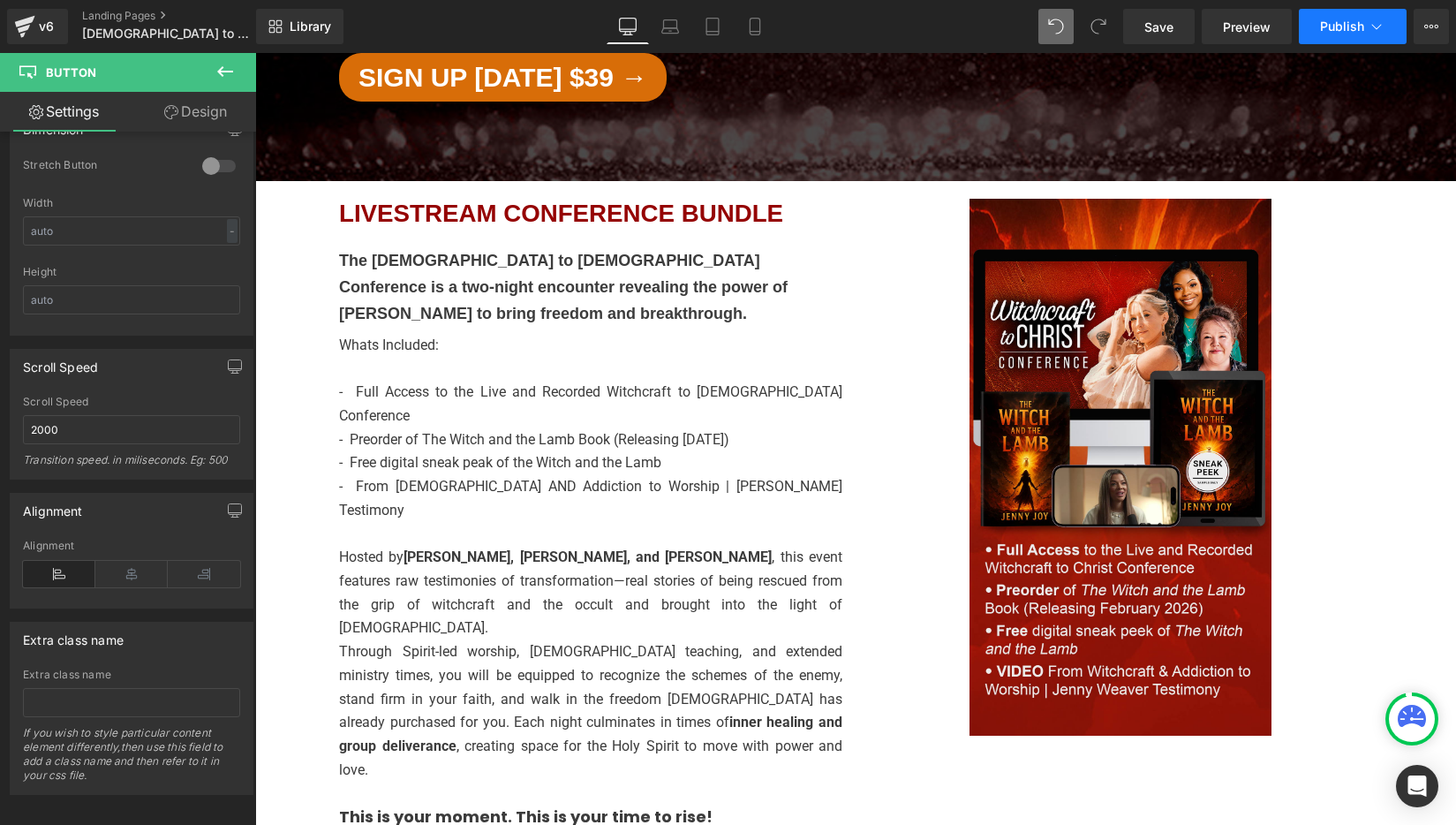
click at [1352, 20] on span "Publish" at bounding box center [1342, 26] width 44 height 14
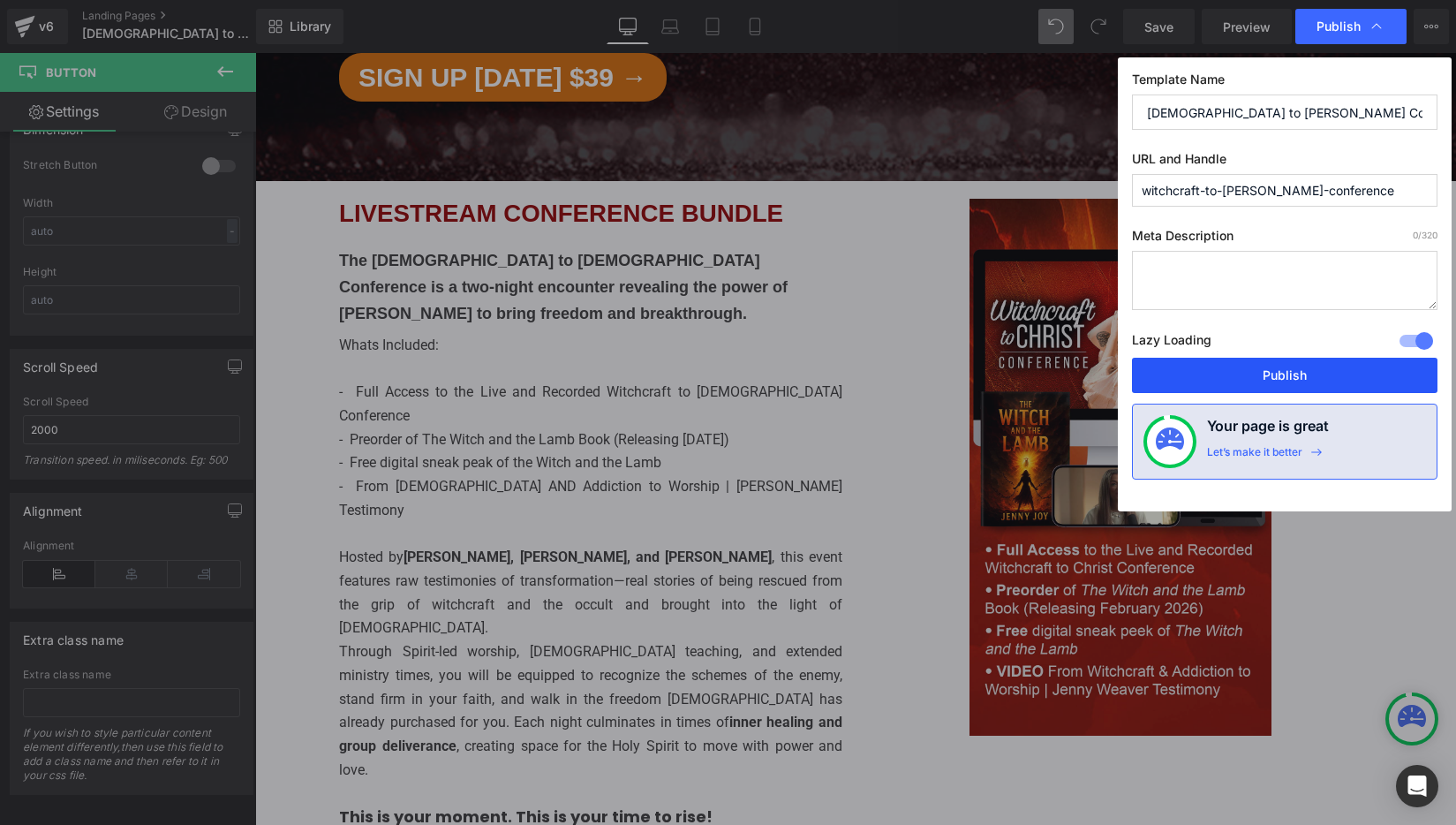
click at [1290, 377] on button "Publish" at bounding box center [1285, 375] width 305 height 36
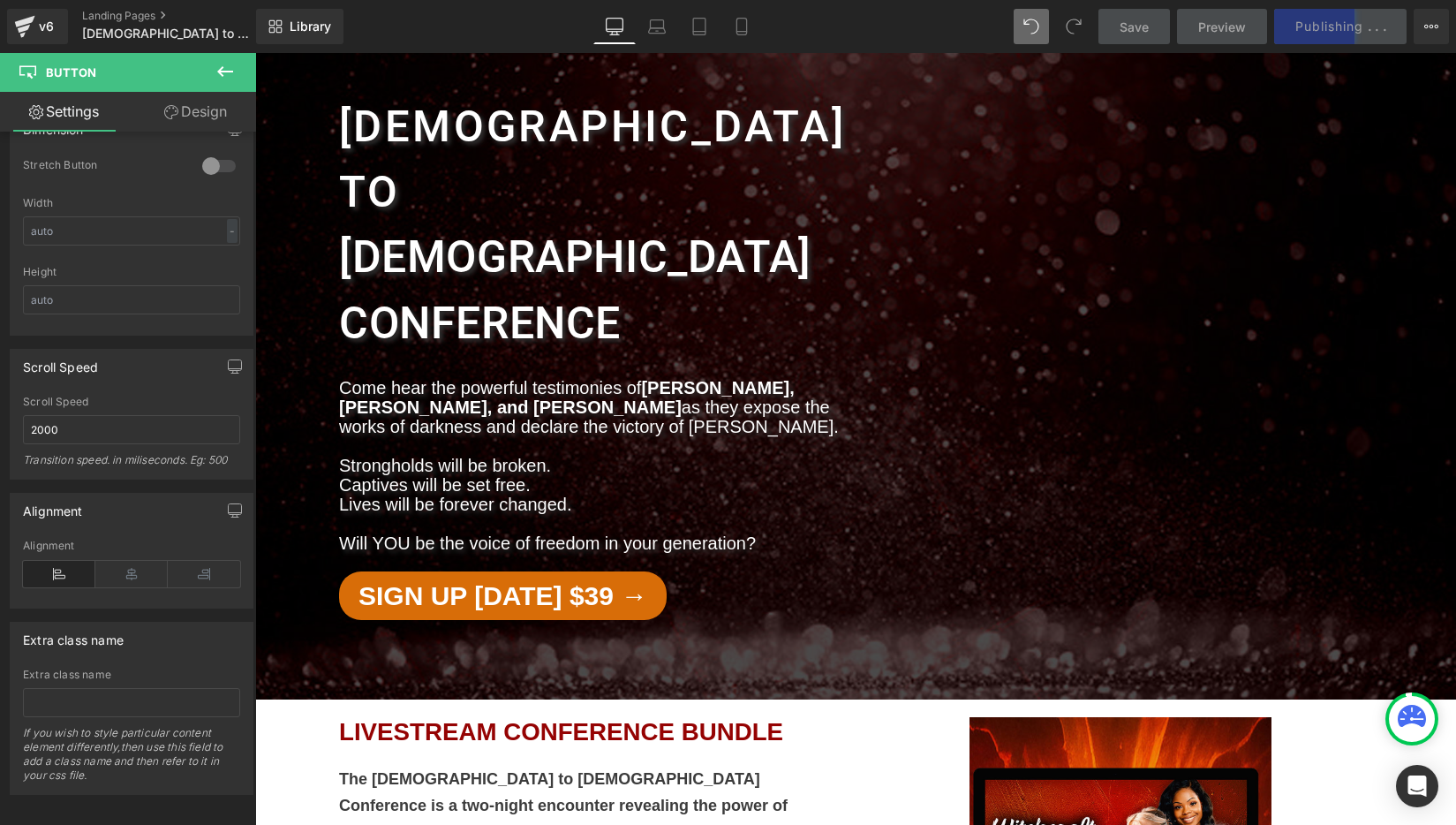
scroll to position [0, 0]
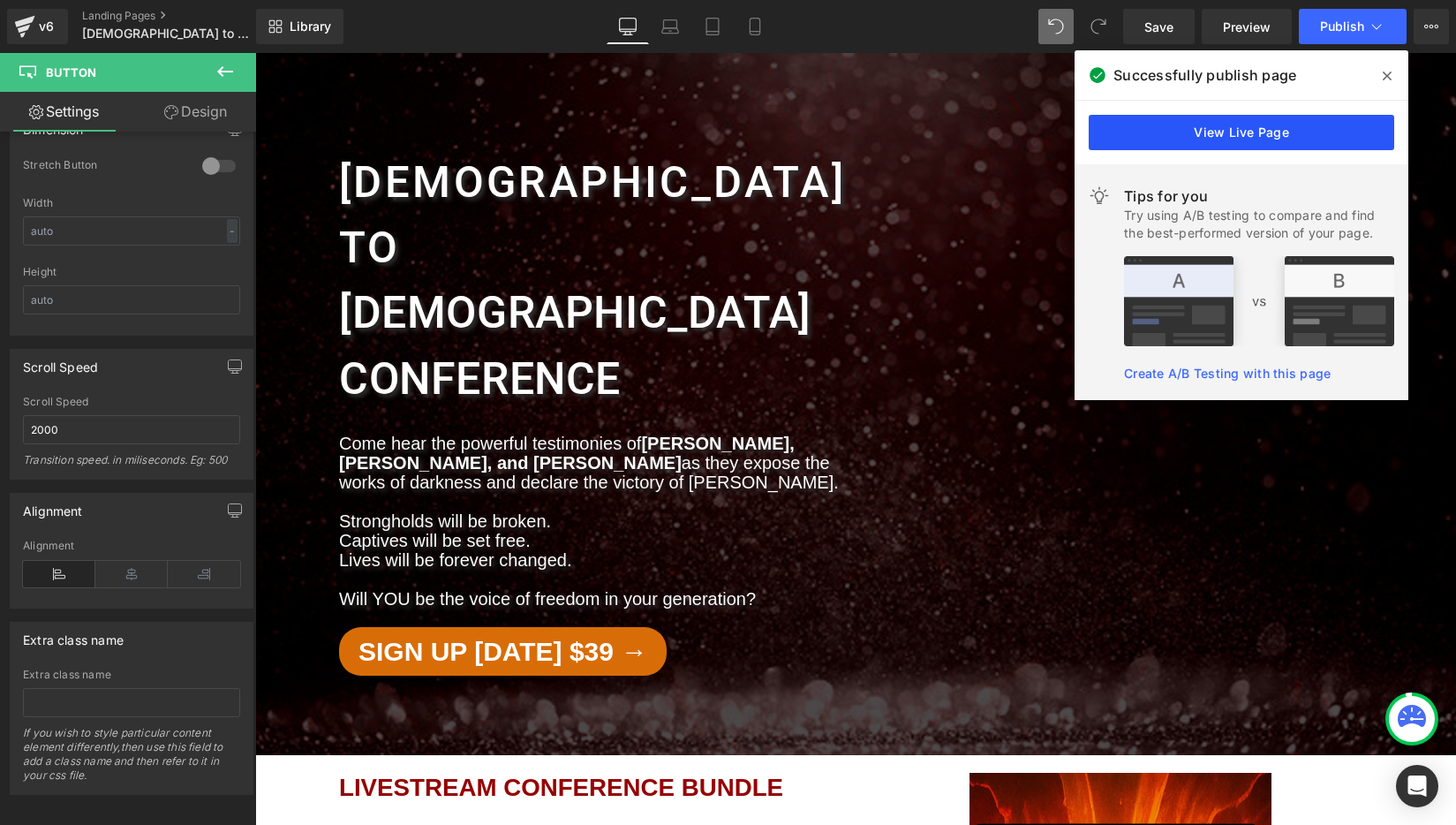
click at [1295, 129] on link "View Live Page" at bounding box center [1241, 132] width 305 height 36
